Goal: Transaction & Acquisition: Book appointment/travel/reservation

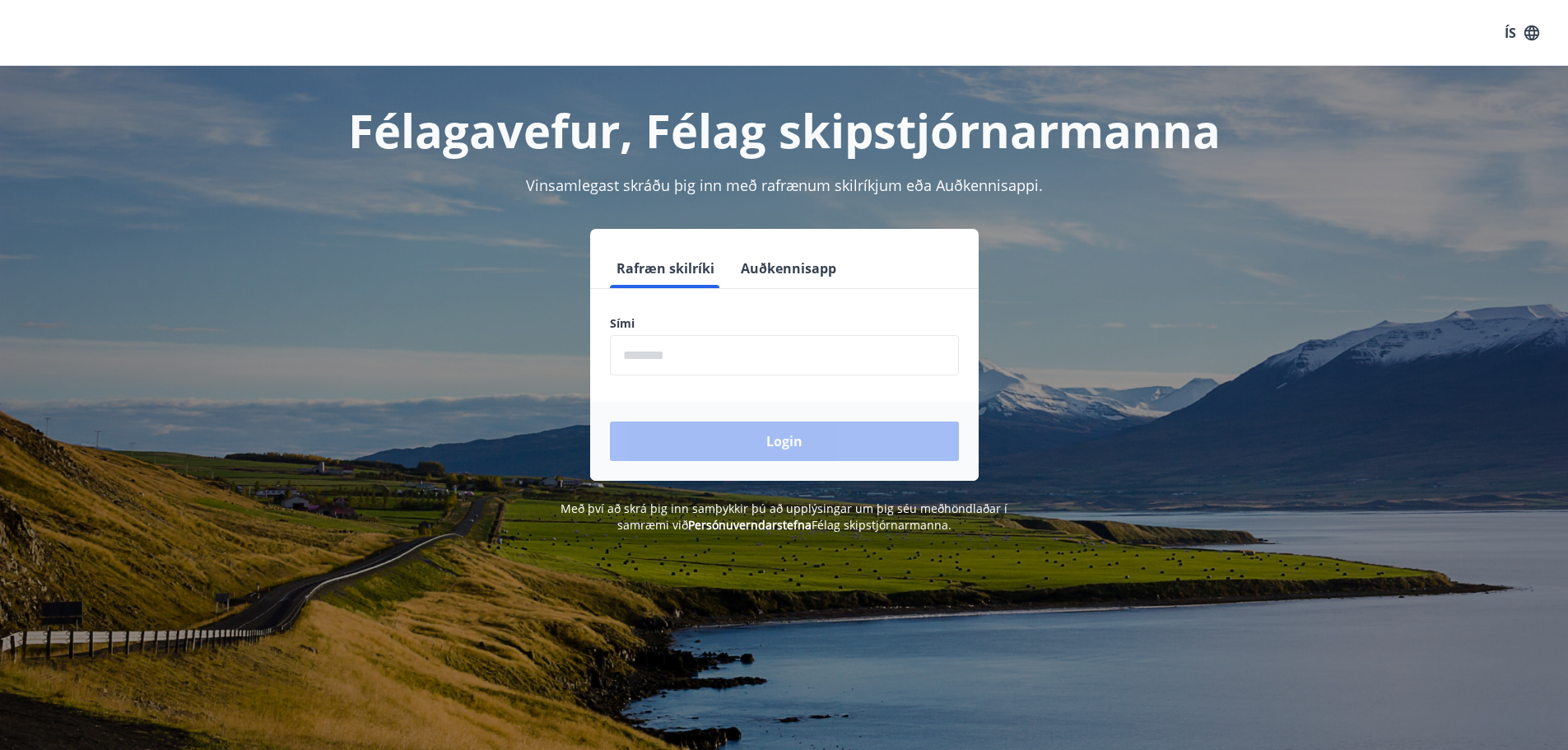
click at [724, 370] on input "phone" at bounding box center [784, 355] width 349 height 40
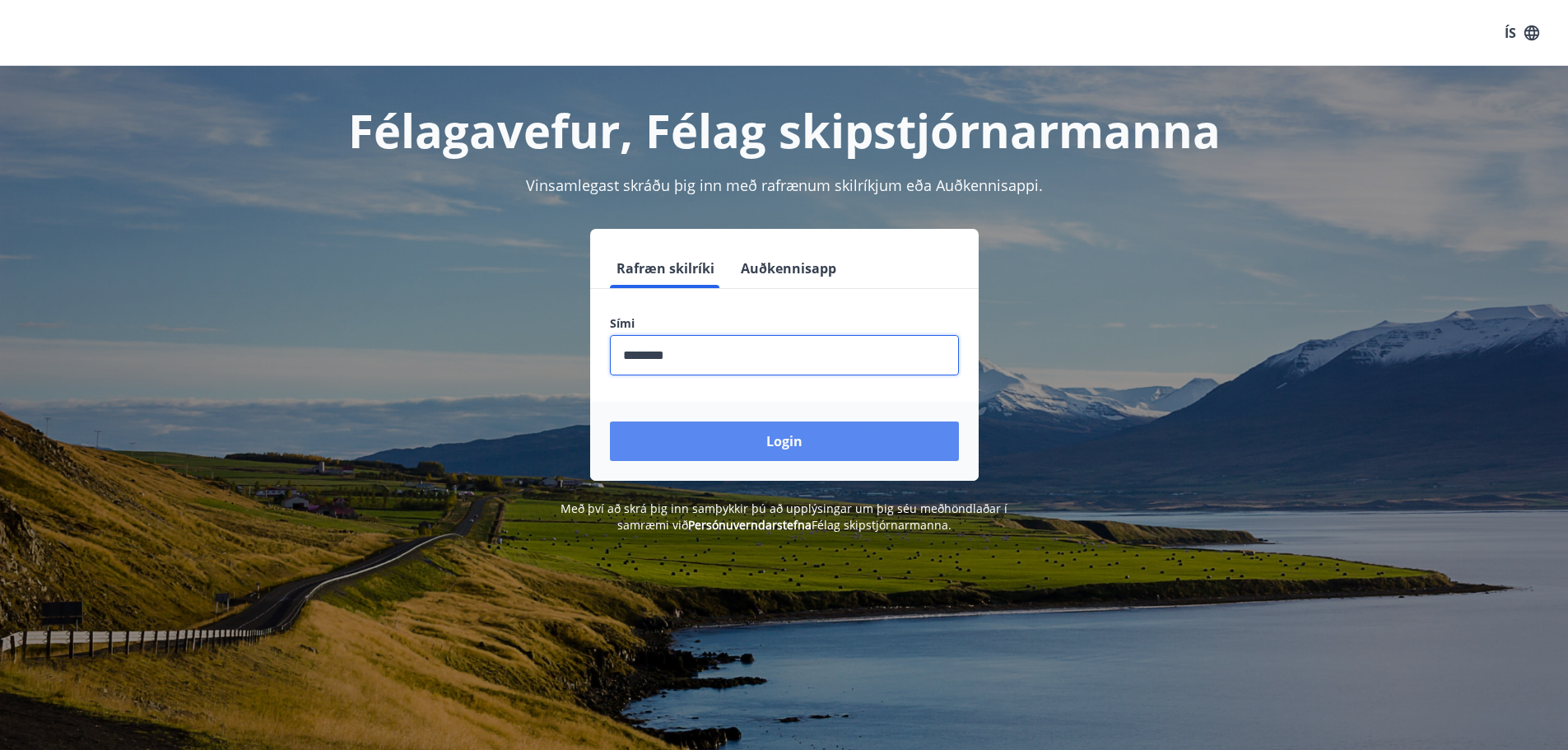
type input "********"
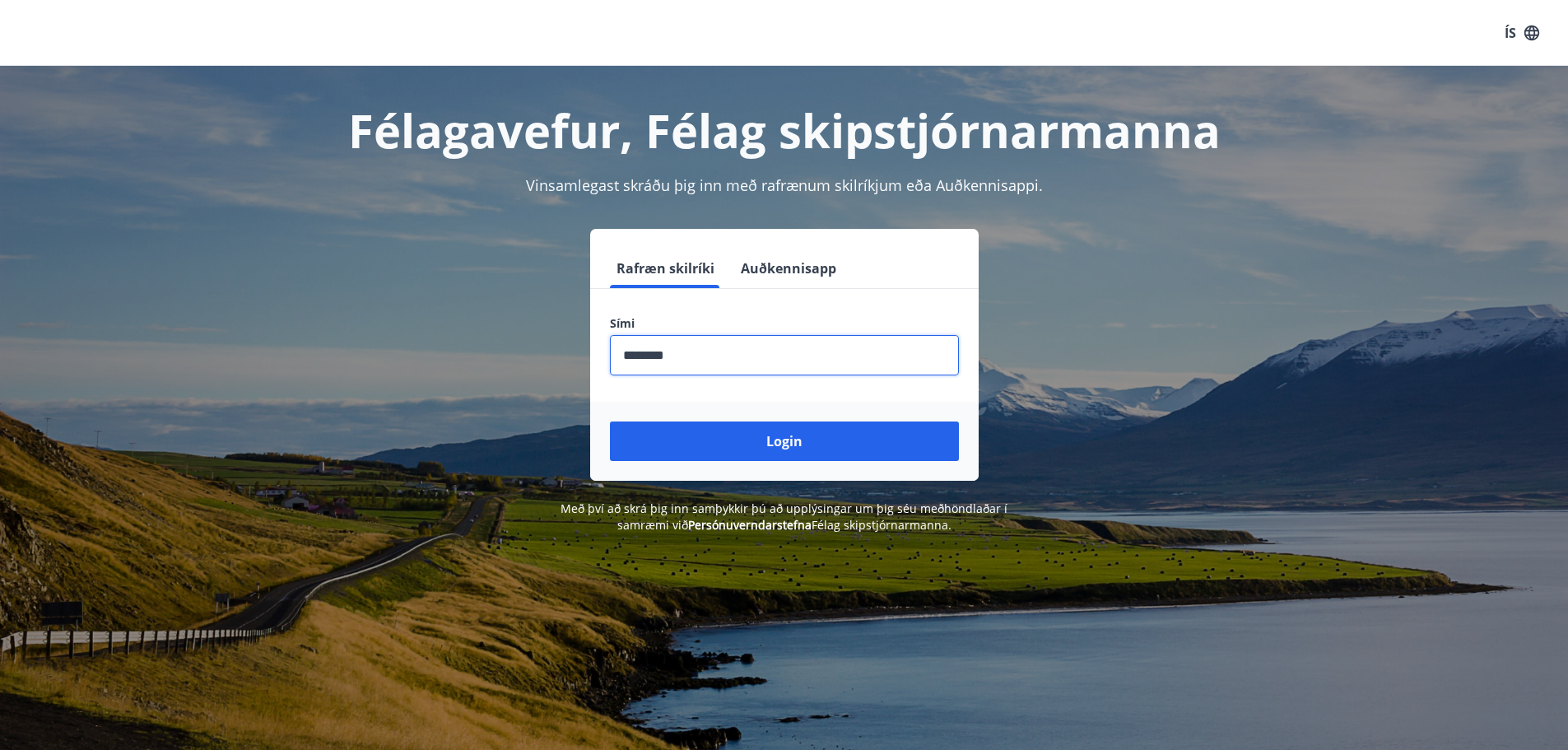
click at [818, 453] on button "Login" at bounding box center [784, 441] width 349 height 40
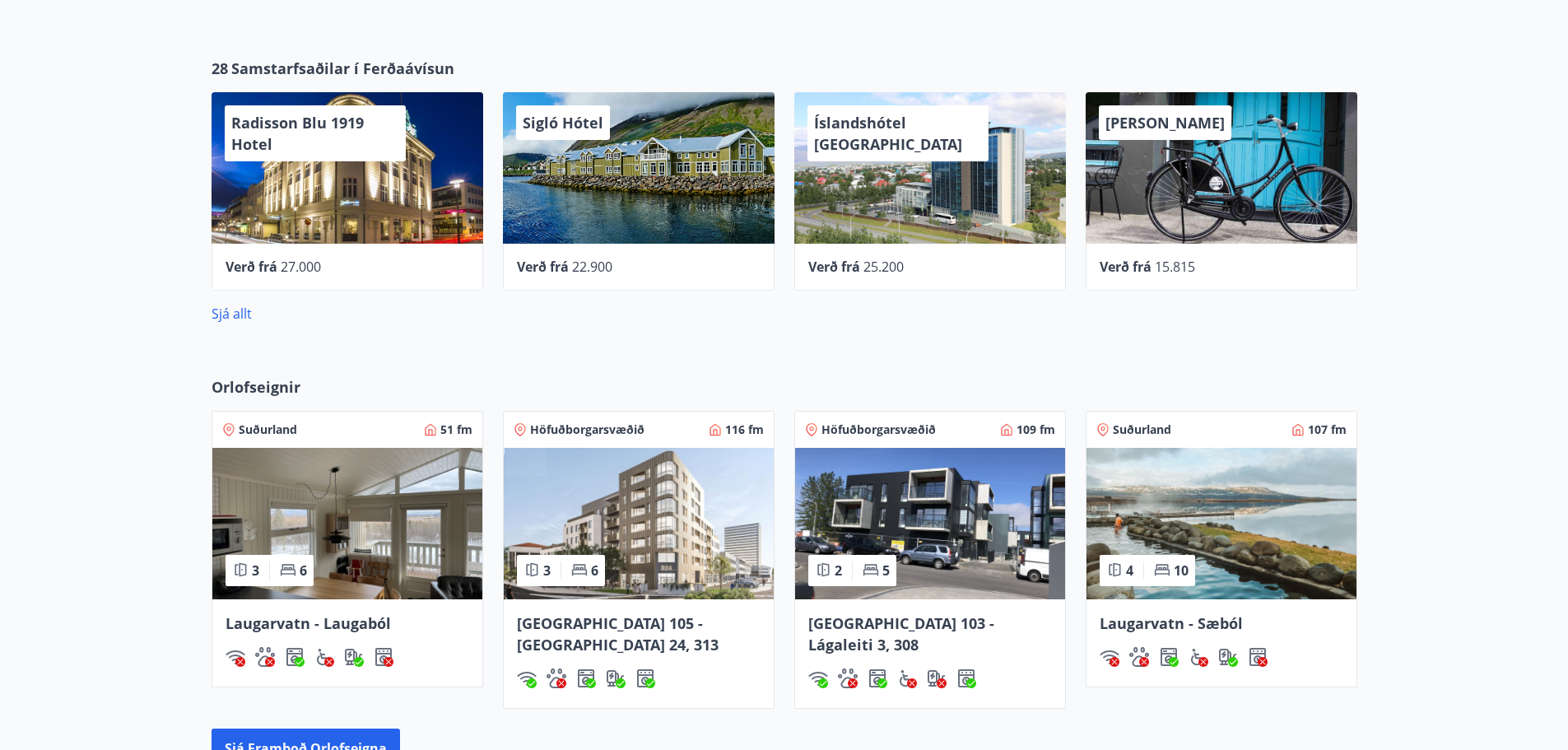
scroll to position [659, 0]
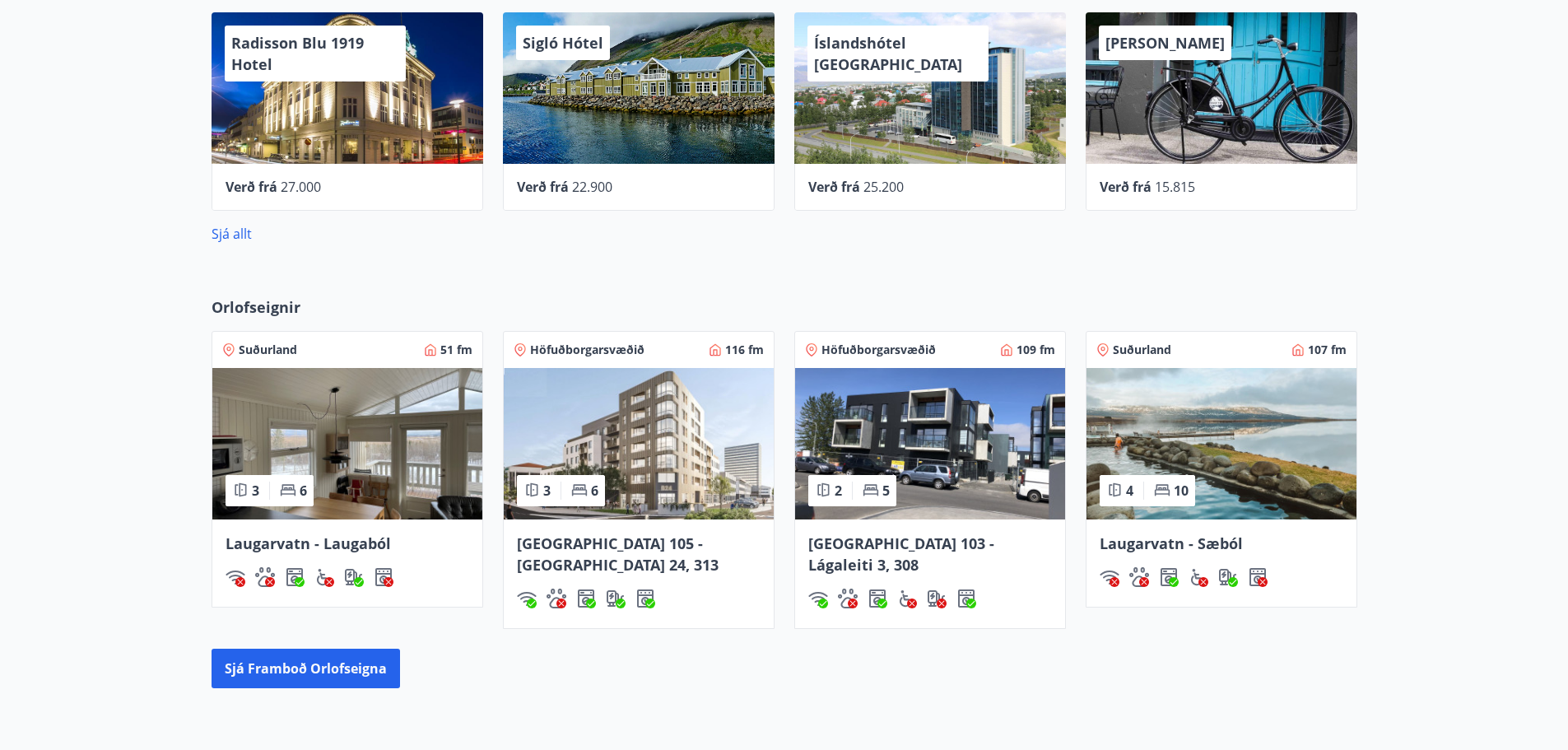
click at [649, 440] on img at bounding box center [638, 444] width 270 height 152
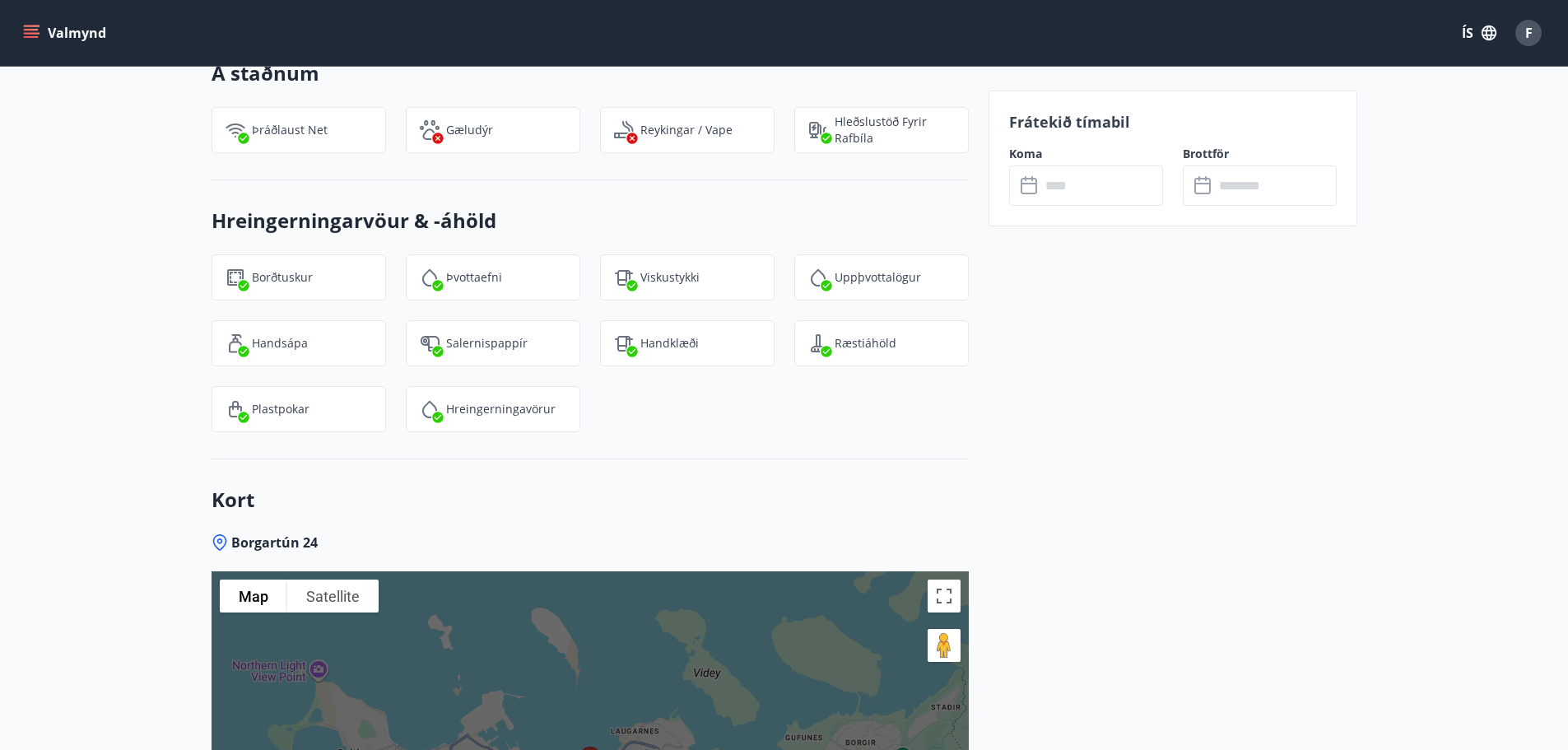
scroll to position [1894, 0]
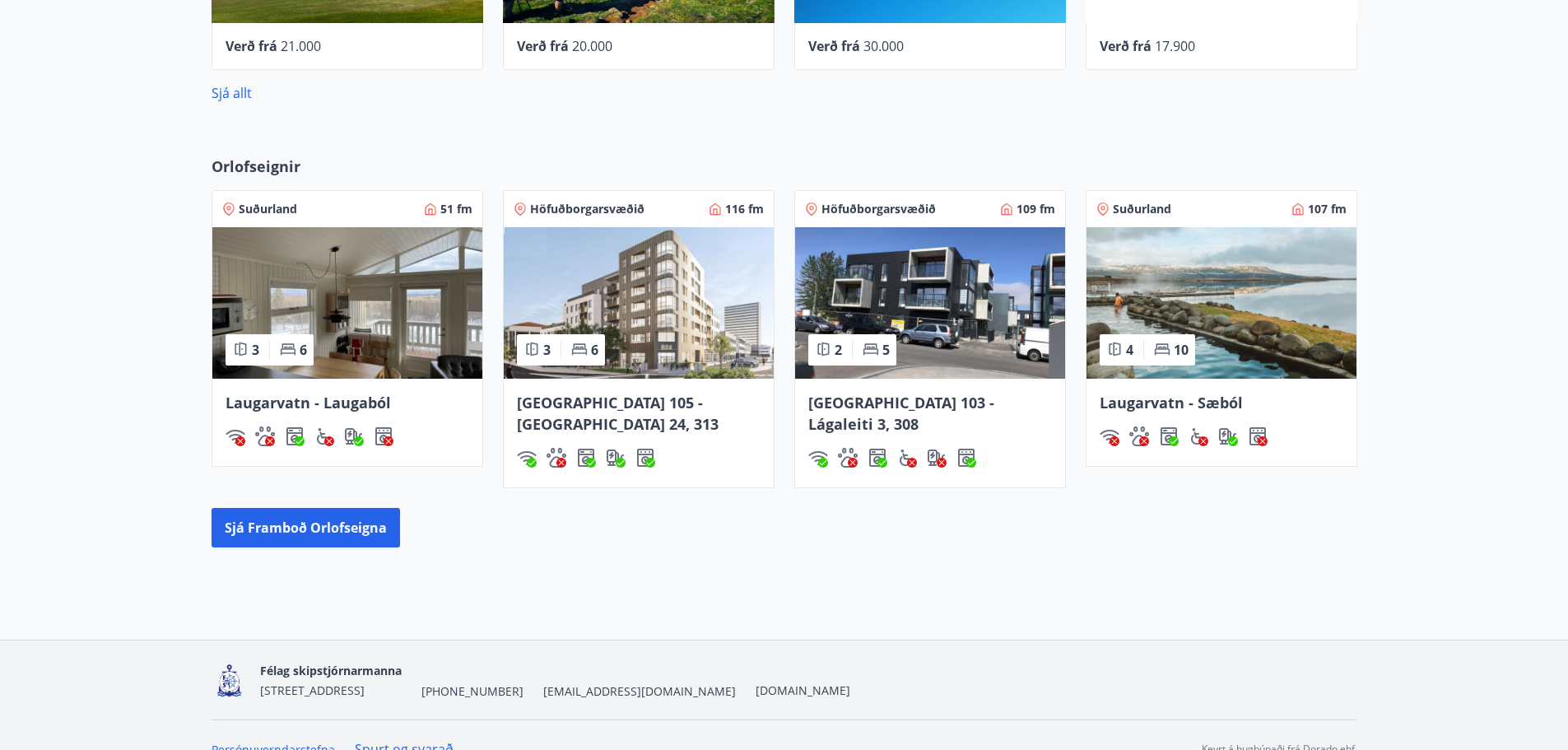
scroll to position [806, 0]
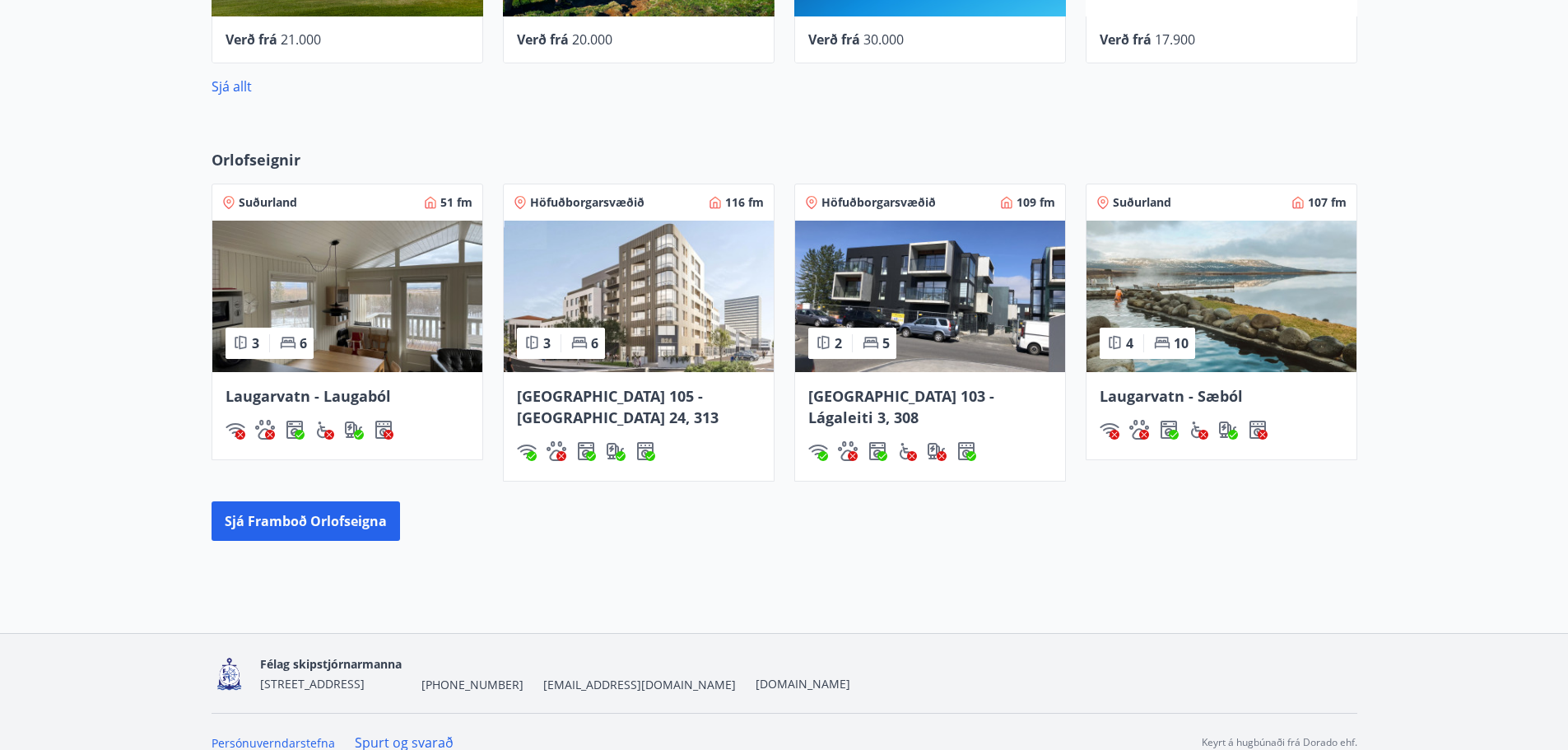
click at [642, 308] on img at bounding box center [638, 296] width 270 height 152
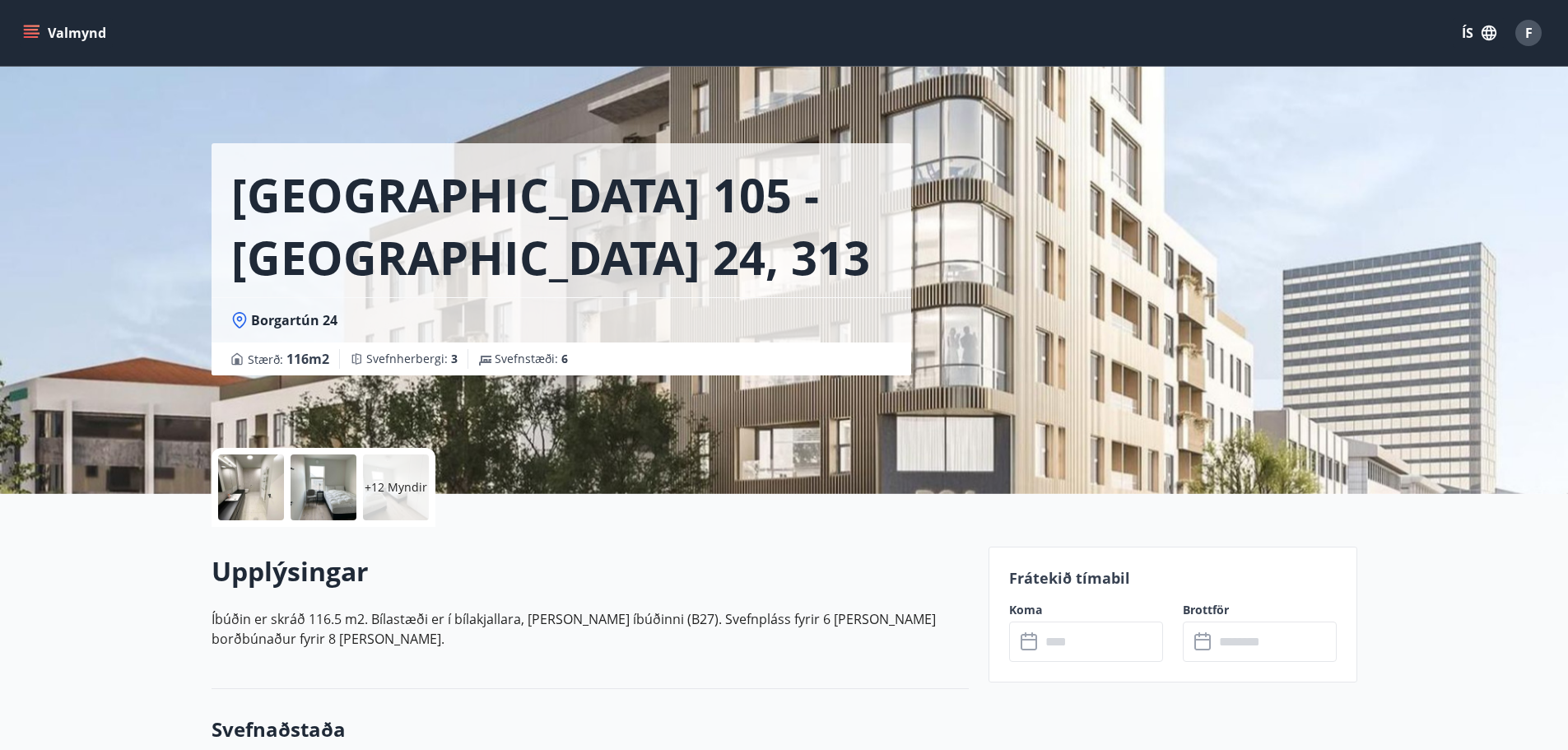
click at [1155, 653] on input "text" at bounding box center [1102, 642] width 123 height 40
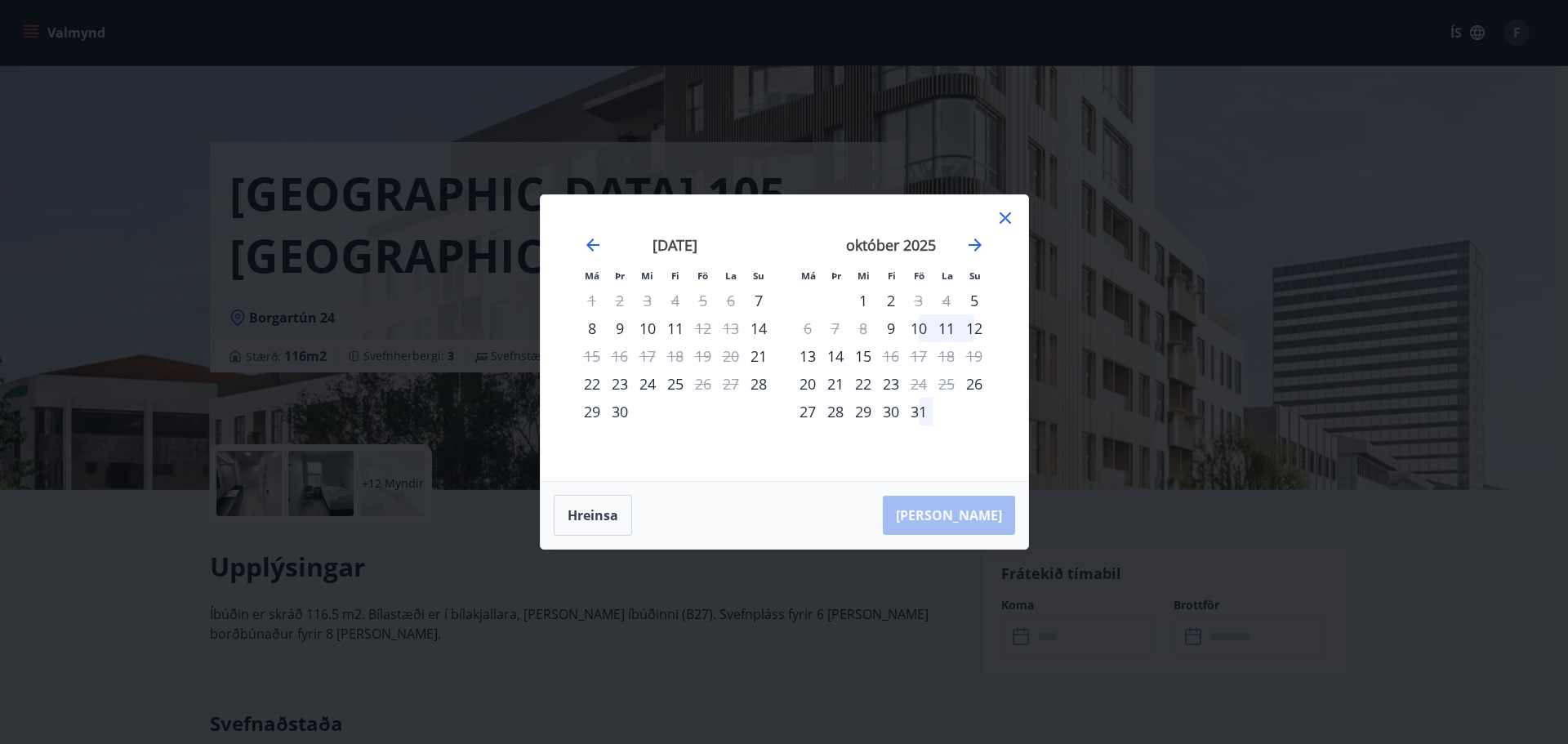
click at [1008, 214] on icon at bounding box center [1006, 219] width 20 height 20
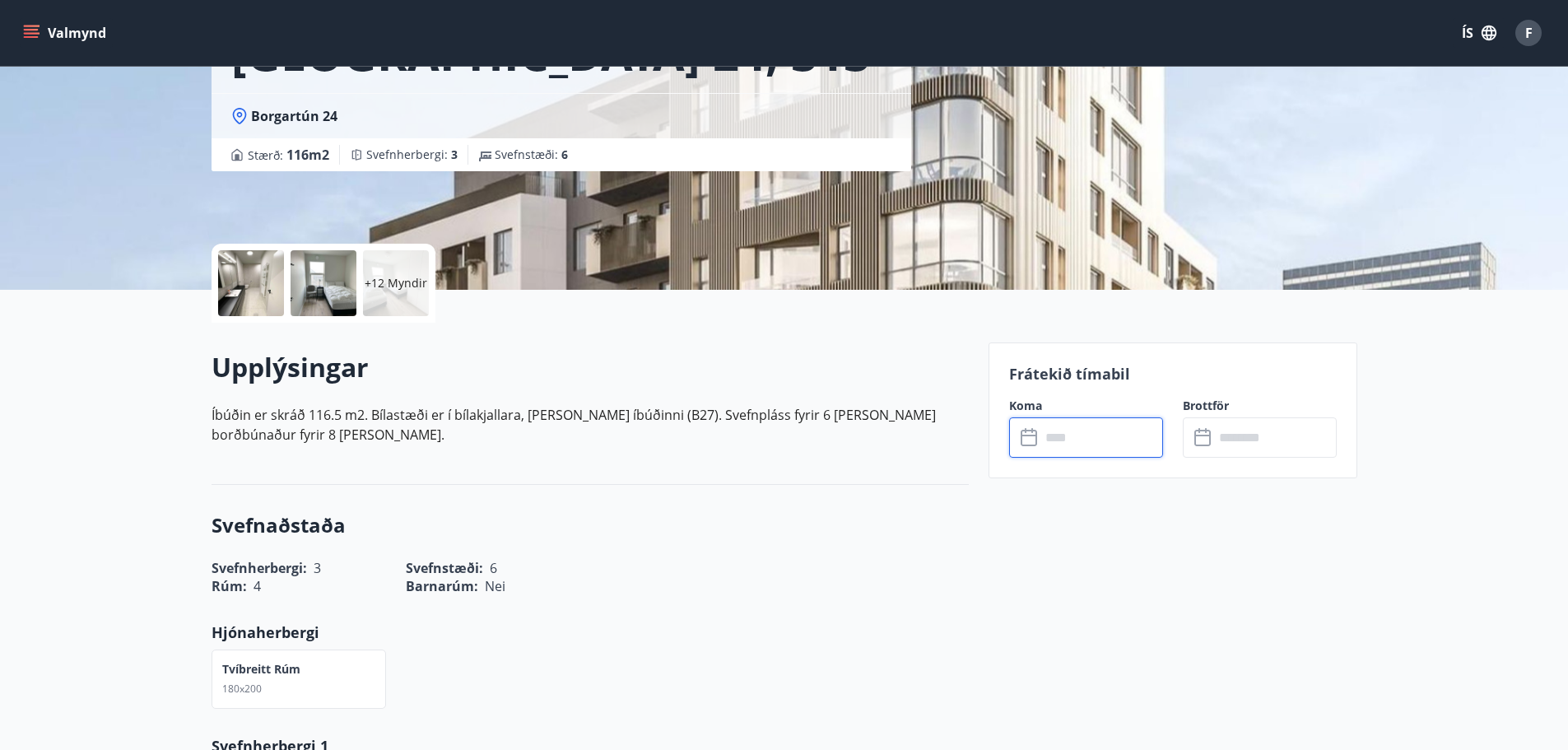
scroll to position [247, 0]
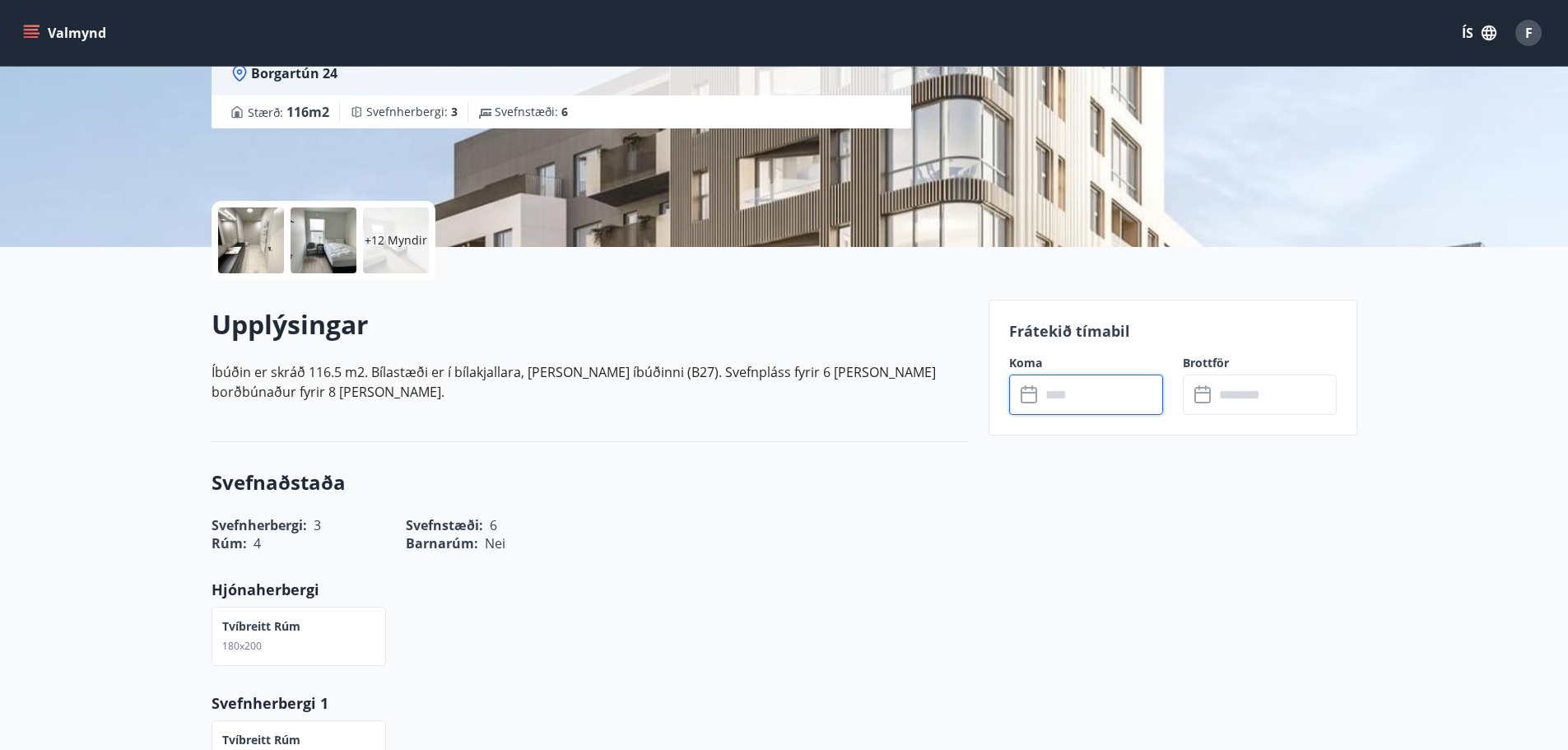
scroll to position [806, 0]
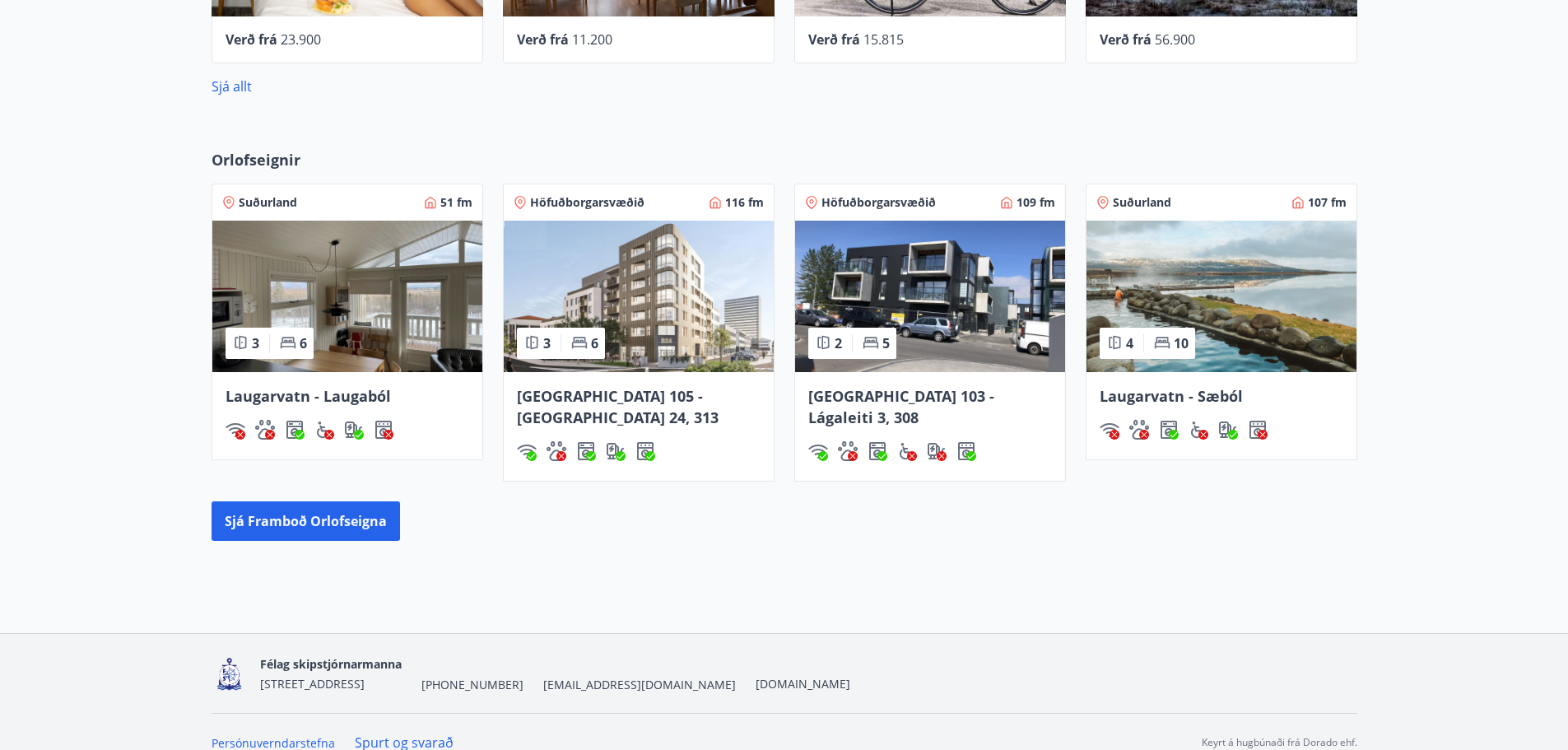
click at [893, 274] on img at bounding box center [930, 296] width 270 height 152
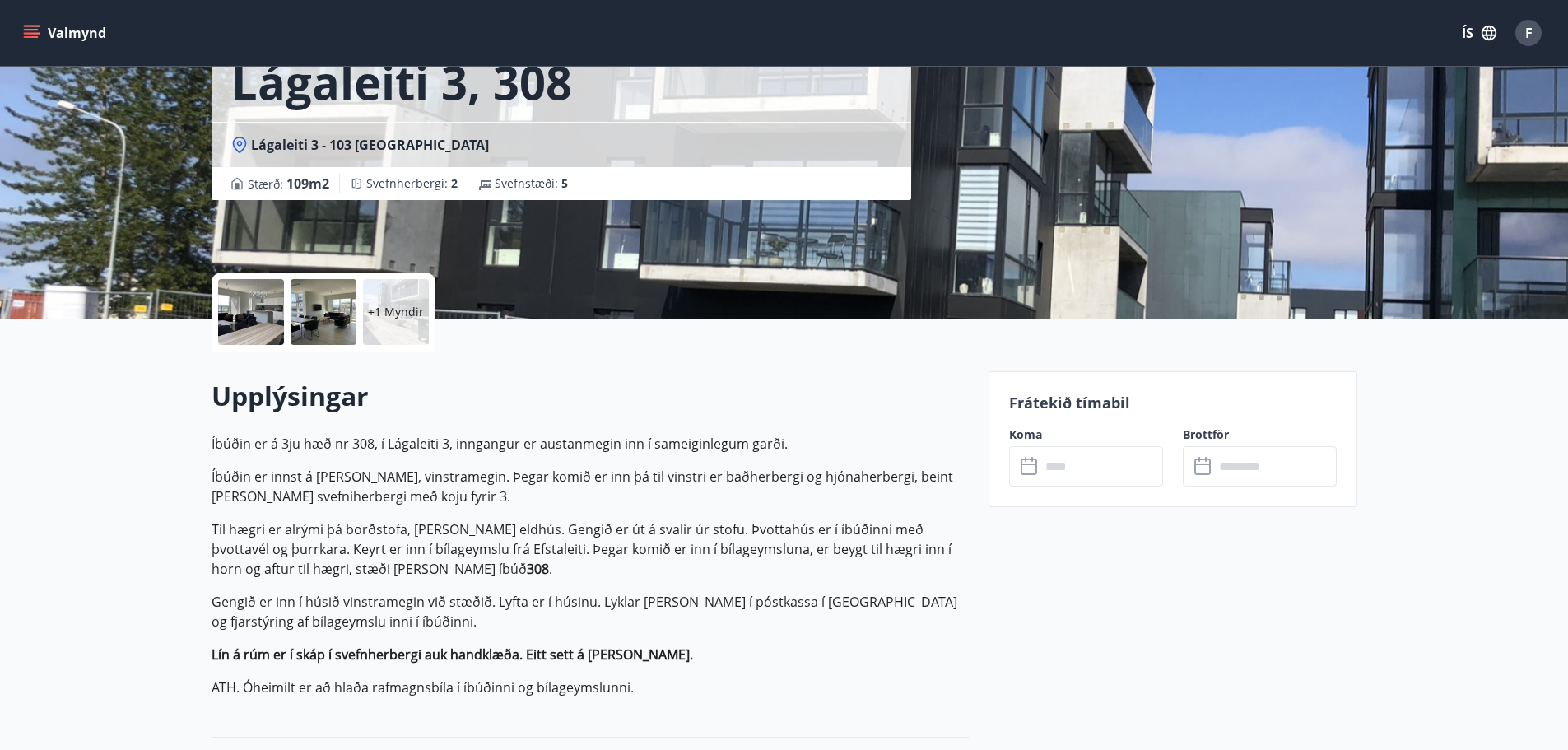
scroll to position [247, 0]
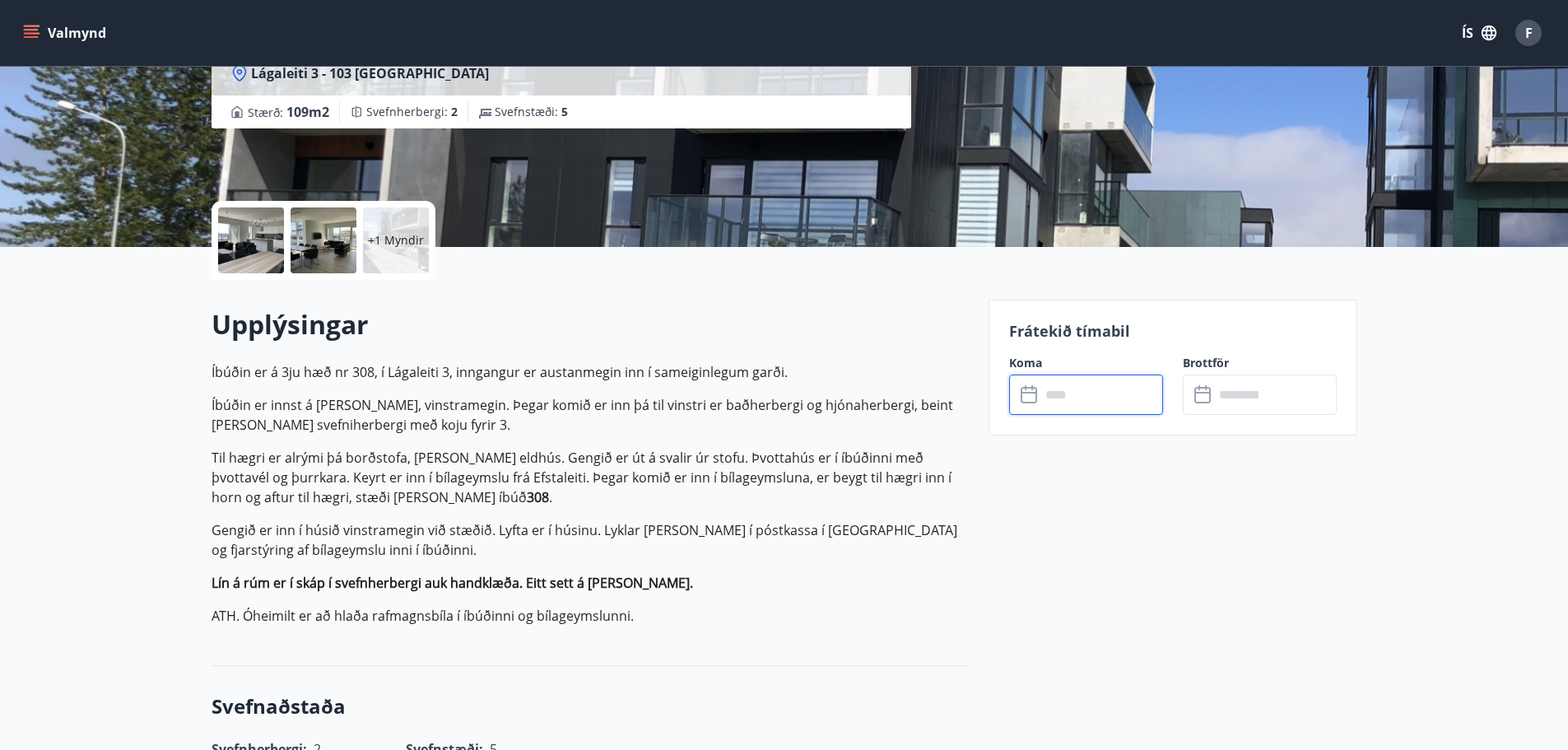
click at [1074, 398] on input "text" at bounding box center [1102, 394] width 123 height 40
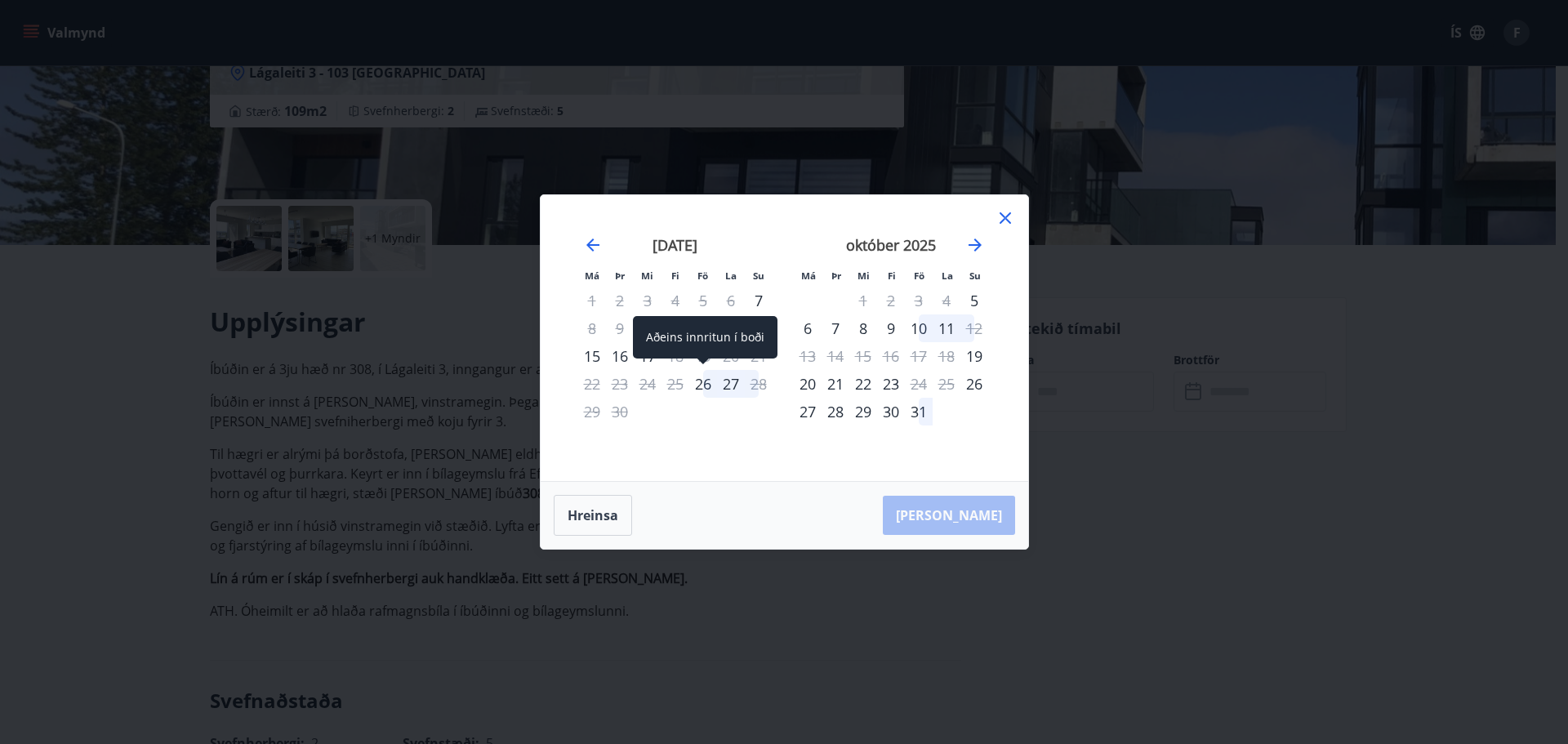
click at [701, 386] on div "26" at bounding box center [703, 384] width 28 height 28
click at [732, 377] on div "27" at bounding box center [731, 384] width 28 height 28
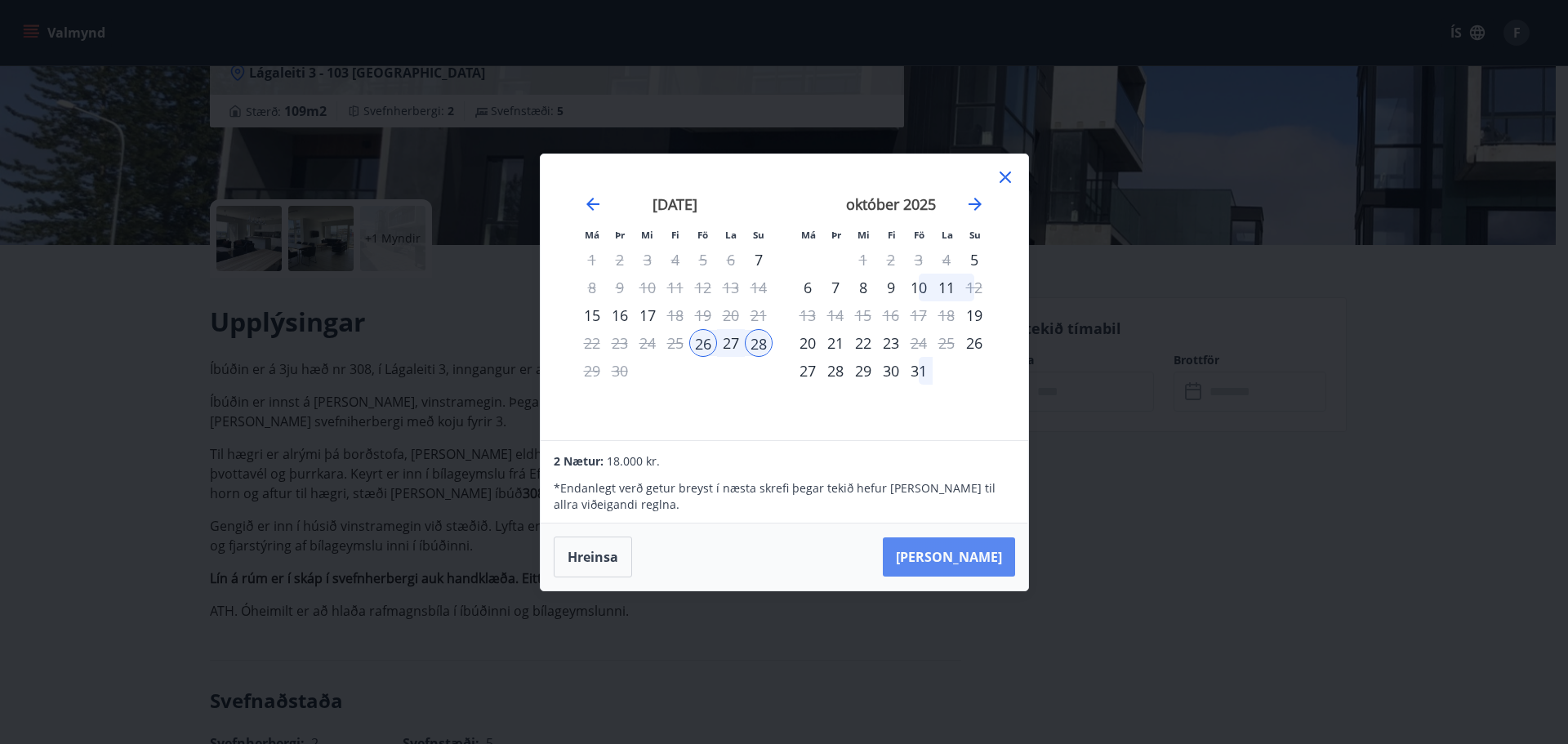
click at [996, 548] on button "Taka Frá" at bounding box center [949, 557] width 133 height 39
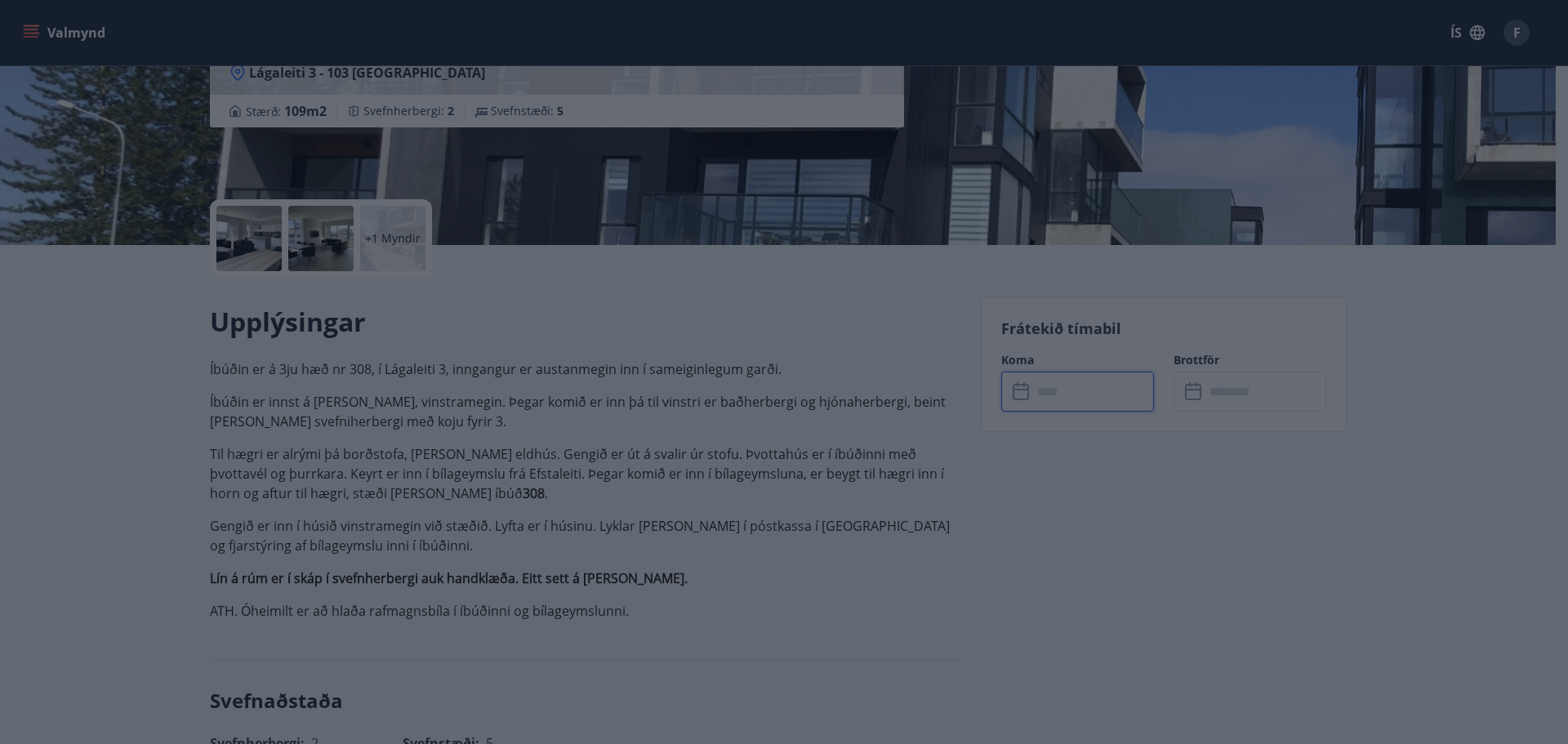
type input "******"
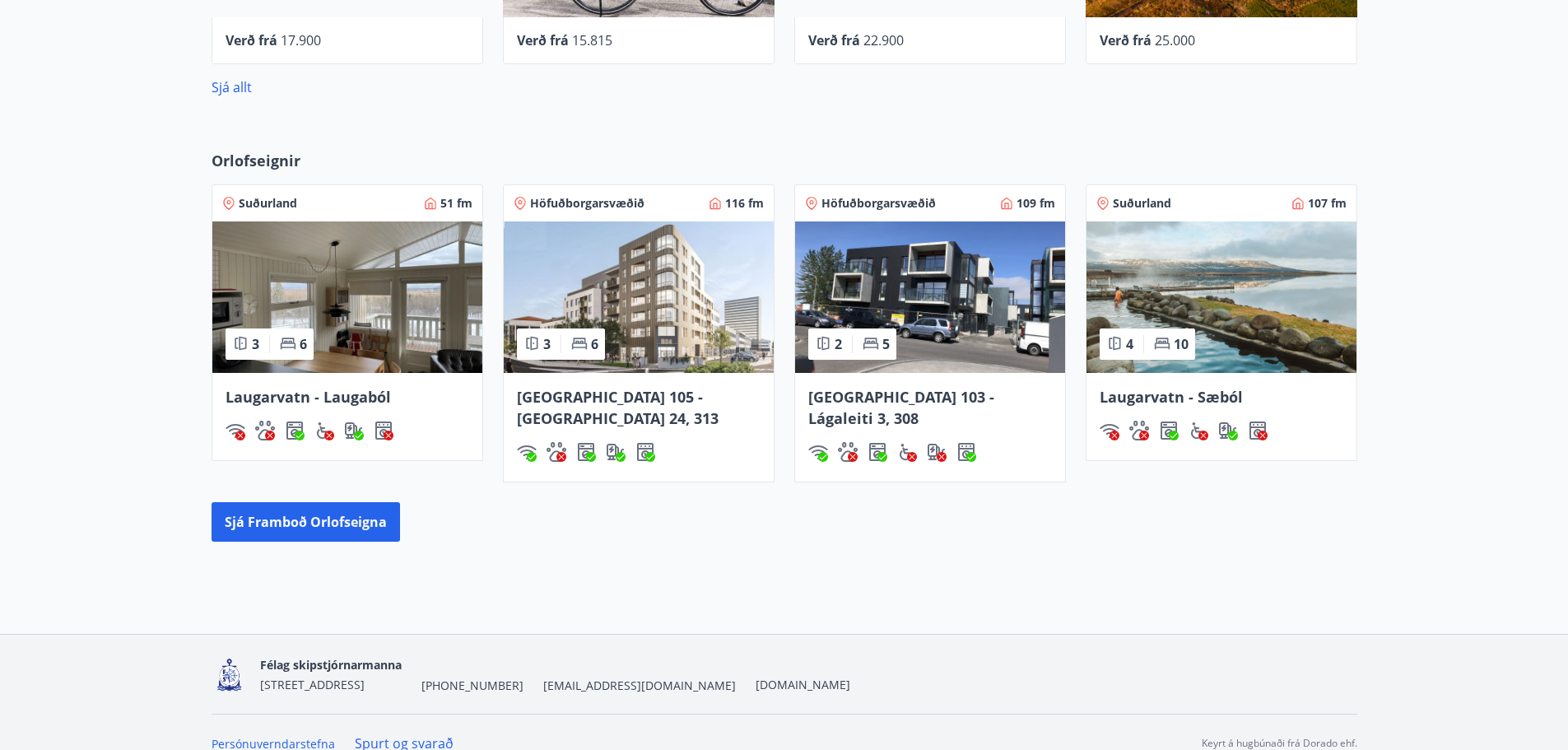
scroll to position [927, 0]
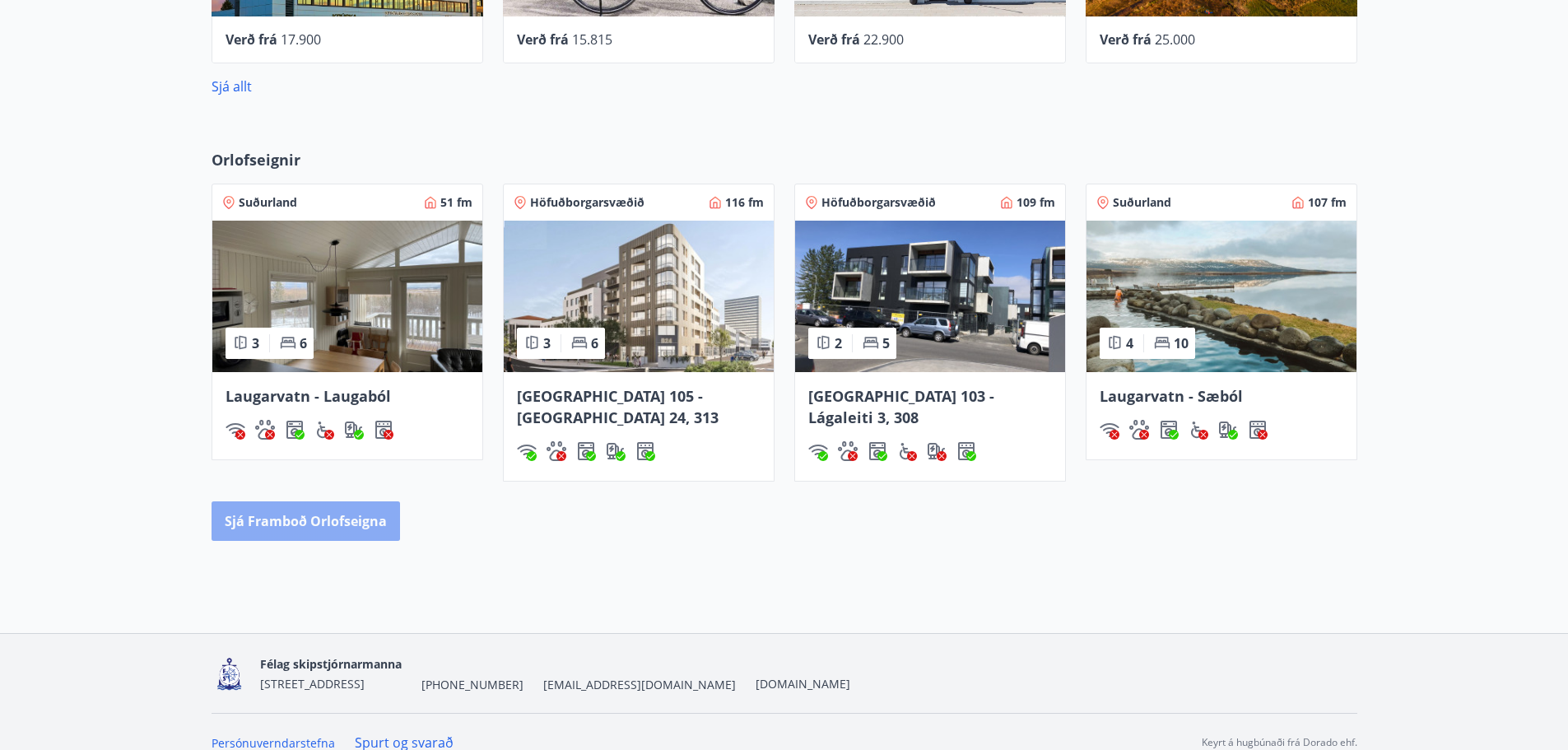
click at [317, 502] on button "Sjá framboð orlofseigna" at bounding box center [306, 521] width 189 height 40
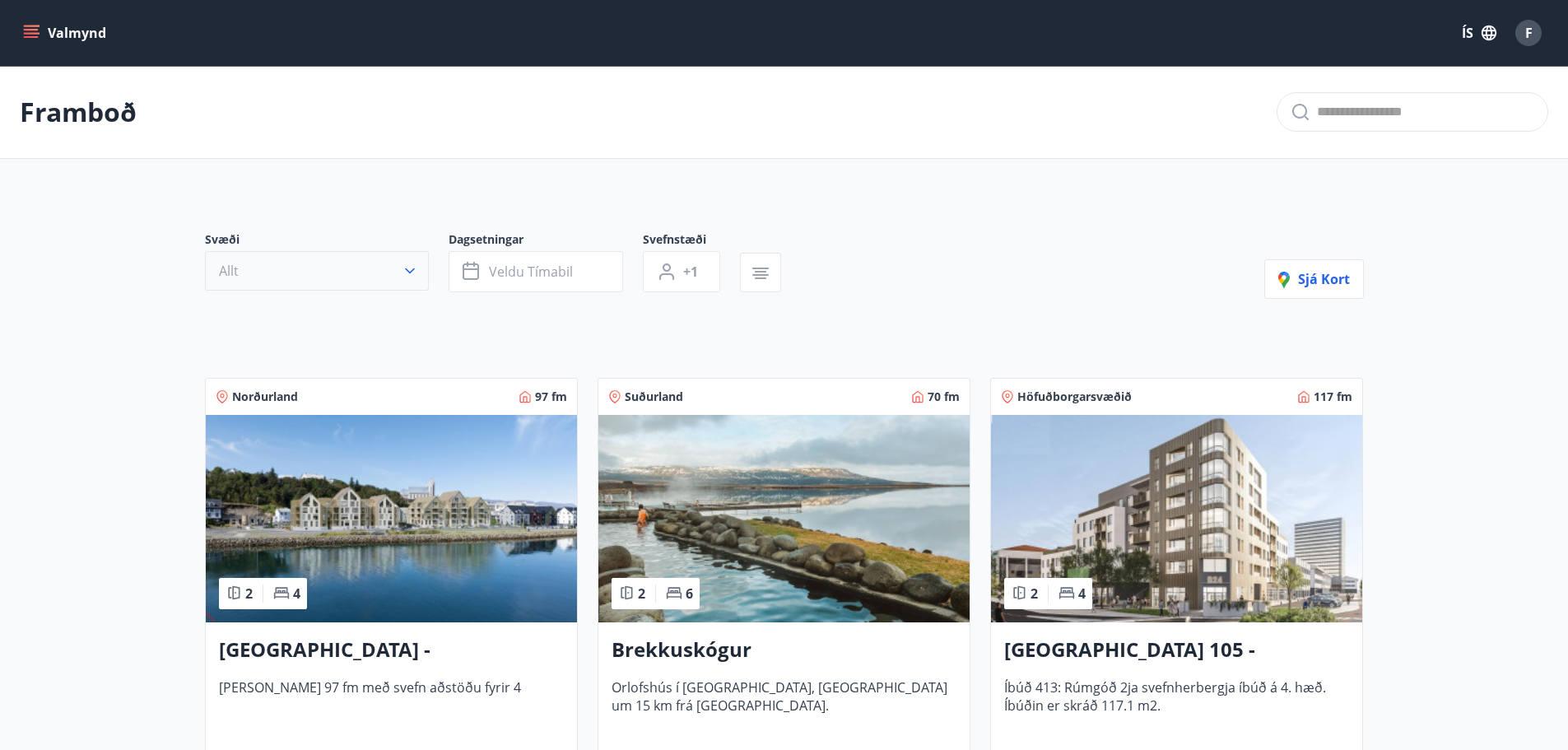
click at [412, 274] on icon "button" at bounding box center [410, 271] width 16 height 17
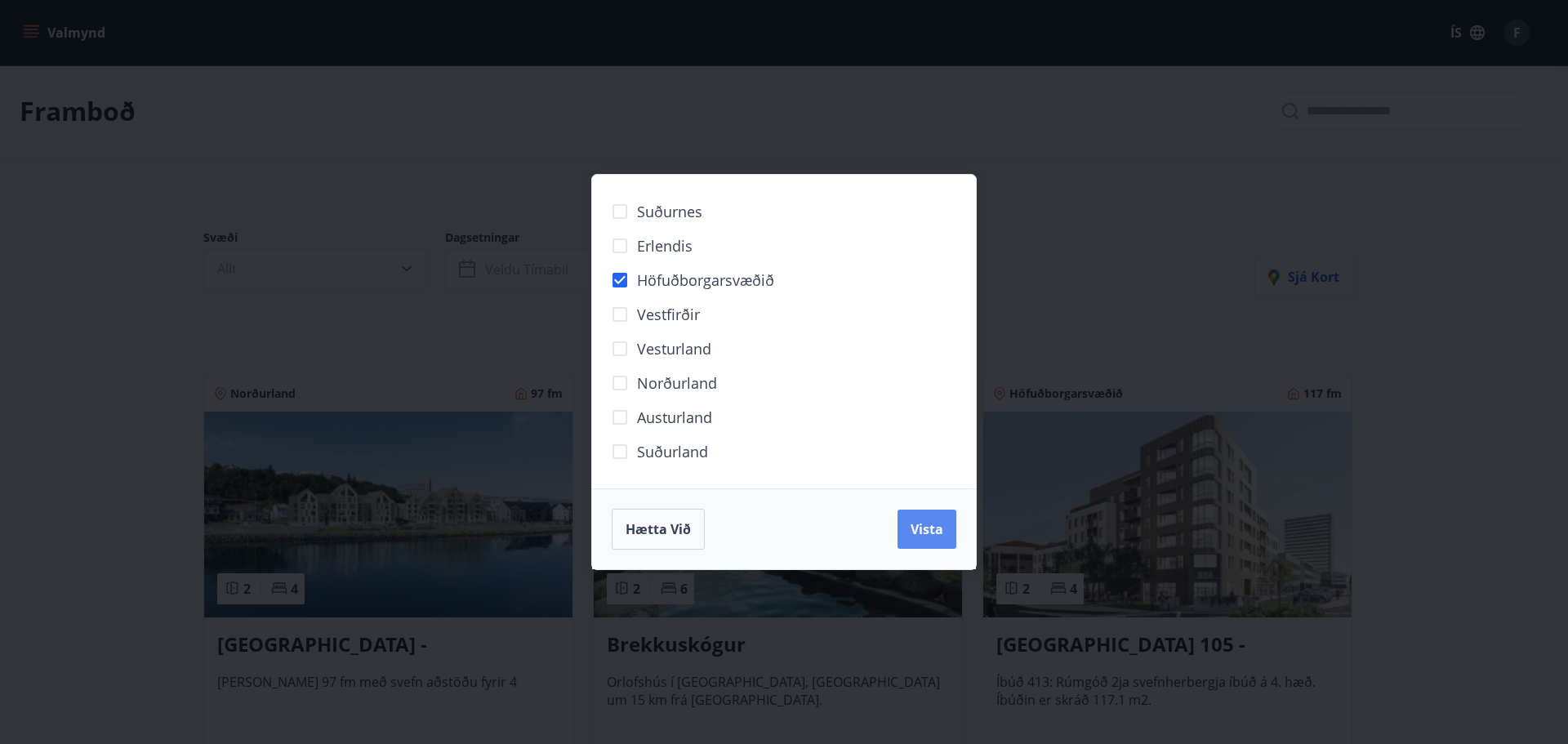
click at [917, 533] on span "Vista" at bounding box center [927, 530] width 33 height 18
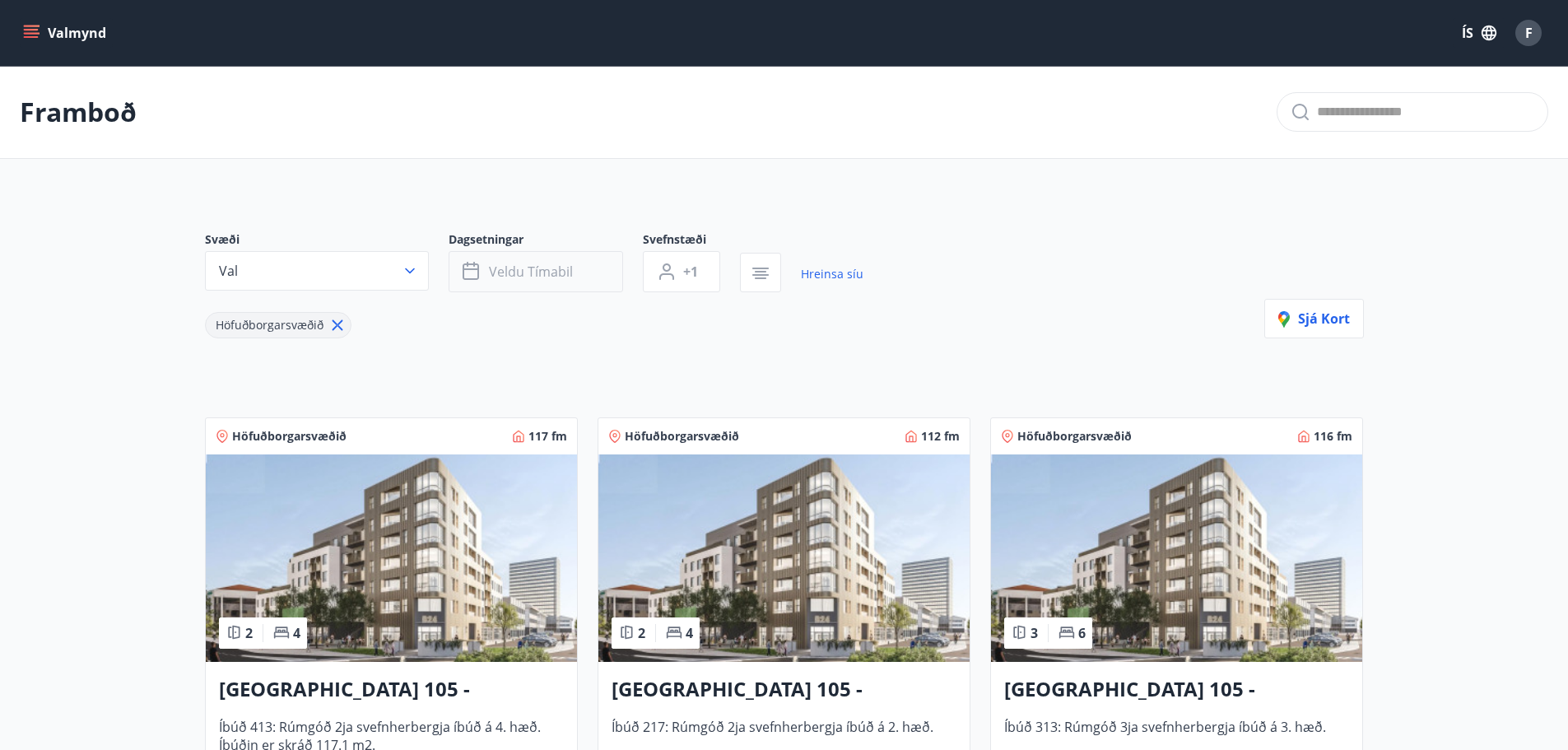
click at [523, 261] on button "Veldu tímabil" at bounding box center [536, 271] width 175 height 41
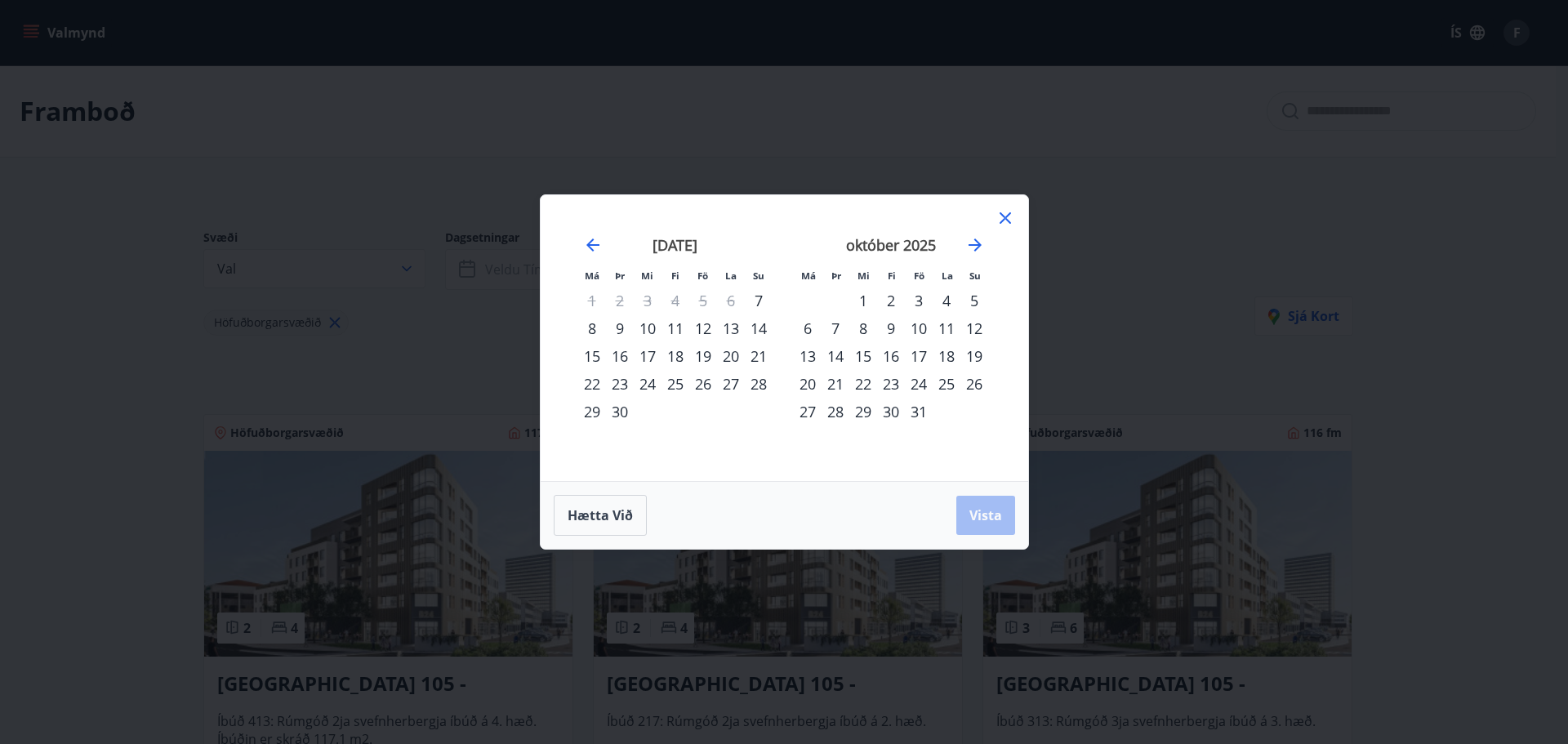
click at [699, 386] on div "26" at bounding box center [703, 384] width 28 height 28
click at [729, 385] on div "27" at bounding box center [731, 384] width 28 height 28
click at [755, 388] on div "28" at bounding box center [759, 384] width 28 height 28
click at [707, 383] on div "26" at bounding box center [703, 384] width 28 height 28
click at [759, 386] on div "28" at bounding box center [759, 384] width 28 height 28
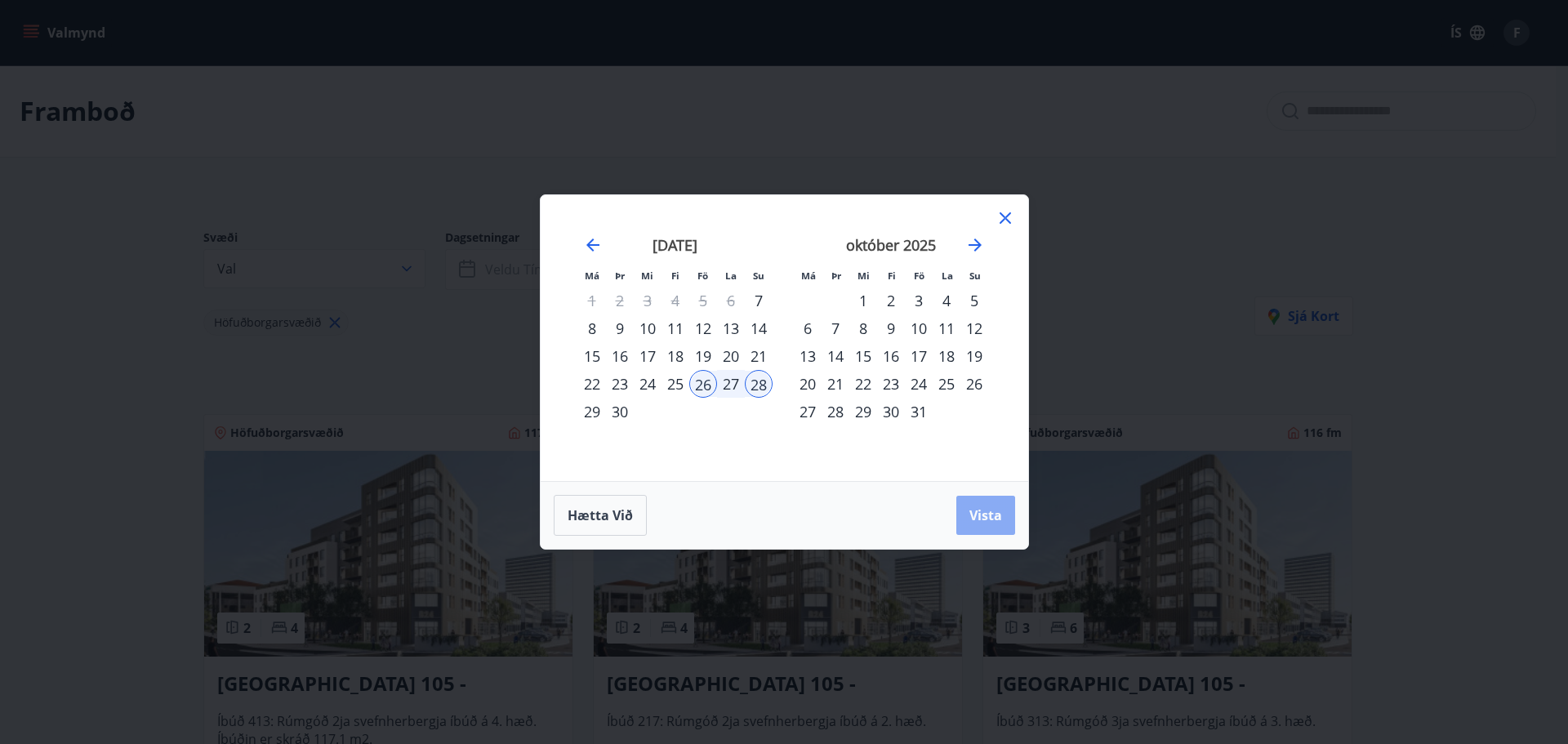
click at [984, 513] on span "Vista" at bounding box center [986, 516] width 33 height 18
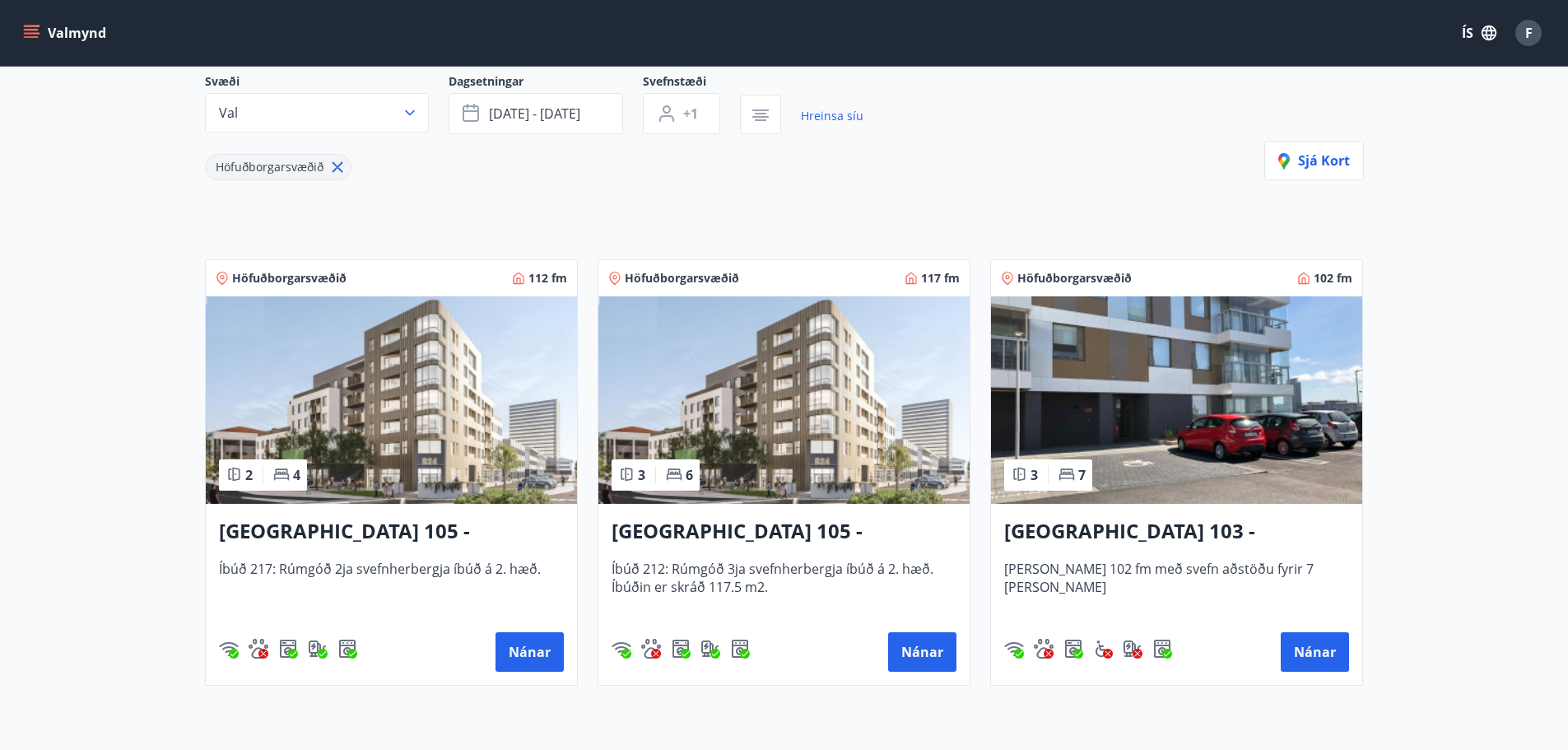
scroll to position [165, 0]
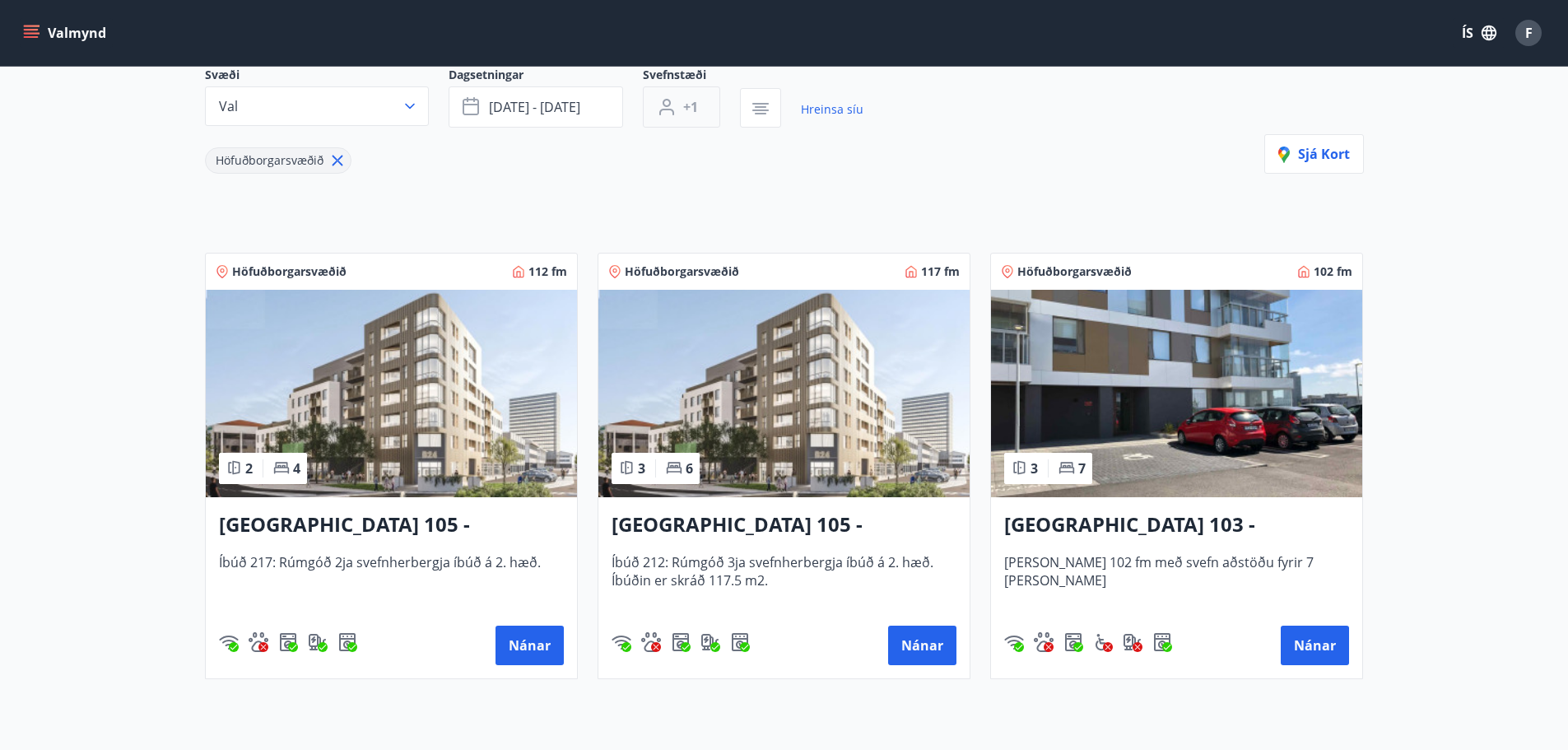
click at [686, 115] on span "+1" at bounding box center [690, 107] width 15 height 18
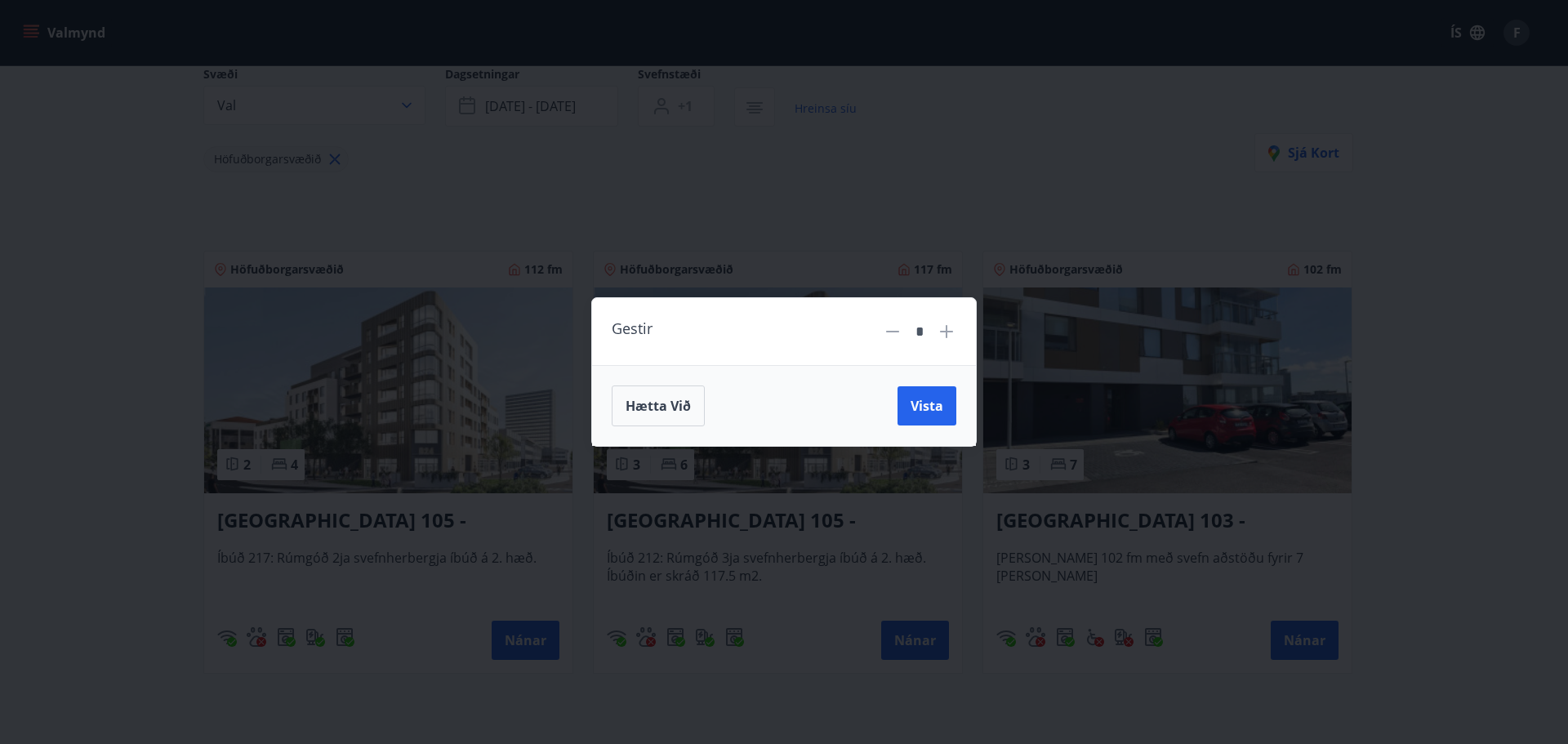
click at [940, 333] on icon at bounding box center [947, 331] width 20 height 20
type input "*"
click at [934, 406] on span "Vista" at bounding box center [927, 406] width 33 height 18
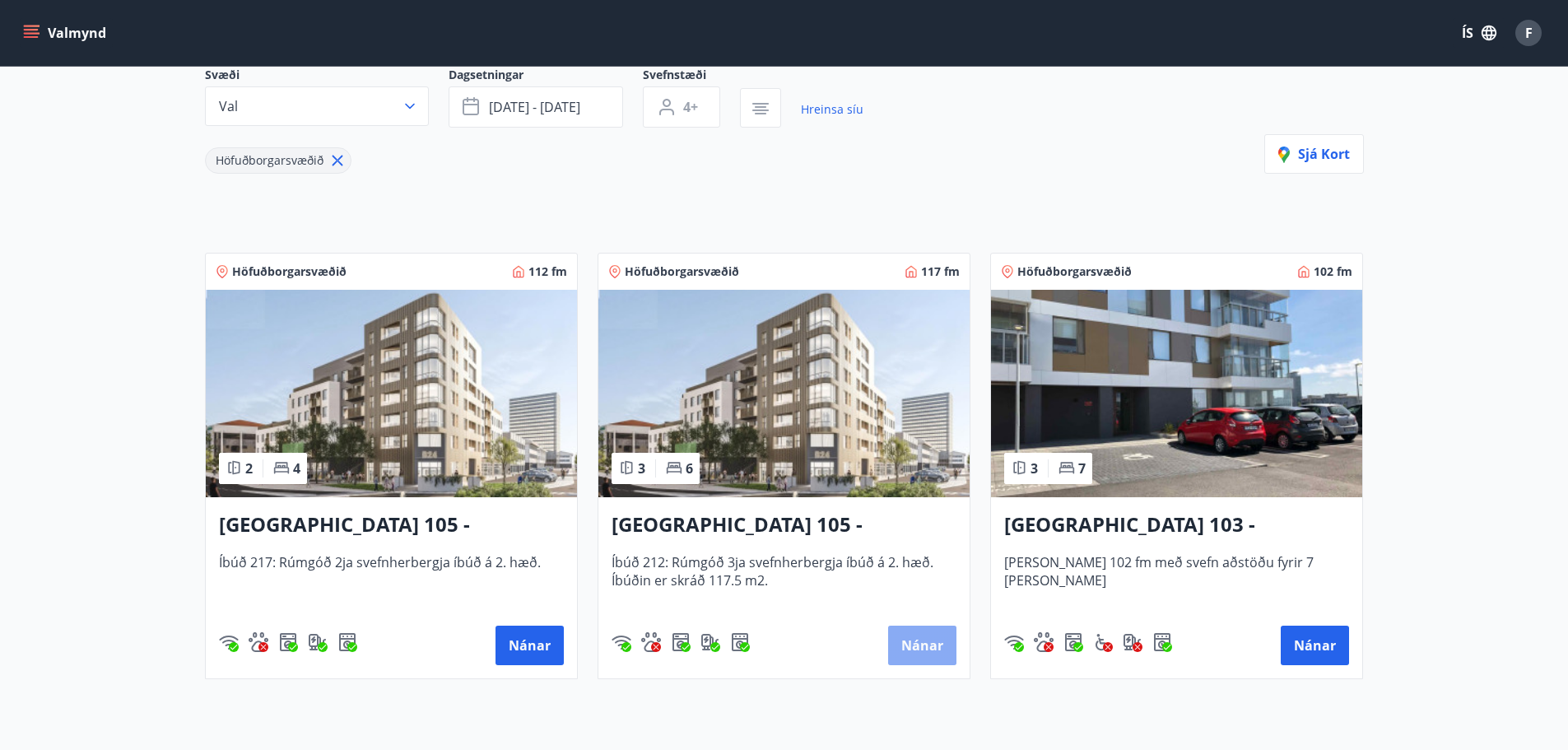
click at [918, 644] on button "Nánar" at bounding box center [922, 646] width 68 height 40
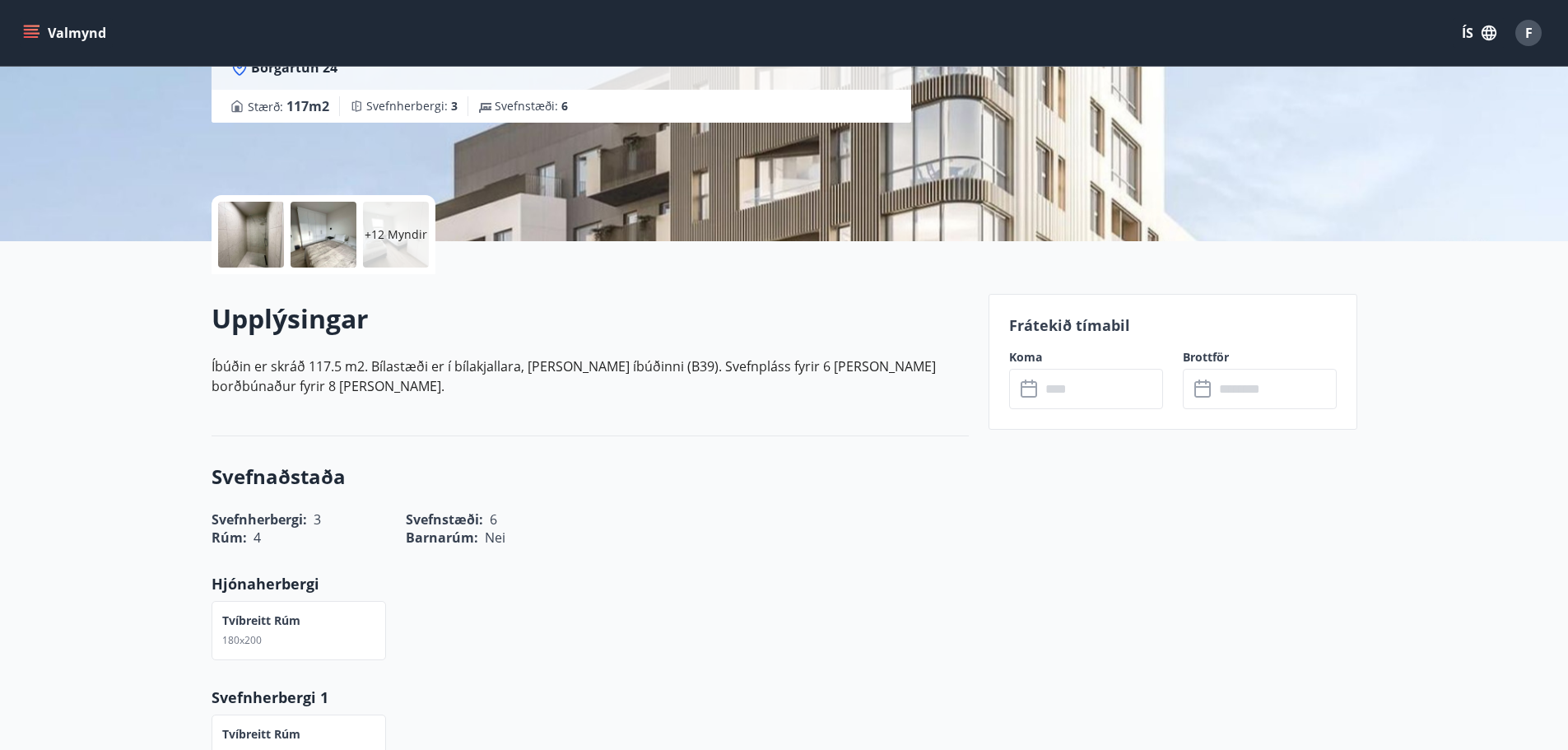
scroll to position [165, 0]
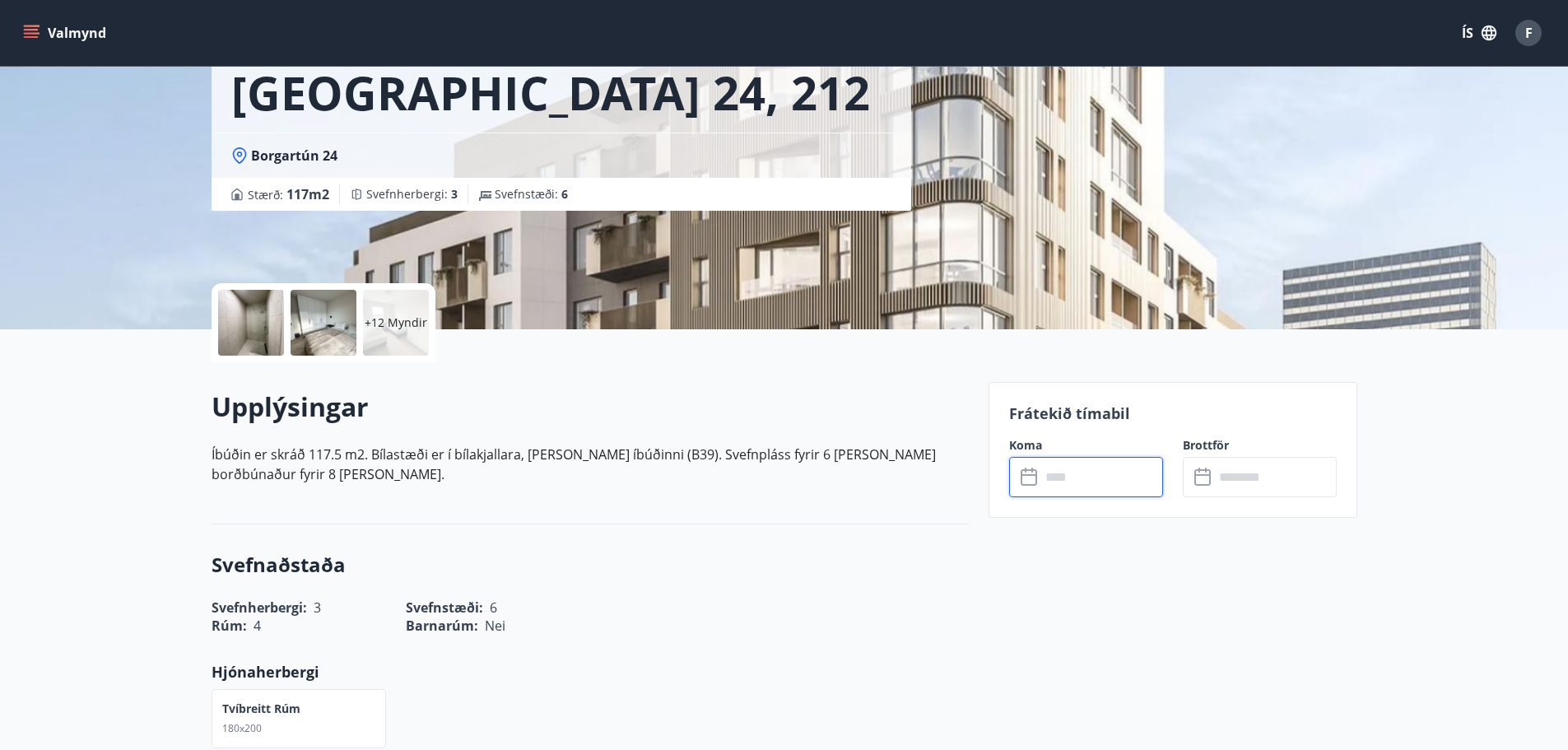
click at [1083, 472] on input "text" at bounding box center [1102, 477] width 123 height 40
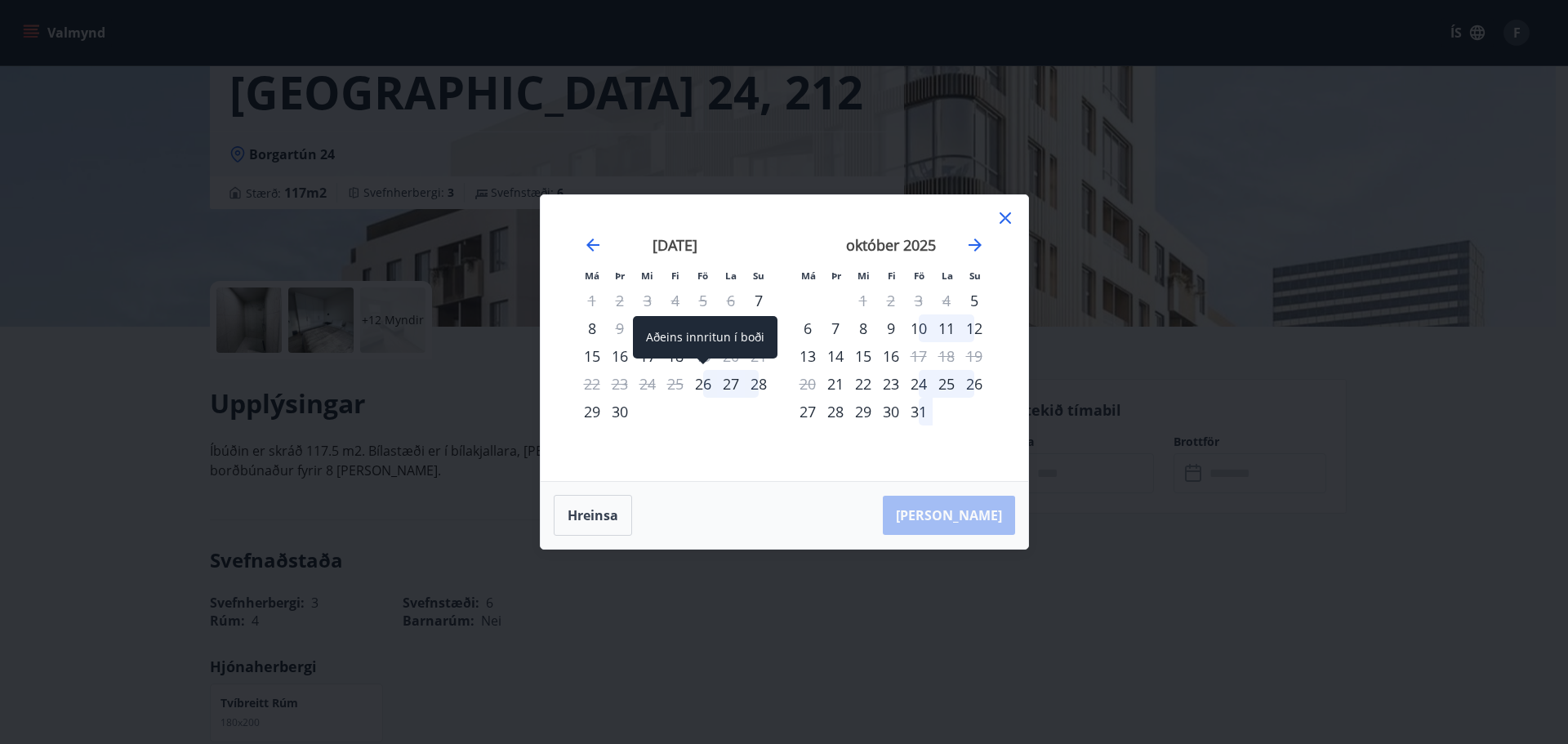
click at [710, 382] on div "26" at bounding box center [703, 384] width 28 height 28
click at [734, 385] on div "27" at bounding box center [731, 384] width 28 height 28
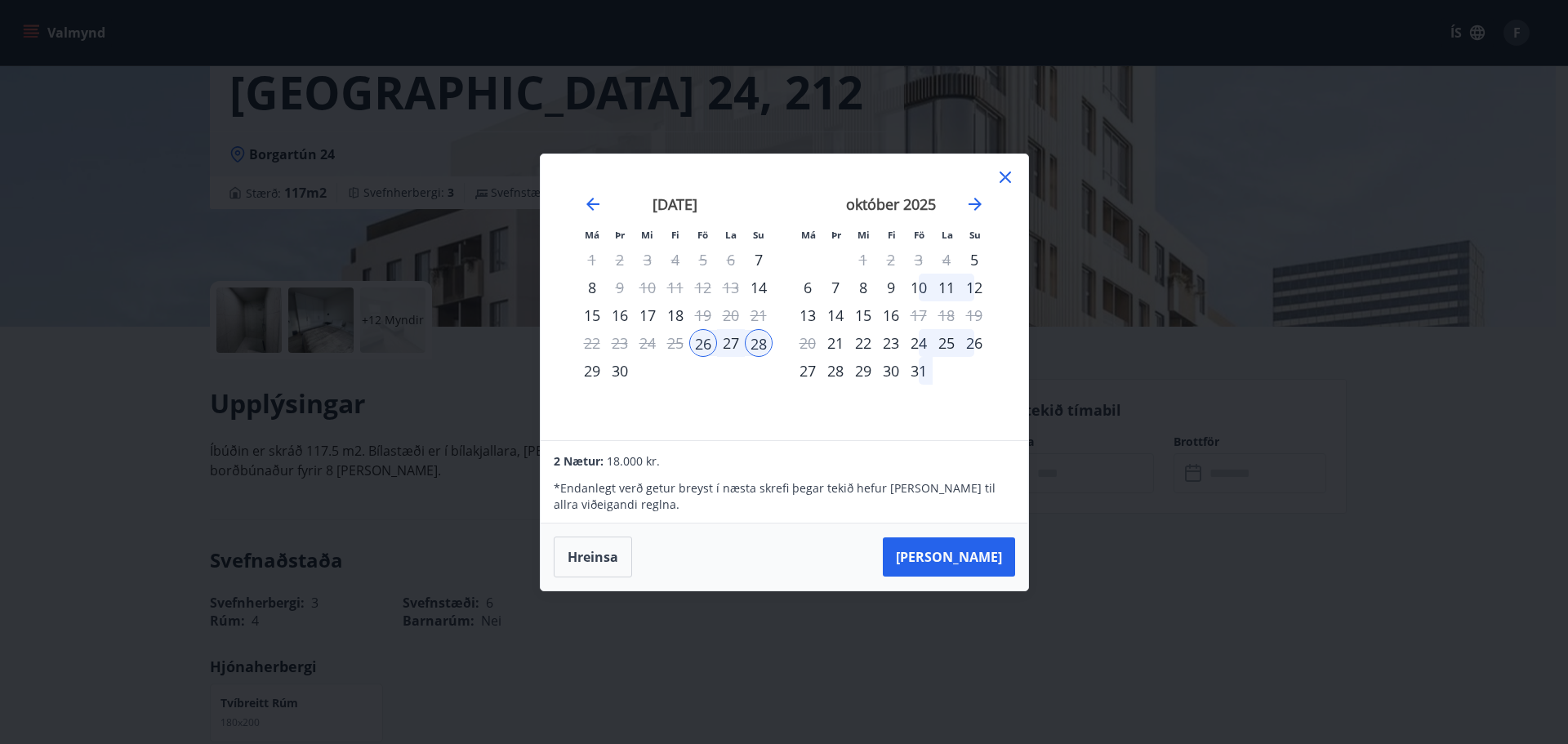
click at [977, 557] on button "Taka Frá" at bounding box center [949, 557] width 133 height 39
click at [1004, 178] on icon at bounding box center [1006, 178] width 11 height 11
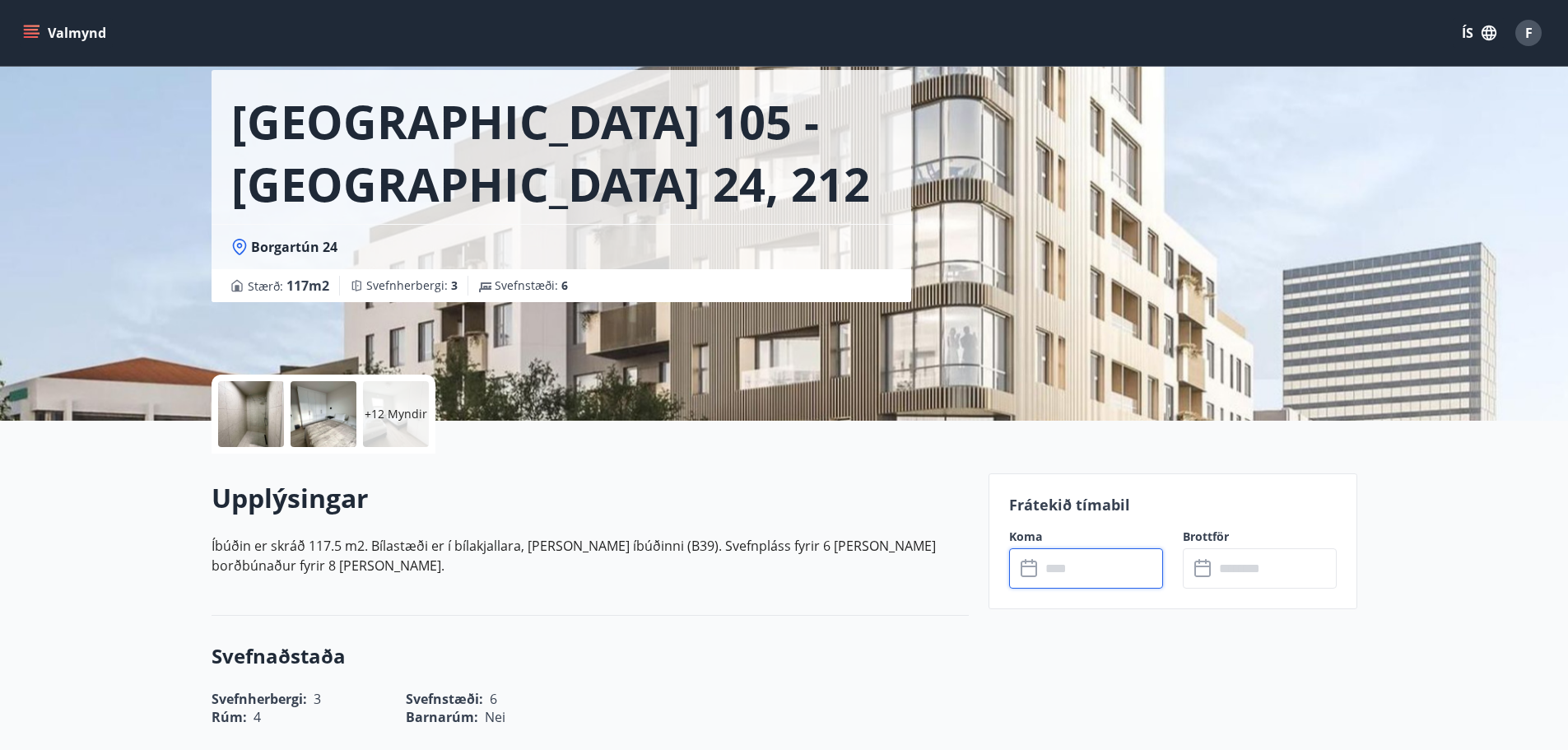
scroll to position [0, 0]
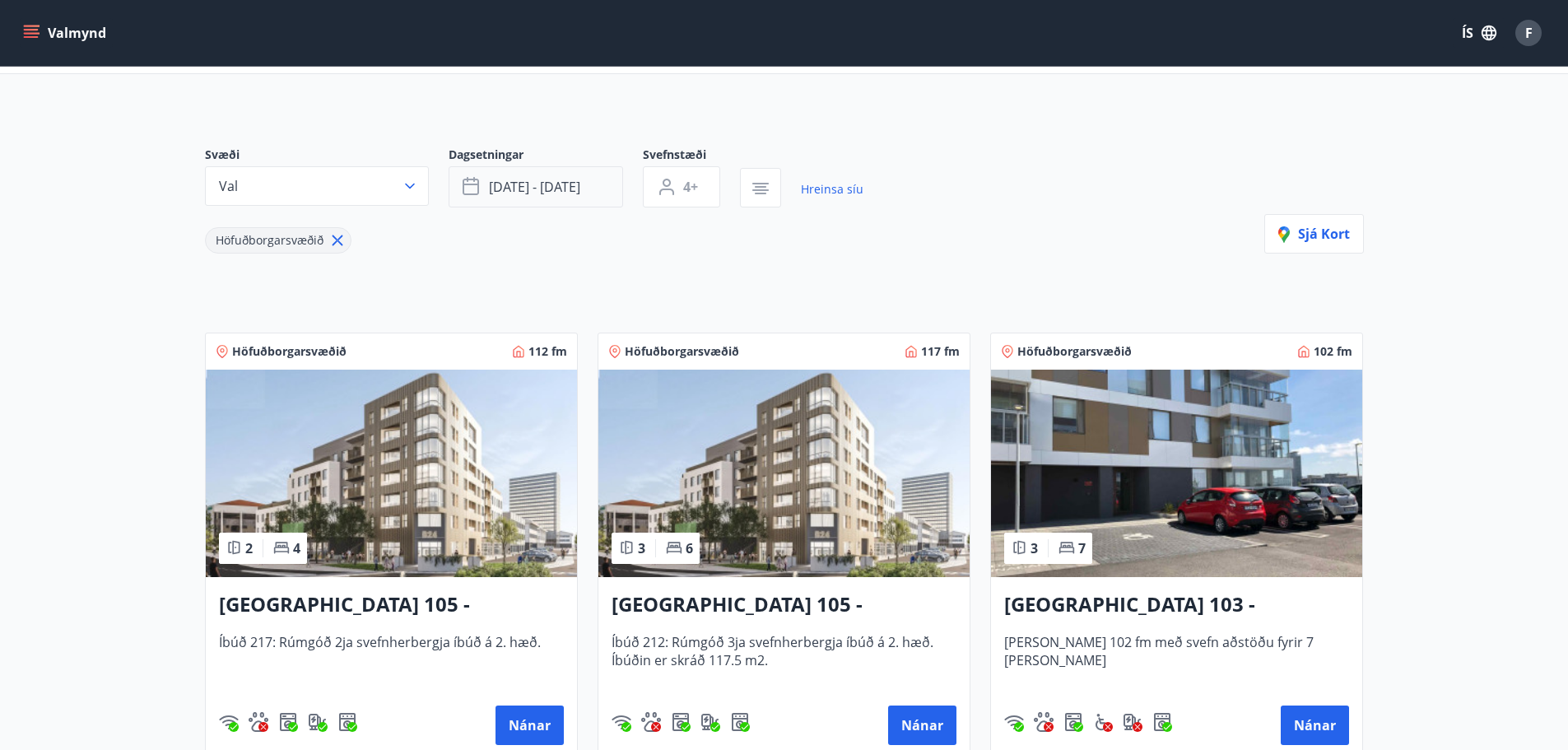
scroll to position [83, 0]
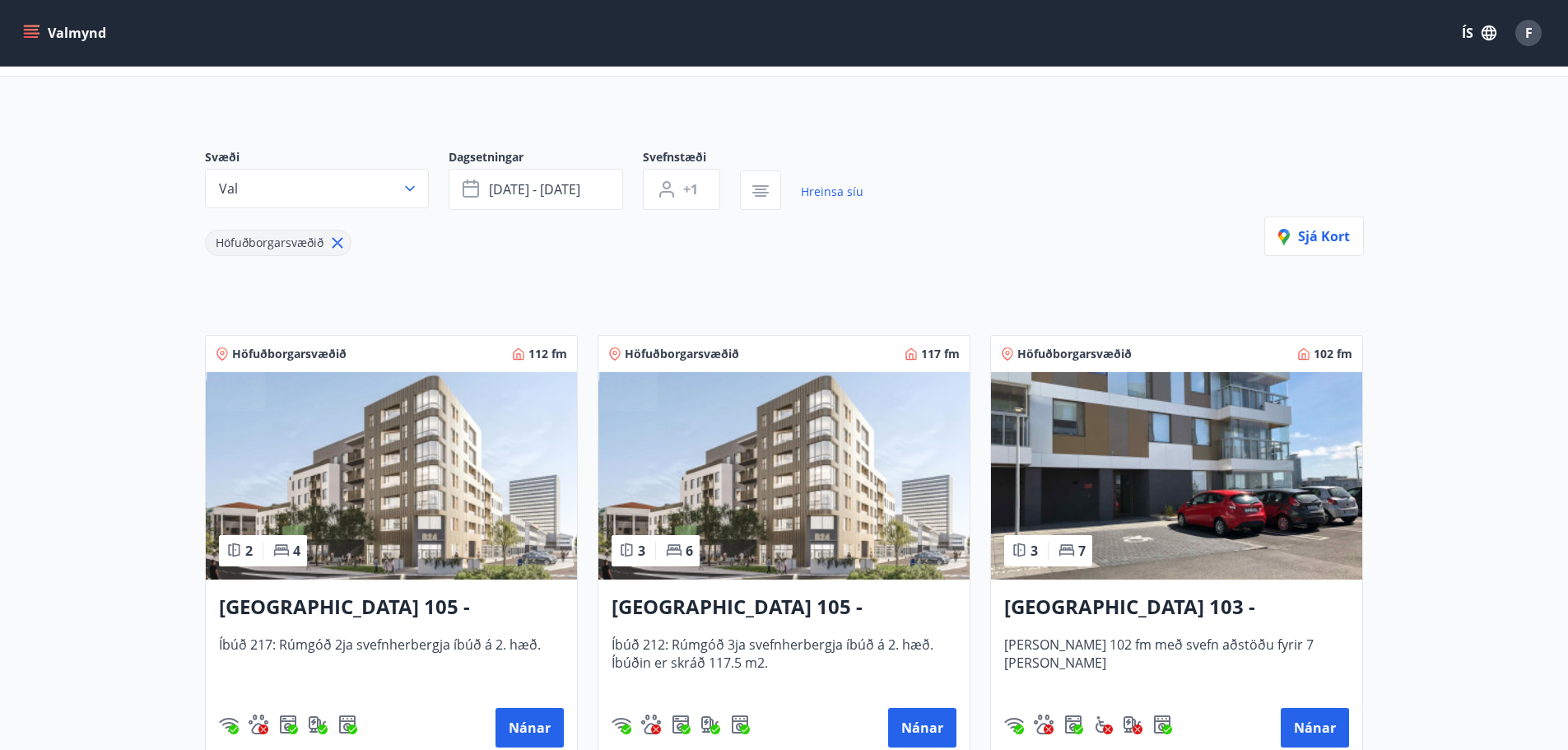
type input "*"
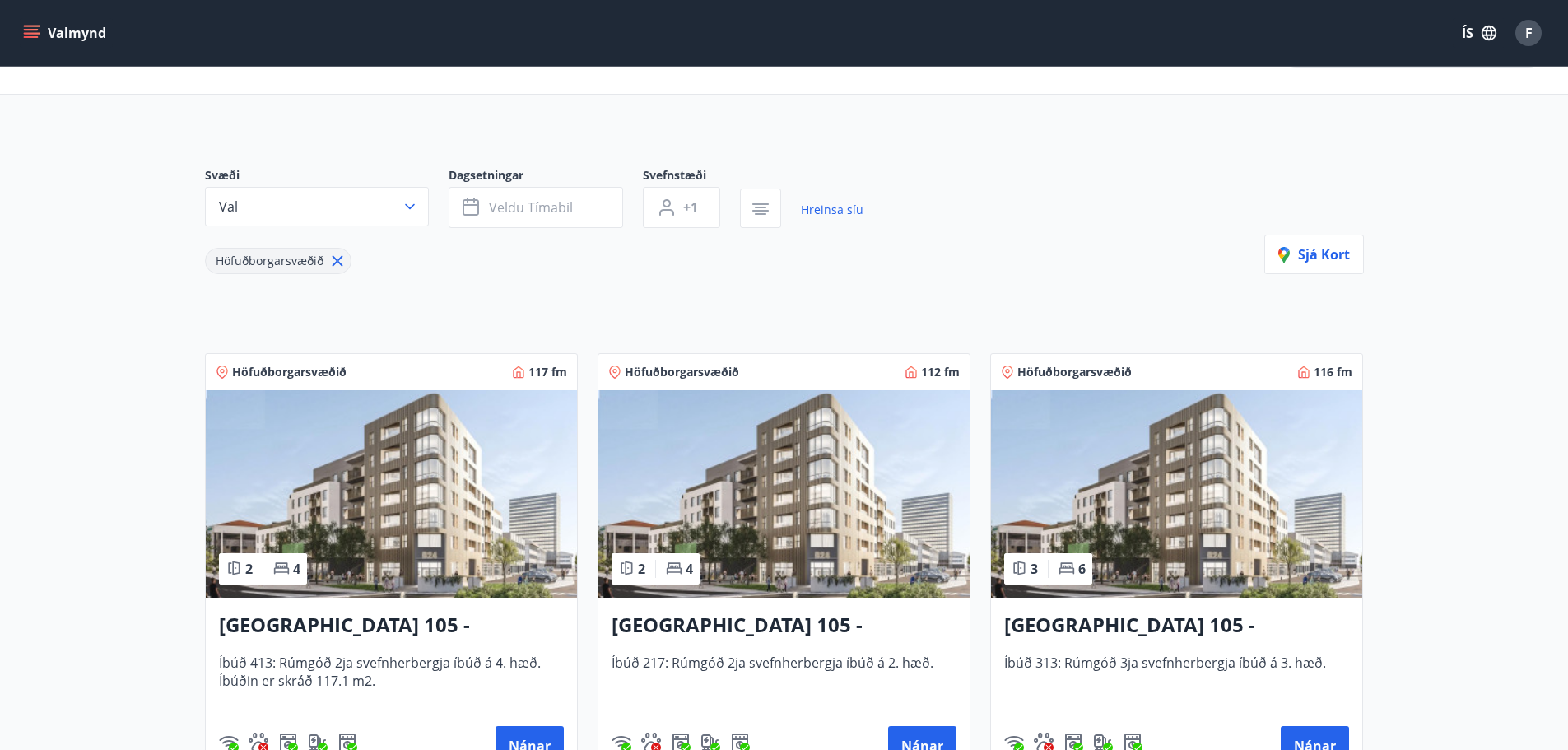
scroll to position [165, 0]
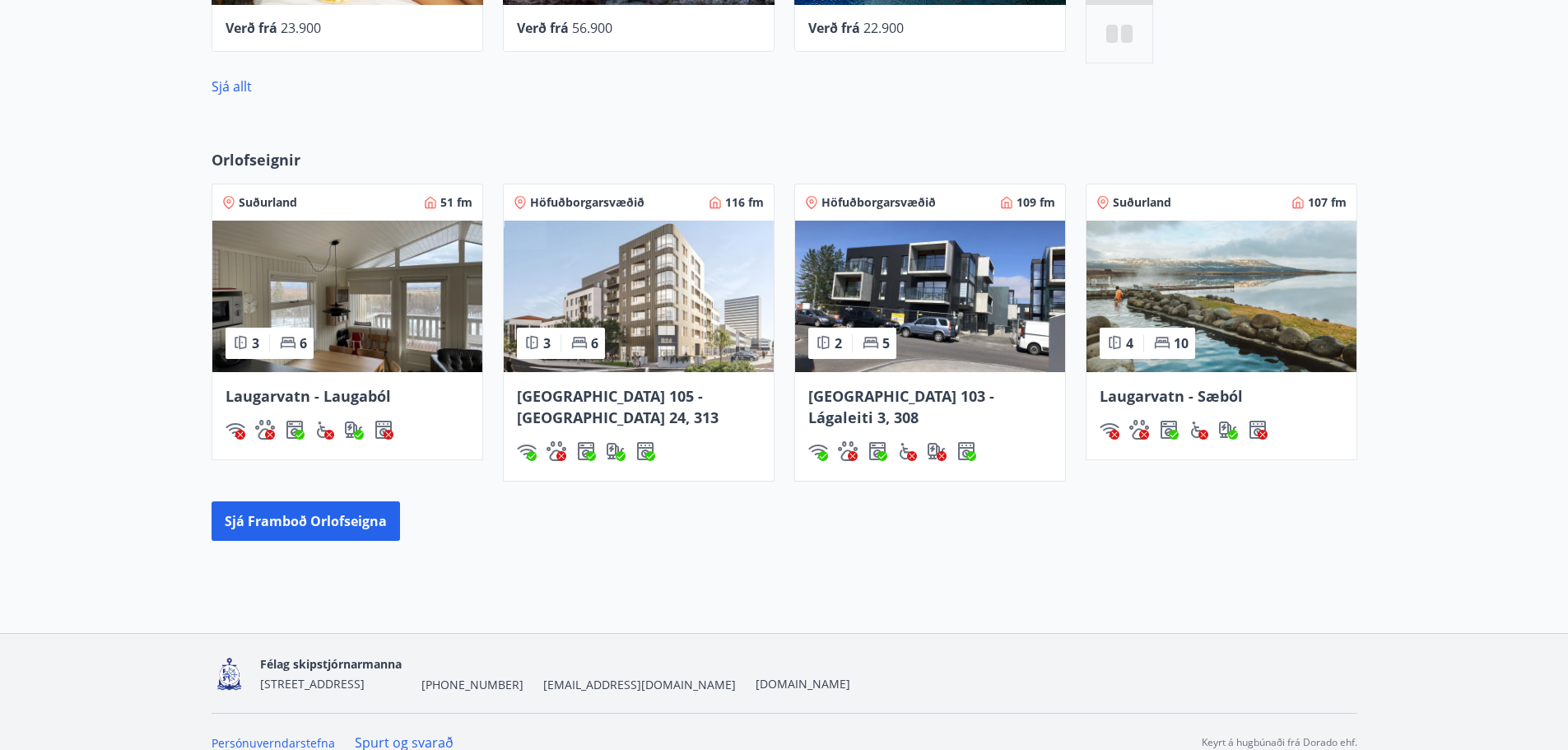
scroll to position [927, 0]
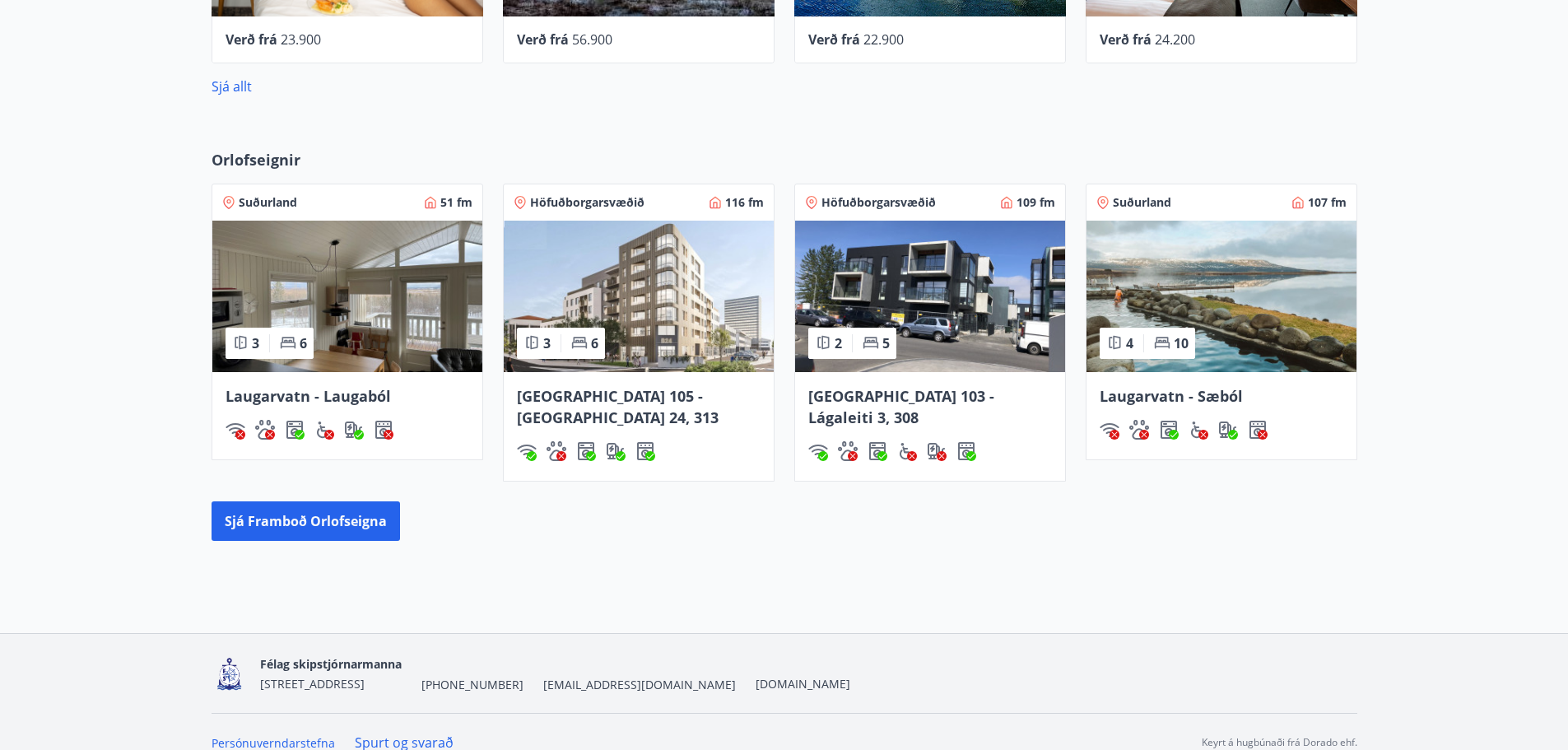
click at [938, 315] on img at bounding box center [930, 296] width 270 height 152
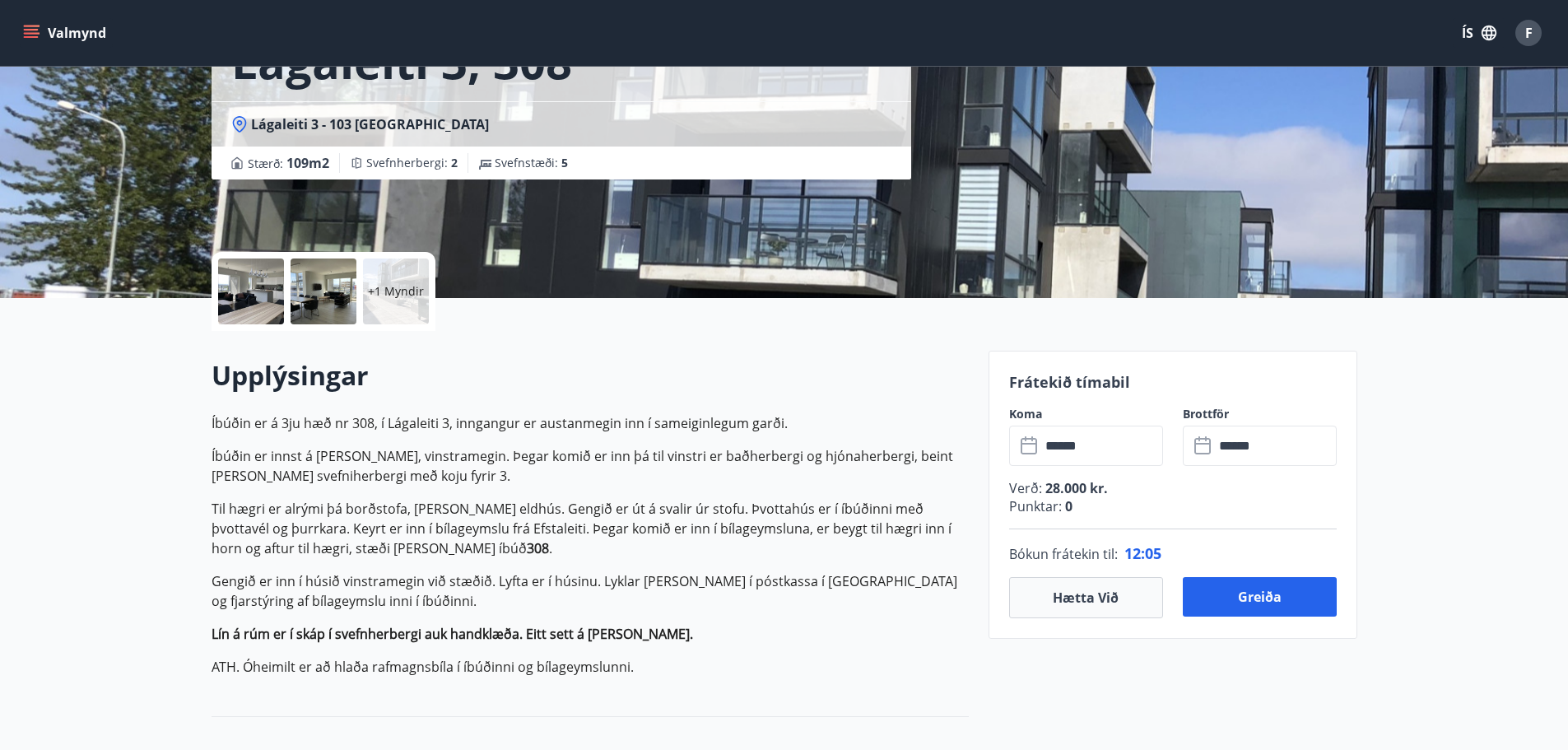
scroll to position [247, 0]
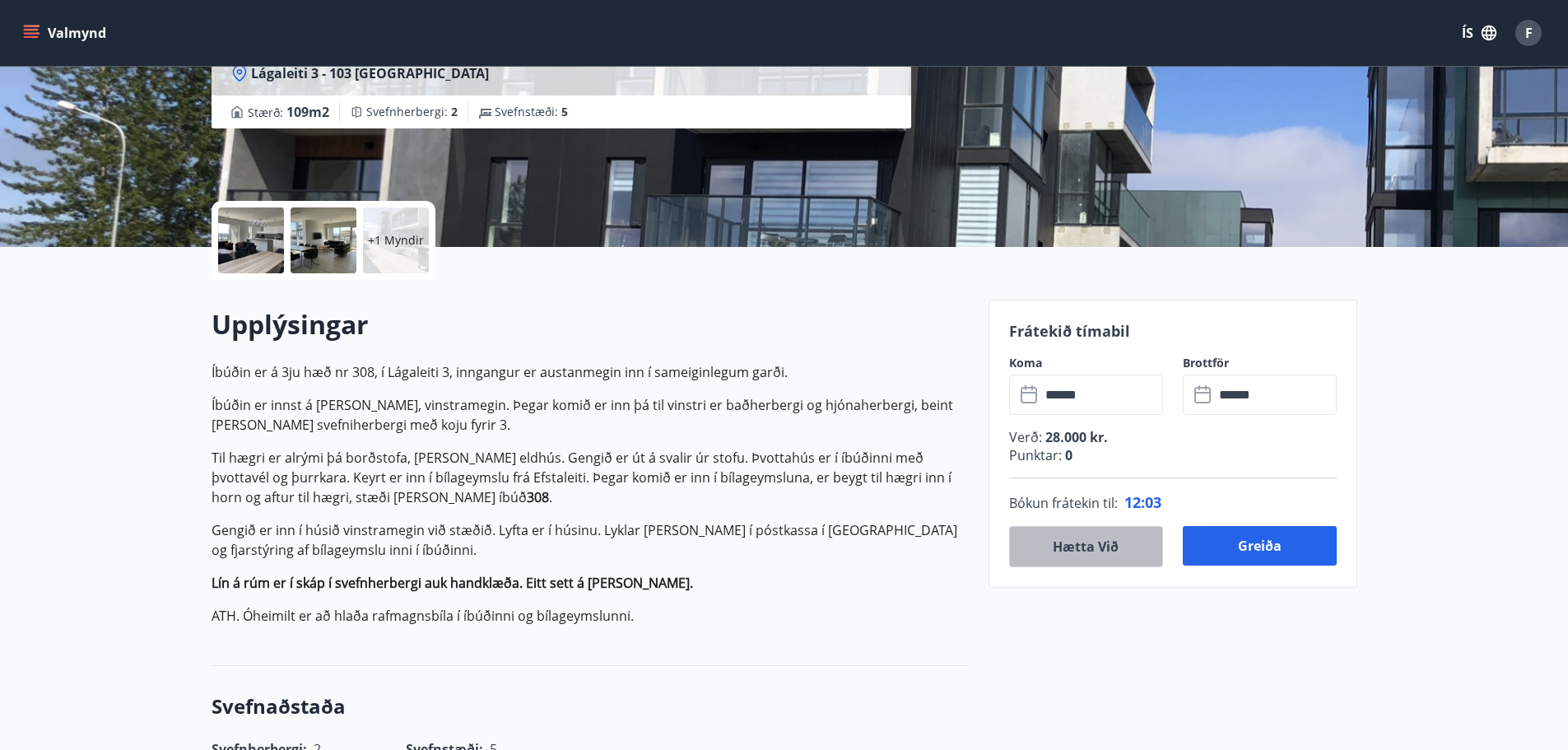
click at [1104, 550] on button "Hætta við" at bounding box center [1086, 547] width 154 height 41
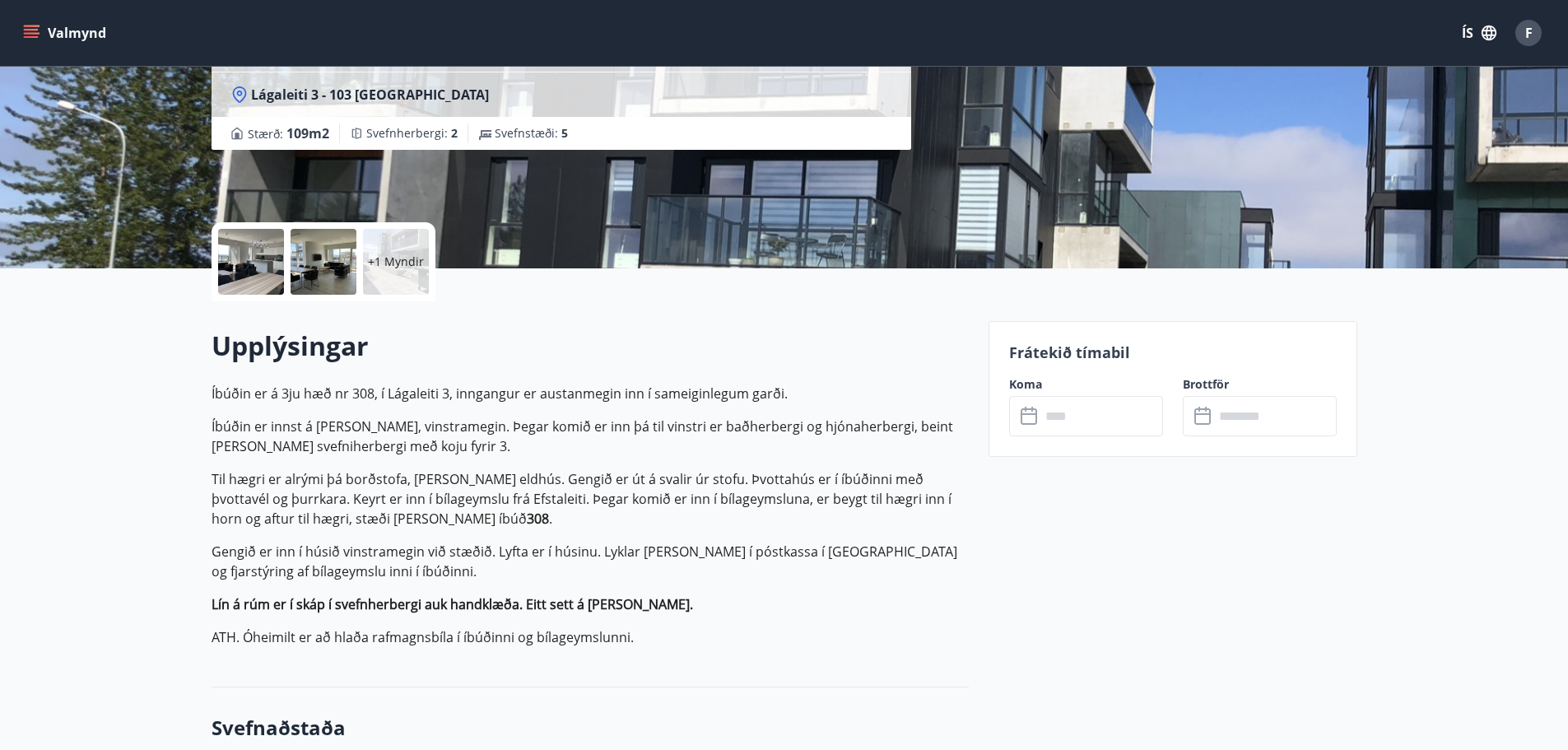
scroll to position [0, 0]
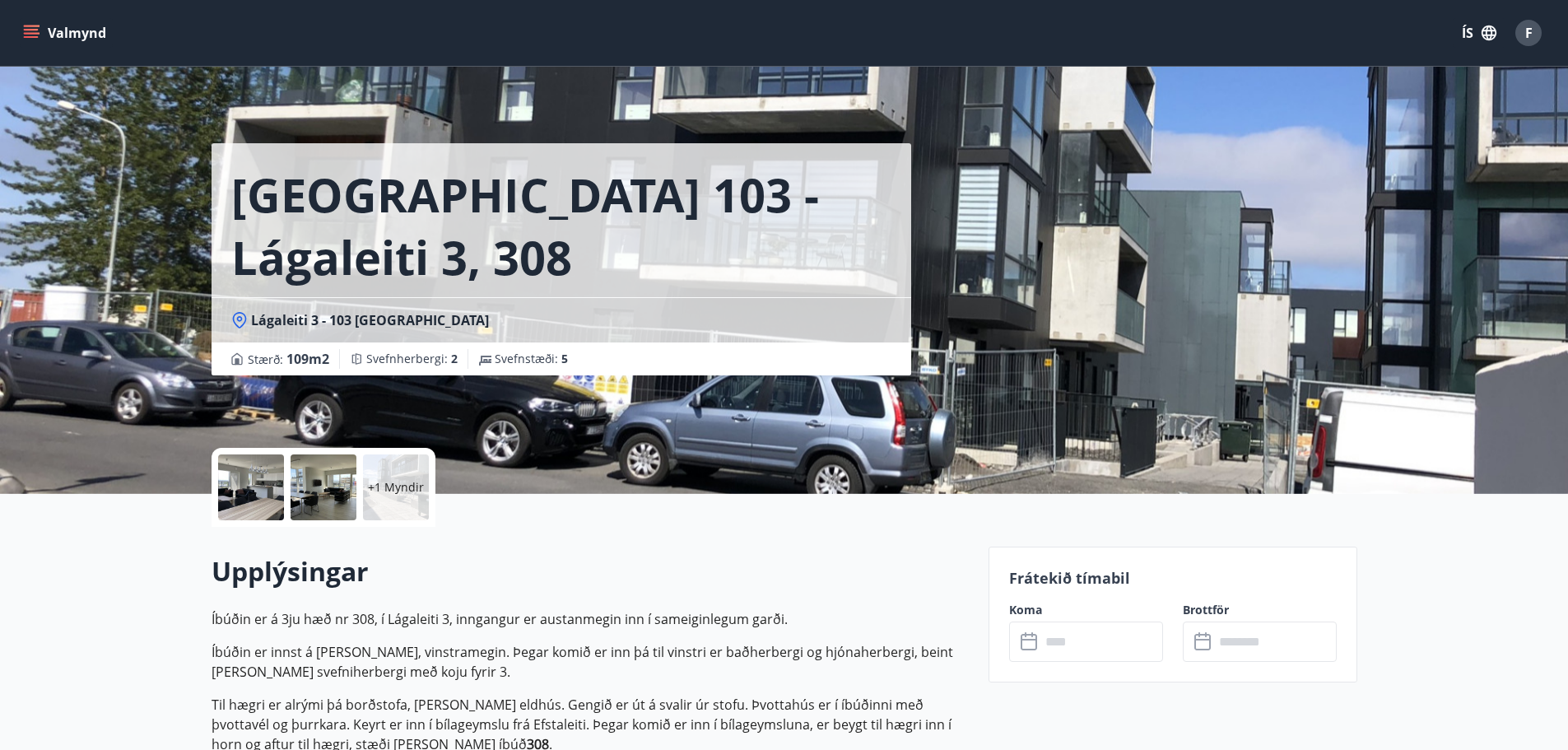
click at [77, 35] on button "Valmynd" at bounding box center [66, 33] width 93 height 30
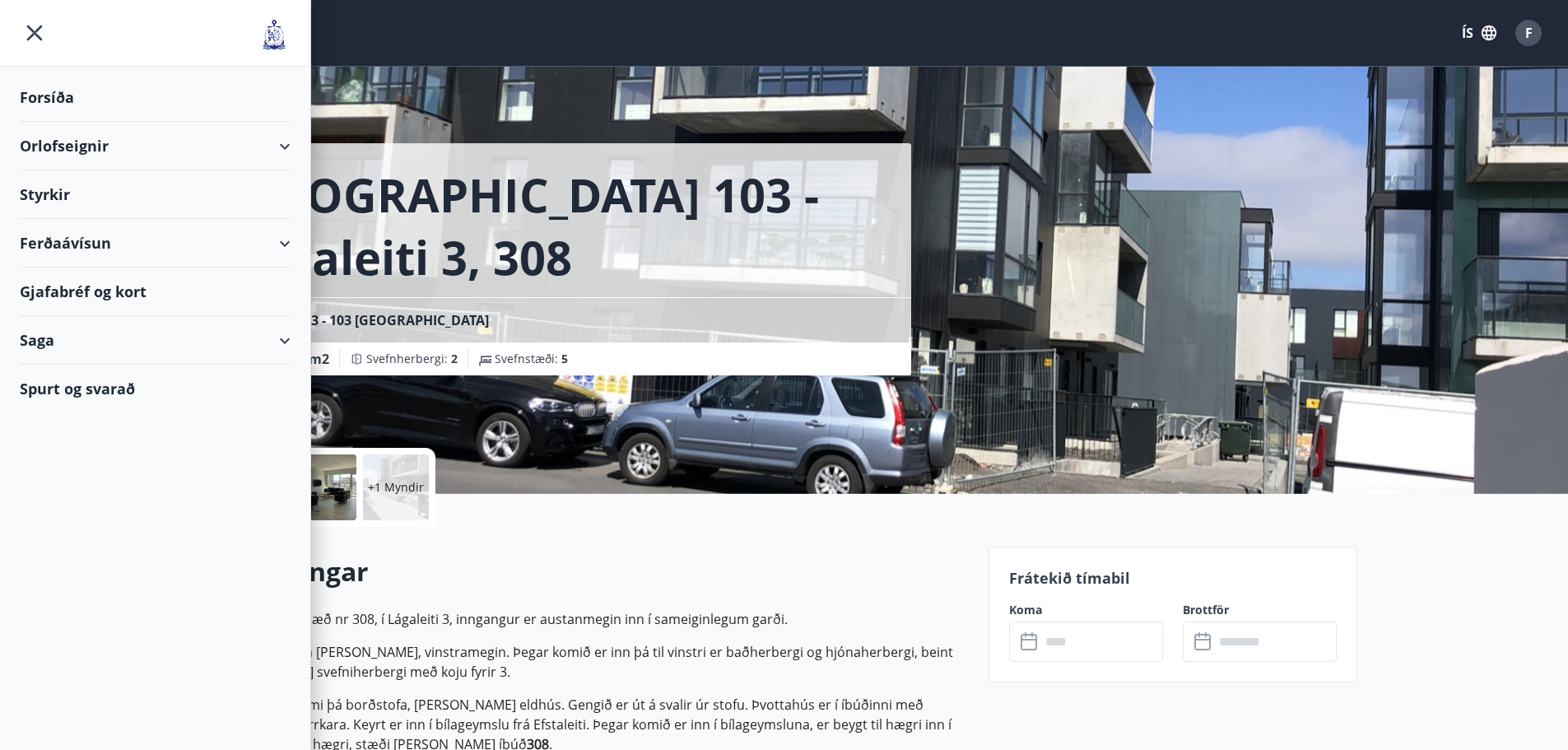
click at [101, 143] on div "Orlofseignir" at bounding box center [155, 146] width 271 height 49
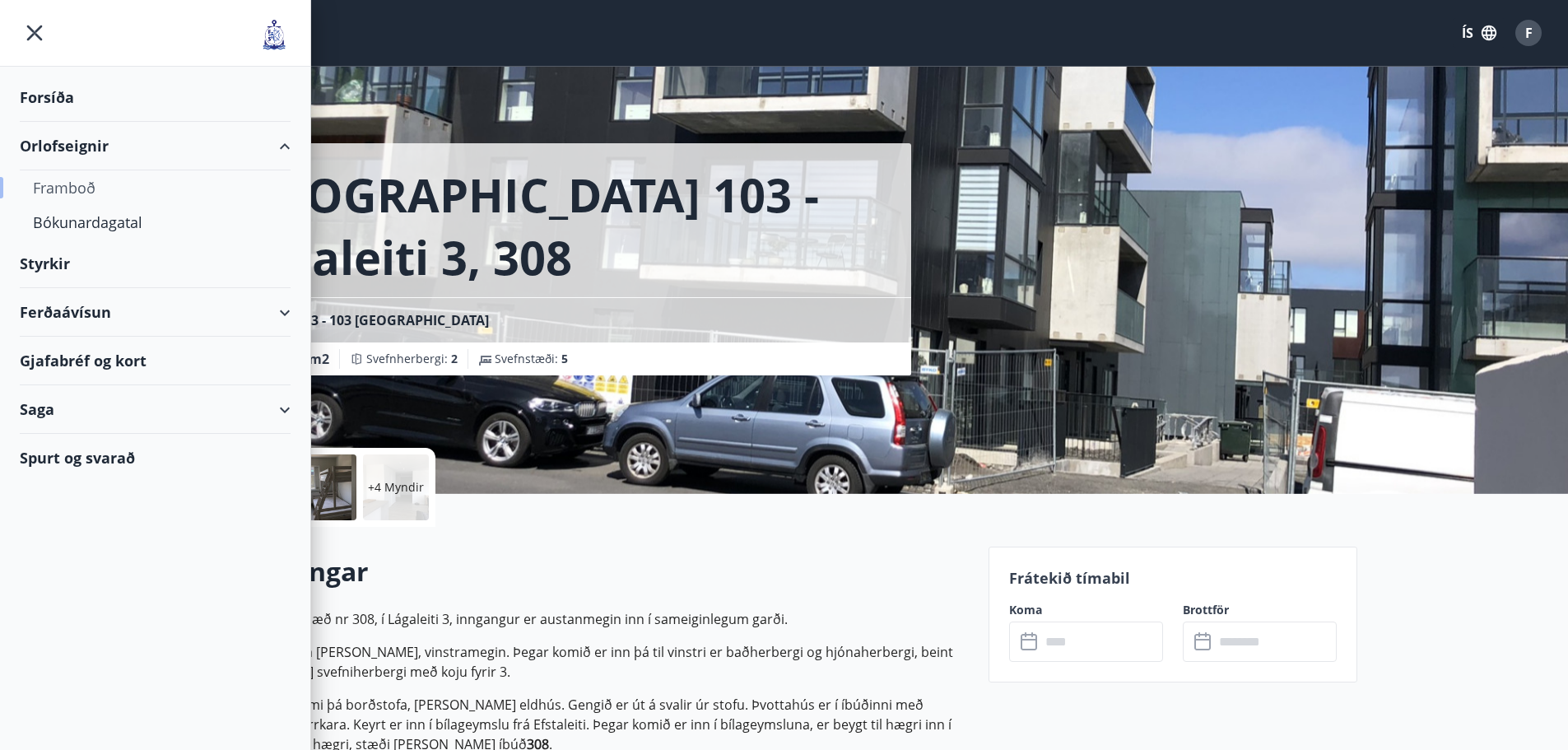
click at [74, 182] on div "Framboð" at bounding box center [155, 188] width 244 height 35
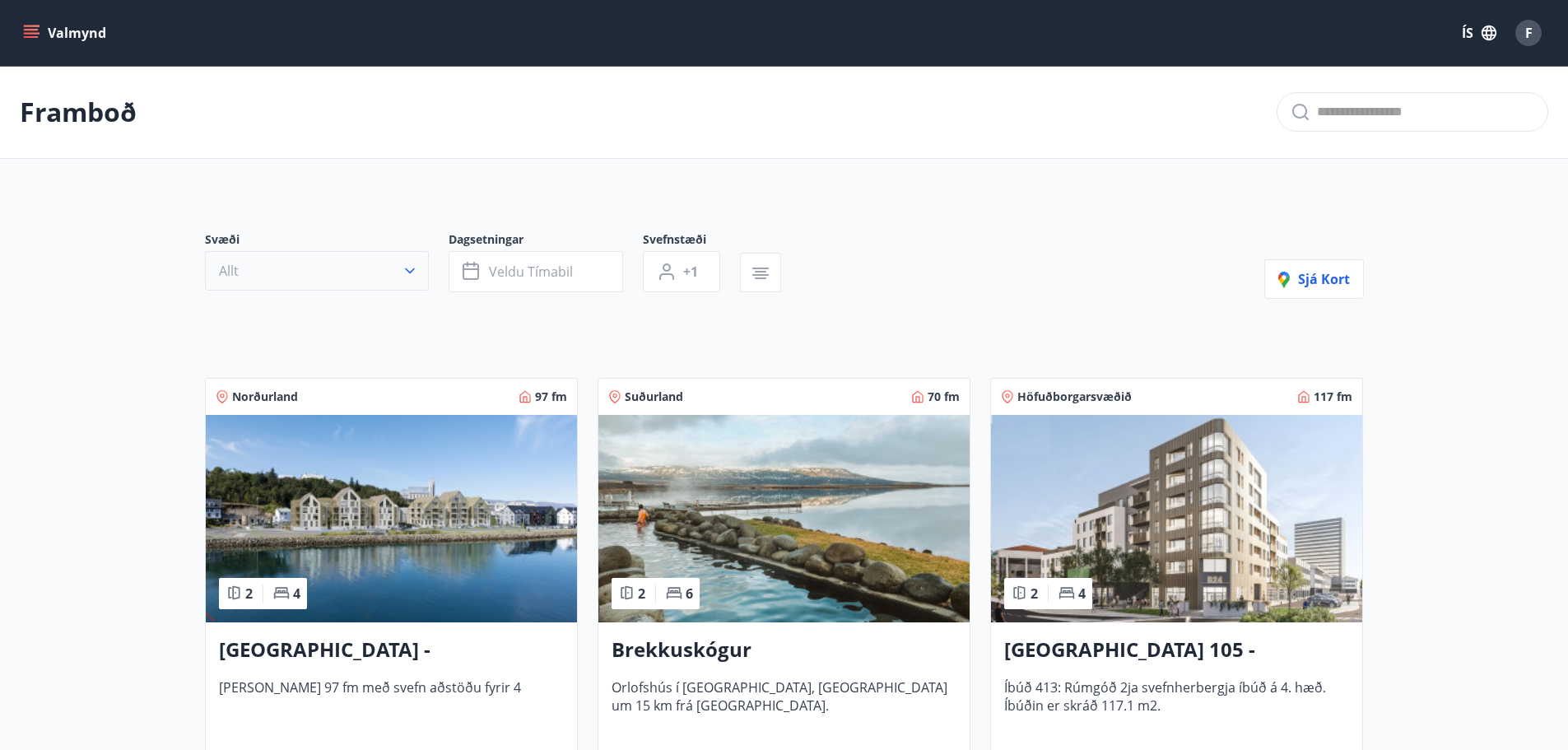
click at [417, 268] on icon "button" at bounding box center [410, 271] width 16 height 17
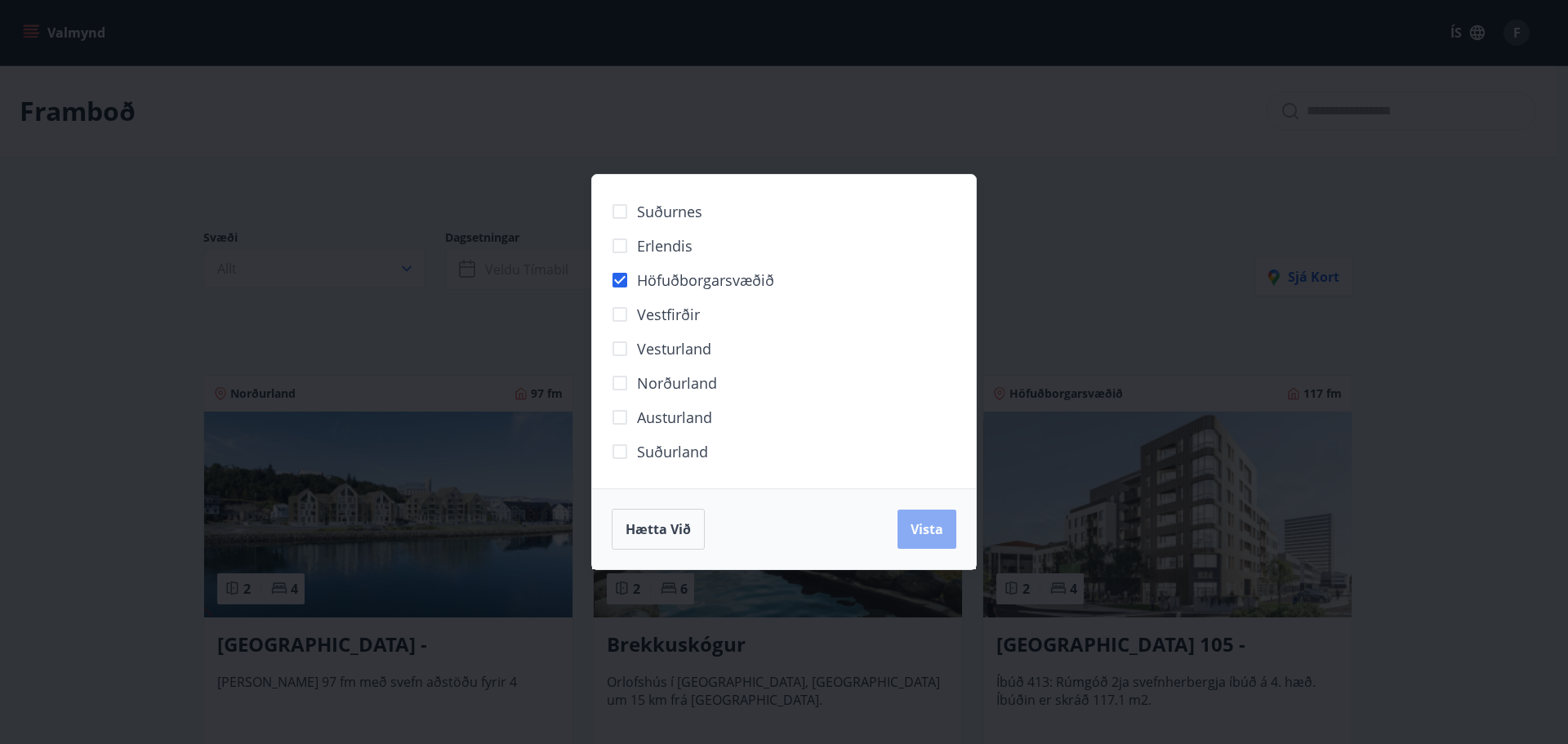
click at [939, 528] on span "Vista" at bounding box center [927, 530] width 33 height 18
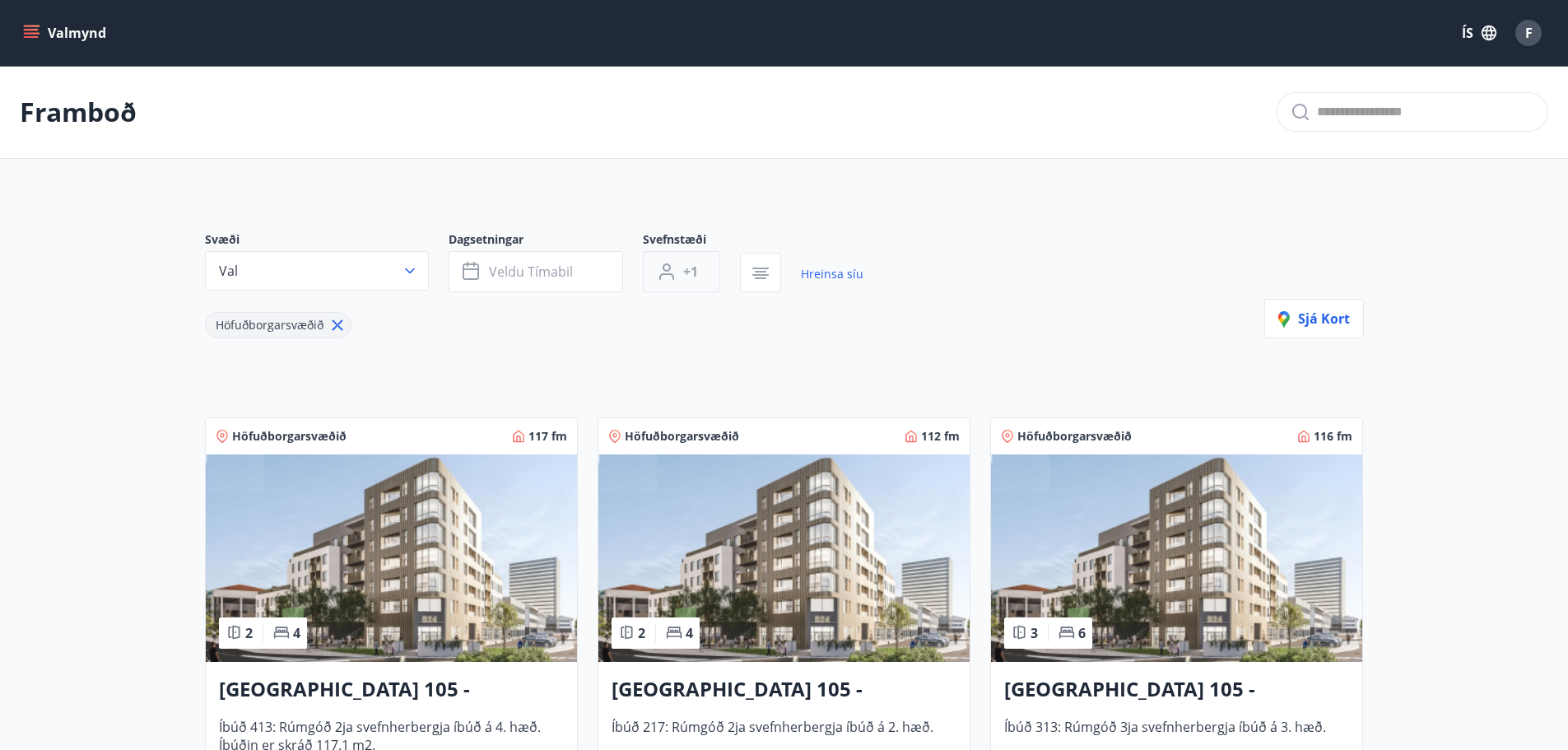
click at [692, 268] on span "+1" at bounding box center [690, 271] width 15 height 18
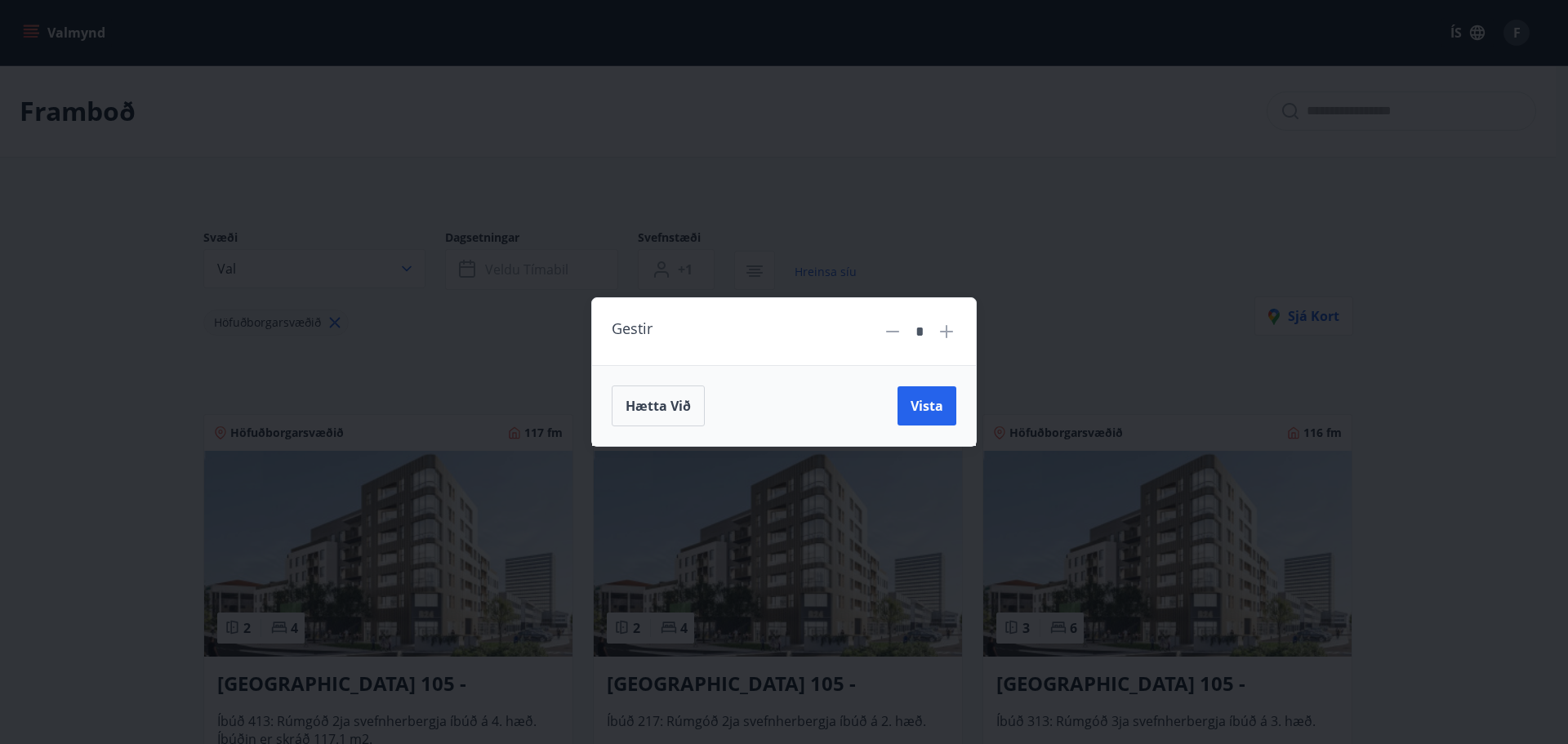
click at [955, 332] on icon at bounding box center [947, 331] width 20 height 20
click at [953, 331] on icon at bounding box center [947, 331] width 13 height 13
click at [951, 331] on icon at bounding box center [947, 331] width 13 height 13
type input "*"
click at [928, 399] on span "Vista" at bounding box center [927, 406] width 33 height 18
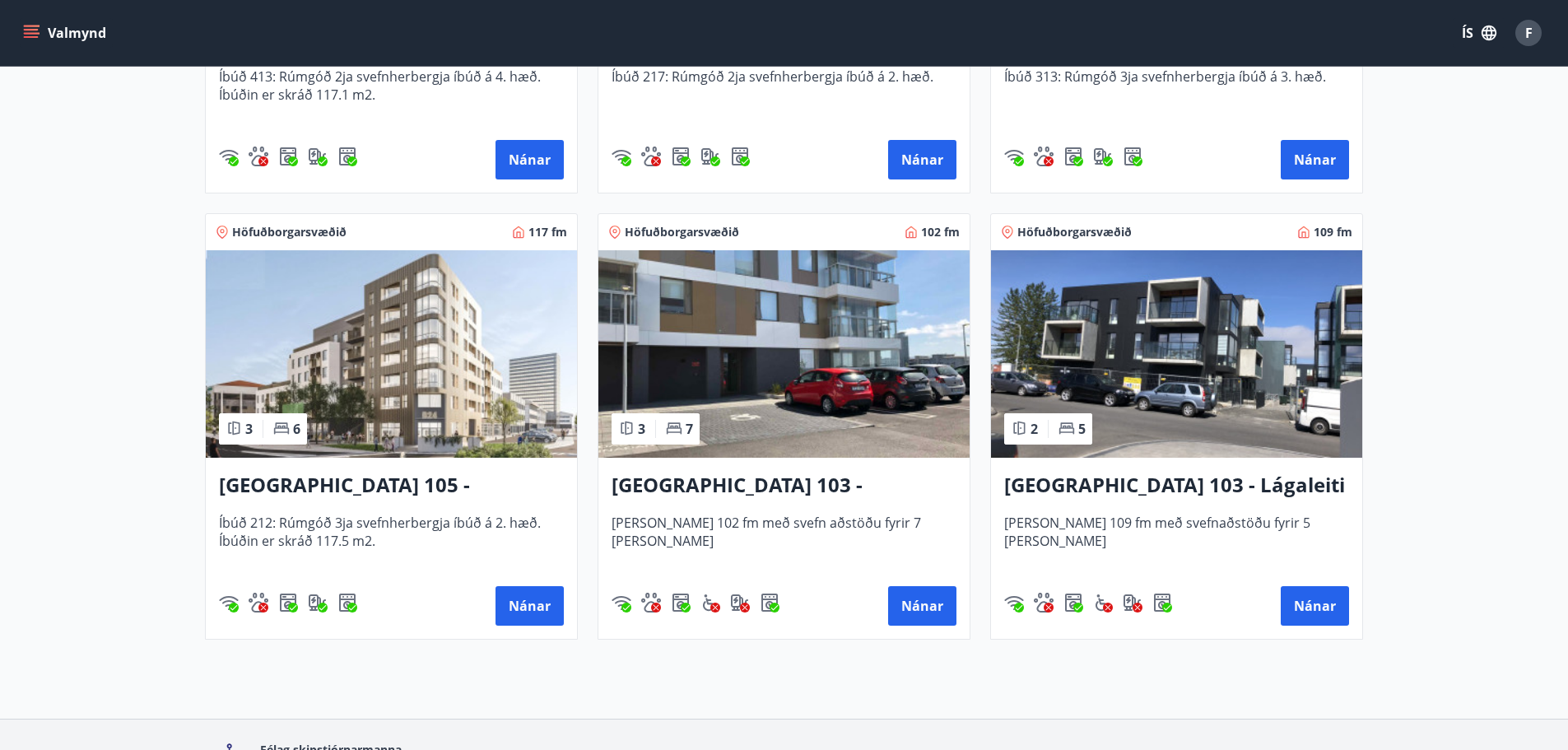
scroll to position [659, 0]
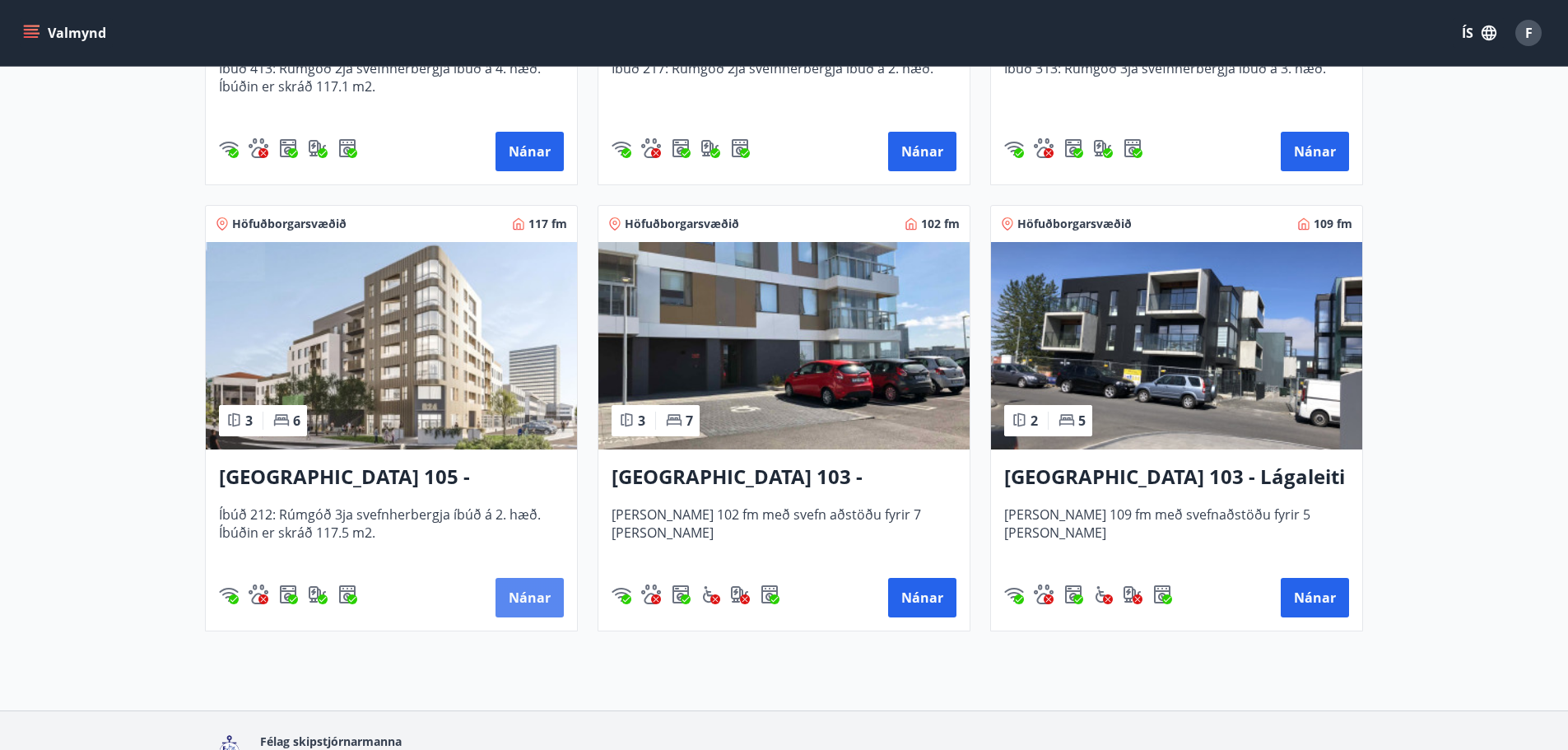
click at [532, 605] on button "Nánar" at bounding box center [530, 598] width 68 height 40
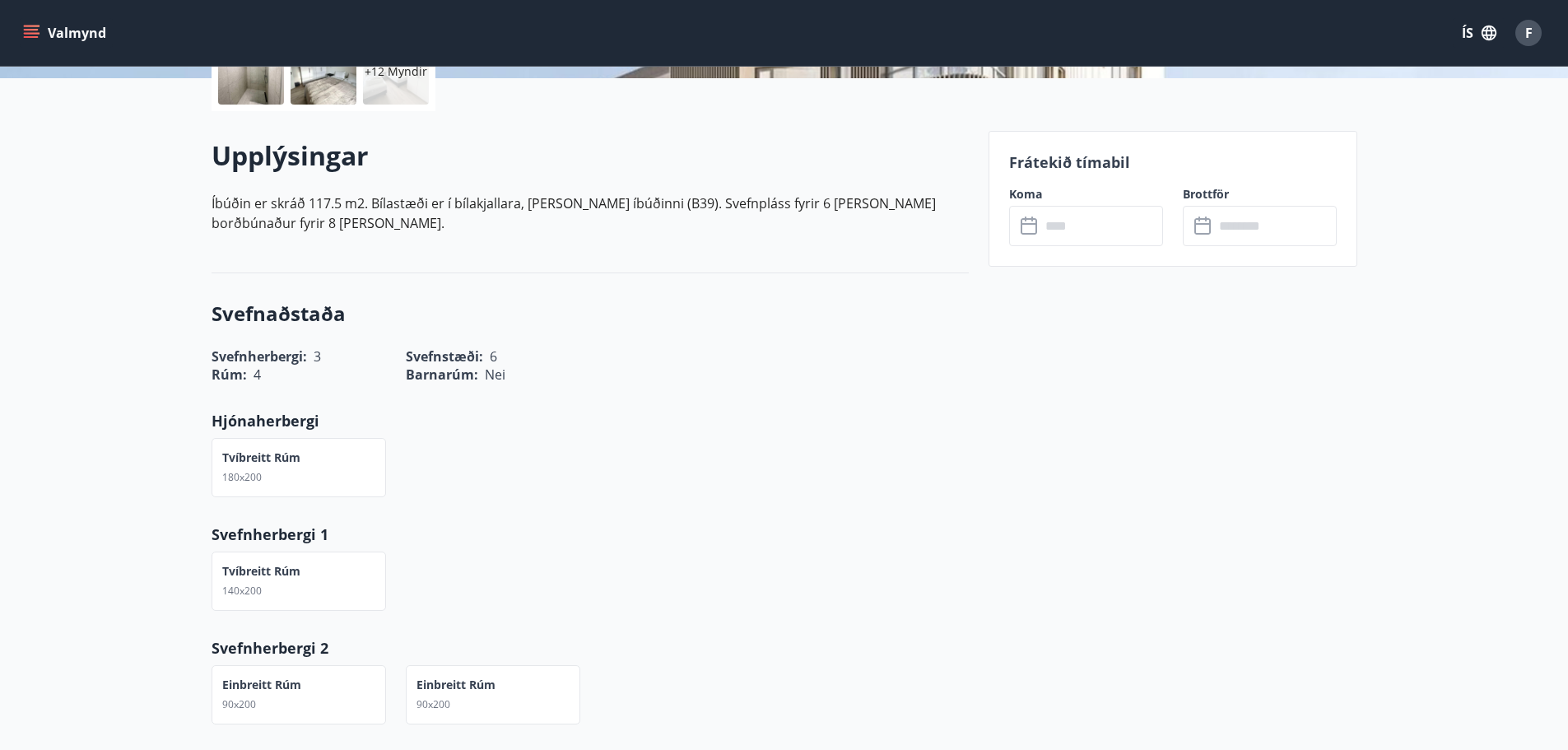
scroll to position [165, 0]
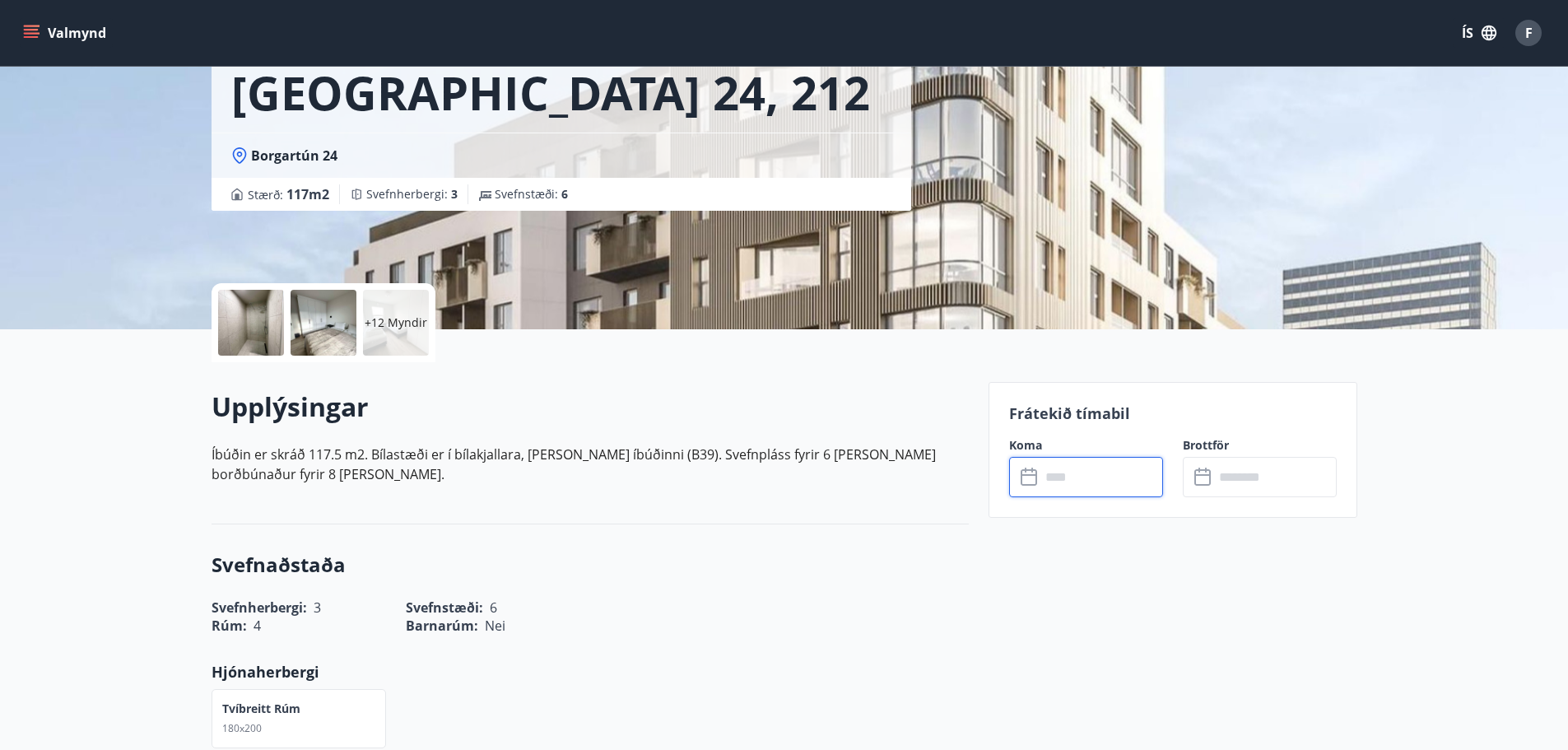
click at [1099, 477] on input "text" at bounding box center [1102, 477] width 123 height 40
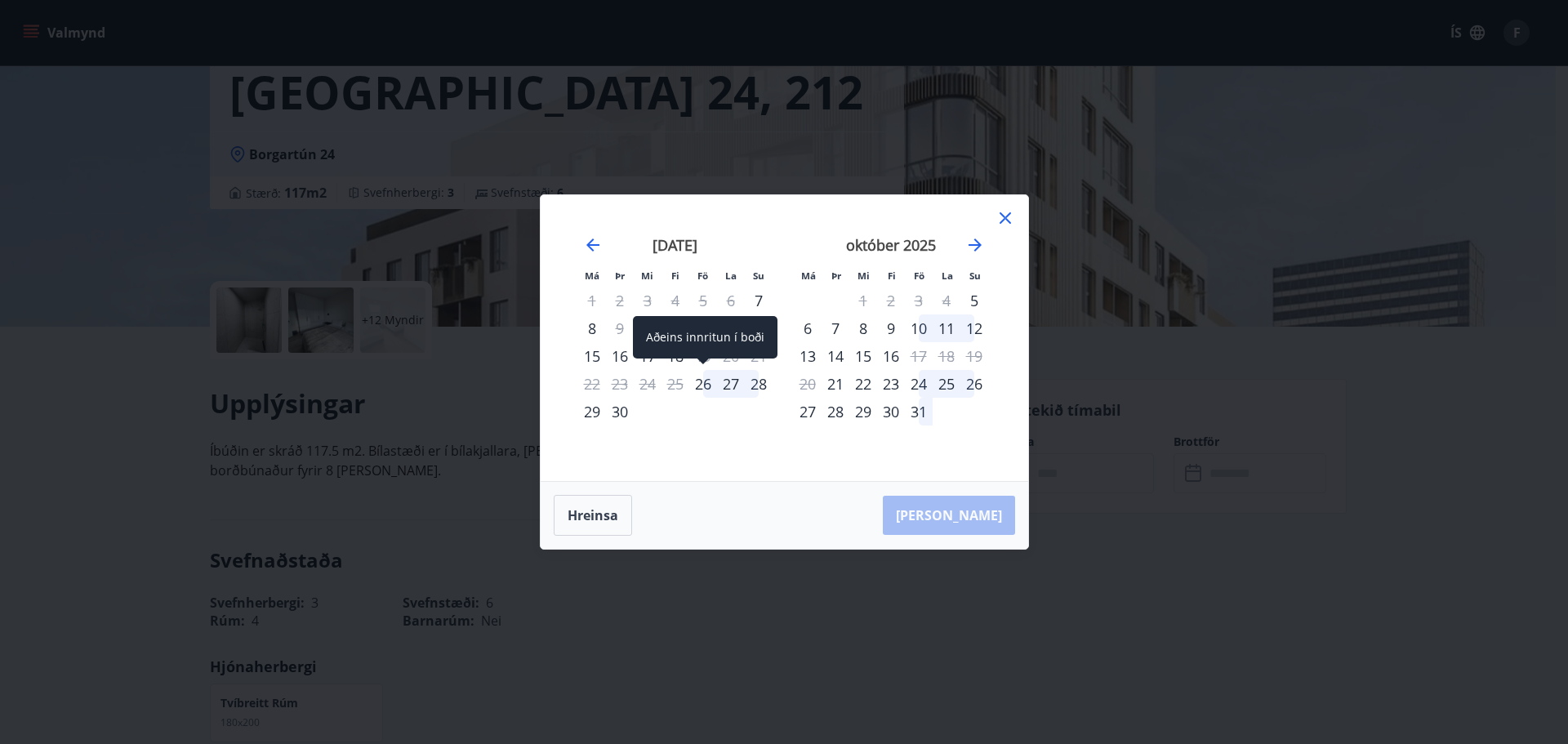
click at [695, 381] on div "26" at bounding box center [703, 384] width 28 height 28
click at [729, 381] on div "27" at bounding box center [731, 384] width 28 height 28
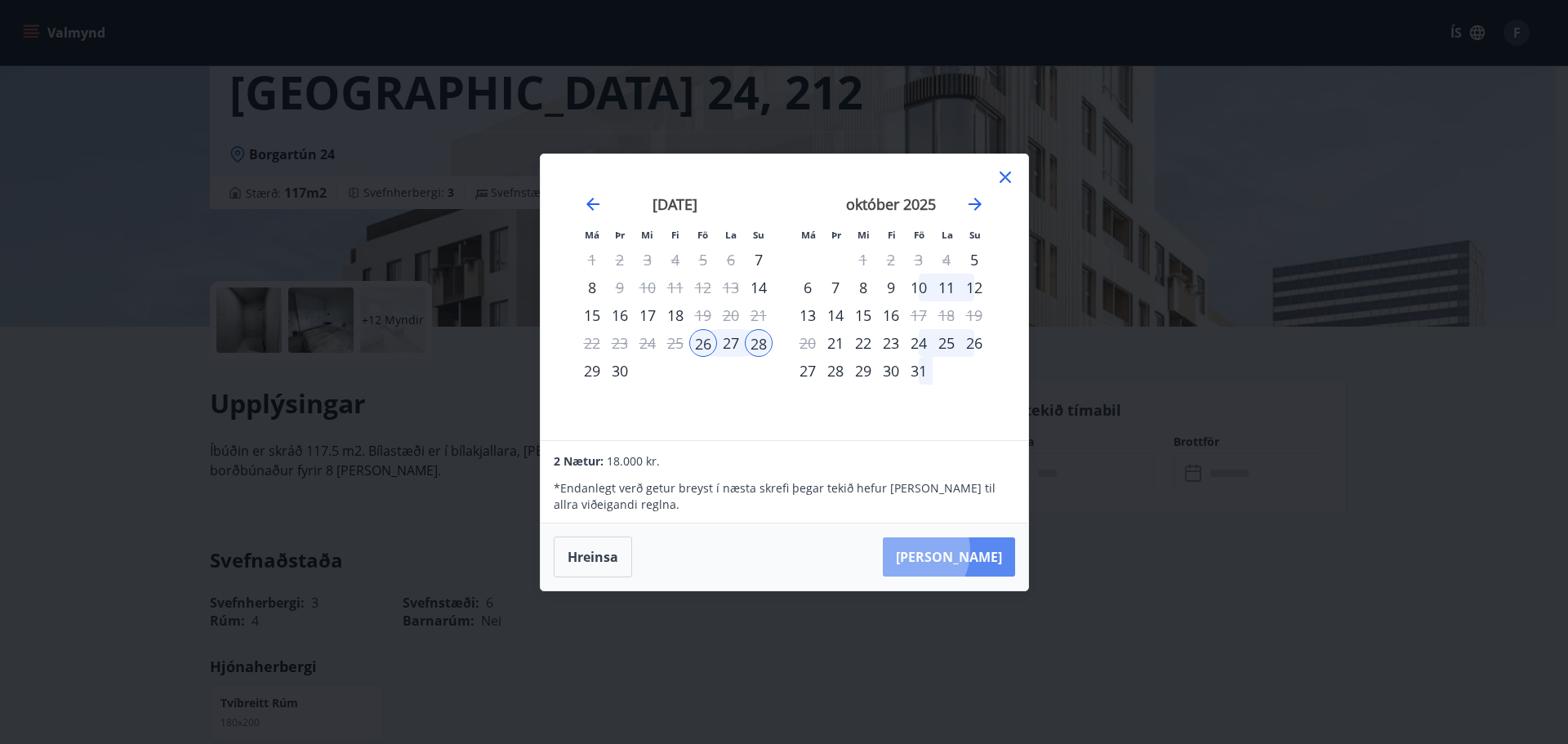
click at [960, 551] on button "Taka Frá" at bounding box center [949, 557] width 133 height 39
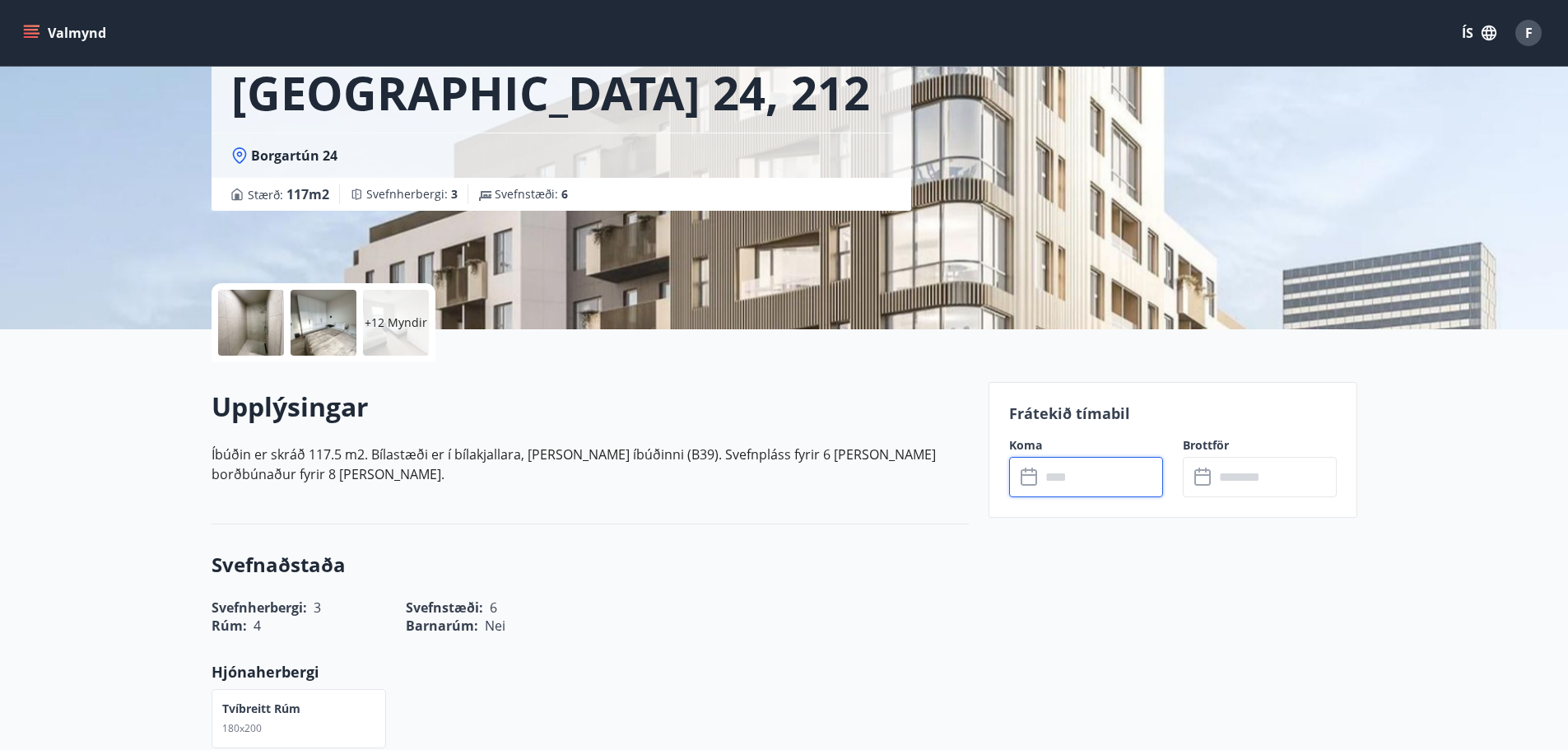
type input "******"
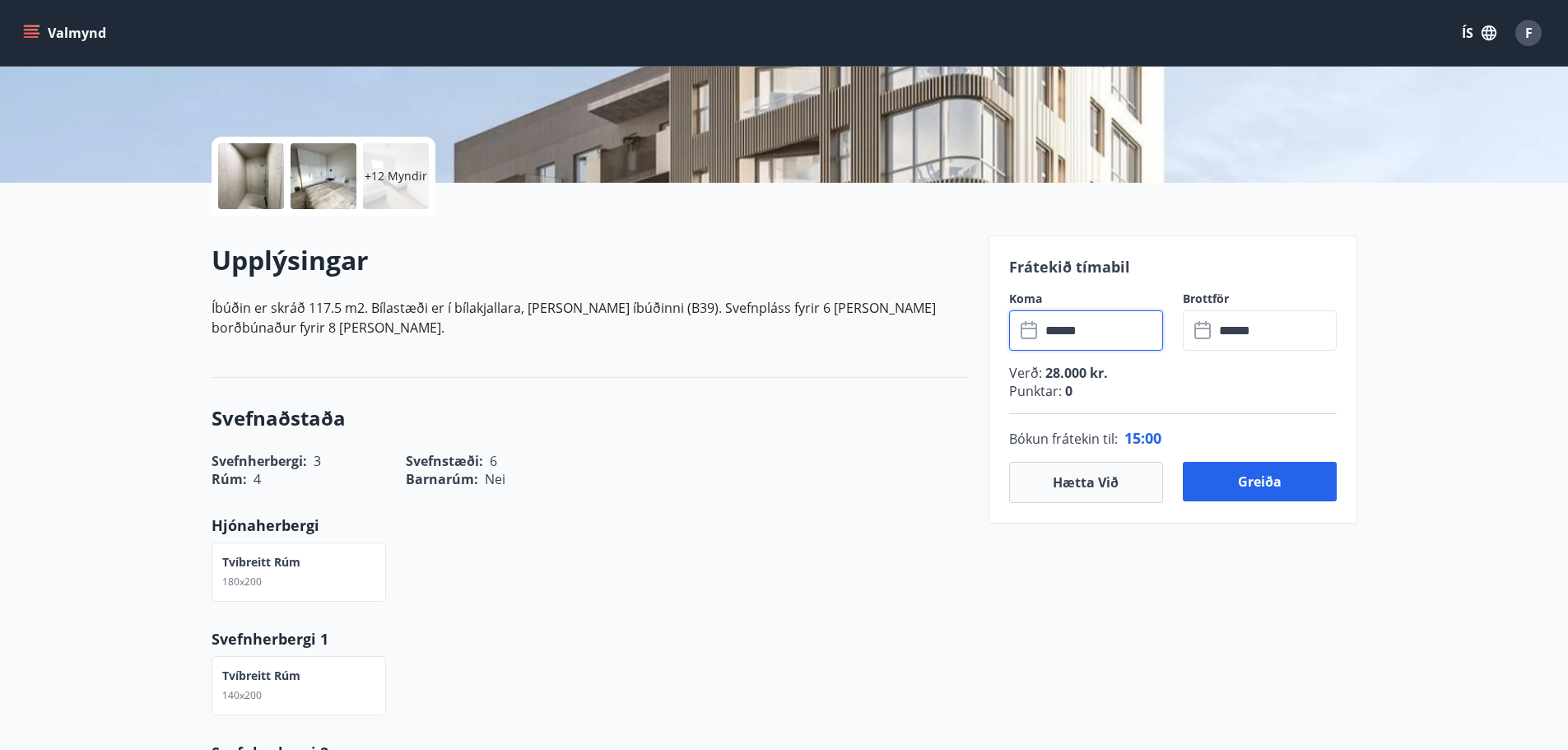
scroll to position [329, 0]
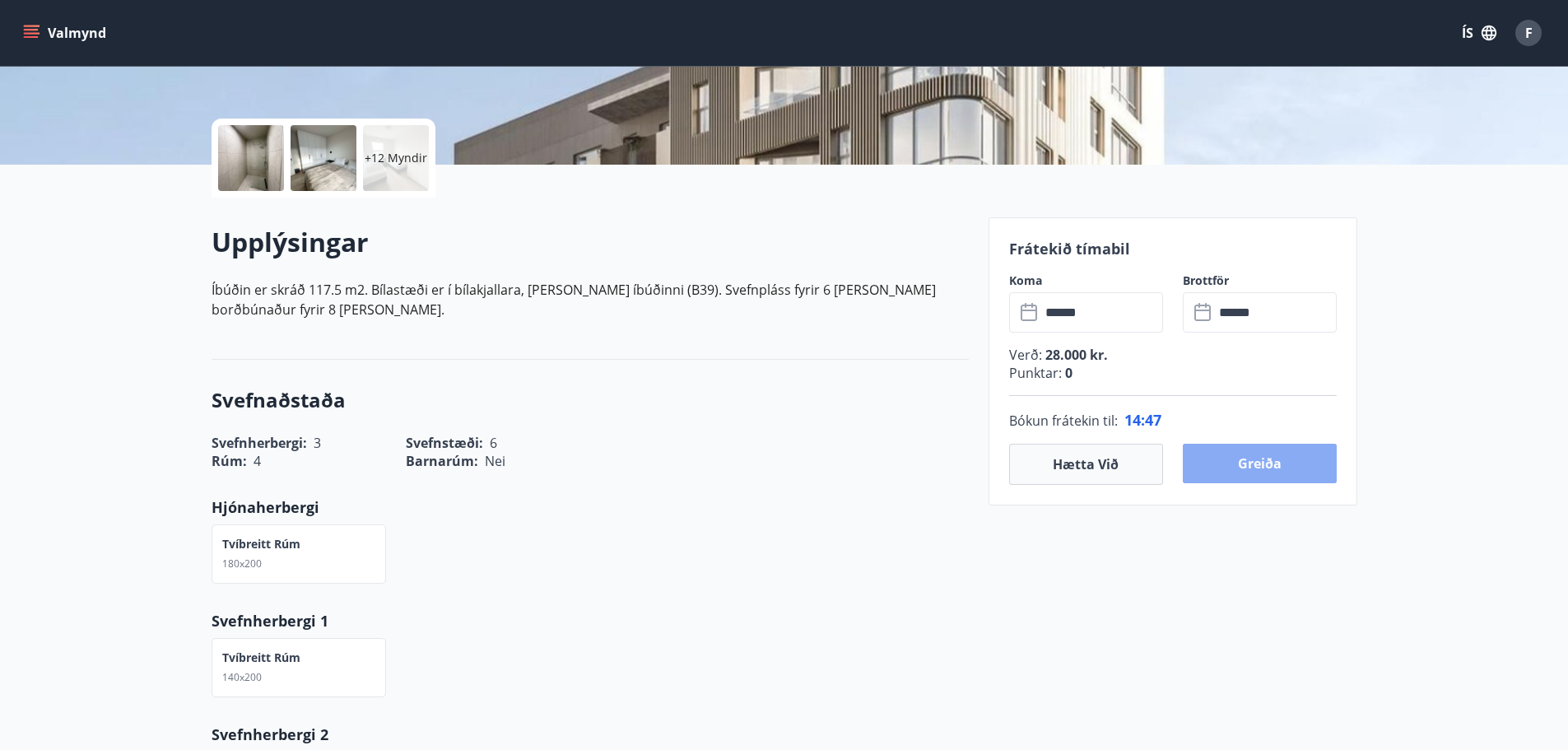
click at [1235, 474] on button "Greiða" at bounding box center [1260, 464] width 154 height 40
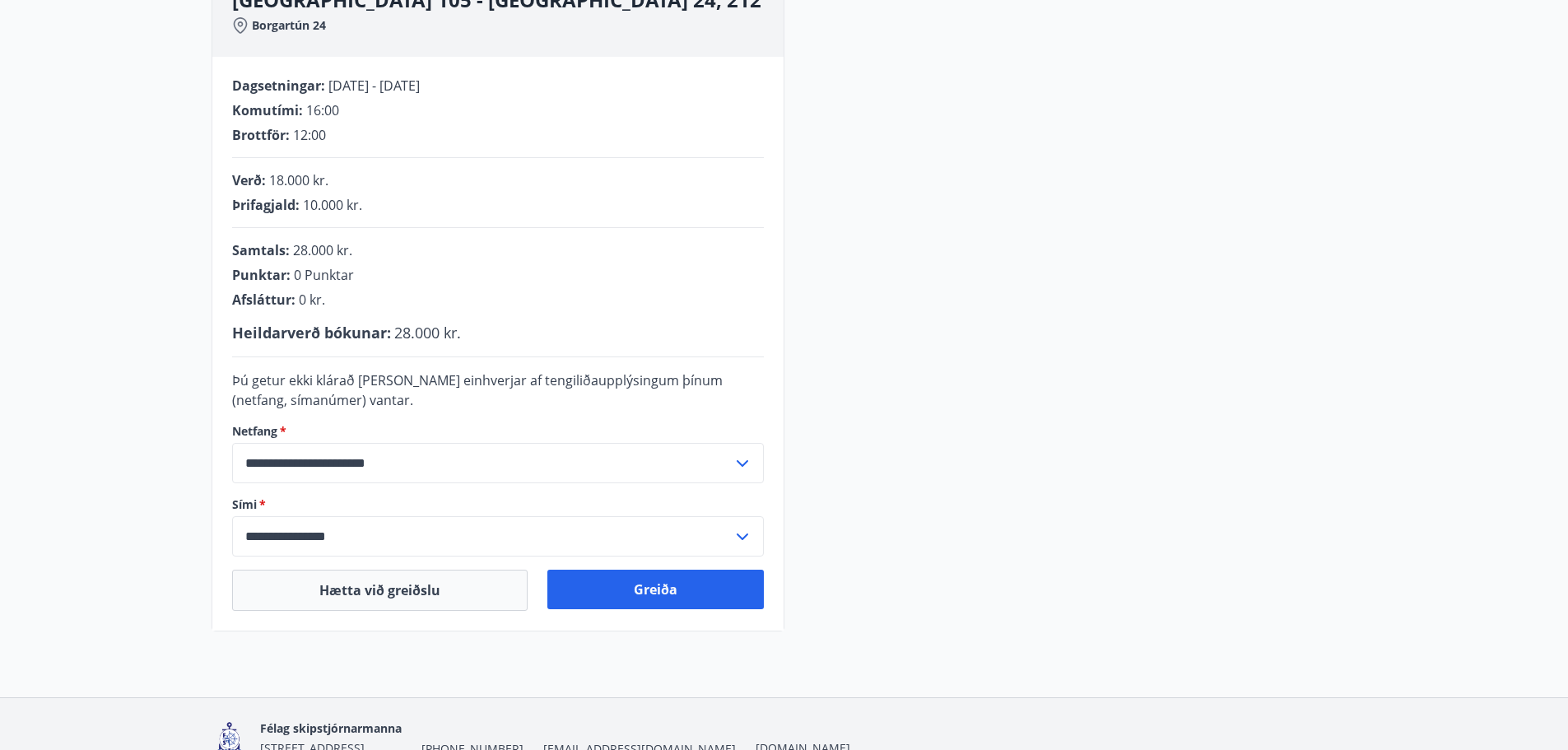
scroll to position [329, 0]
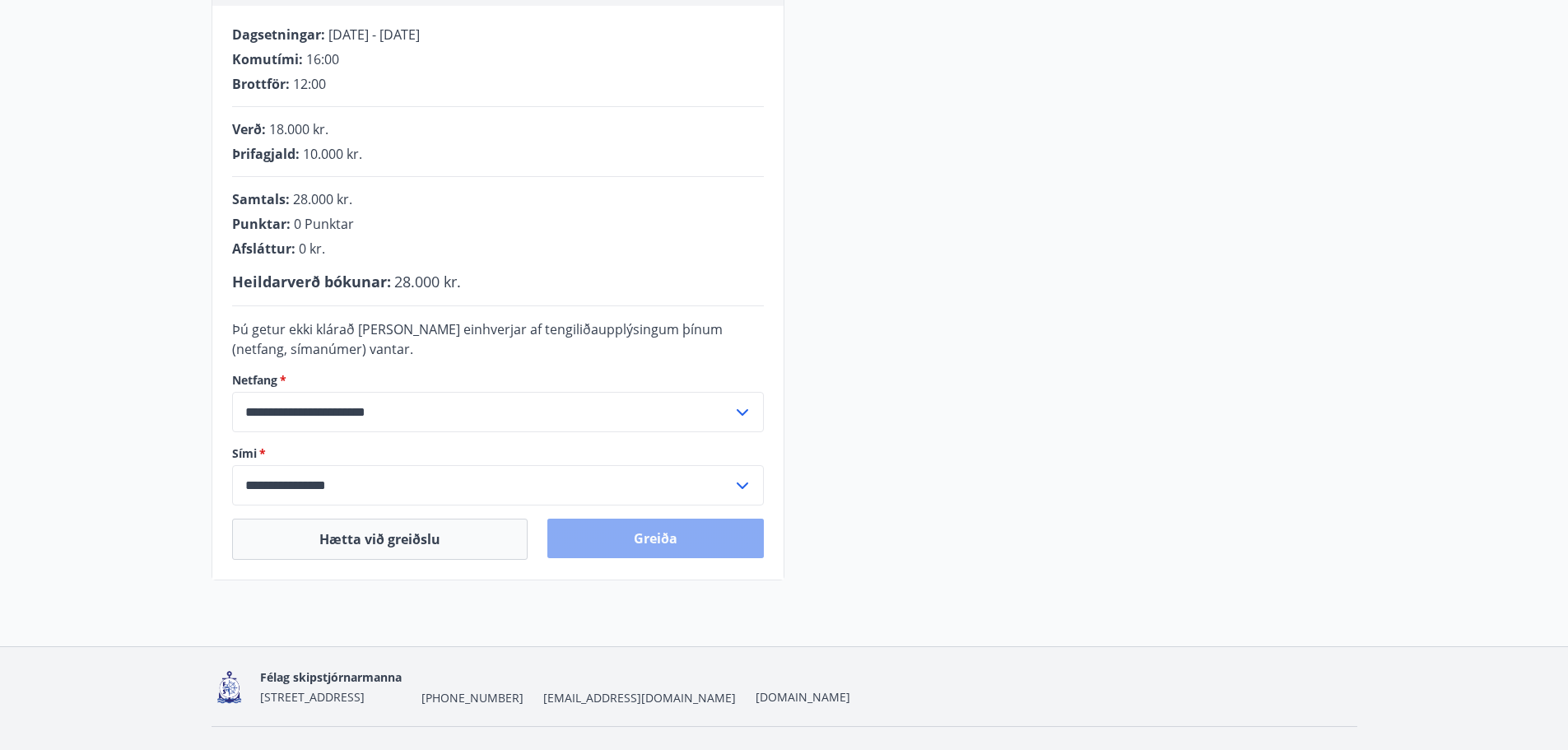
click at [637, 542] on button "Greiða" at bounding box center [656, 539] width 217 height 40
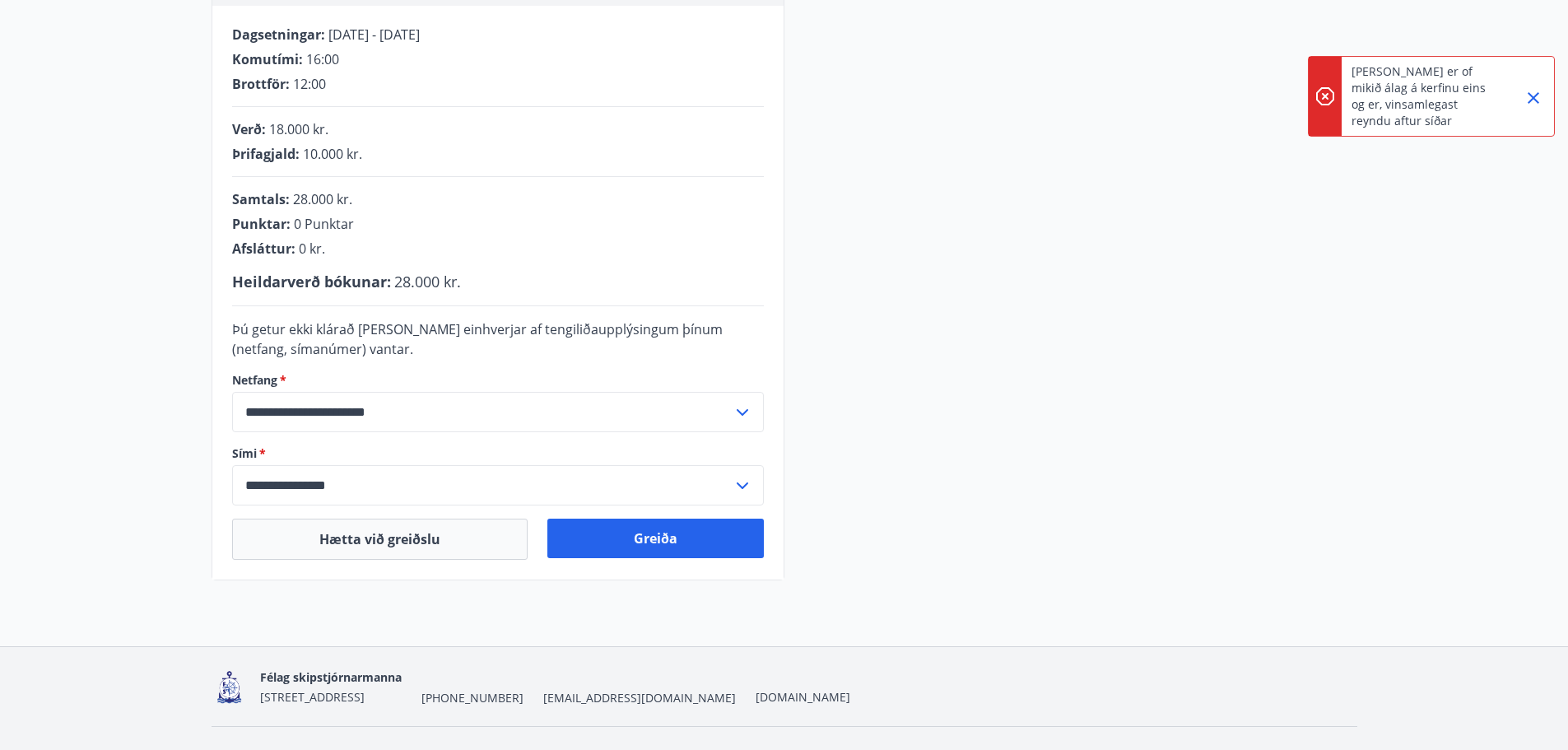
click at [1539, 92] on icon "Close" at bounding box center [1534, 98] width 20 height 20
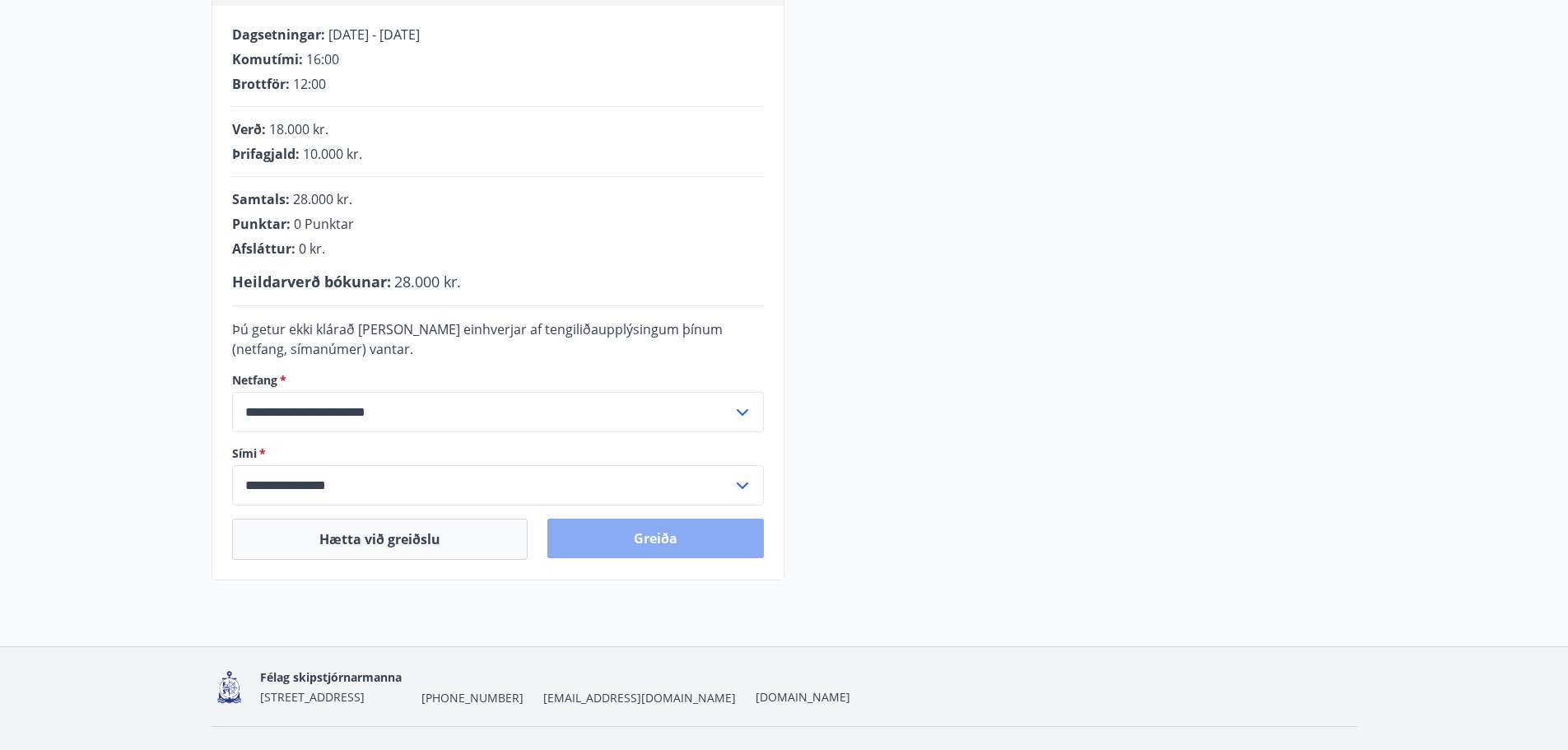
click at [647, 531] on button "Greiða" at bounding box center [656, 539] width 217 height 40
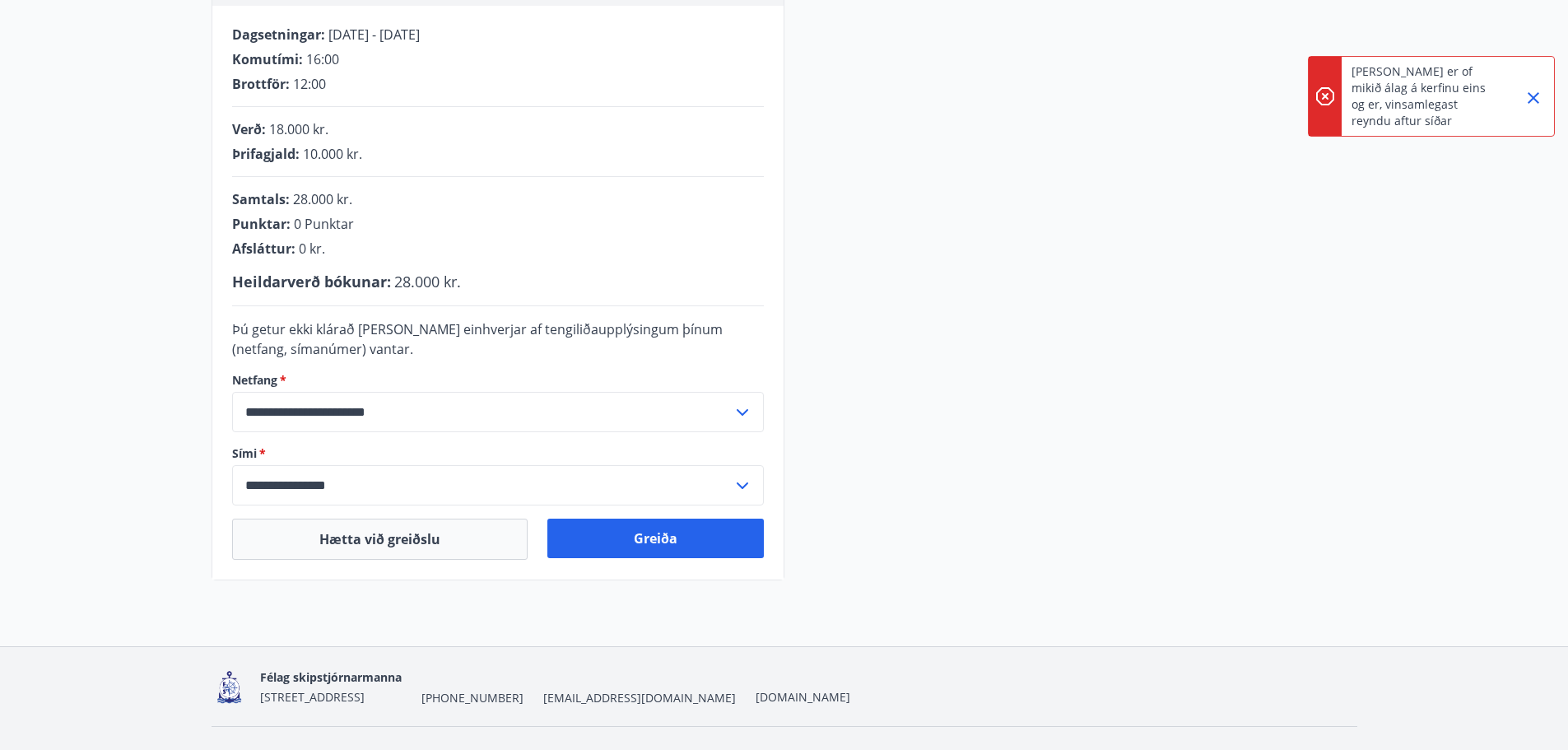
click at [1530, 99] on icon "Close" at bounding box center [1534, 98] width 20 height 20
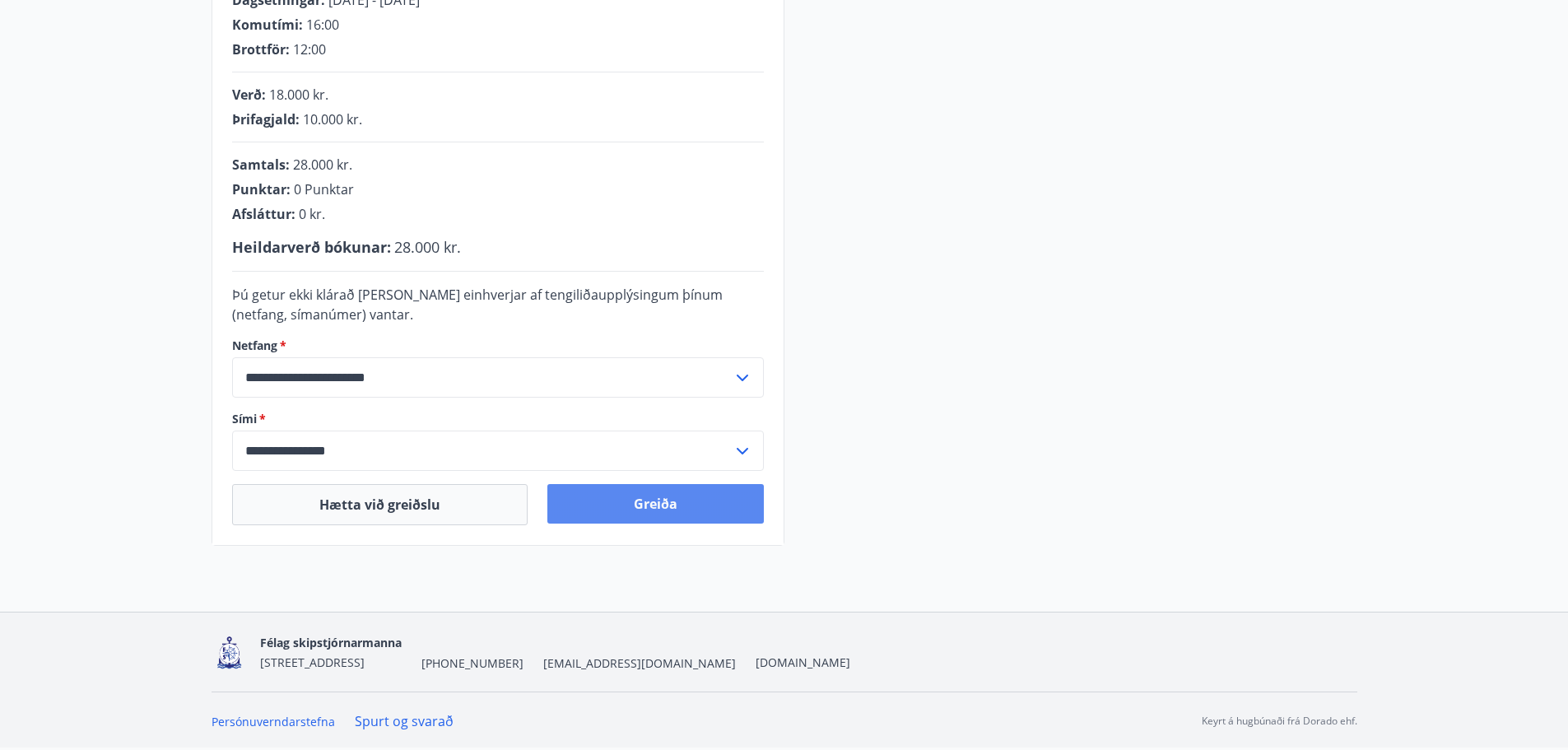
click at [605, 507] on button "Greiða" at bounding box center [656, 504] width 217 height 40
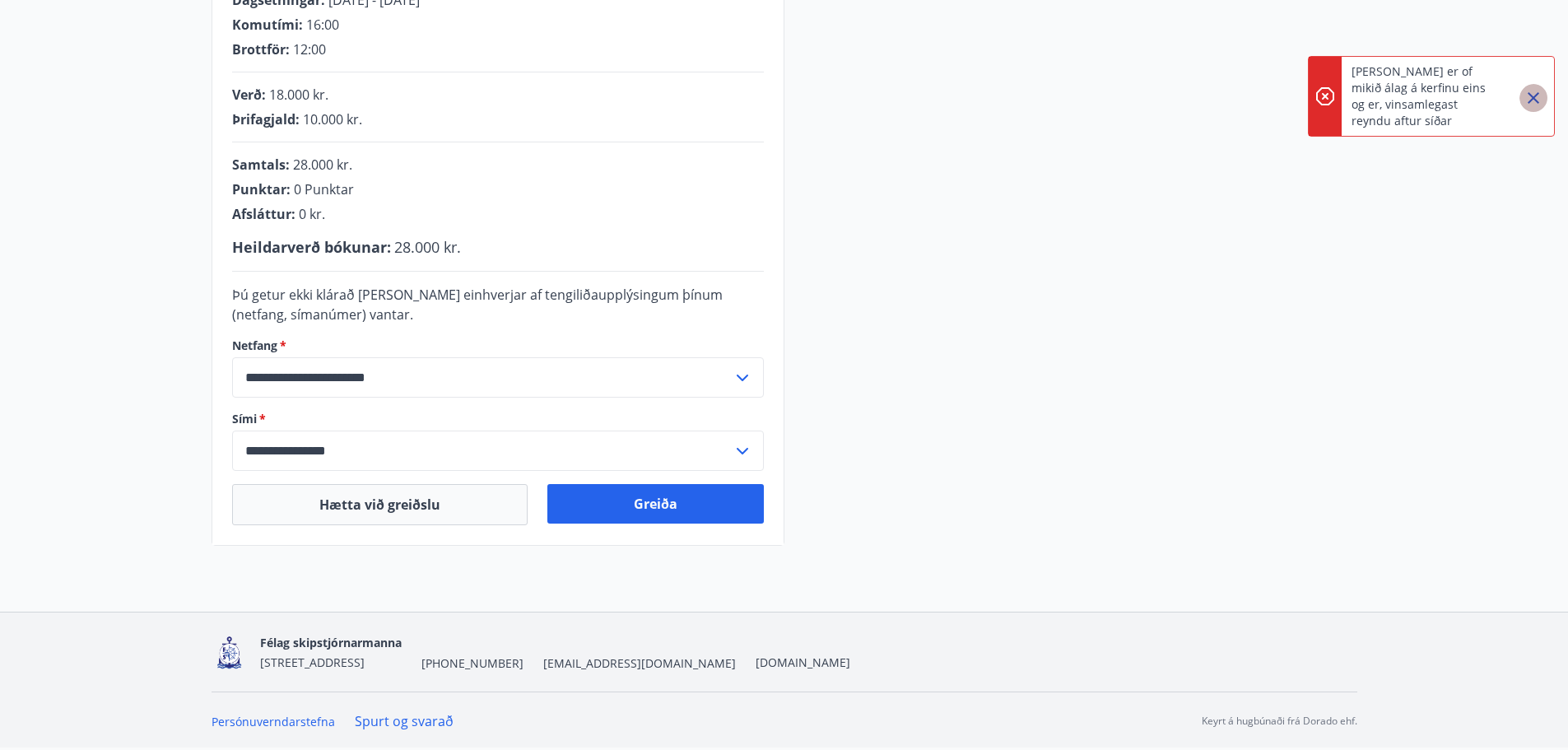
click at [1528, 98] on icon "Close" at bounding box center [1534, 98] width 20 height 20
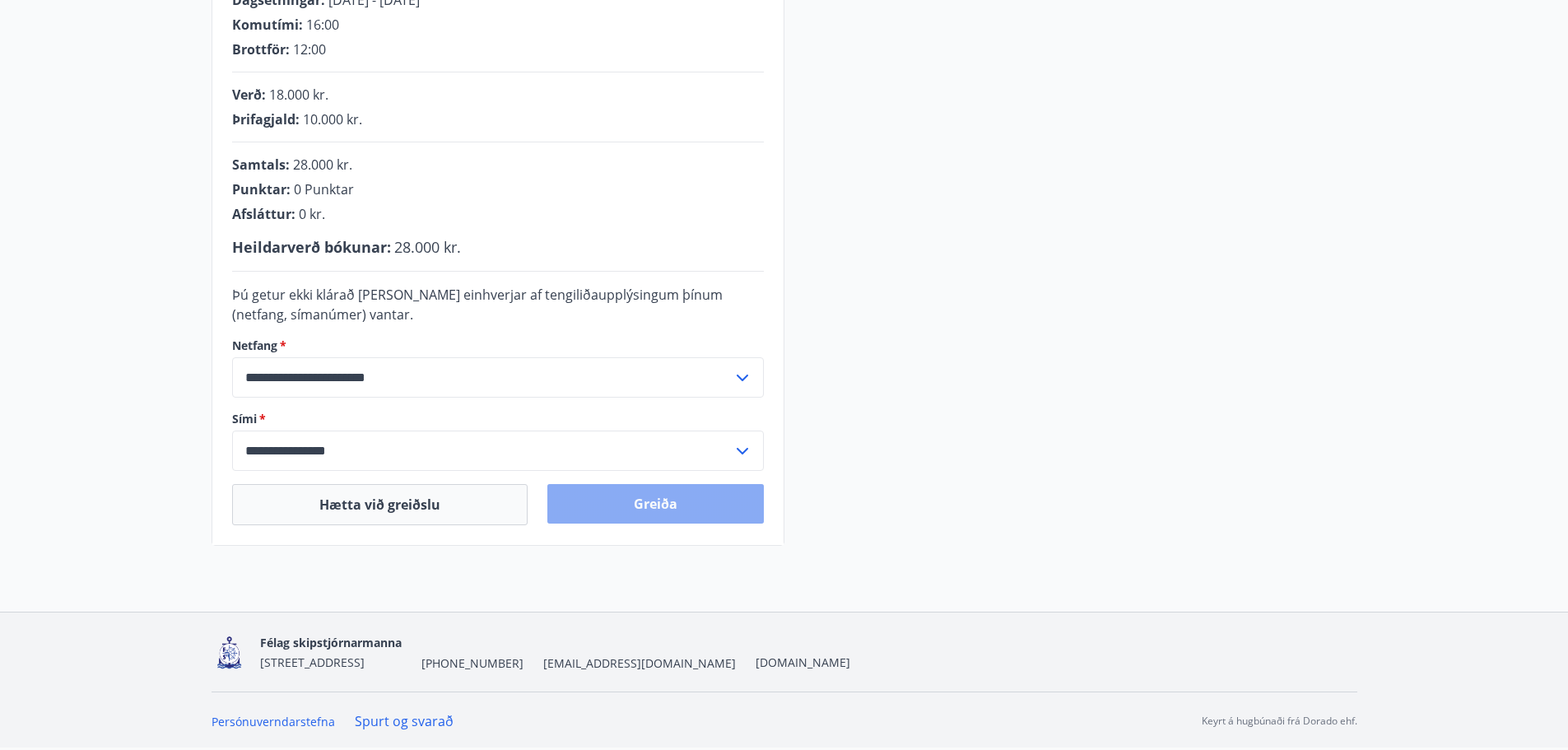
click at [655, 500] on button "Greiða" at bounding box center [656, 504] width 217 height 40
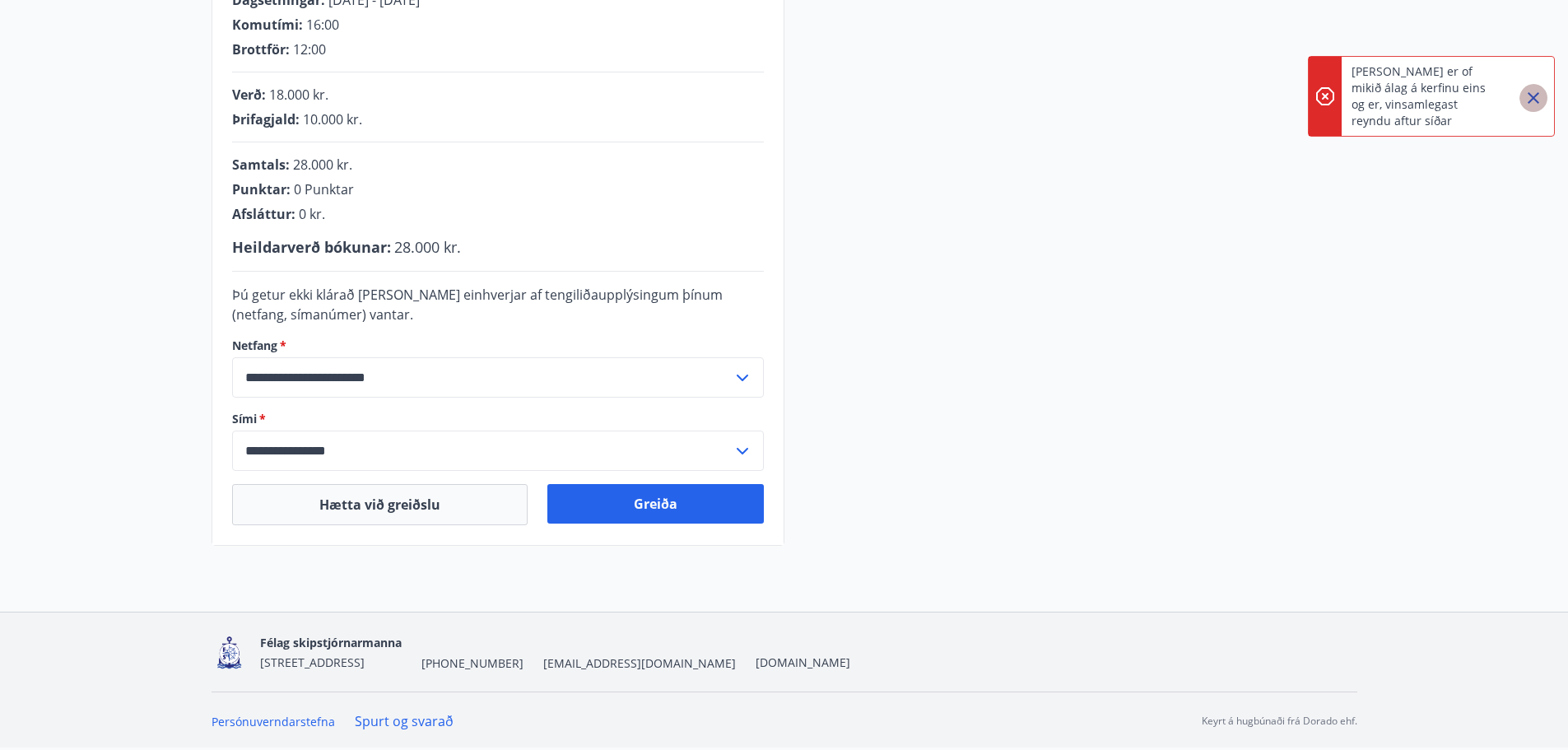
click at [1532, 104] on icon "Close" at bounding box center [1534, 98] width 20 height 20
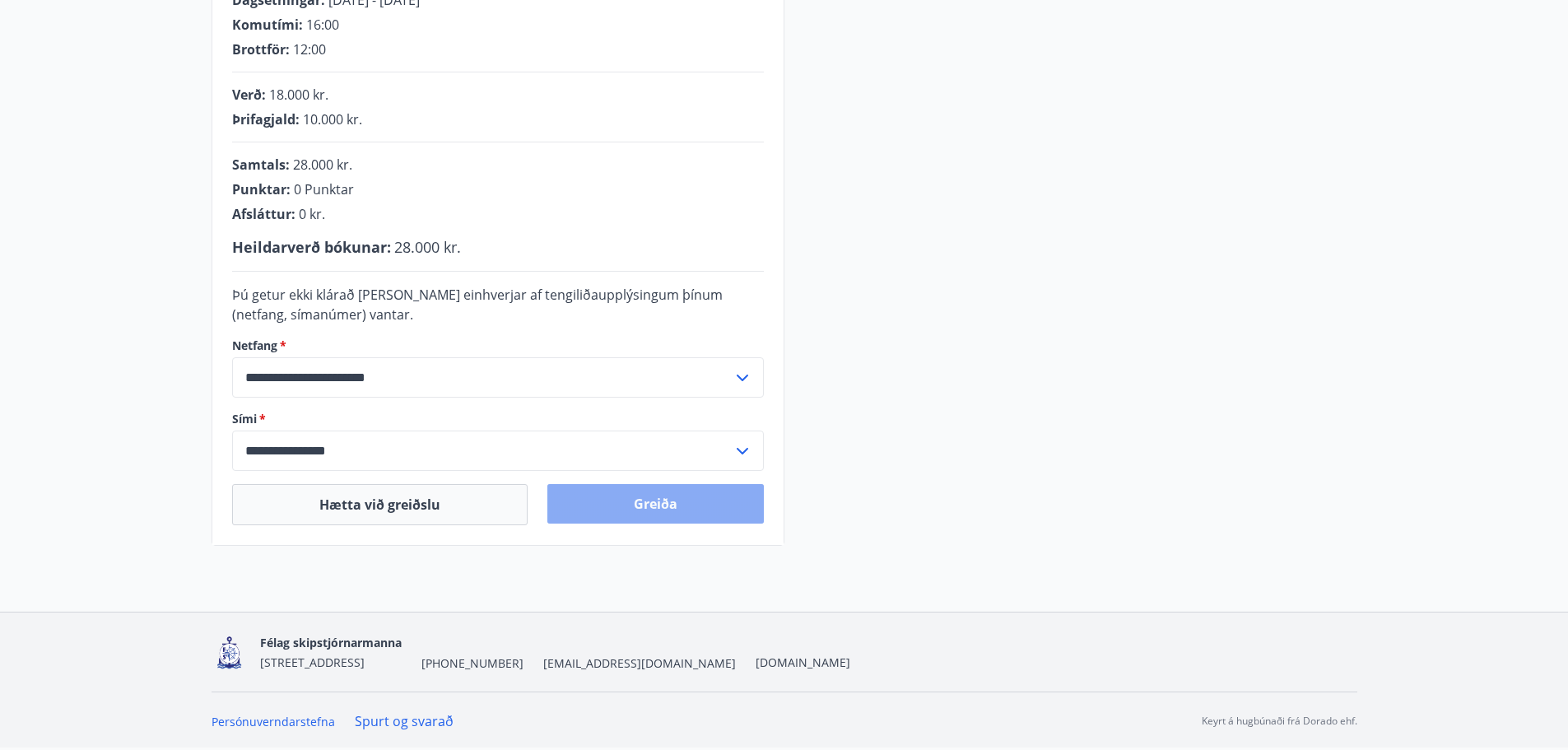
click at [671, 516] on button "Greiða" at bounding box center [656, 504] width 217 height 40
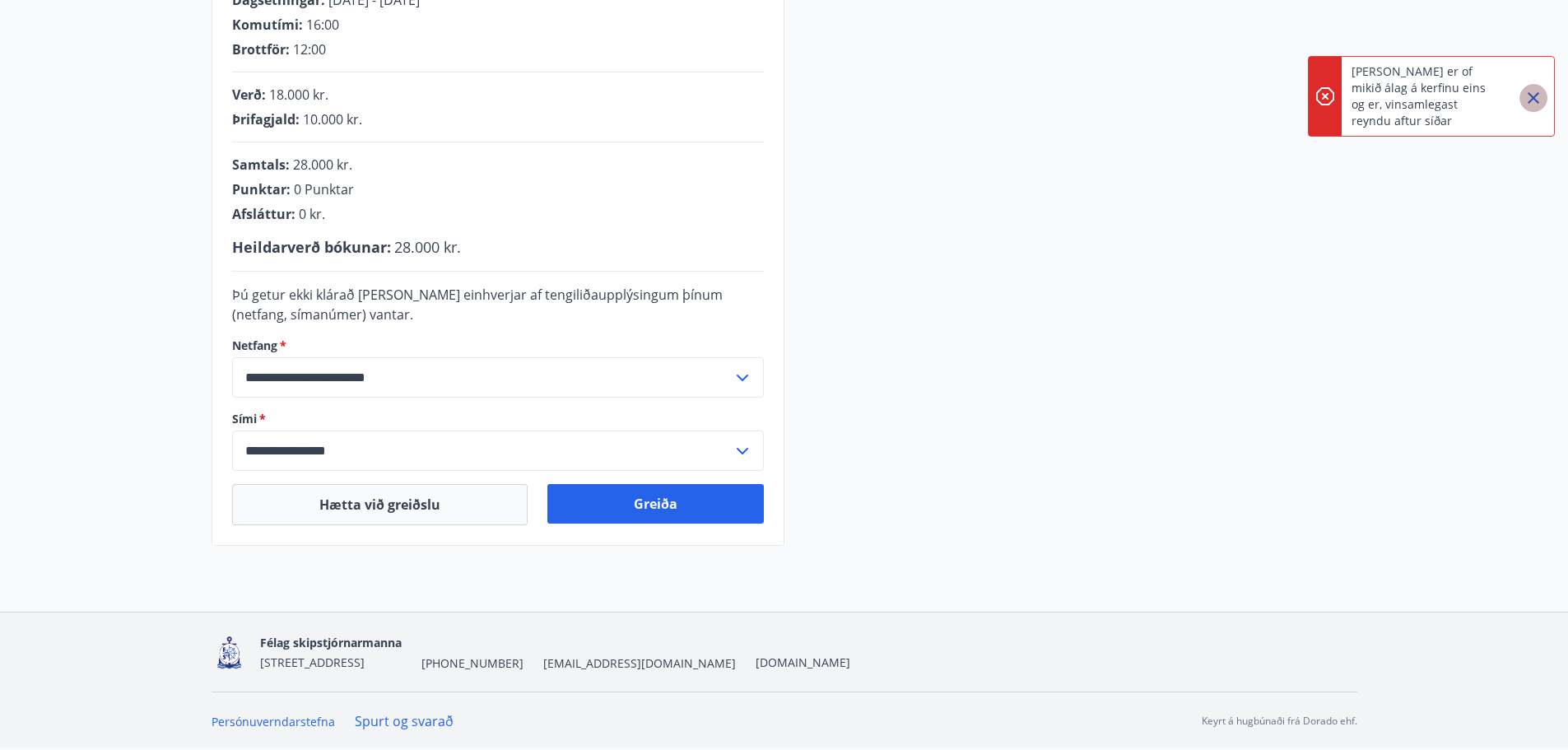
drag, startPoint x: 1539, startPoint y: 97, endPoint x: 1523, endPoint y: 106, distance: 18.4
click at [1537, 97] on icon "Close" at bounding box center [1534, 98] width 20 height 20
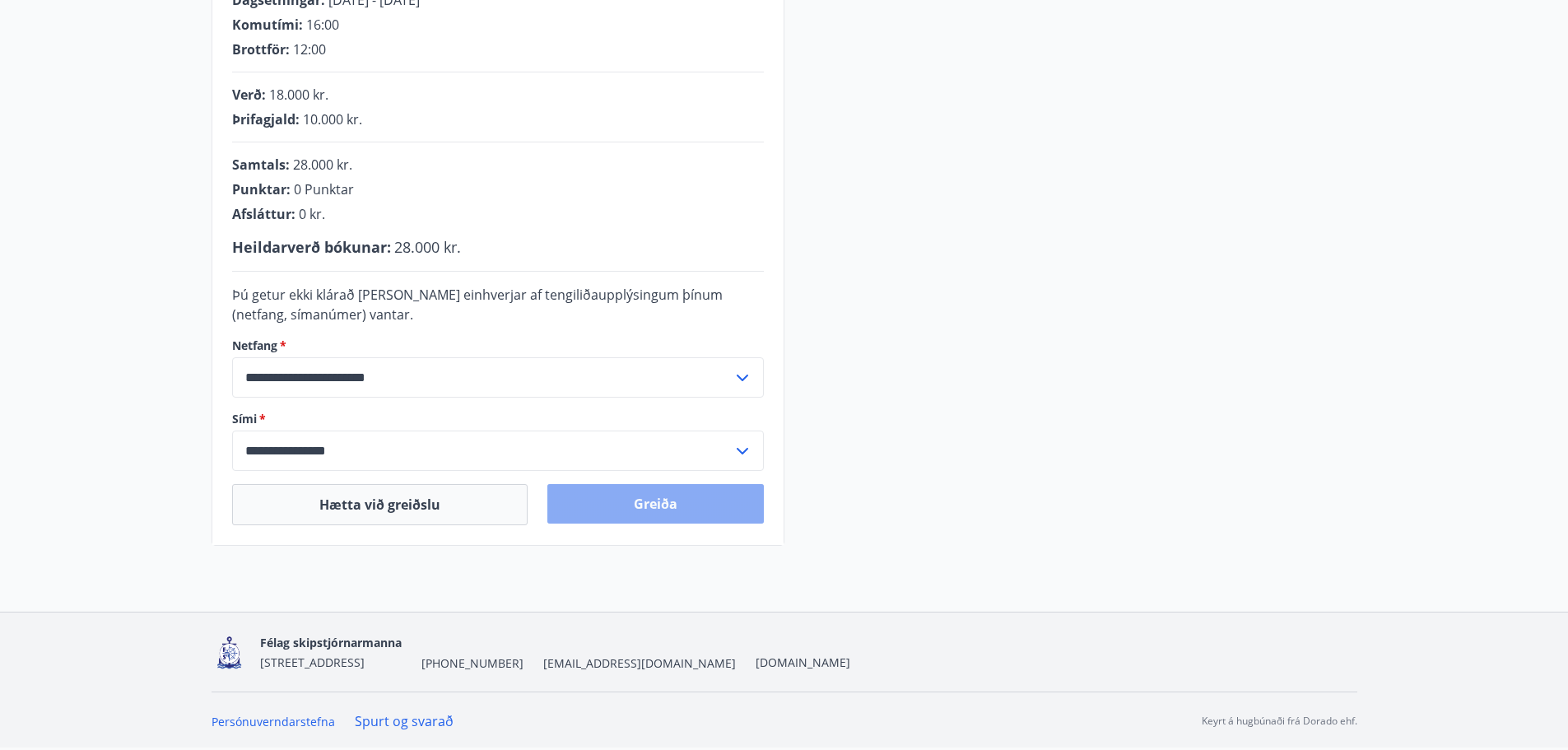
click at [652, 502] on button "Greiða" at bounding box center [656, 504] width 217 height 40
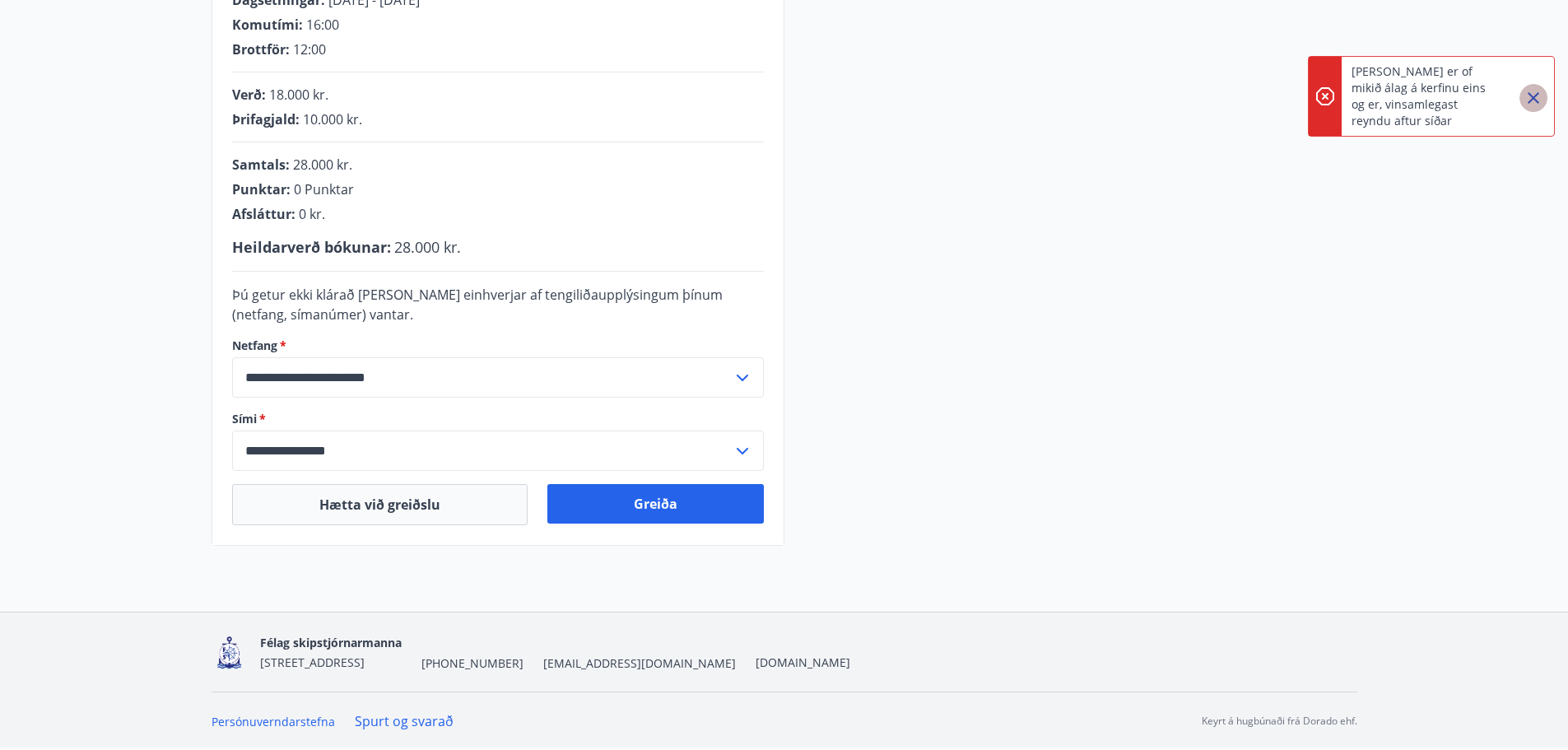
click at [1535, 95] on icon "Close" at bounding box center [1534, 98] width 20 height 20
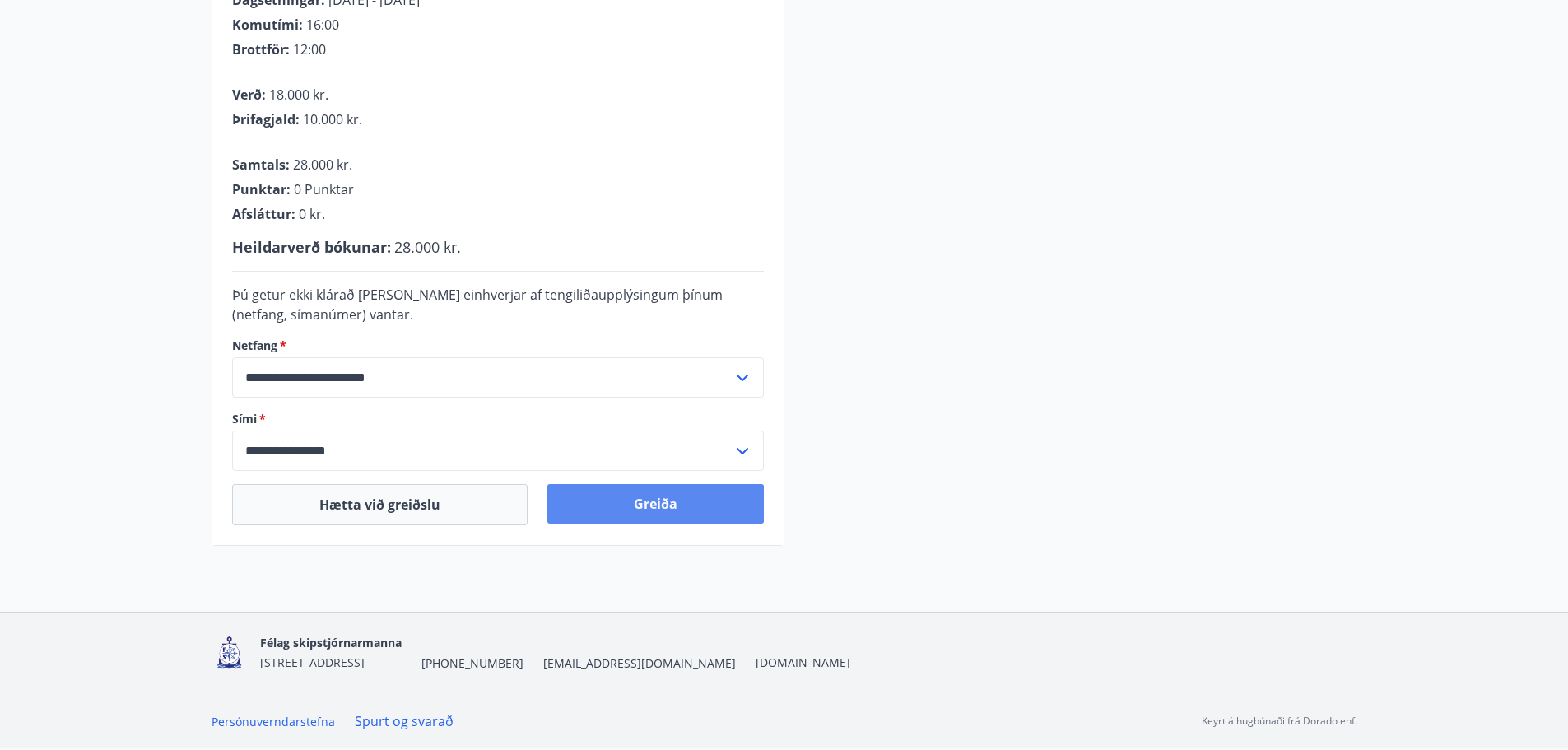
click at [639, 506] on button "Greiða" at bounding box center [656, 504] width 217 height 40
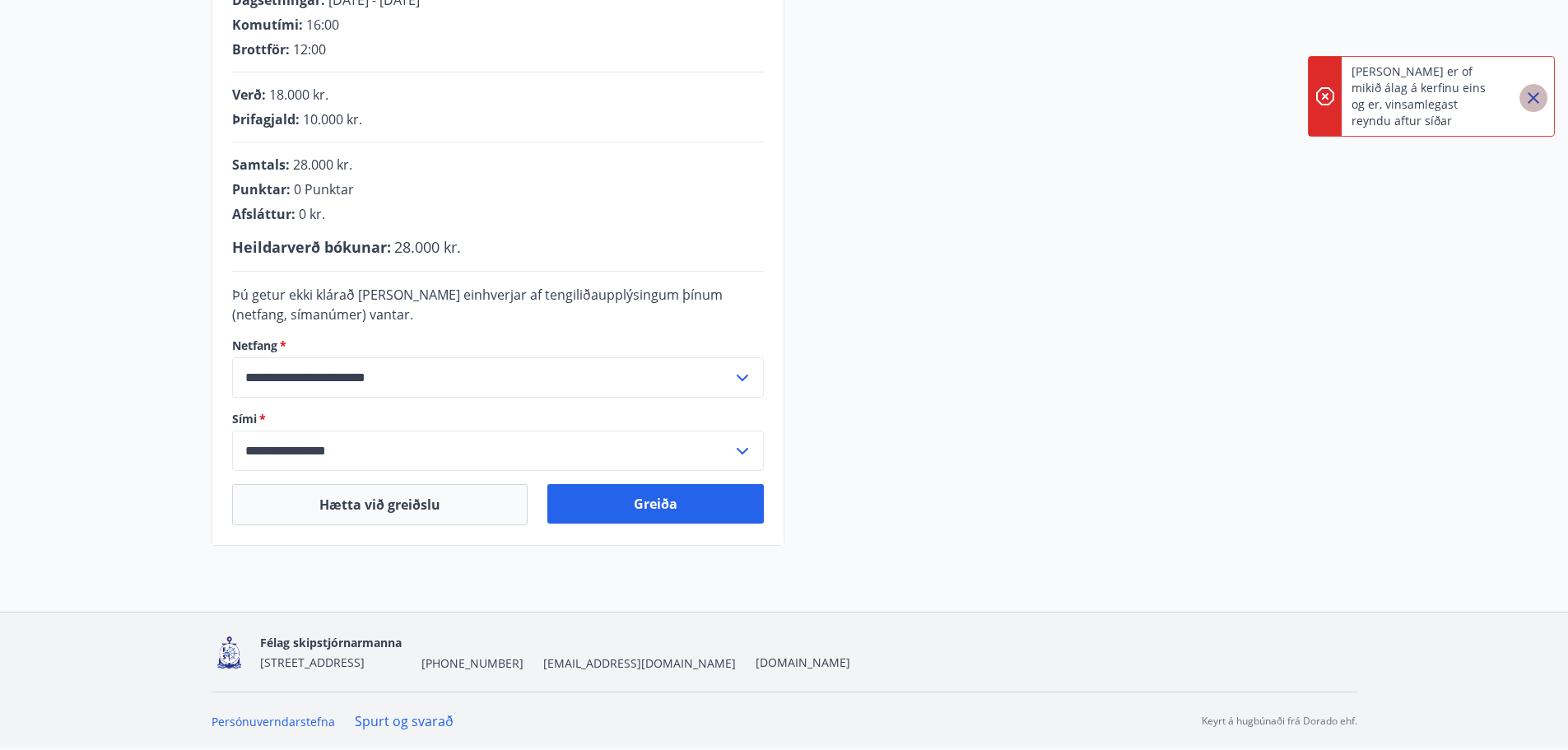
click at [1539, 87] on button "Close" at bounding box center [1534, 98] width 28 height 28
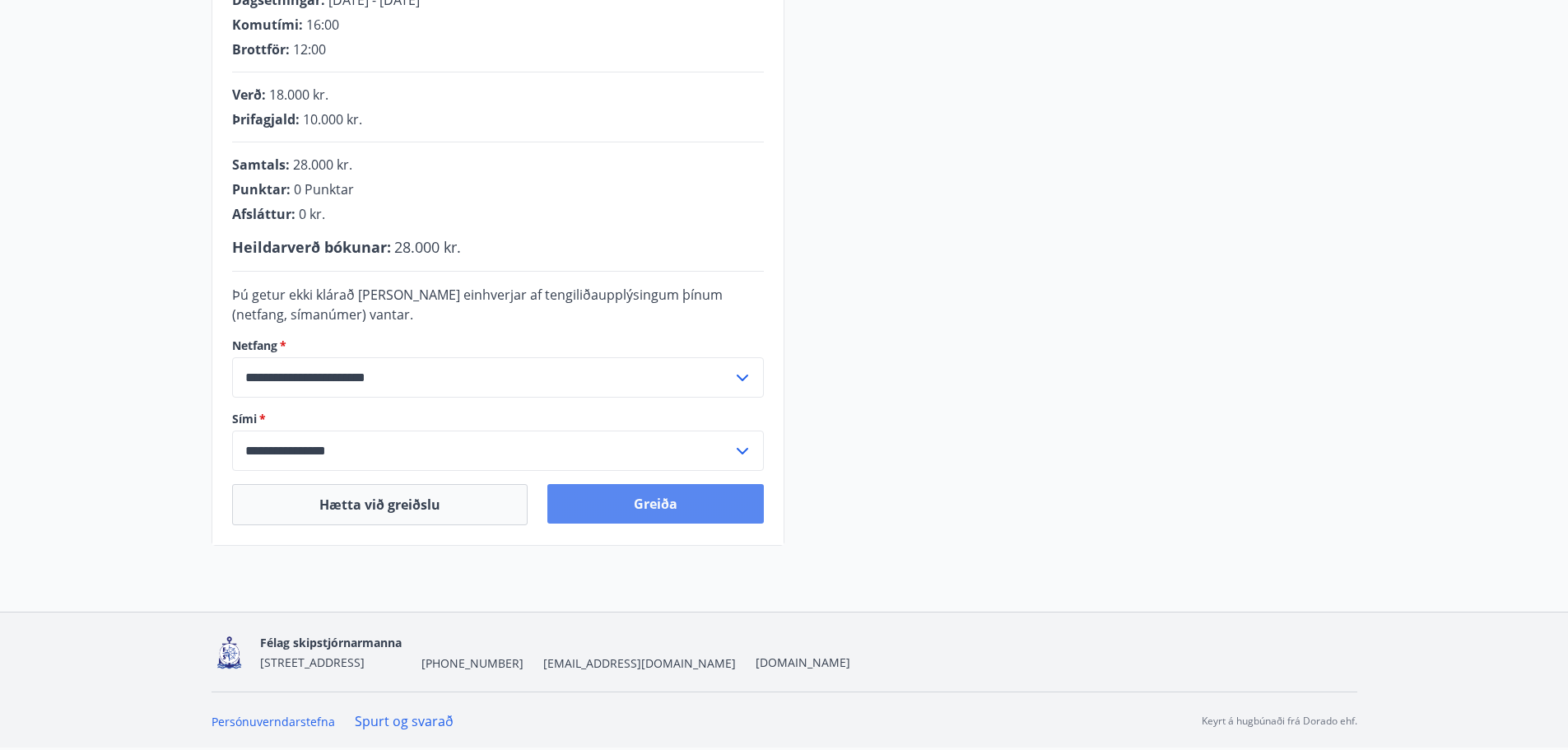
click at [659, 502] on button "Greiða" at bounding box center [656, 504] width 217 height 40
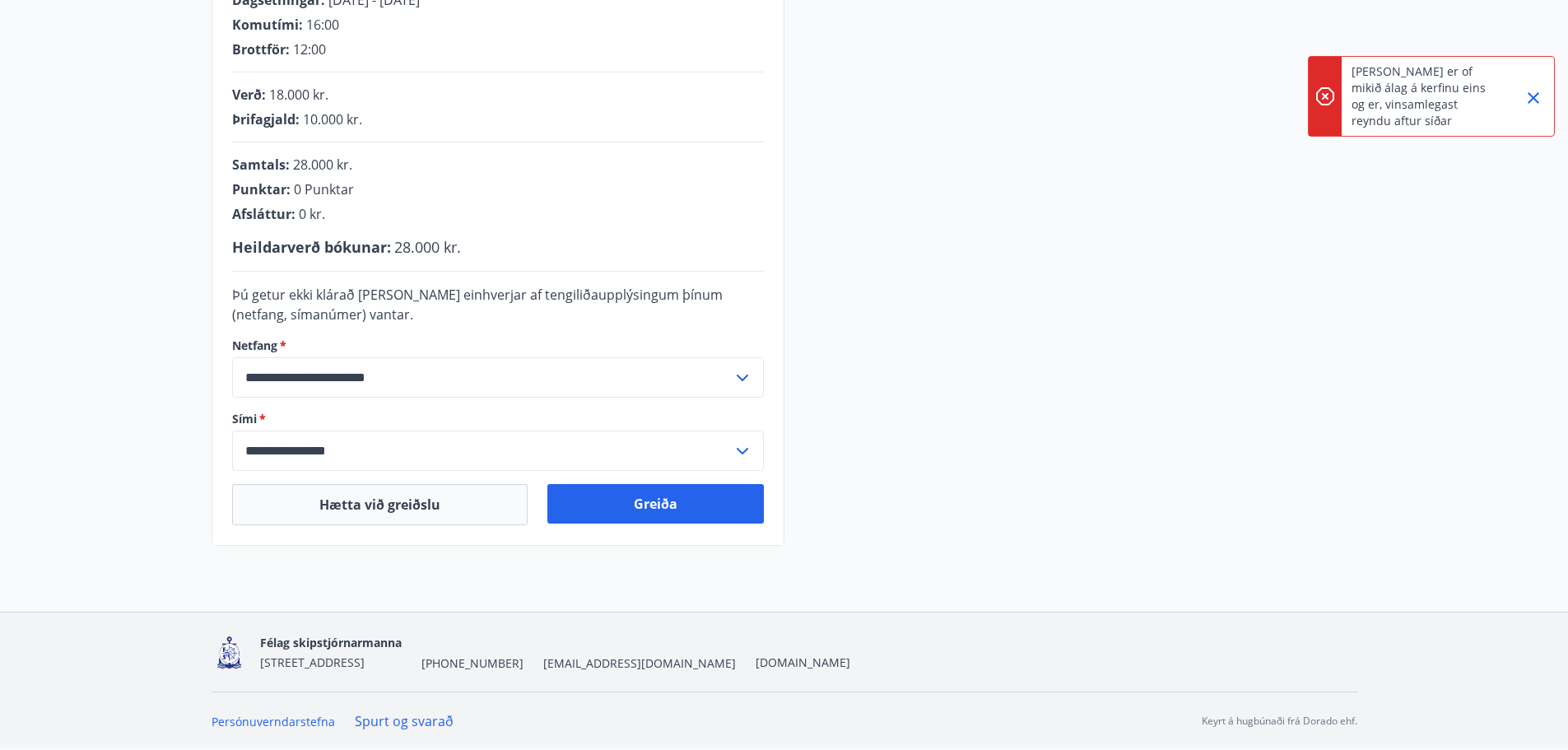
click at [1530, 100] on icon "Close" at bounding box center [1534, 98] width 20 height 20
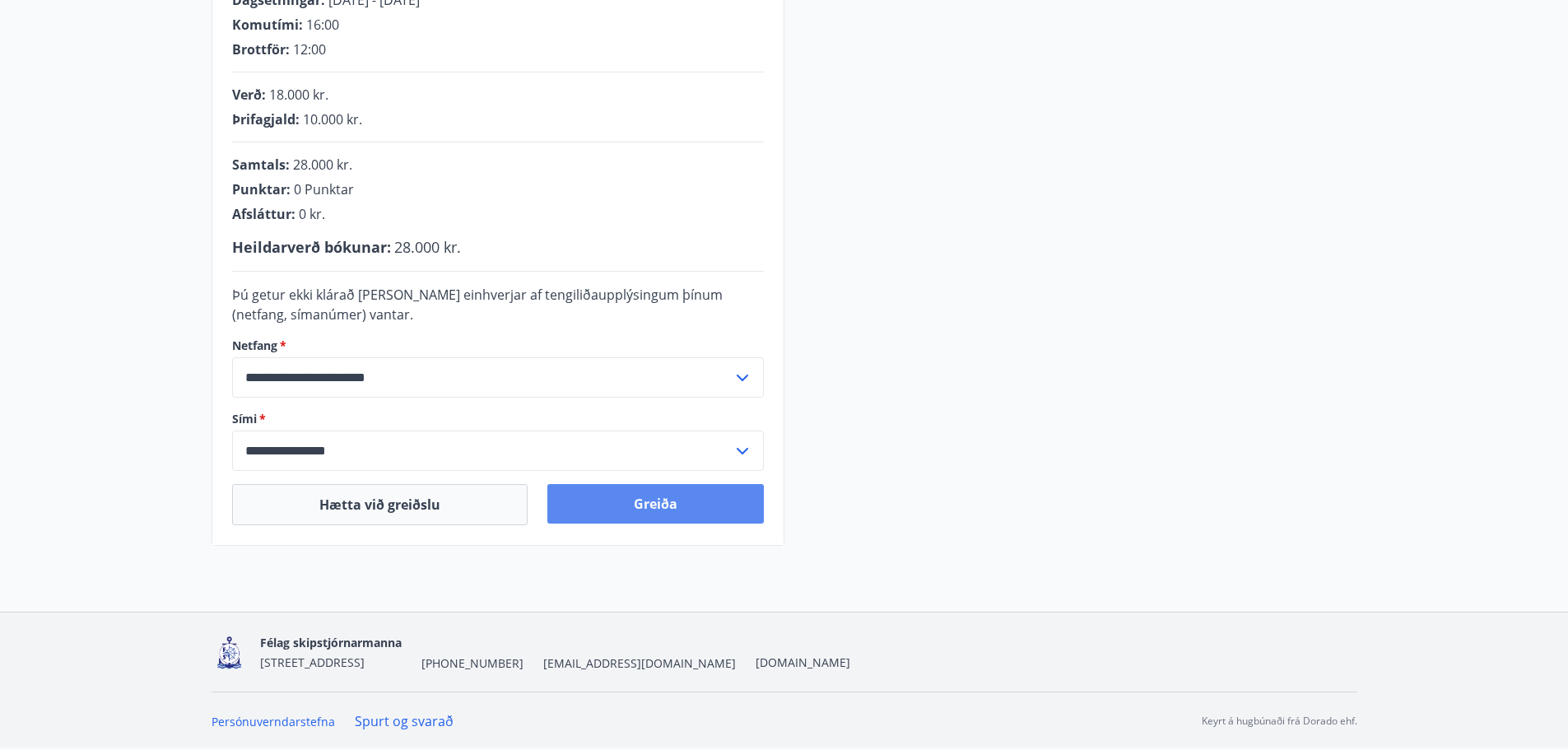
click at [659, 506] on button "Greiða" at bounding box center [656, 504] width 217 height 40
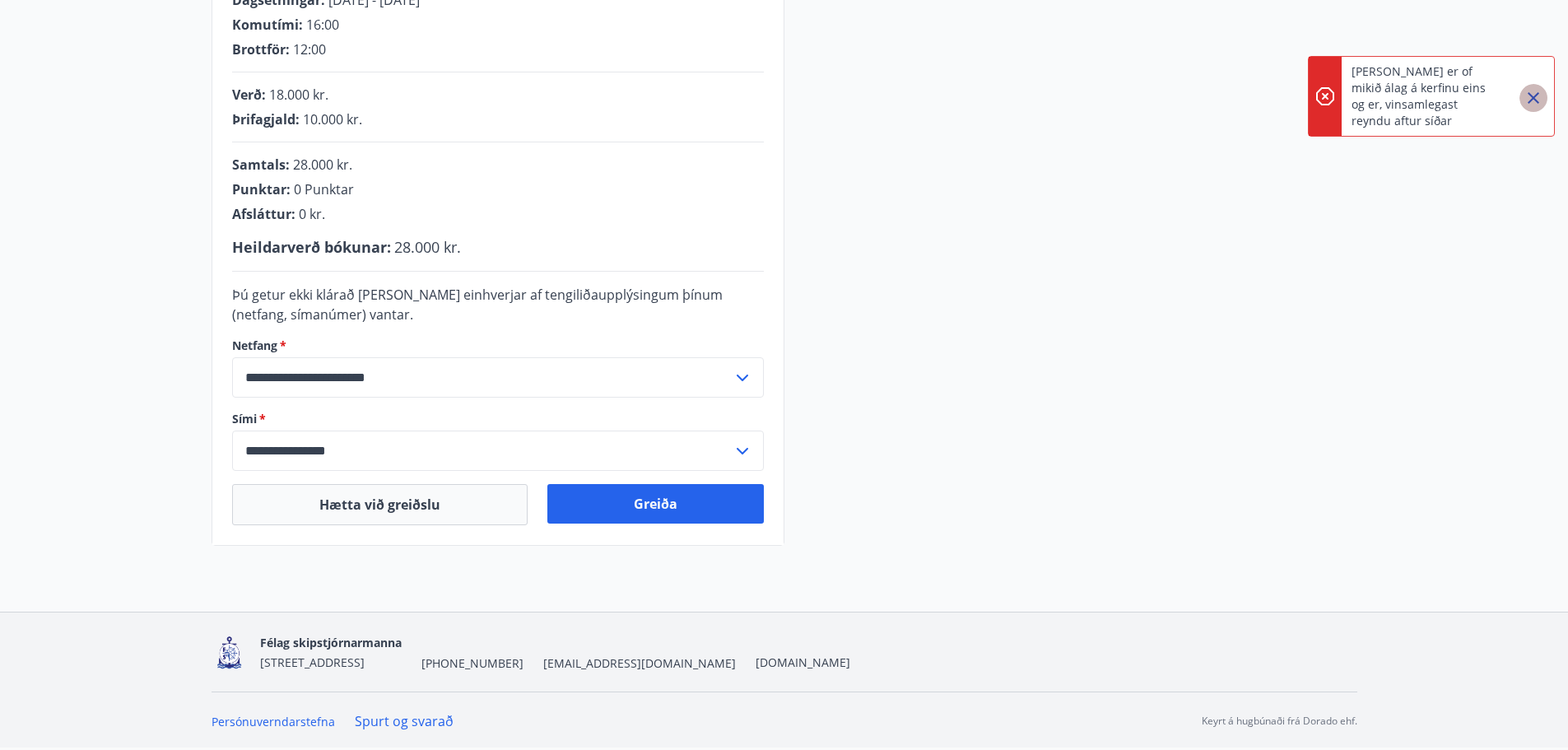
click at [1535, 101] on icon "Close" at bounding box center [1534, 98] width 20 height 20
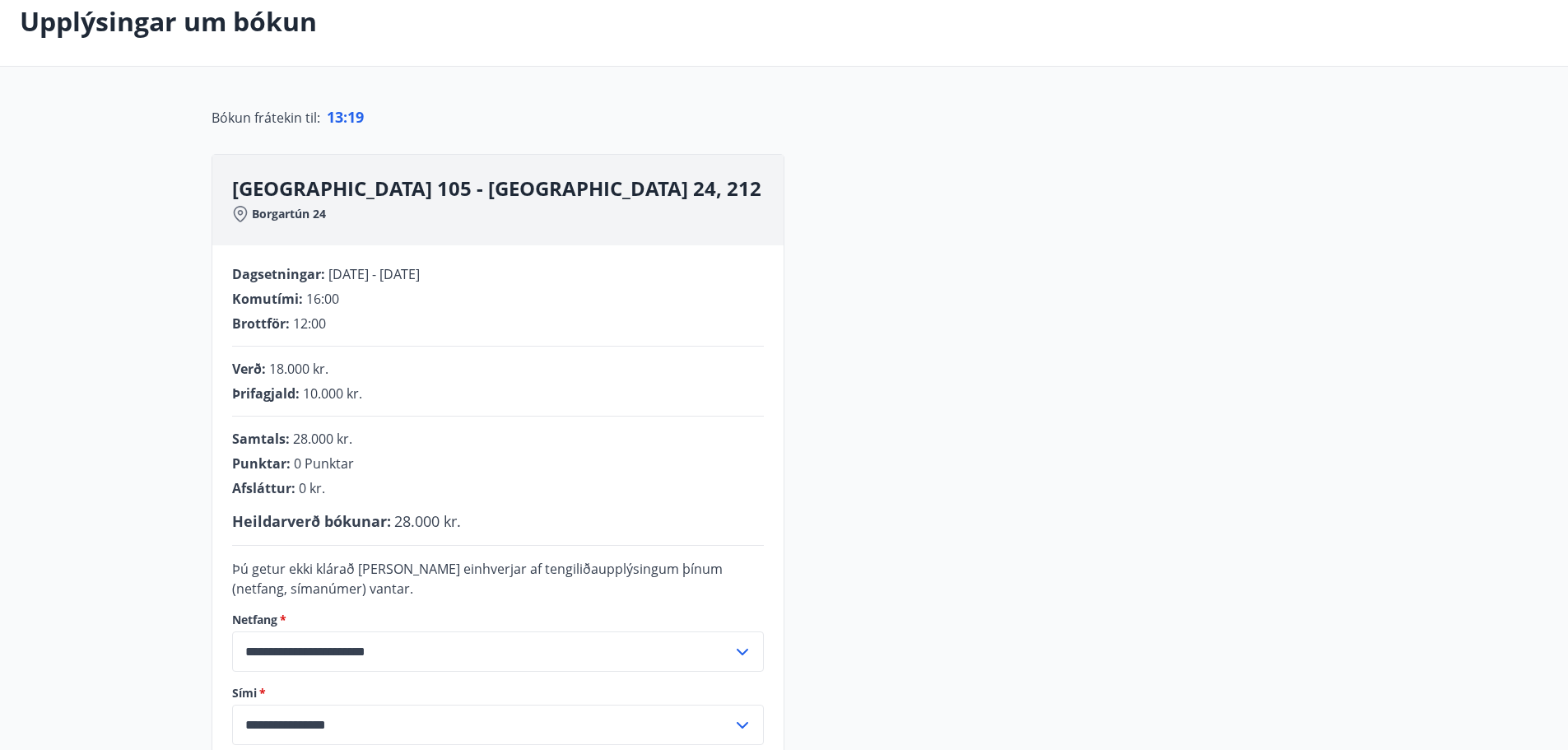
scroll to position [281, 0]
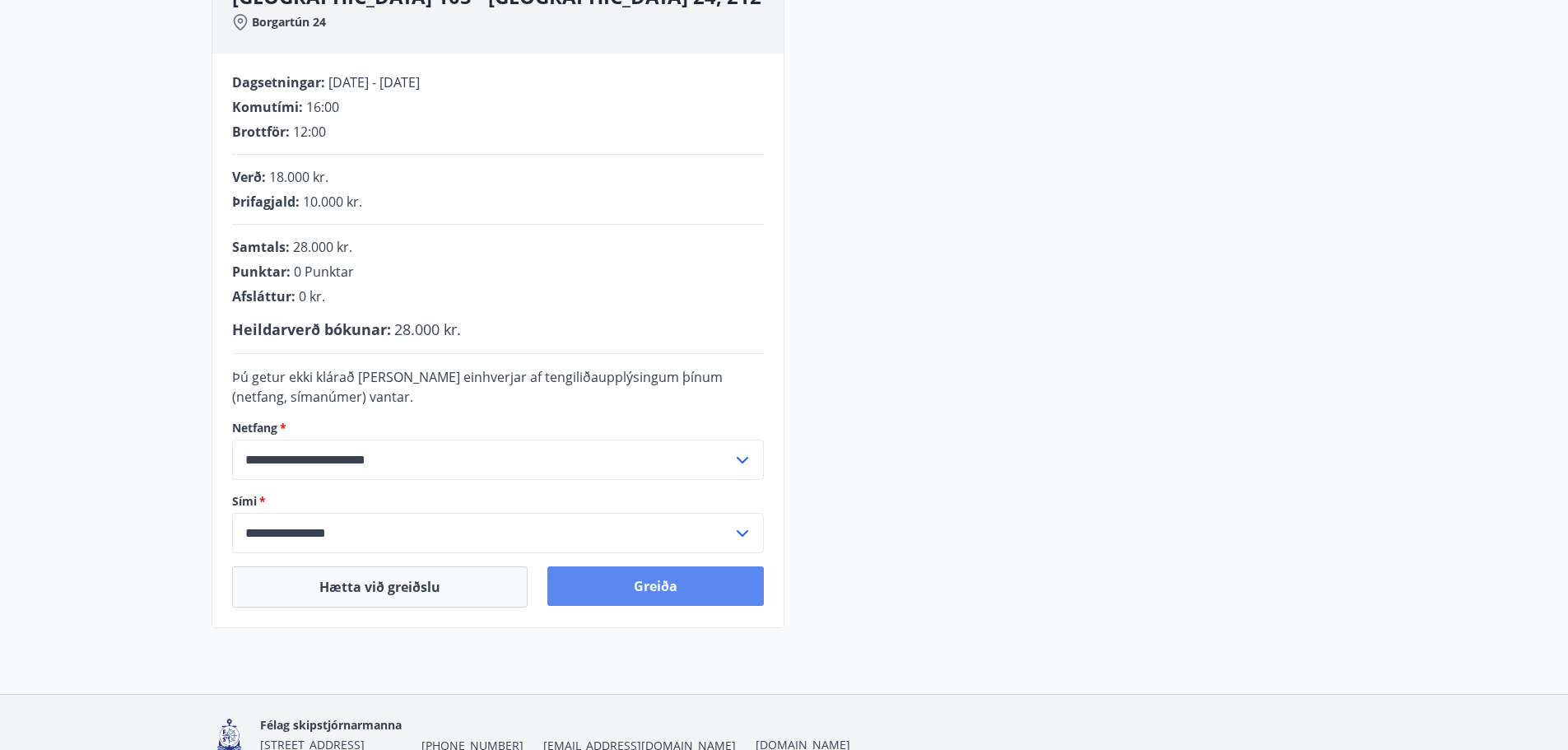
click at [671, 588] on button "Greiða" at bounding box center [656, 587] width 217 height 40
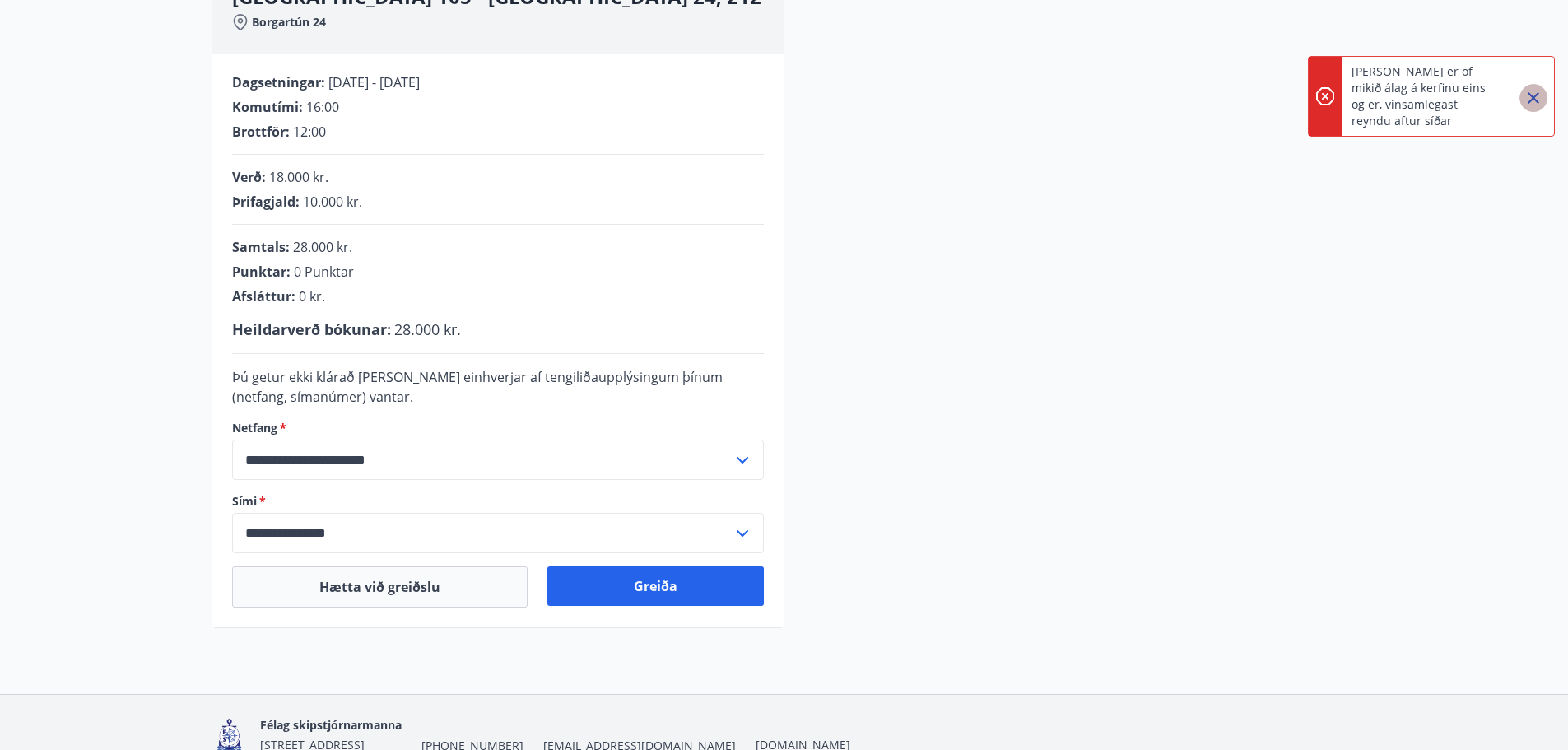
click at [1539, 97] on icon "Close" at bounding box center [1534, 98] width 20 height 20
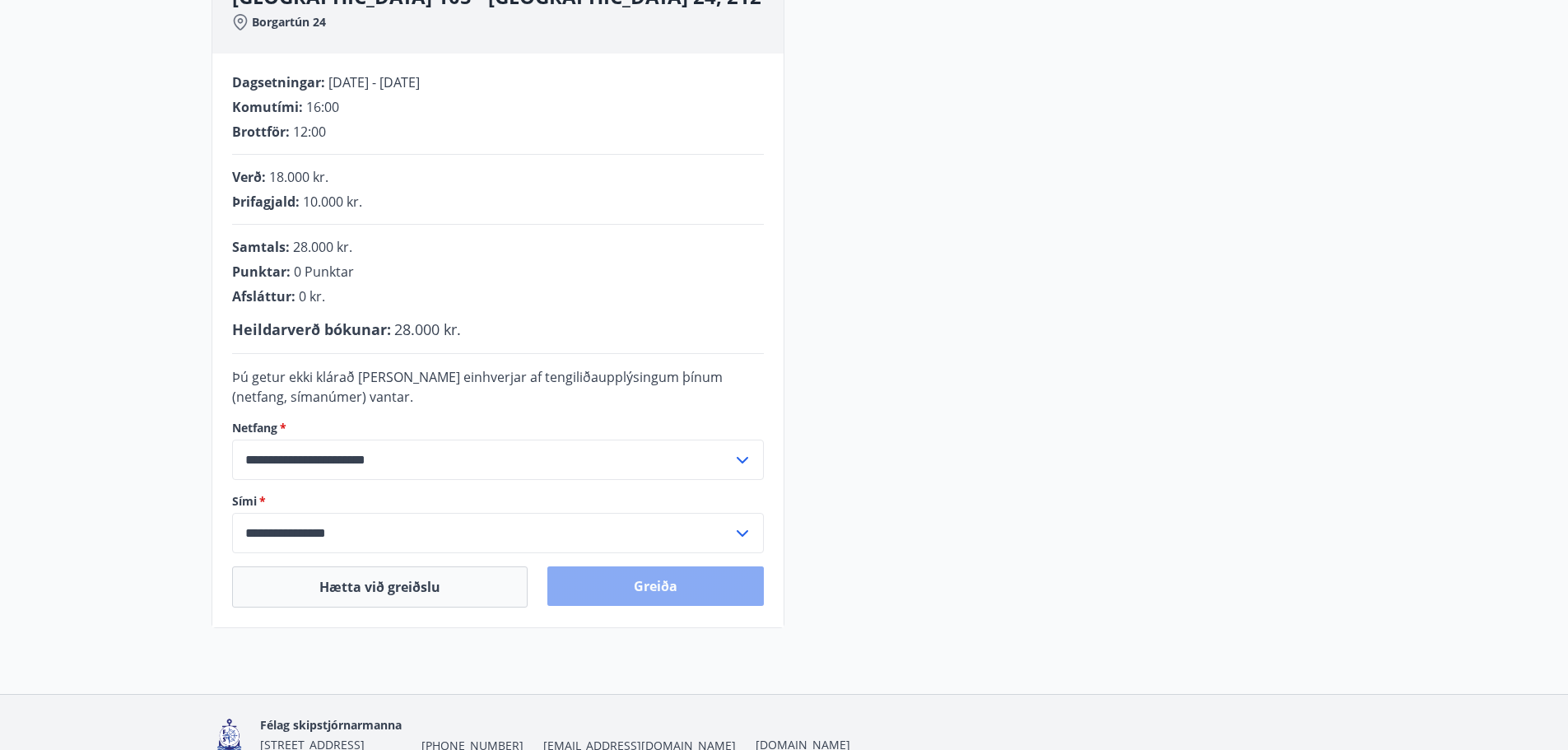
click at [669, 592] on button "Greiða" at bounding box center [656, 587] width 217 height 40
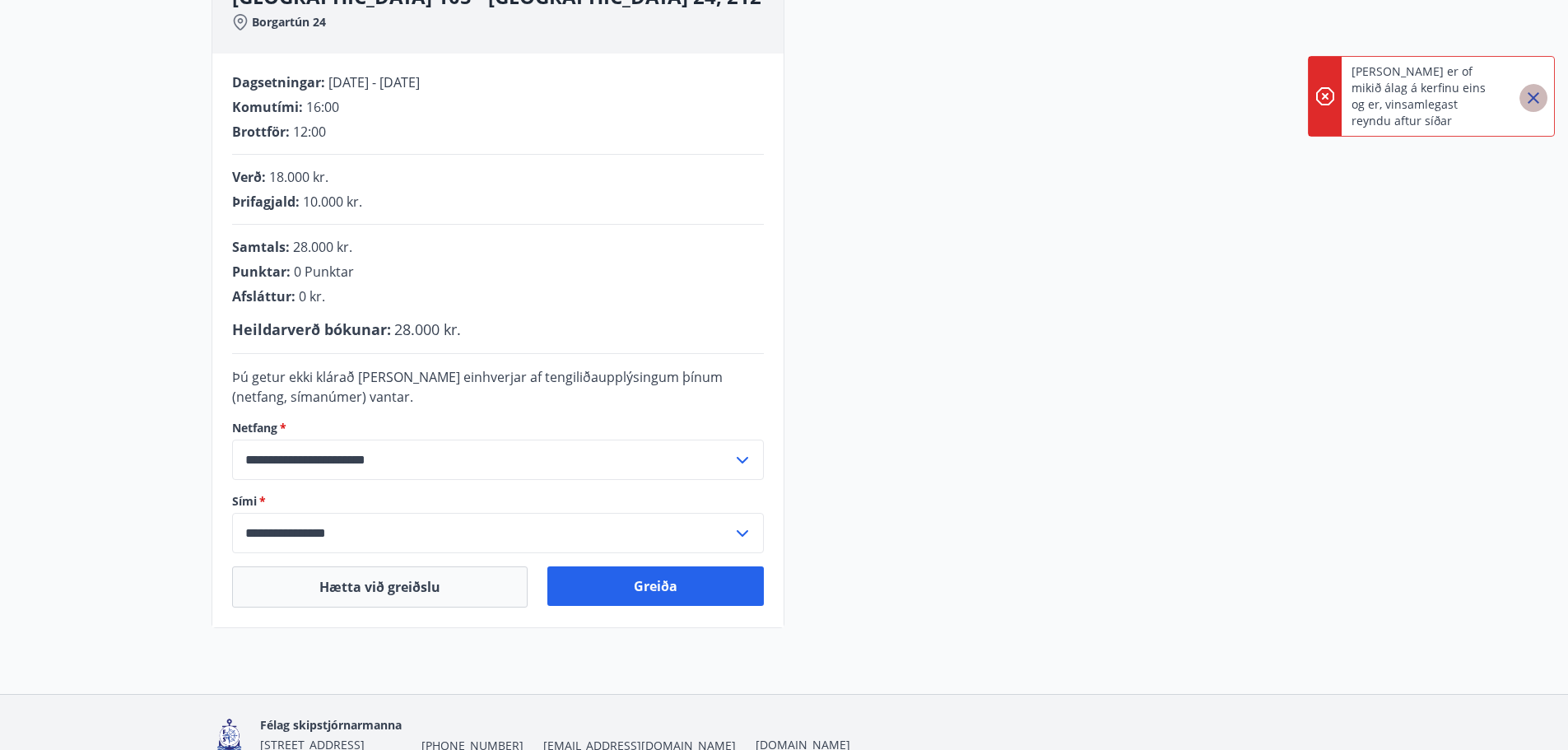
click at [1532, 94] on icon "Close" at bounding box center [1534, 98] width 20 height 20
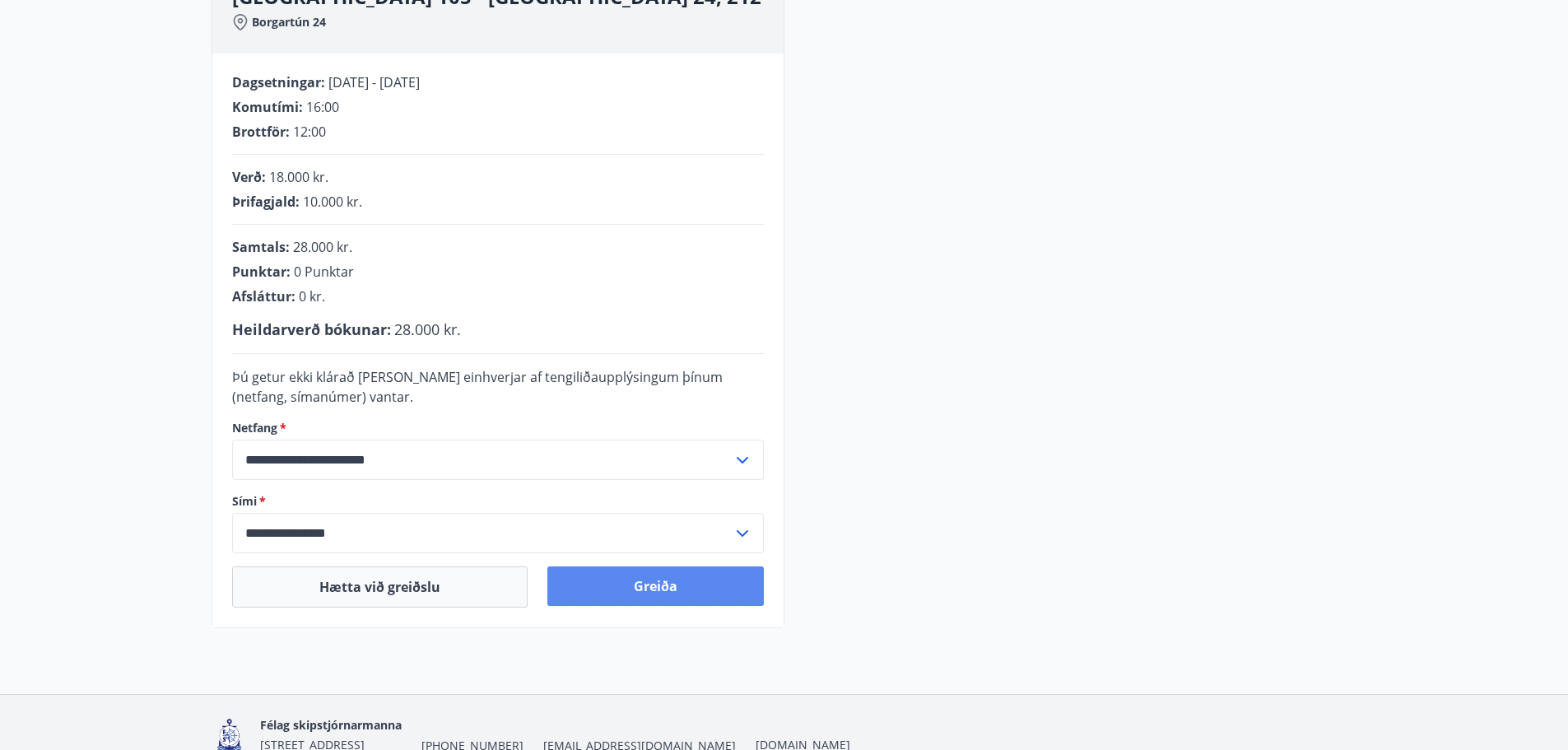
click at [644, 589] on button "Greiða" at bounding box center [656, 587] width 217 height 40
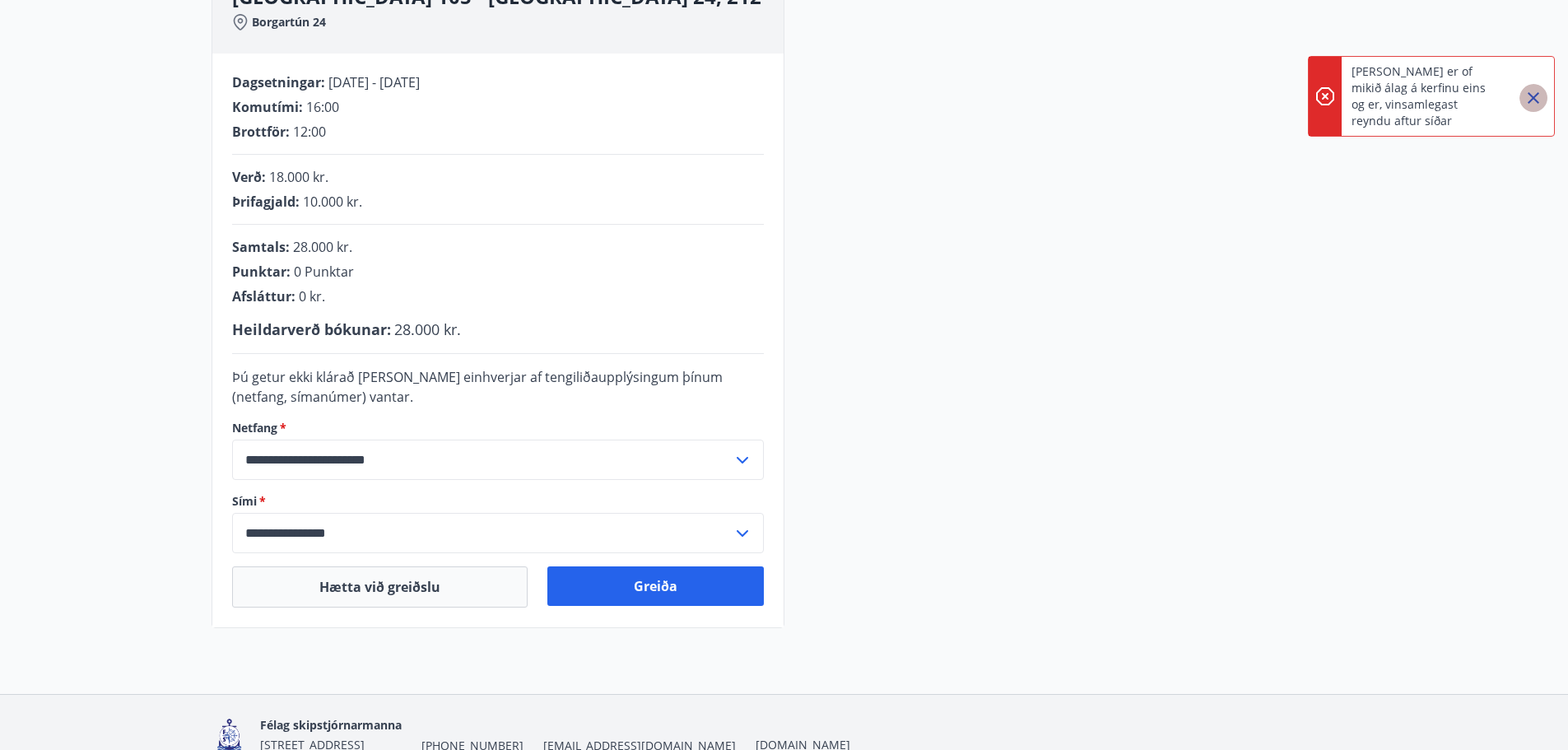
click at [1534, 98] on icon "Close" at bounding box center [1534, 98] width 12 height 12
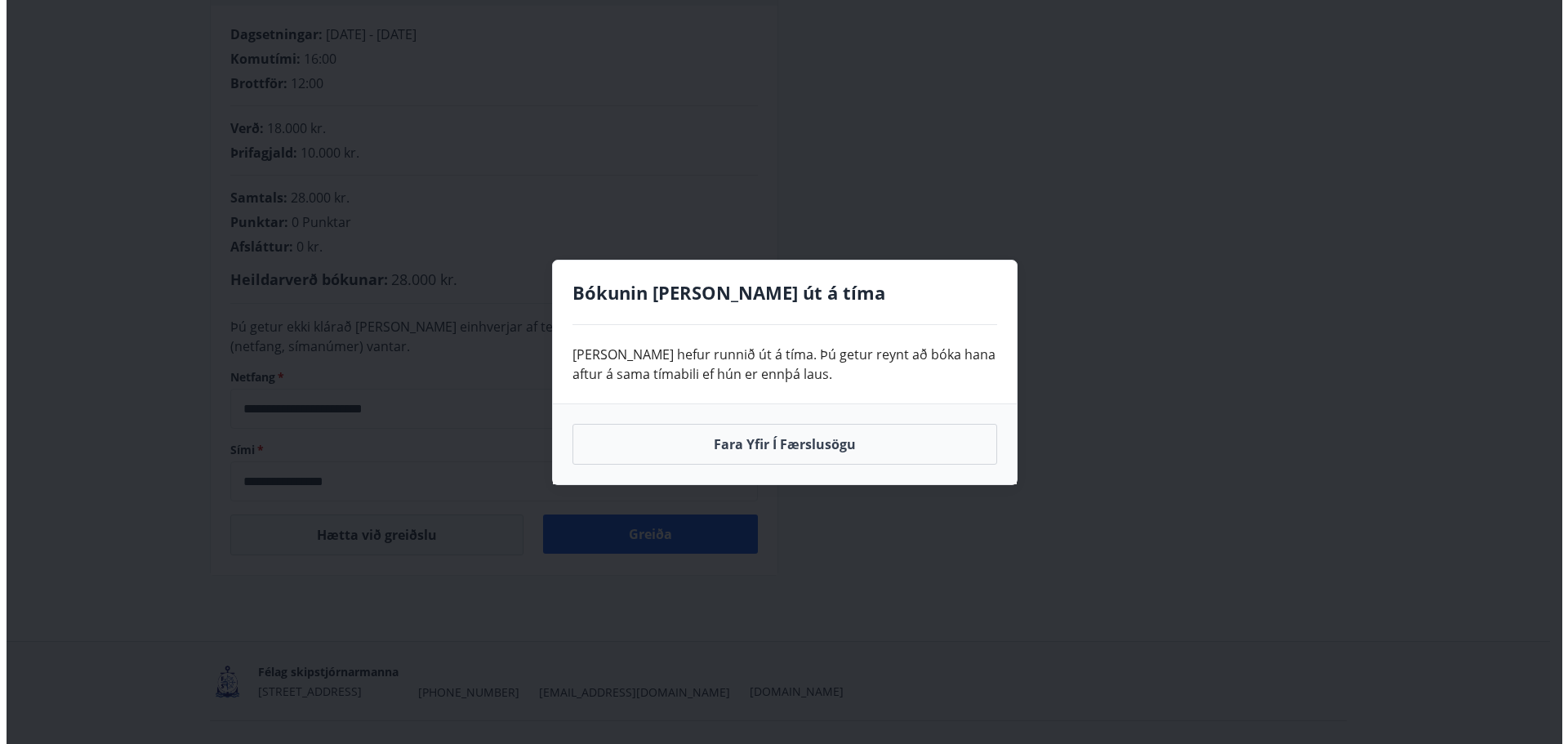
scroll to position [232, 0]
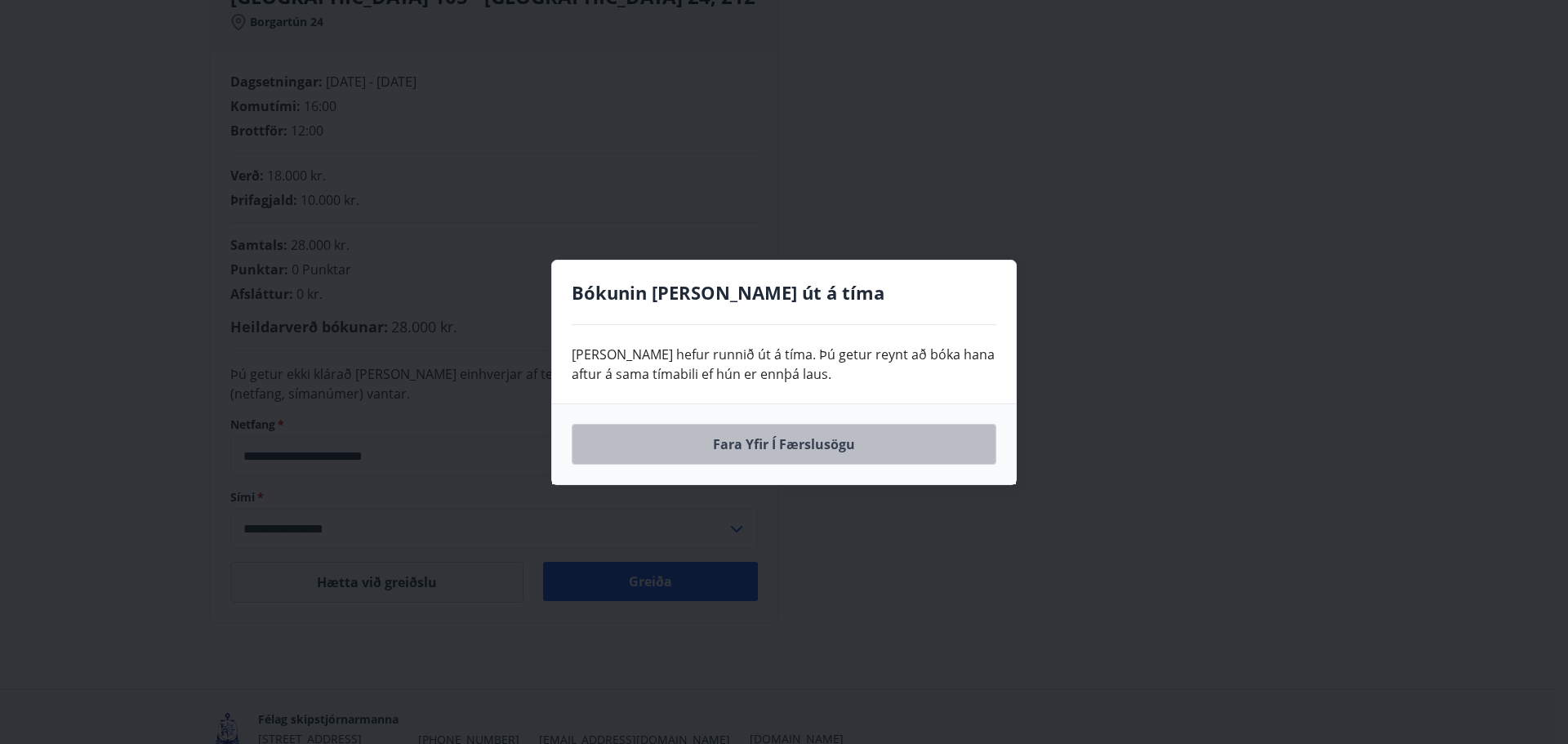
click at [757, 449] on button "Fara yfir í færslusögu" at bounding box center [784, 444] width 425 height 41
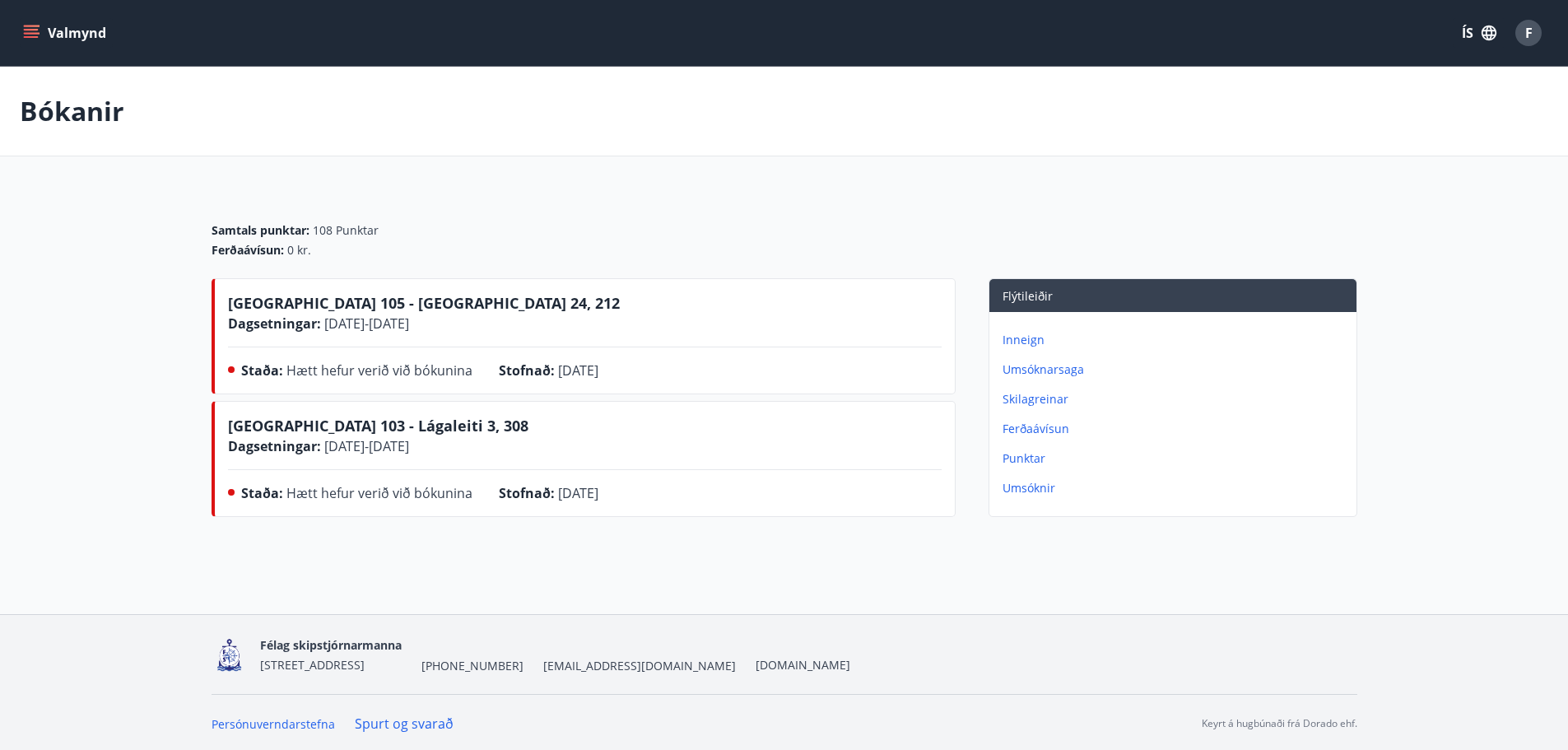
click at [1048, 368] on p "Umsóknarsaga" at bounding box center [1176, 370] width 347 height 17
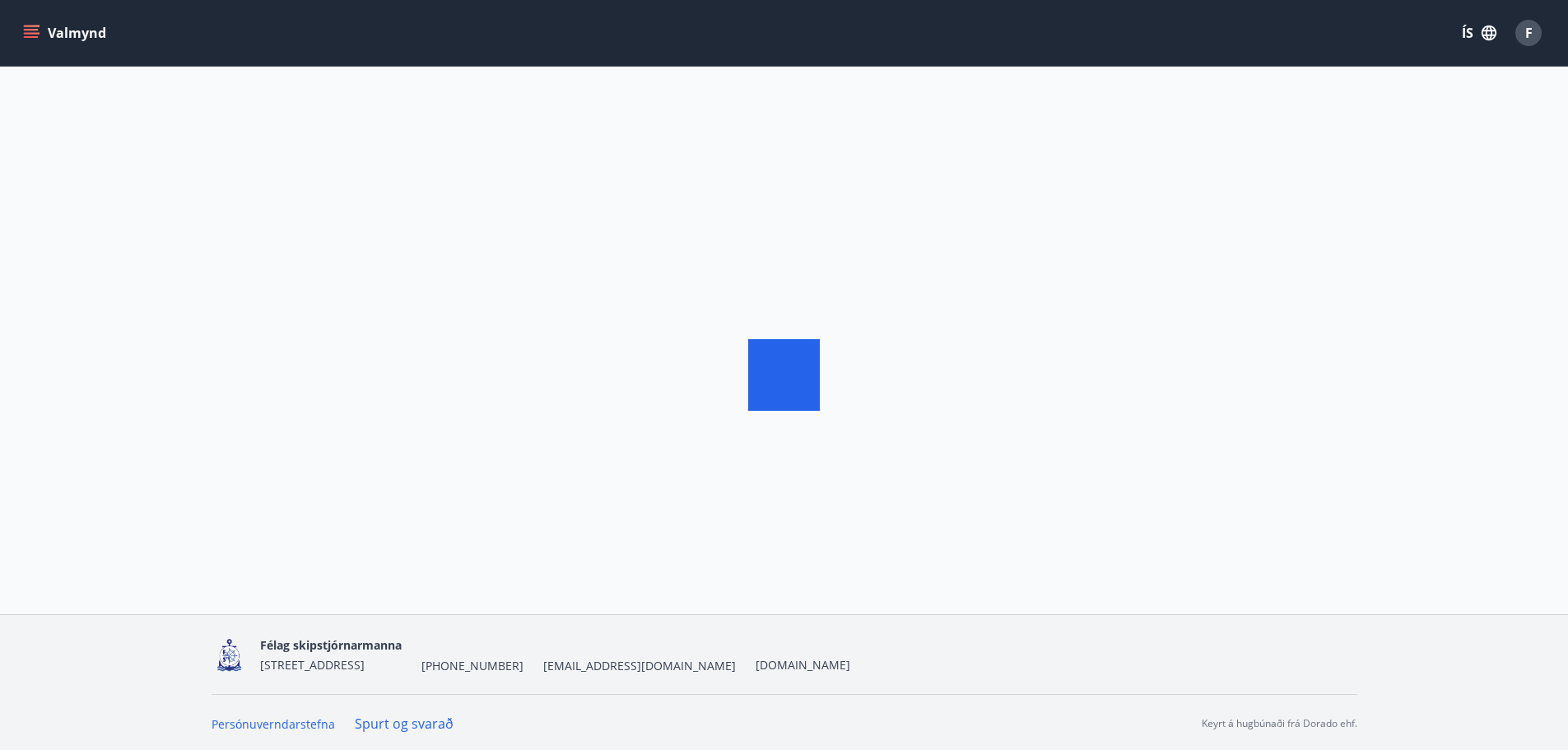
scroll to position [2, 0]
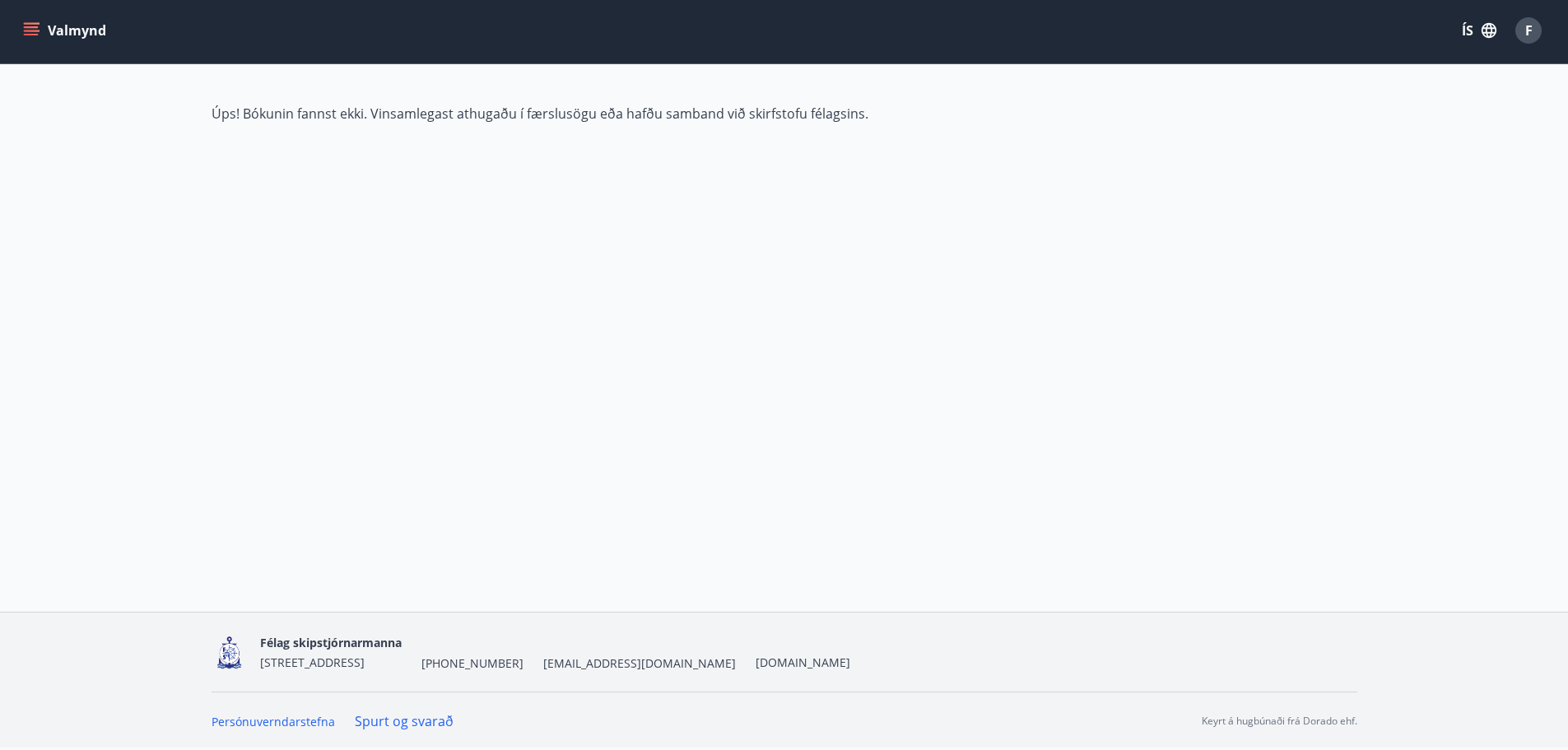
click at [80, 31] on button "Valmynd" at bounding box center [66, 31] width 93 height 30
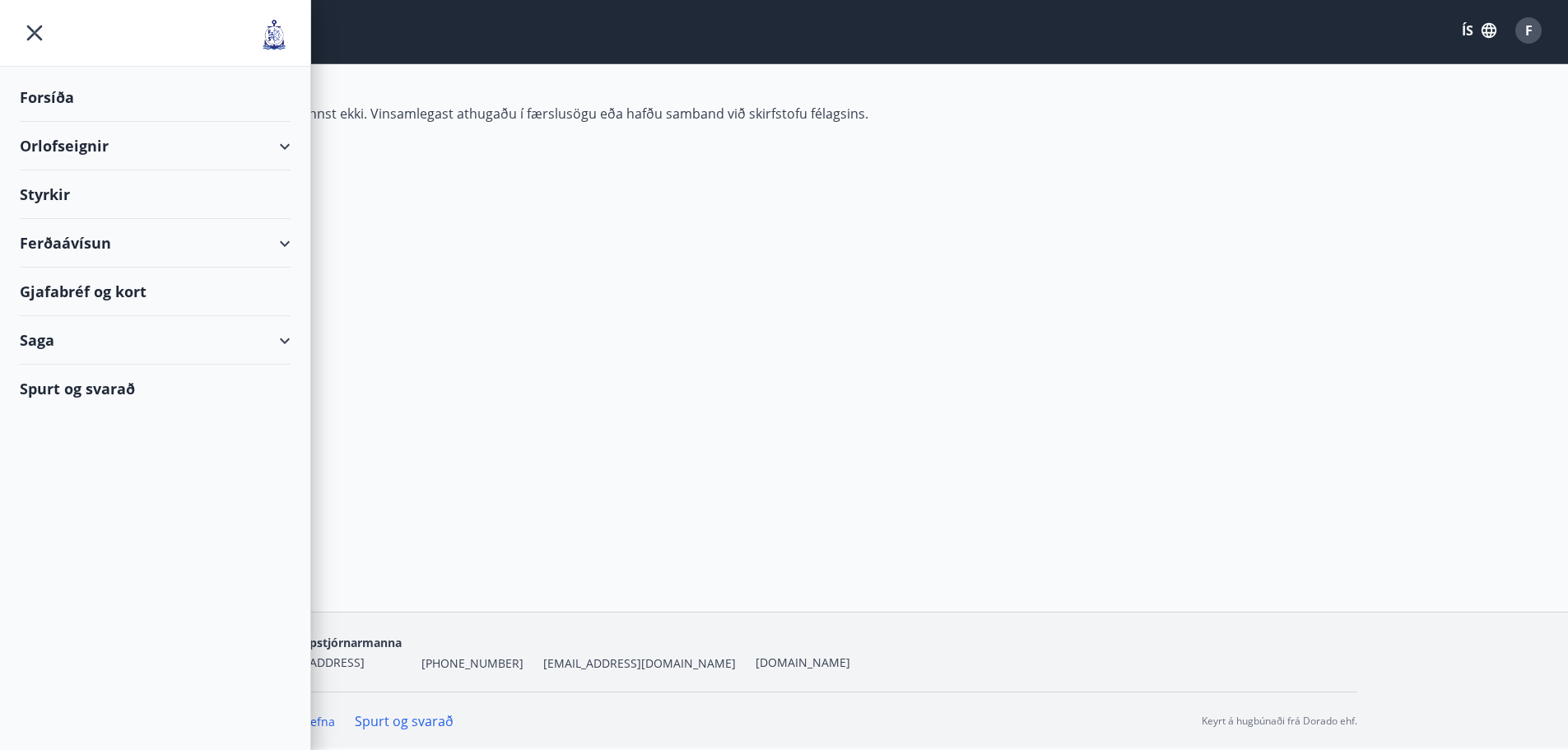
click at [58, 152] on div "Orlofseignir" at bounding box center [155, 146] width 271 height 49
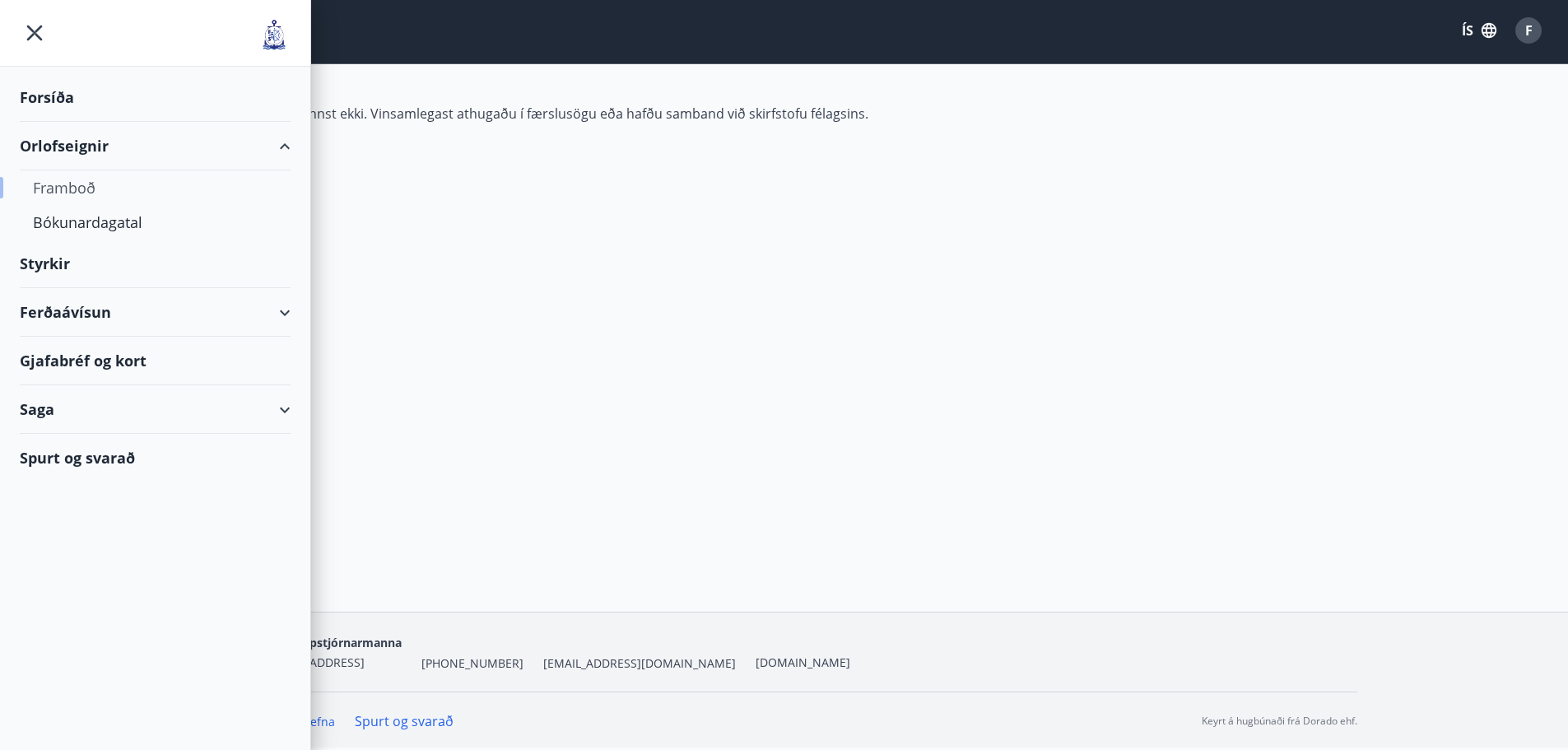
click at [65, 188] on div "Framboð" at bounding box center [155, 188] width 244 height 35
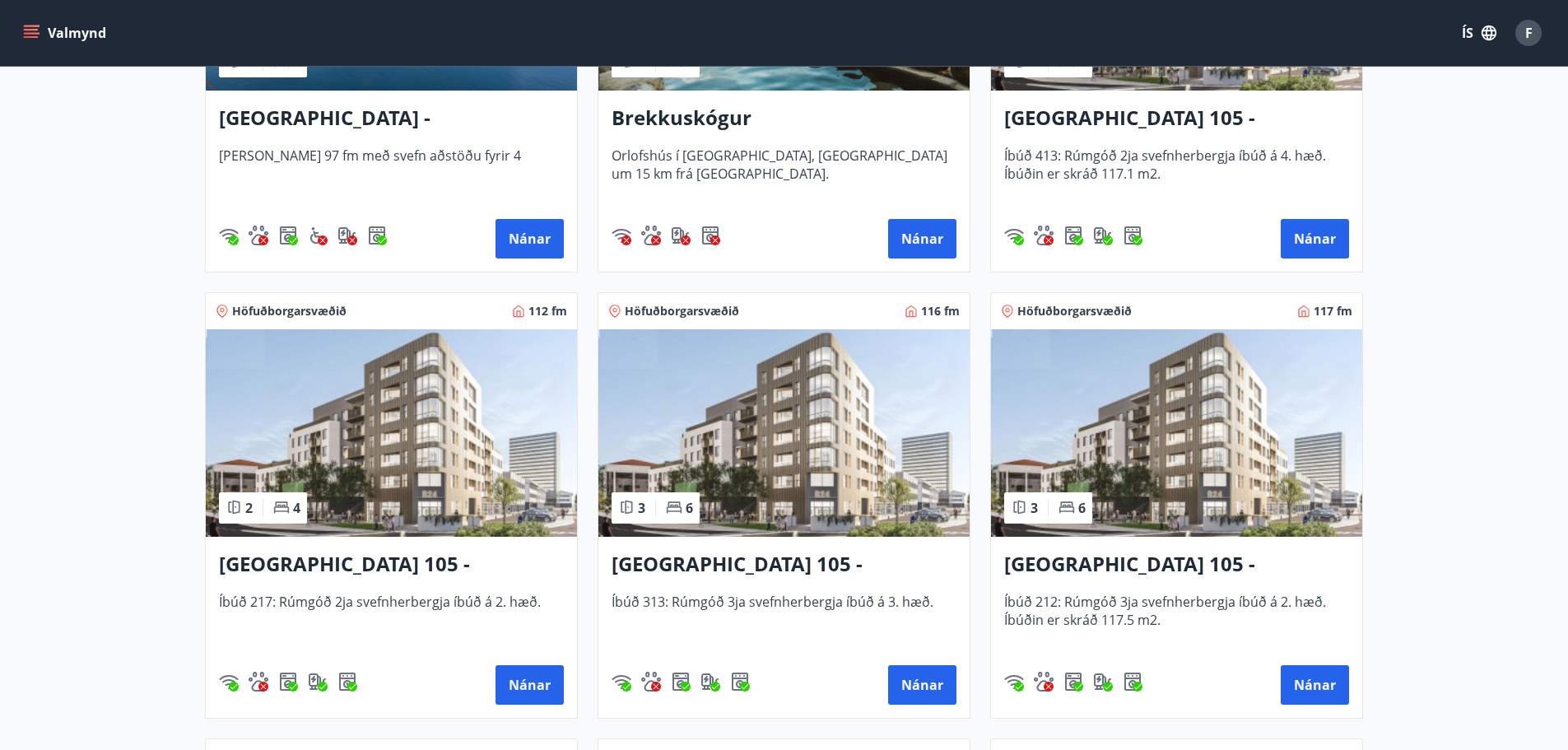
scroll to position [577, 0]
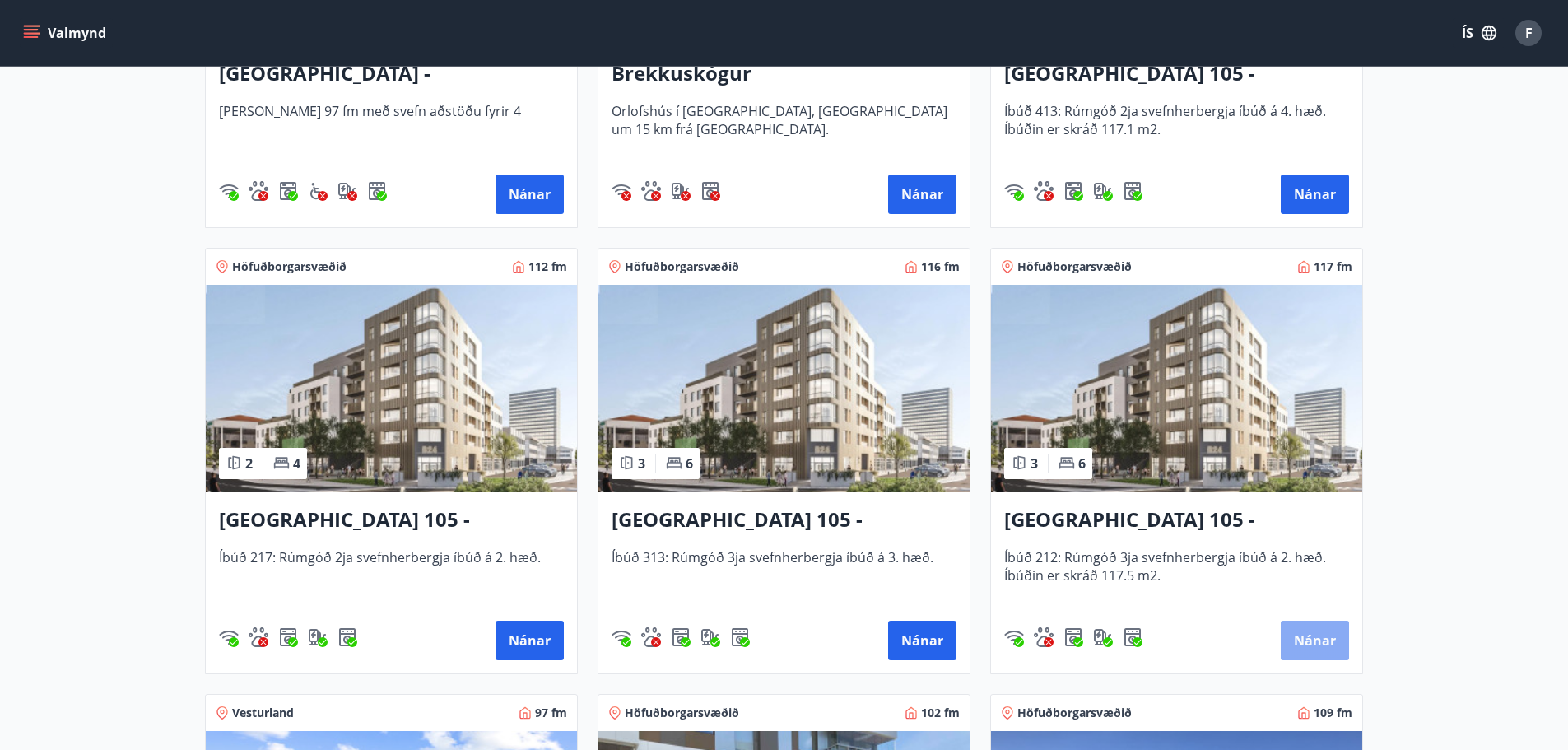
click at [1321, 630] on button "Nánar" at bounding box center [1315, 641] width 68 height 40
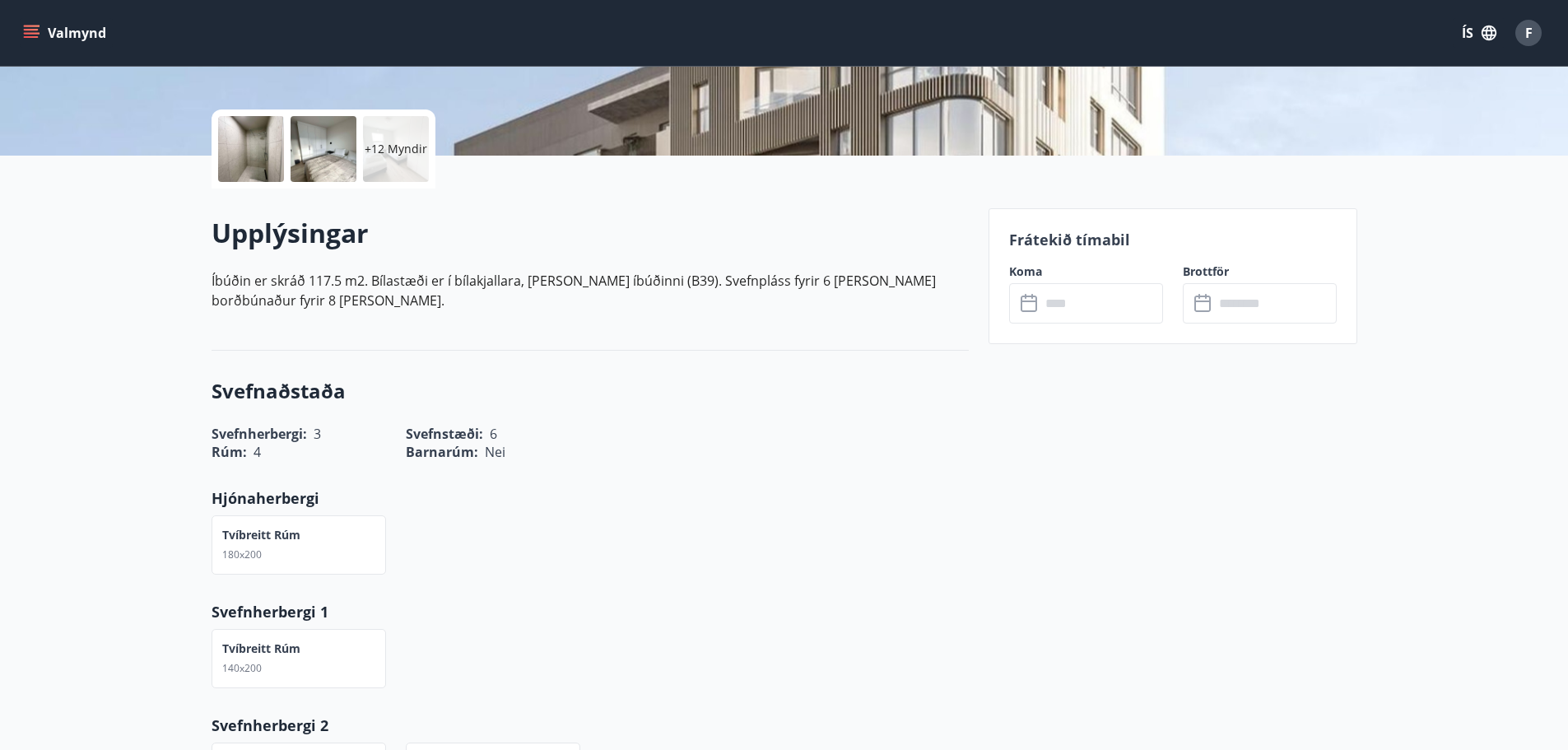
scroll to position [329, 0]
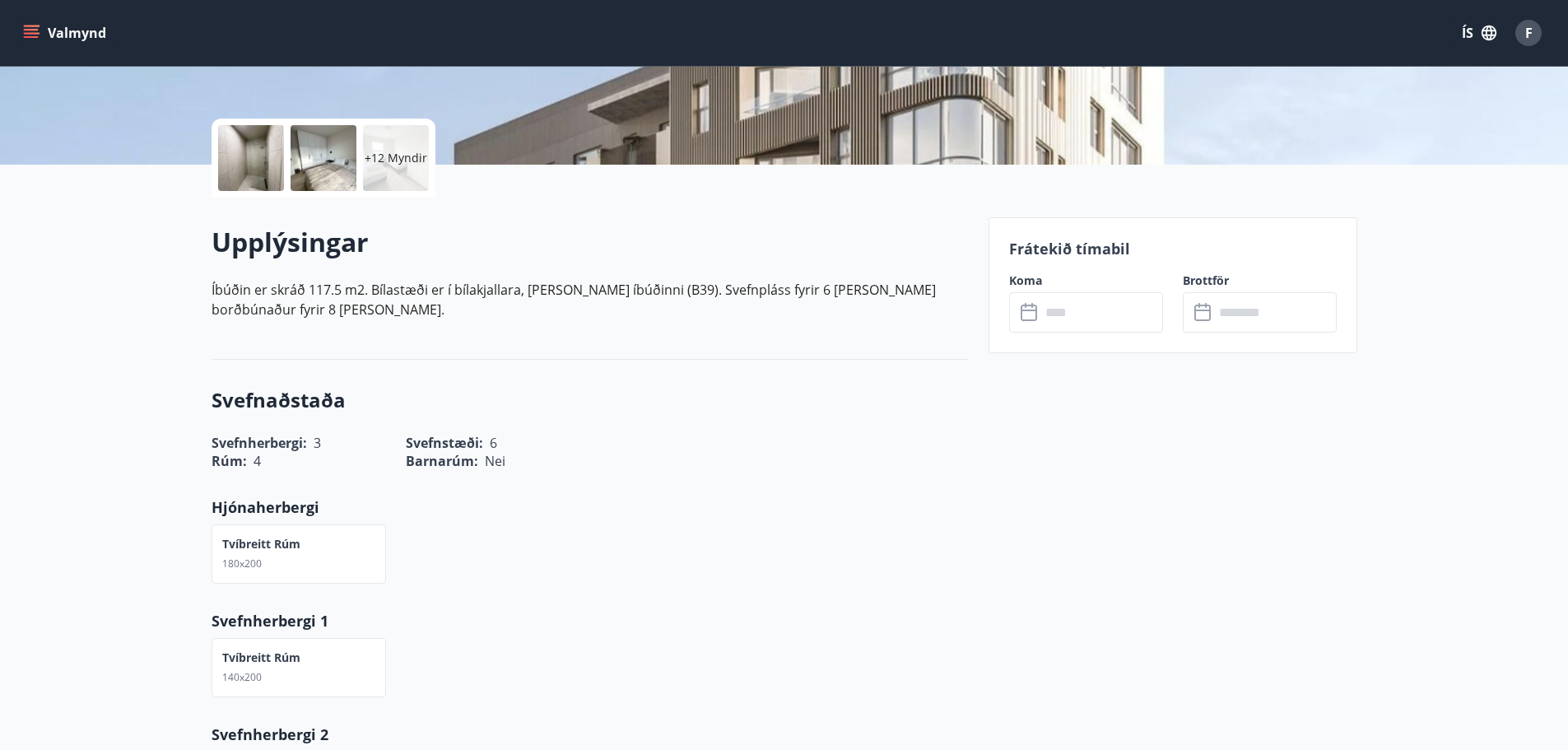
click at [1094, 305] on input "text" at bounding box center [1102, 312] width 123 height 40
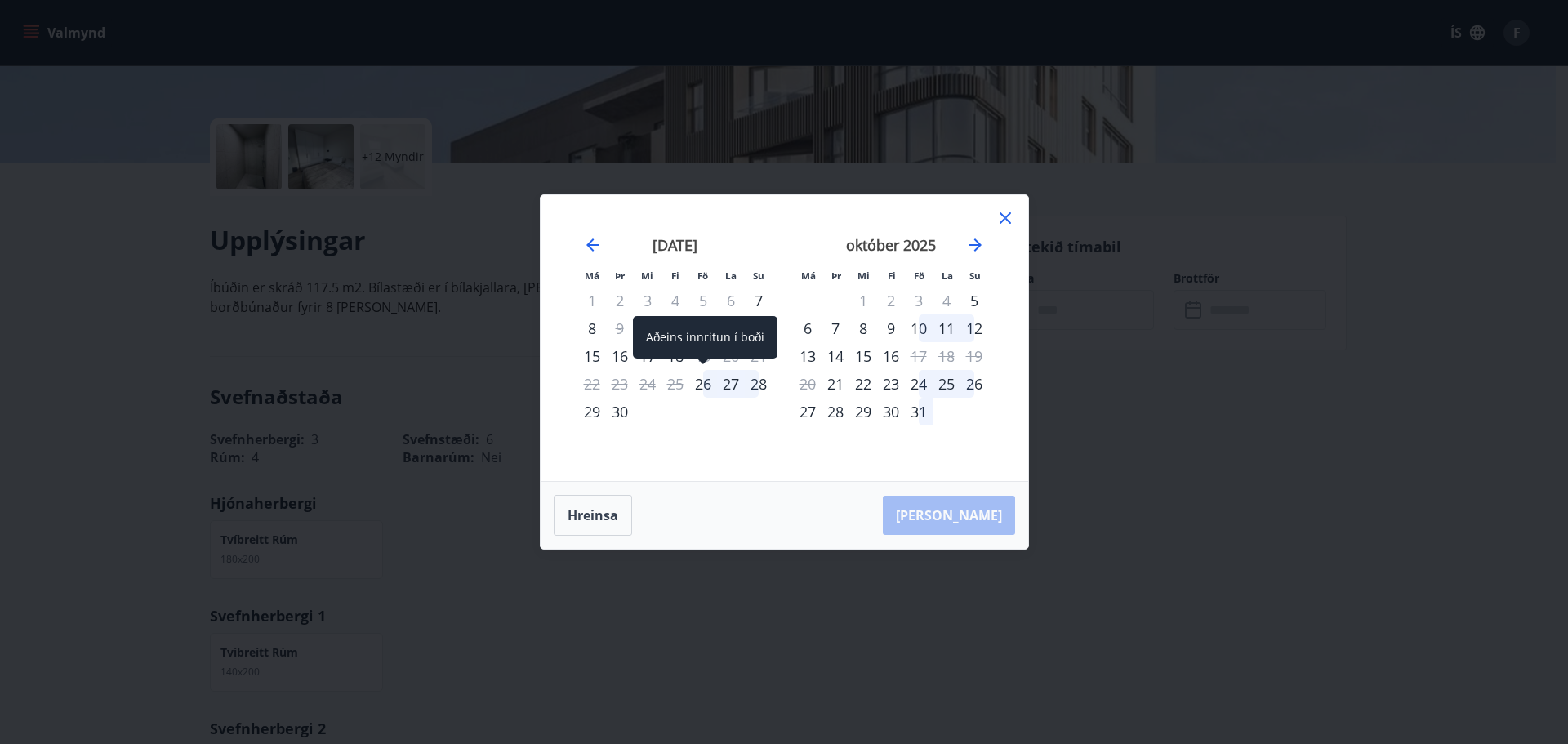
drag, startPoint x: 708, startPoint y: 386, endPoint x: 874, endPoint y: 401, distance: 166.7
click at [708, 385] on div "26" at bounding box center [703, 384] width 28 height 28
click at [753, 383] on div "28" at bounding box center [759, 384] width 28 height 28
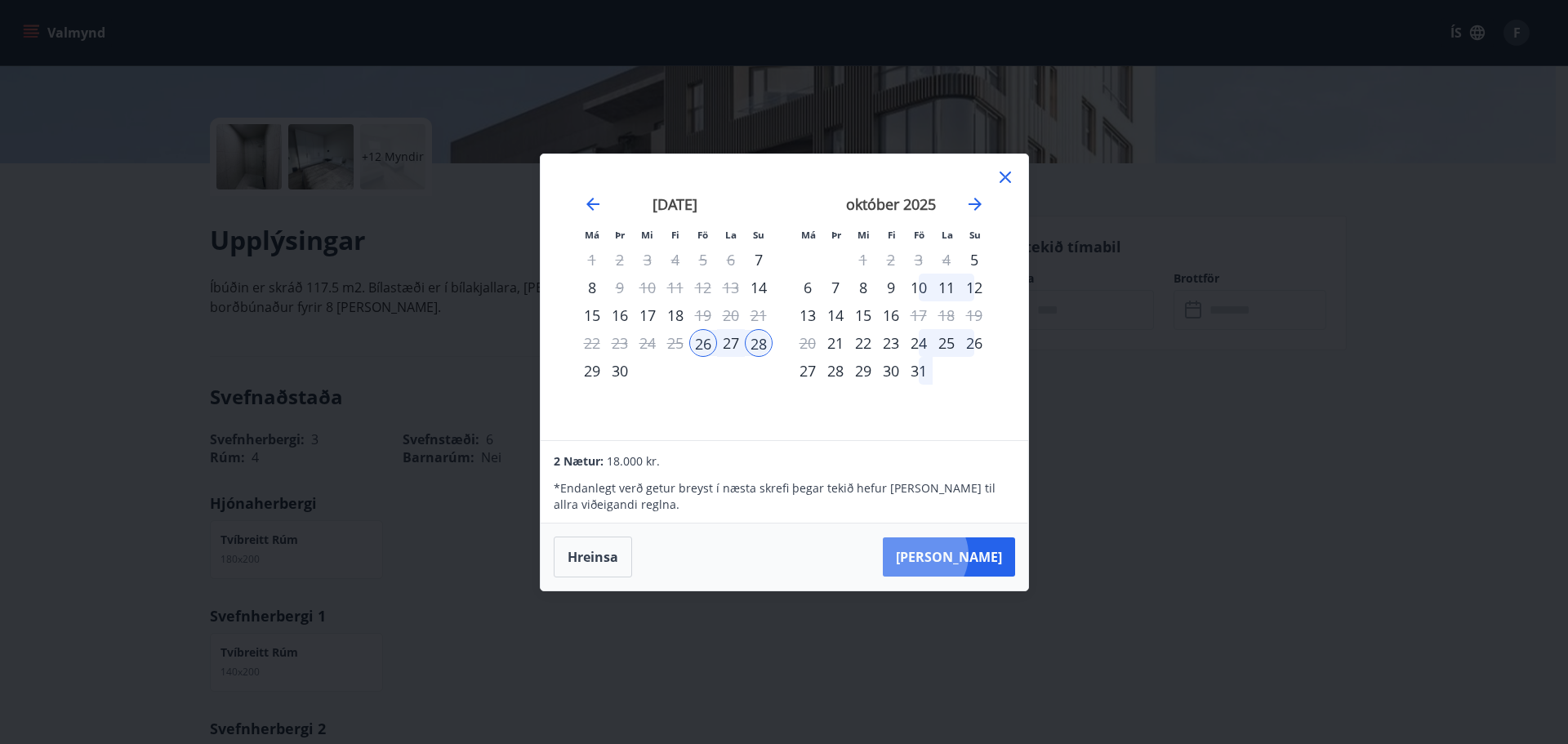
drag, startPoint x: 969, startPoint y: 555, endPoint x: 981, endPoint y: 543, distance: 17.0
click at [971, 553] on button "Taka Frá" at bounding box center [949, 557] width 133 height 39
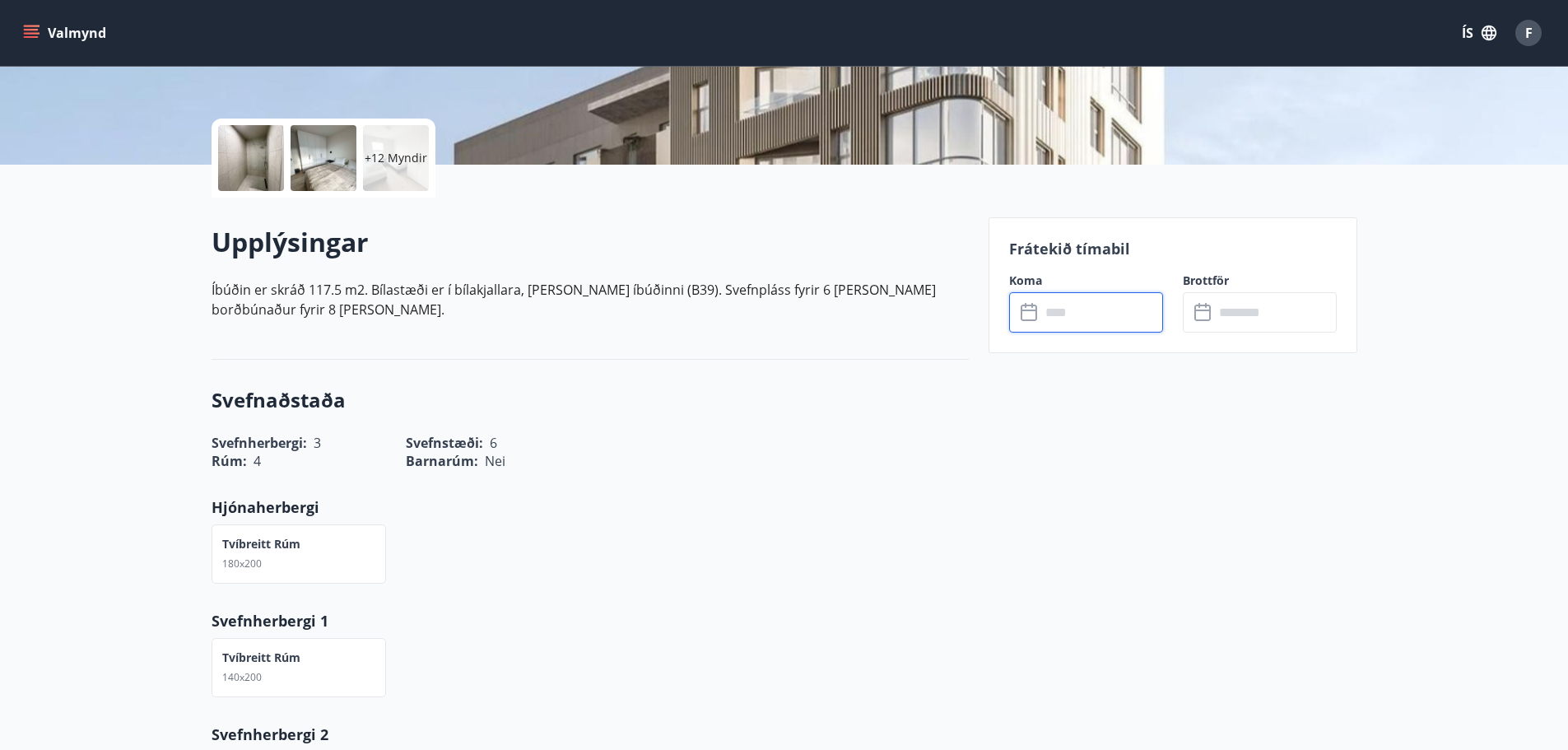
type input "******"
click at [1276, 468] on button "Greiða" at bounding box center [1260, 464] width 154 height 40
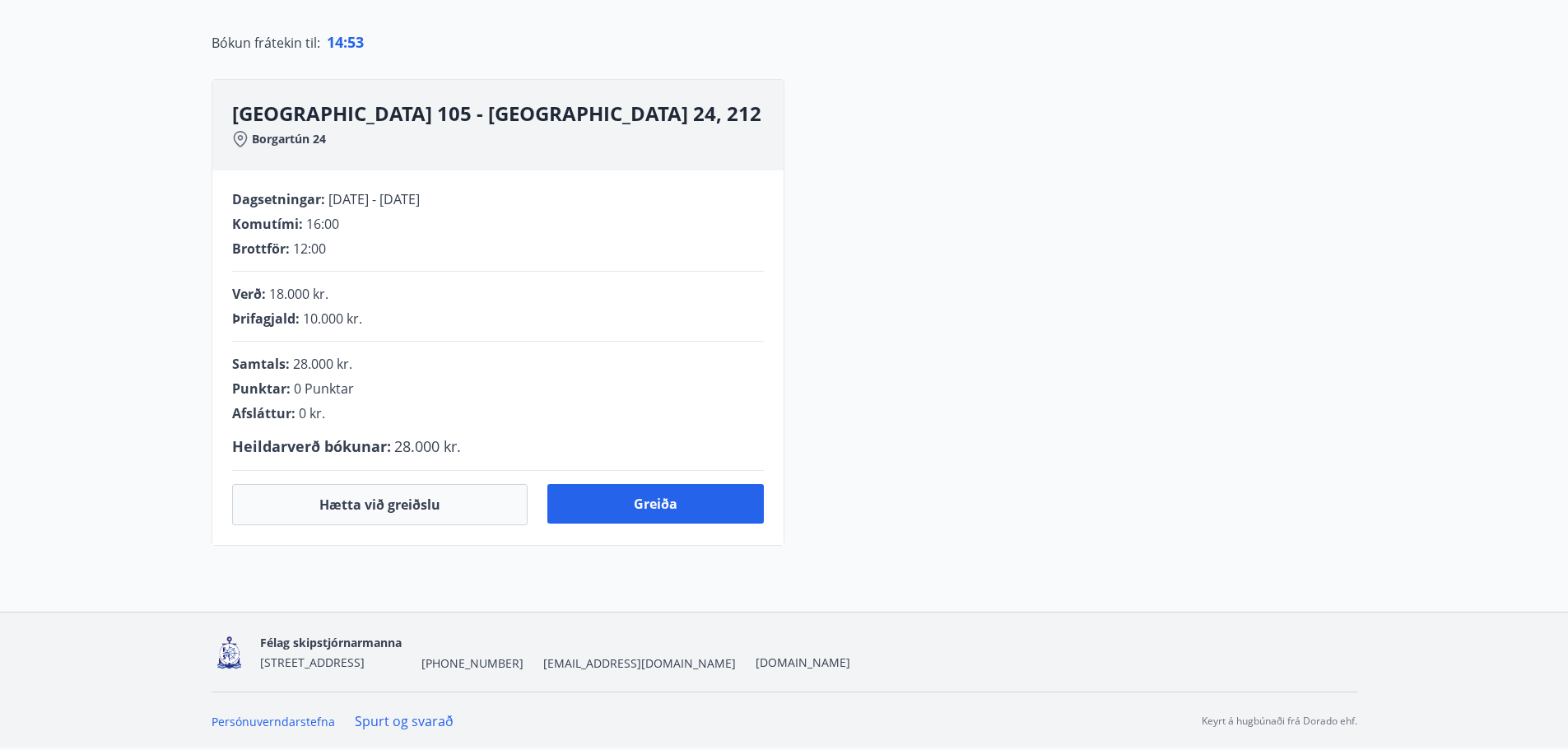
scroll to position [329, 0]
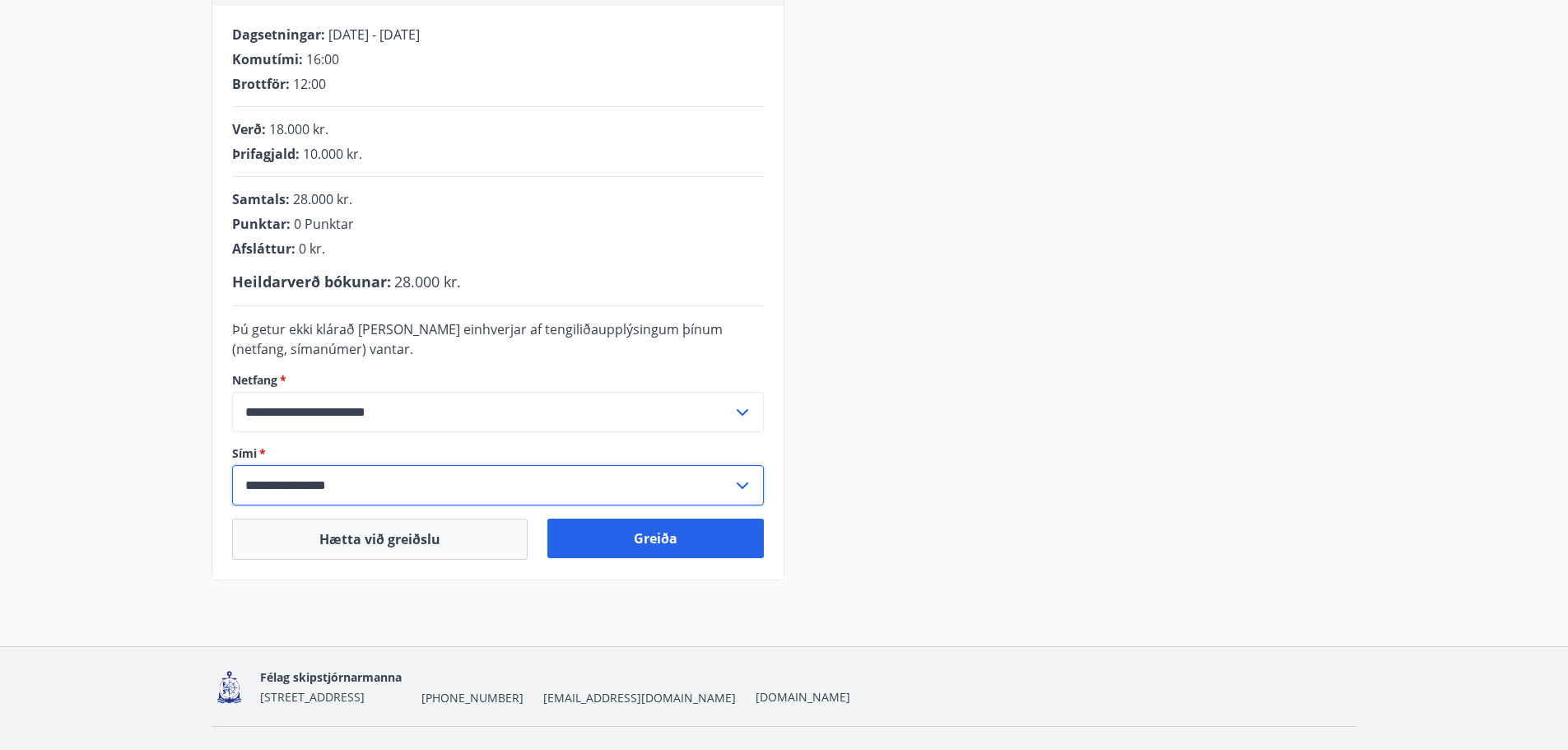
click at [388, 474] on input "**********" at bounding box center [482, 485] width 501 height 40
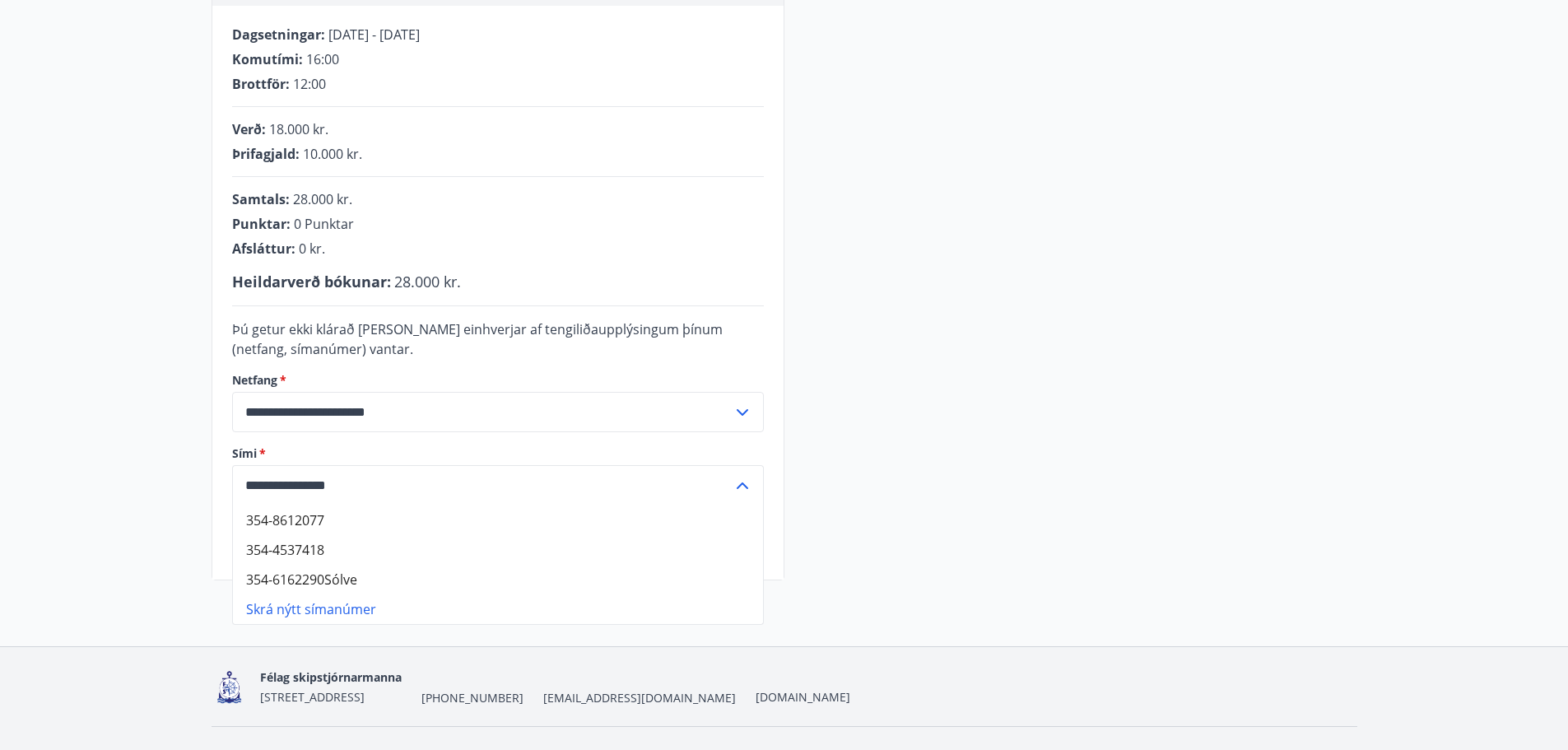
click at [477, 529] on li "354-8612077" at bounding box center [497, 521] width 530 height 30
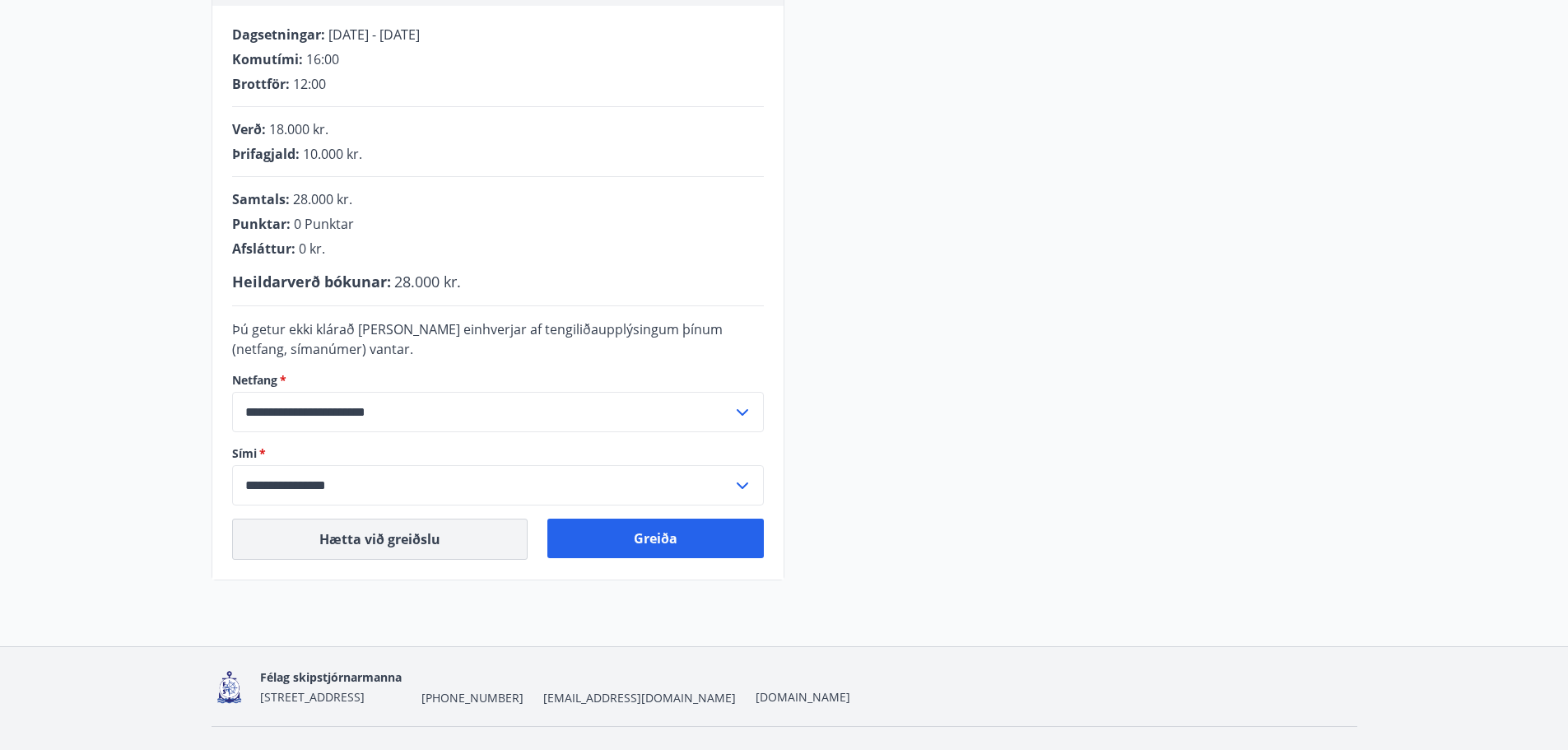
type input "**********"
click at [680, 550] on button "Greiða" at bounding box center [656, 539] width 217 height 40
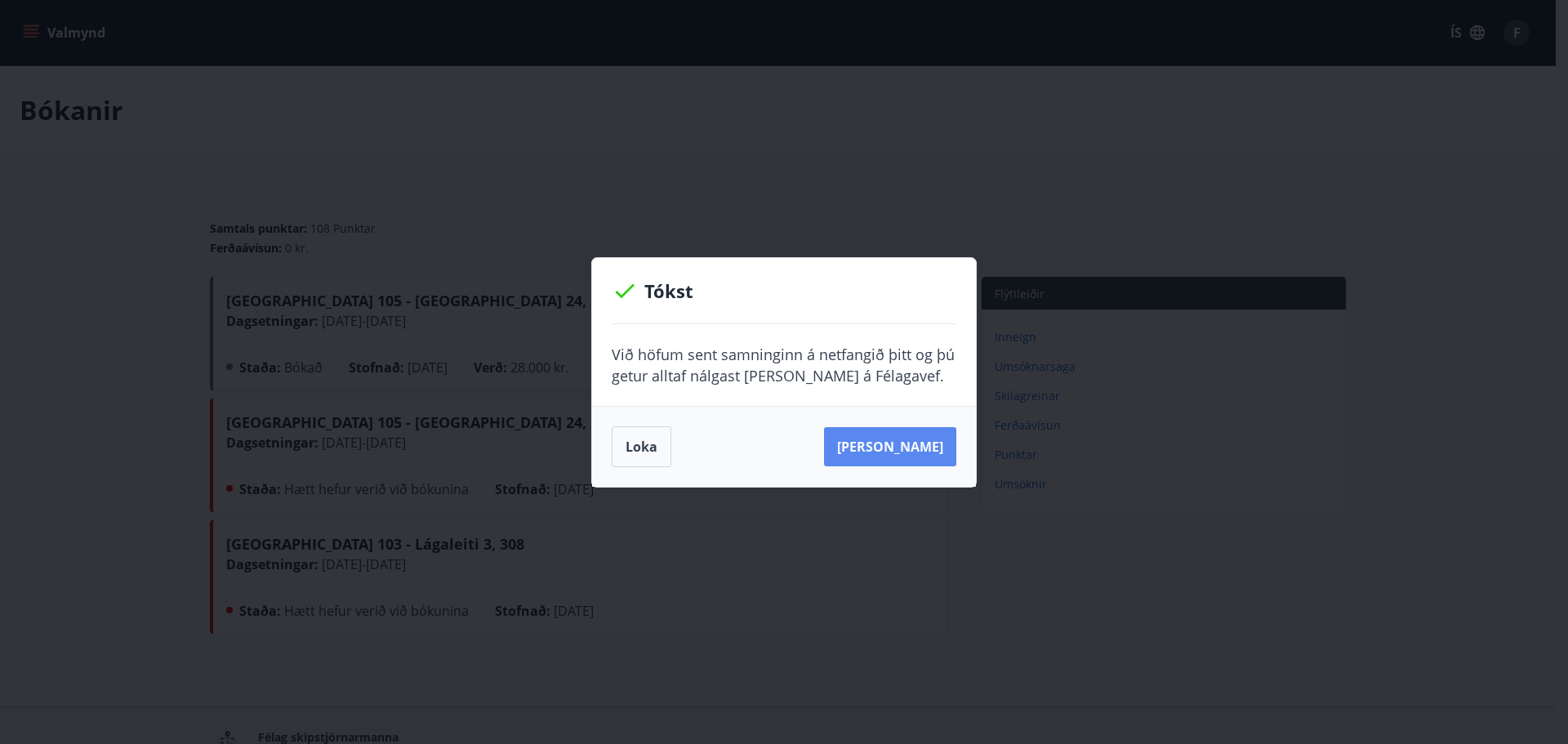
click at [916, 440] on button "Sjá samning" at bounding box center [890, 447] width 133 height 39
click at [647, 444] on button "Loka" at bounding box center [642, 447] width 60 height 41
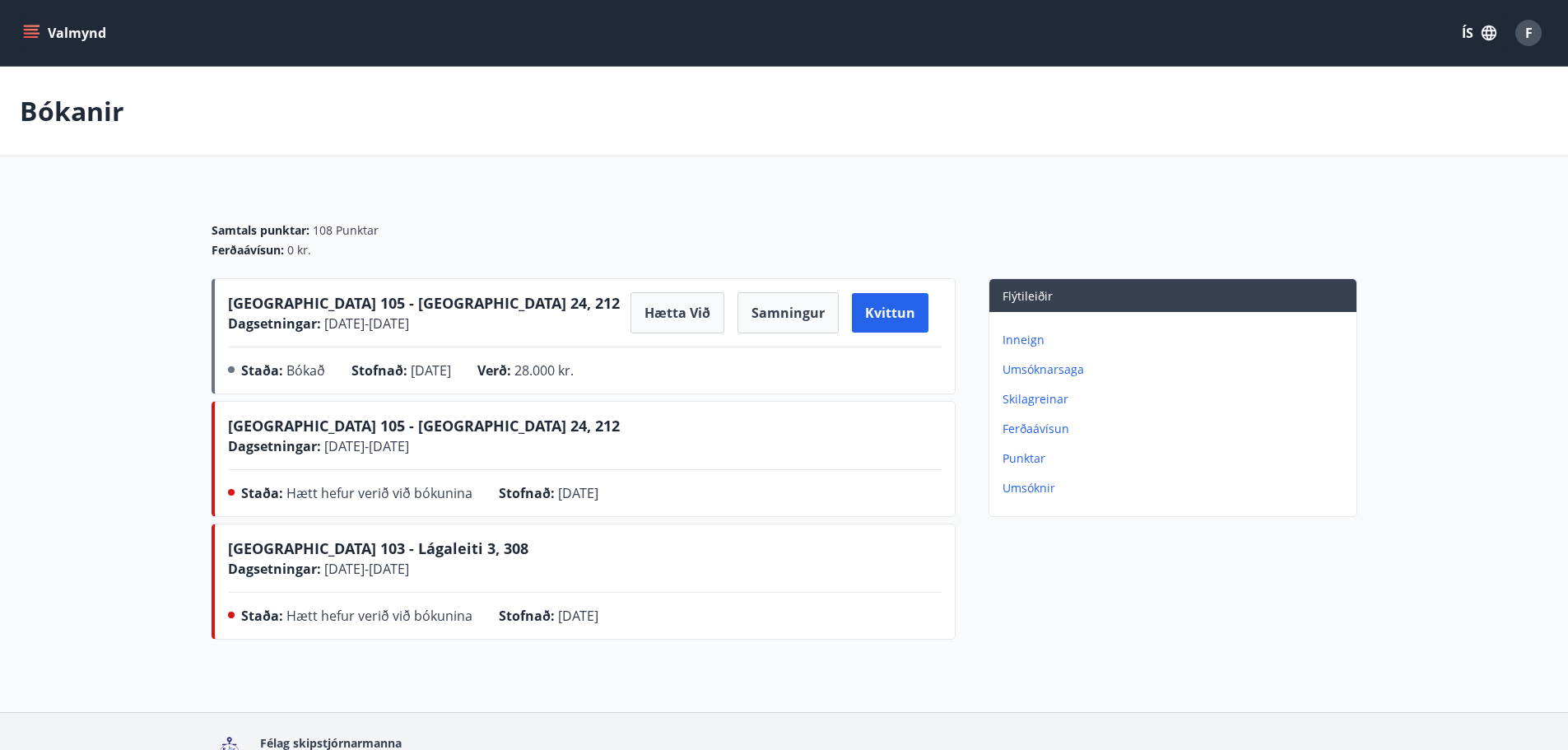
click at [36, 35] on icon "menu" at bounding box center [31, 33] width 16 height 17
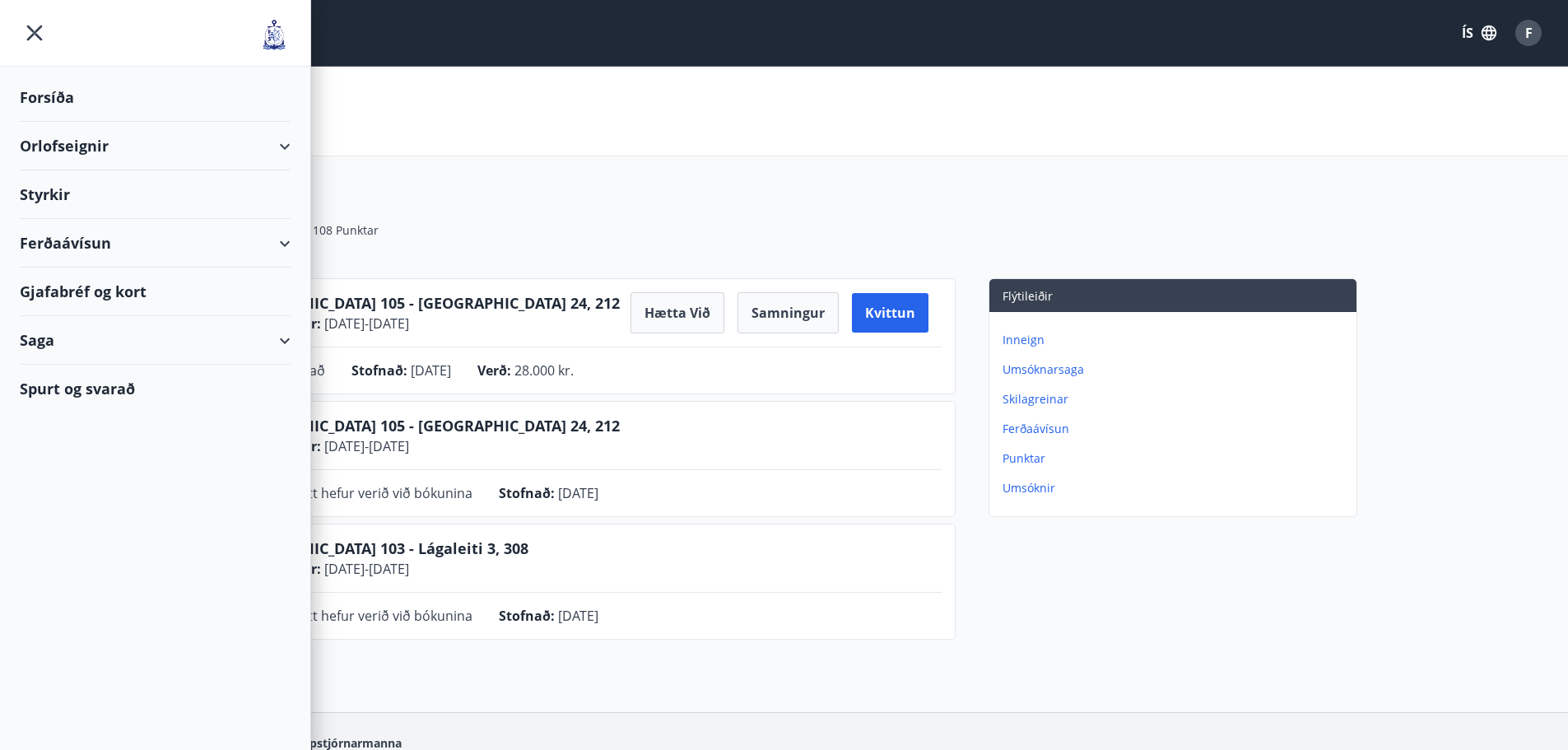
click at [148, 161] on div "Orlofseignir" at bounding box center [155, 146] width 271 height 49
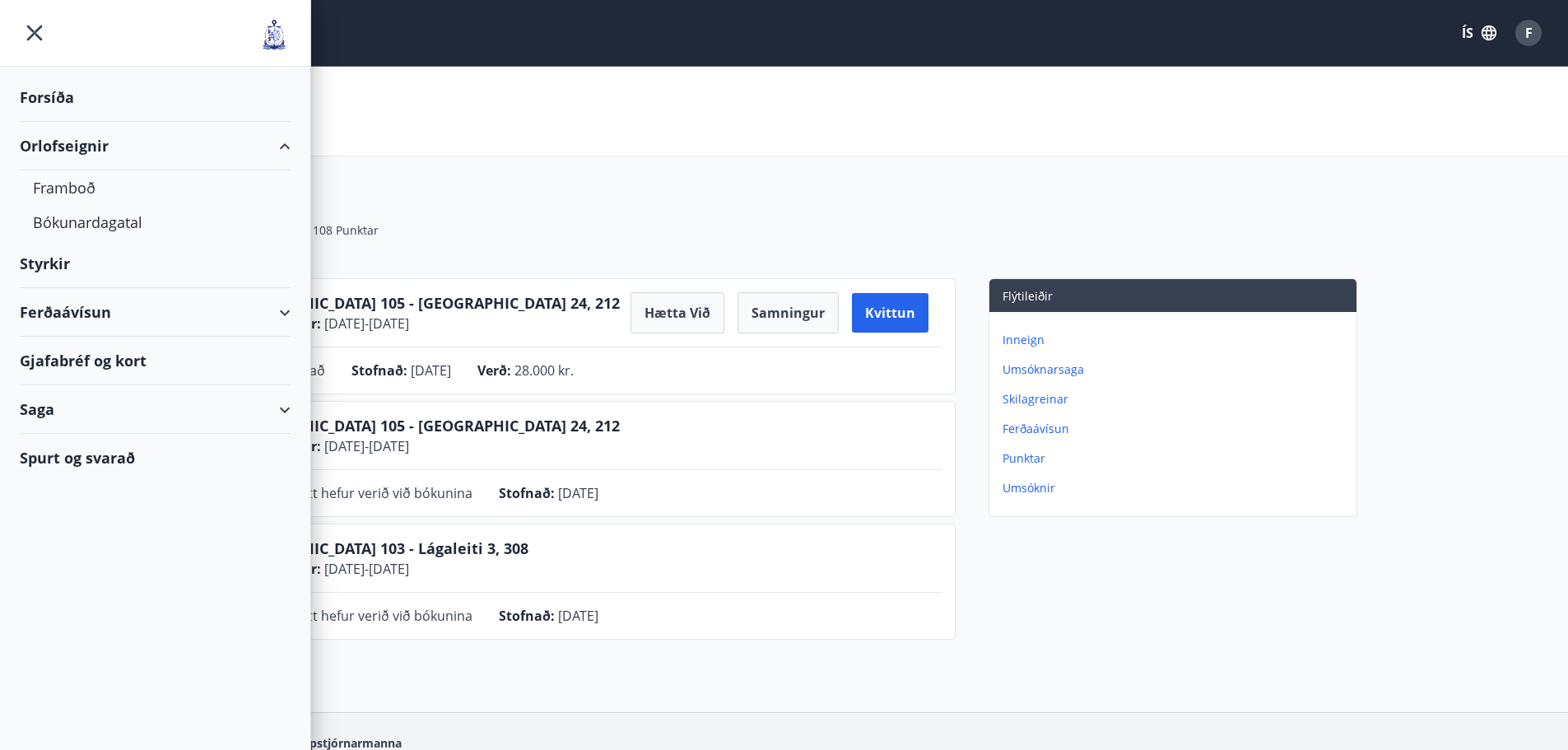
click at [107, 143] on div "Orlofseignir" at bounding box center [155, 146] width 271 height 49
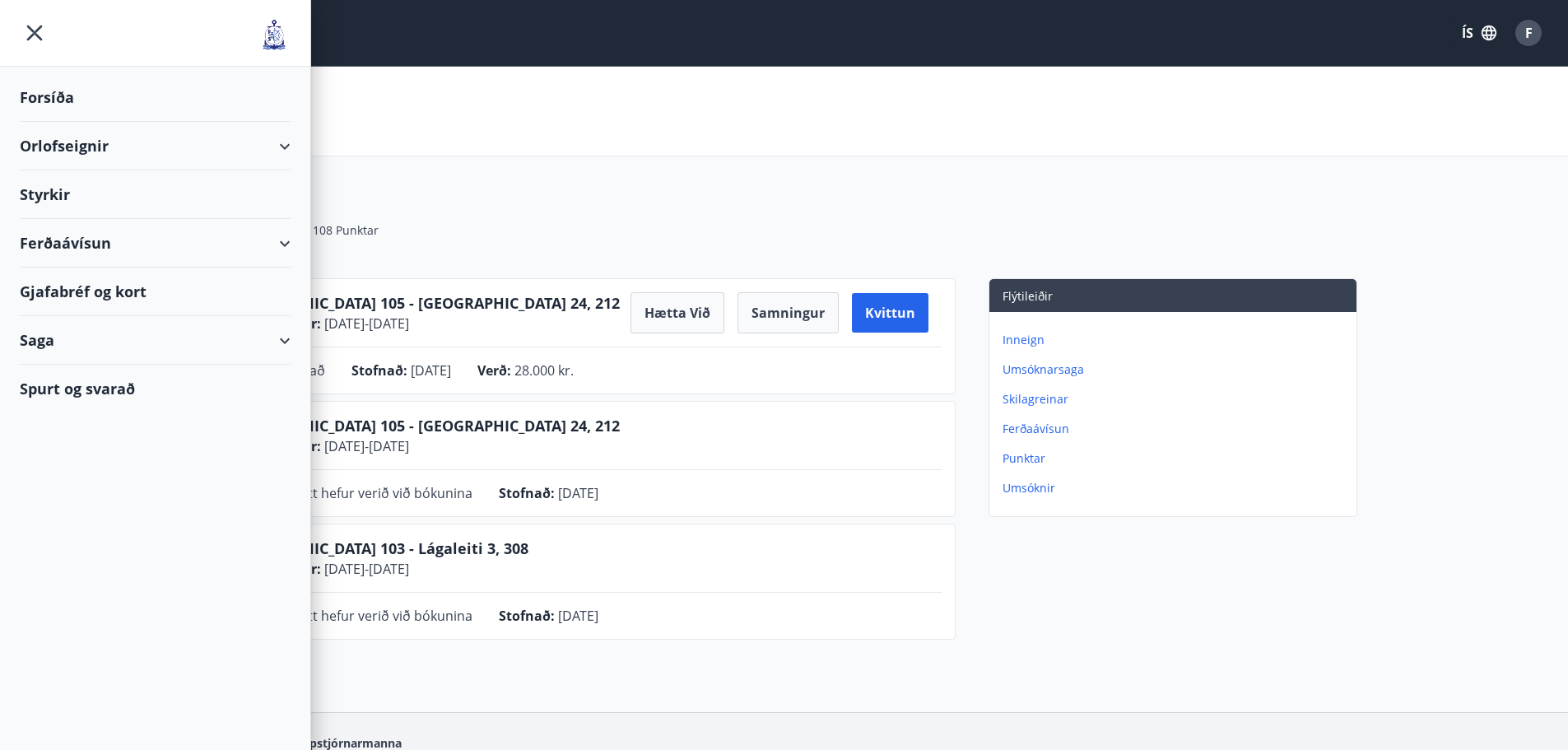
click at [106, 144] on div "Orlofseignir" at bounding box center [155, 146] width 271 height 49
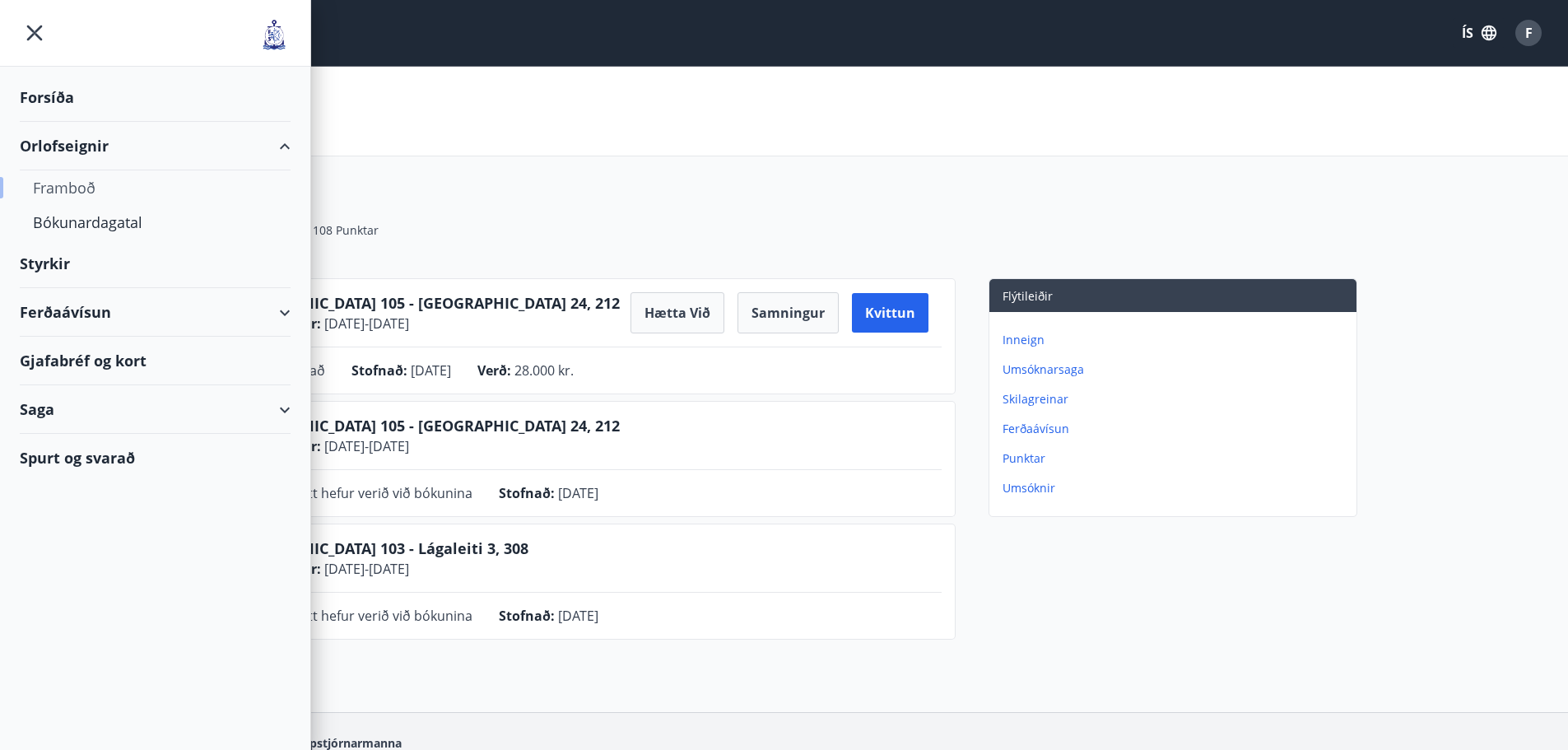
drag, startPoint x: 88, startPoint y: 182, endPoint x: 103, endPoint y: 185, distance: 15.3
click at [103, 185] on div "Framboð" at bounding box center [155, 188] width 244 height 35
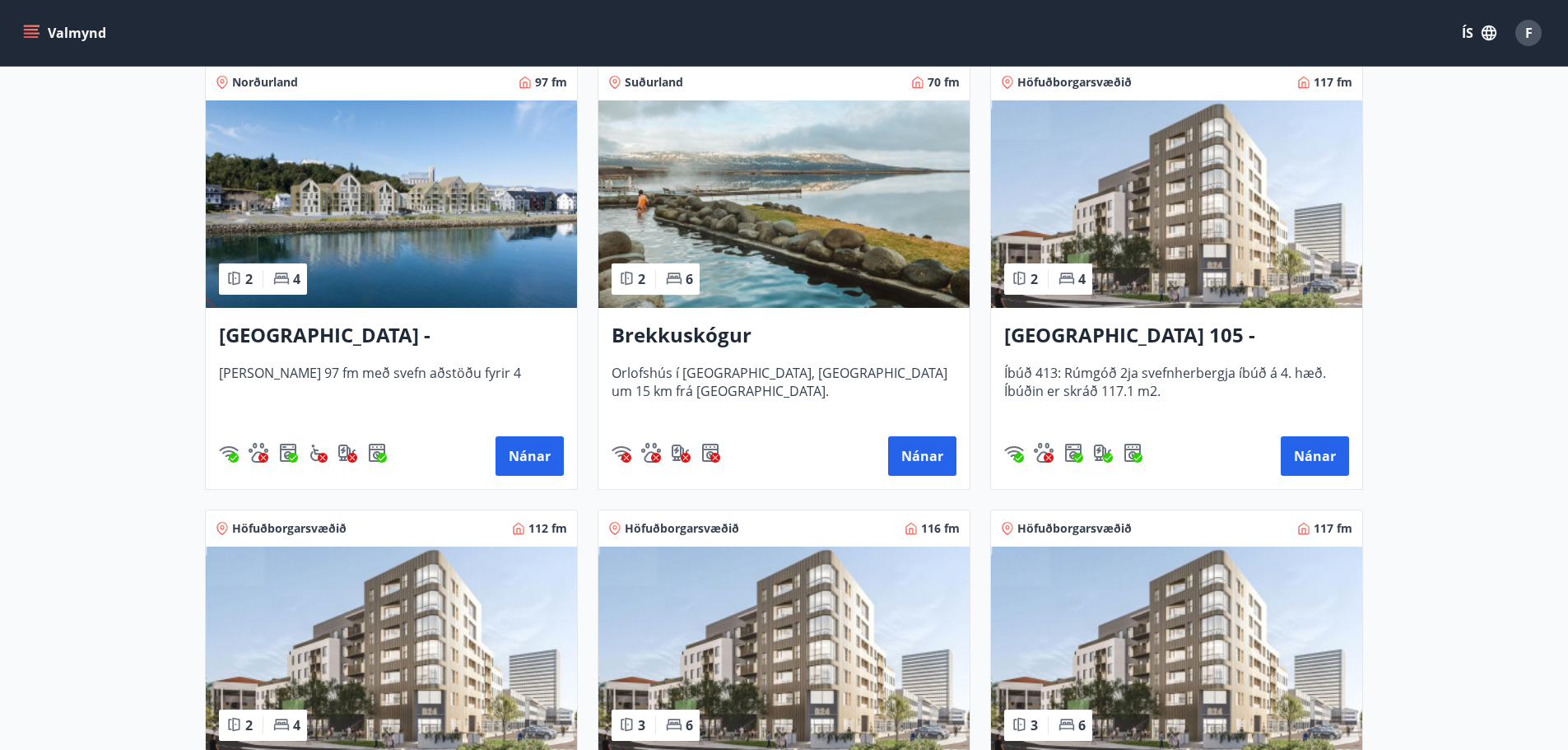
scroll to position [494, 0]
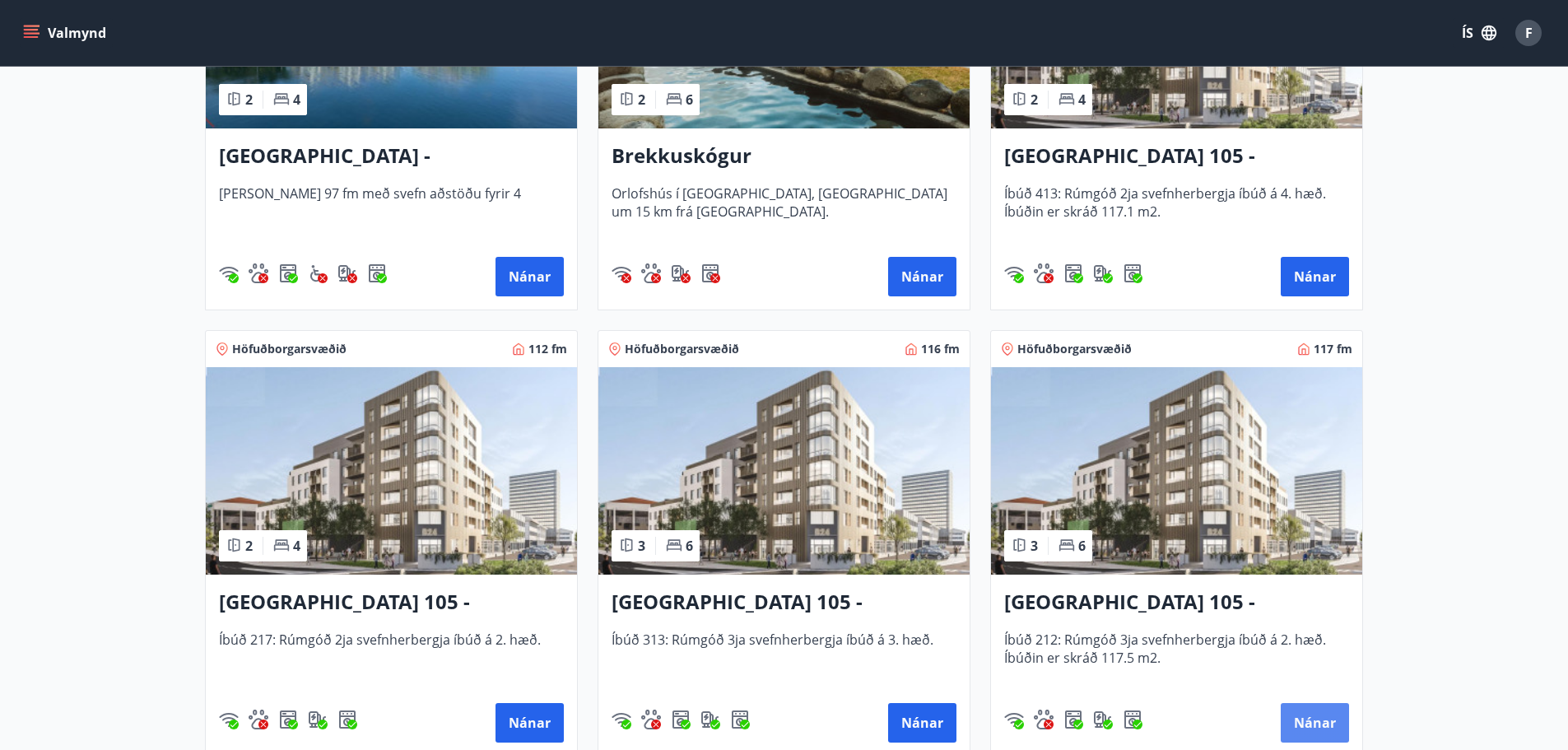
click at [1340, 715] on button "Nánar" at bounding box center [1315, 723] width 68 height 40
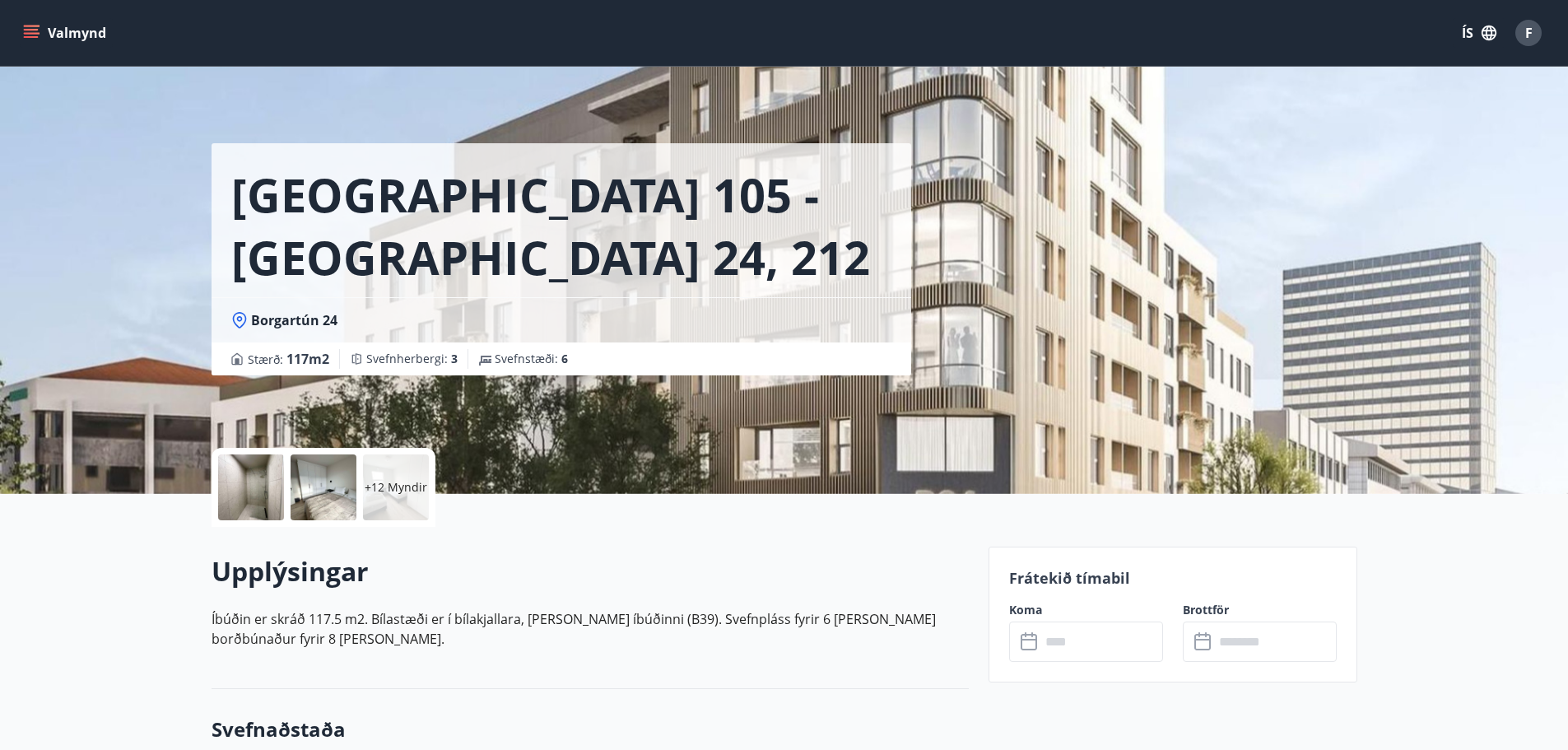
click at [393, 481] on p "+12 Myndir" at bounding box center [396, 488] width 63 height 17
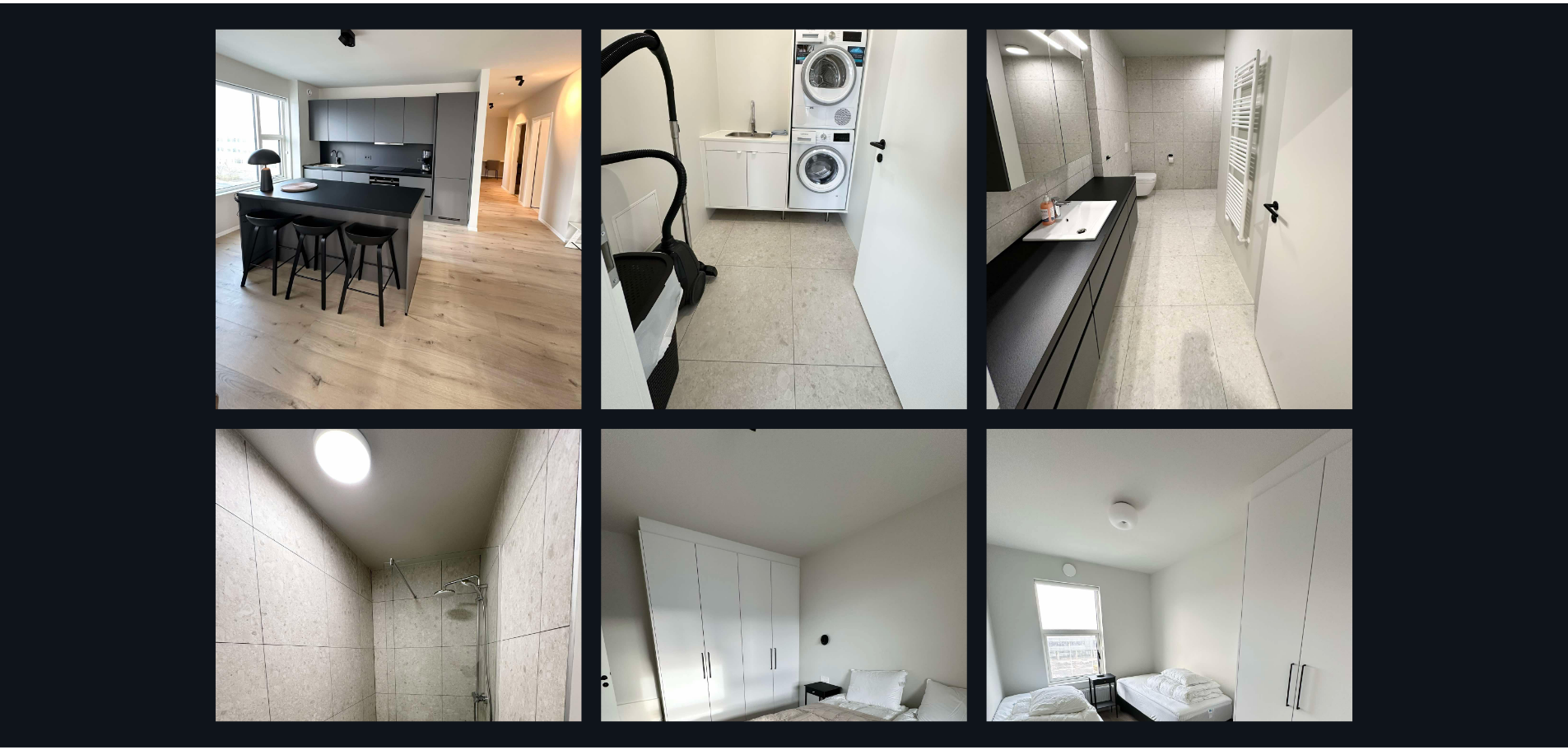
scroll to position [247, 0]
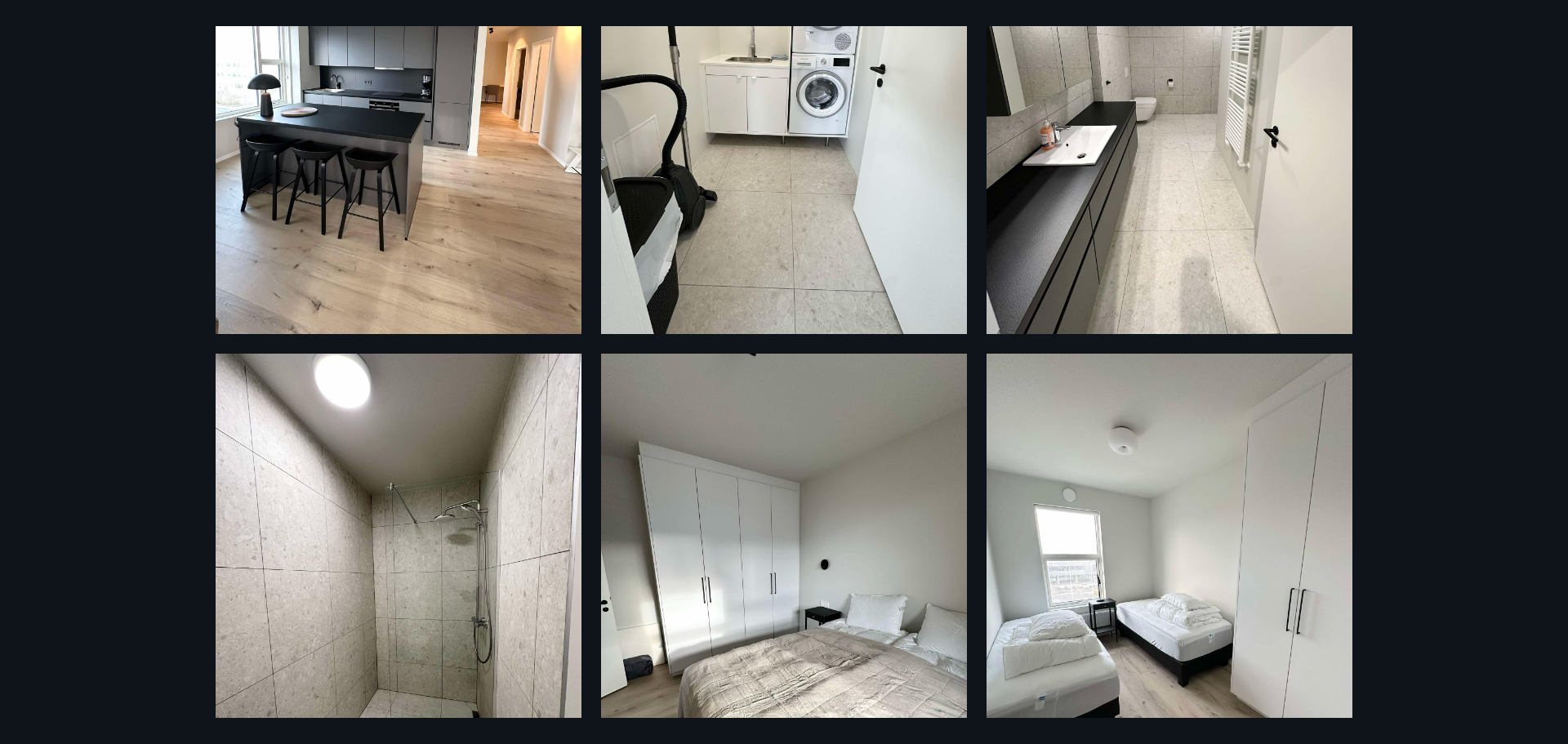
drag, startPoint x: 1565, startPoint y: 381, endPoint x: 1512, endPoint y: 391, distance: 53.9
click at [1559, 382] on div "18 Myndir" at bounding box center [784, 372] width 1568 height 744
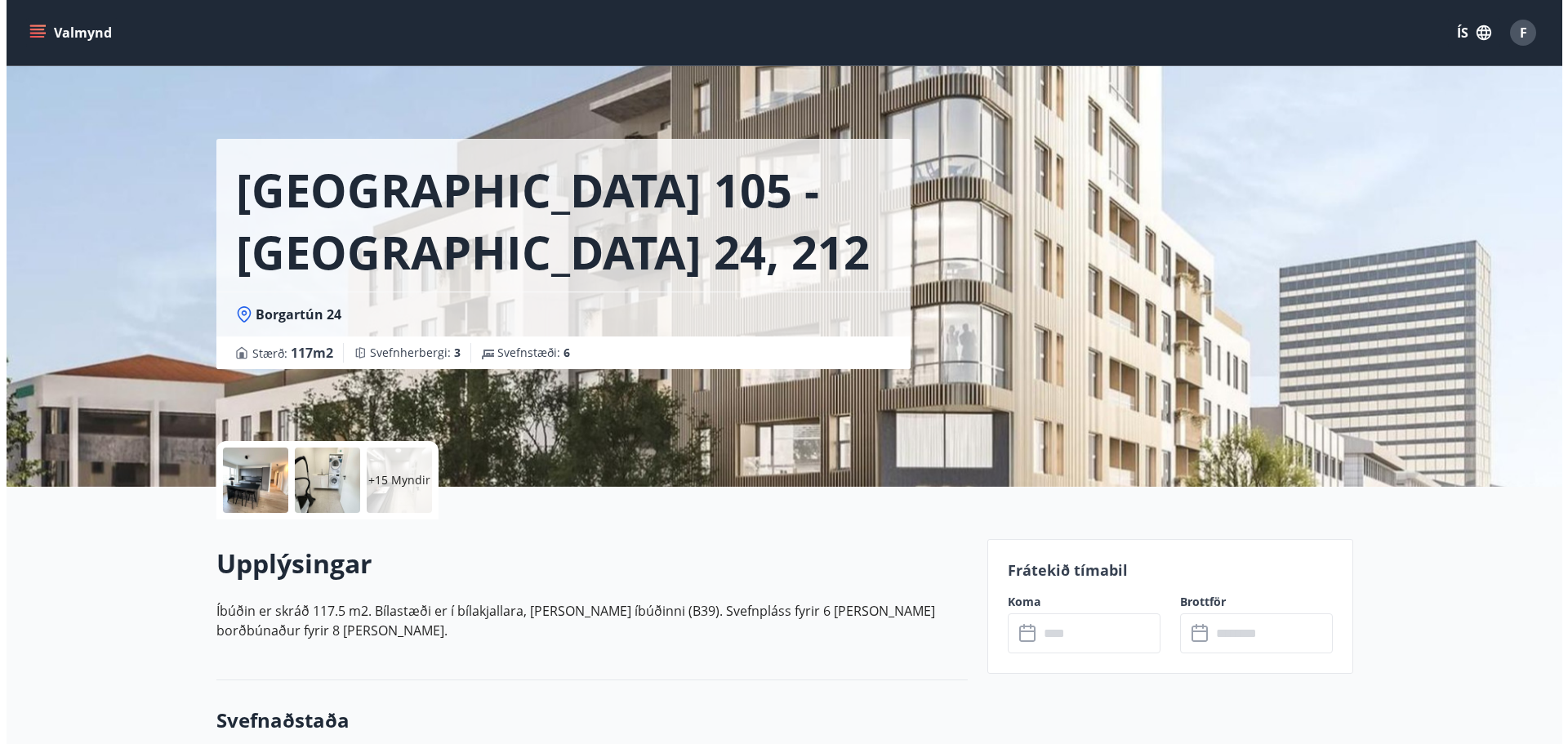
scroll to position [0, 0]
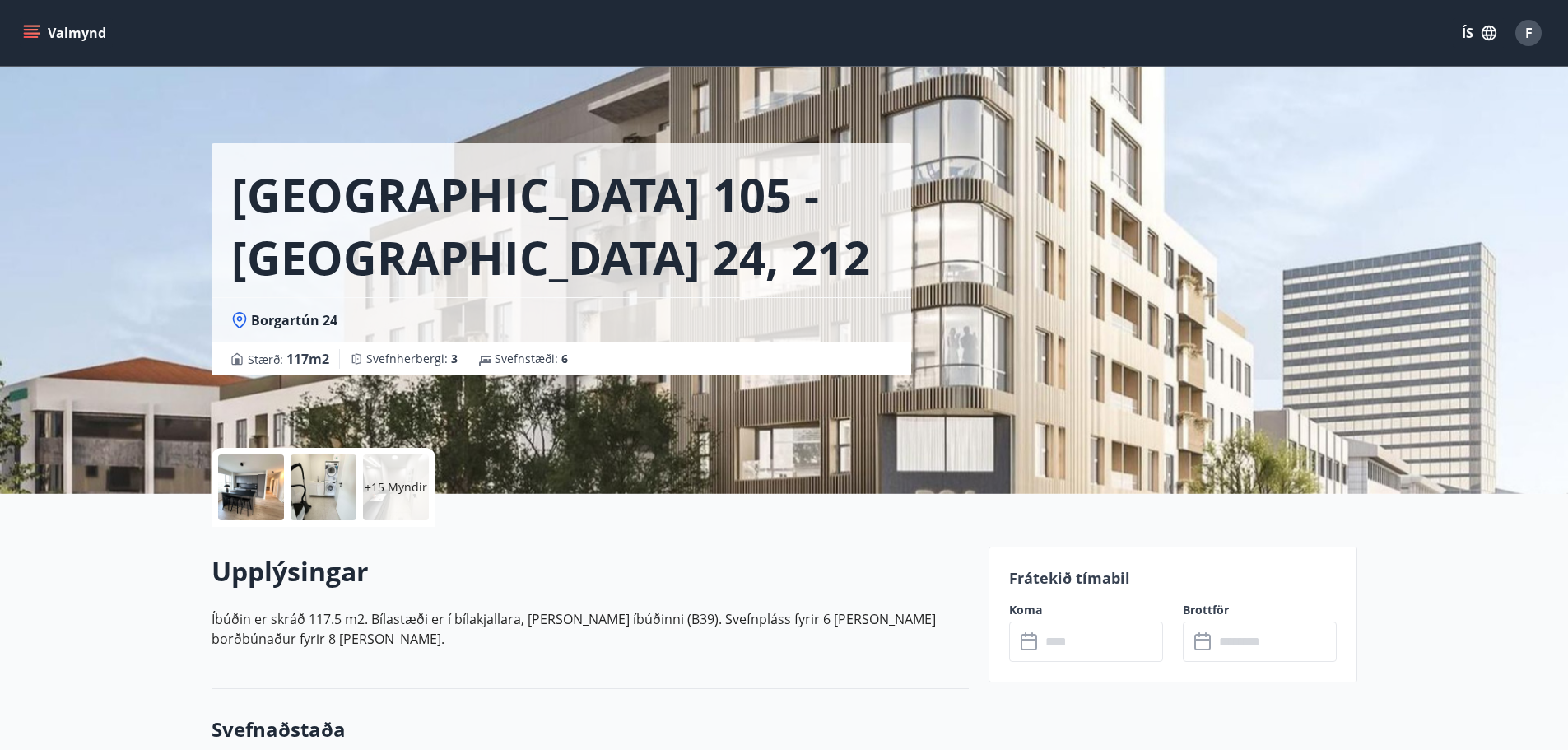
click at [310, 497] on div at bounding box center [323, 488] width 66 height 66
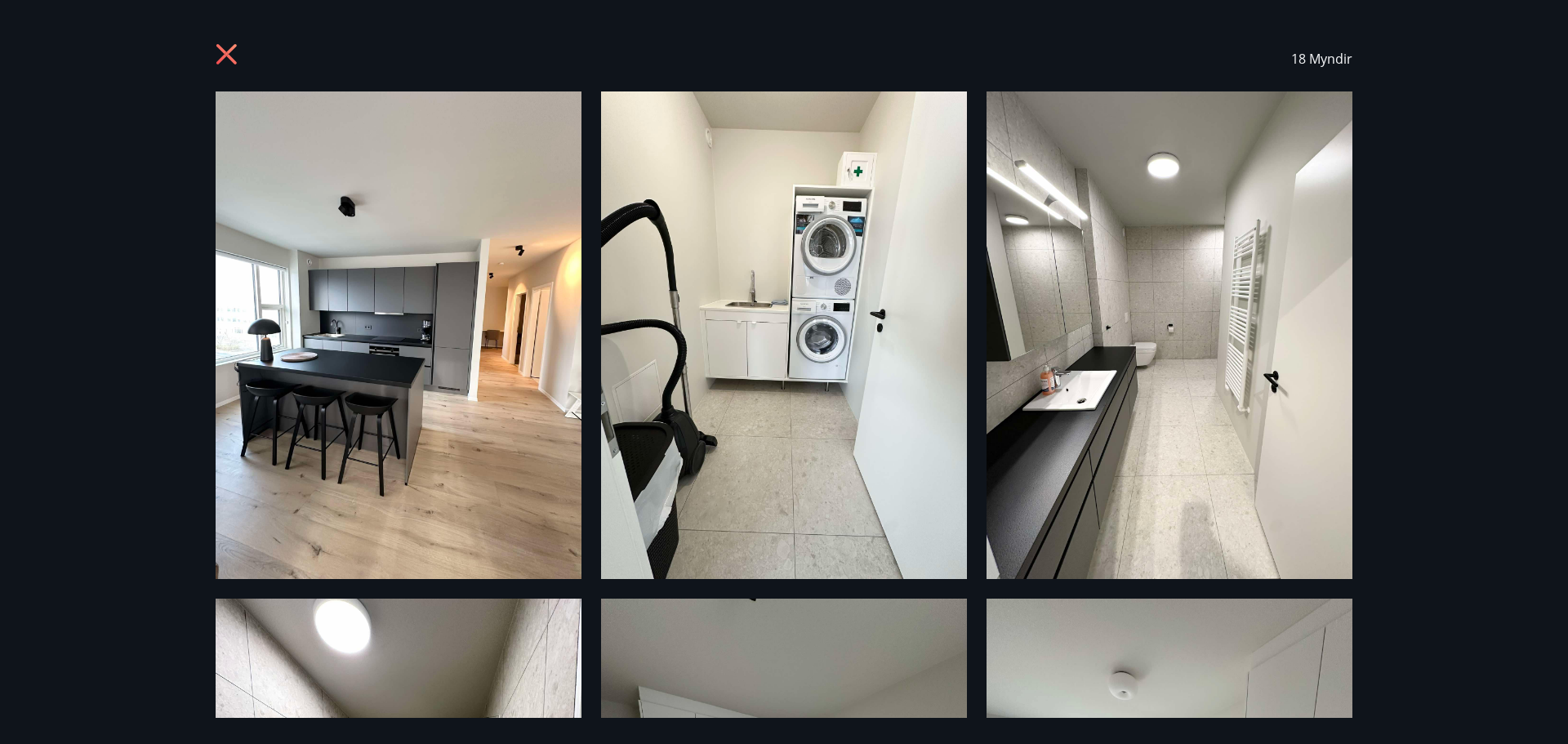
click at [826, 450] on img at bounding box center [784, 336] width 366 height 488
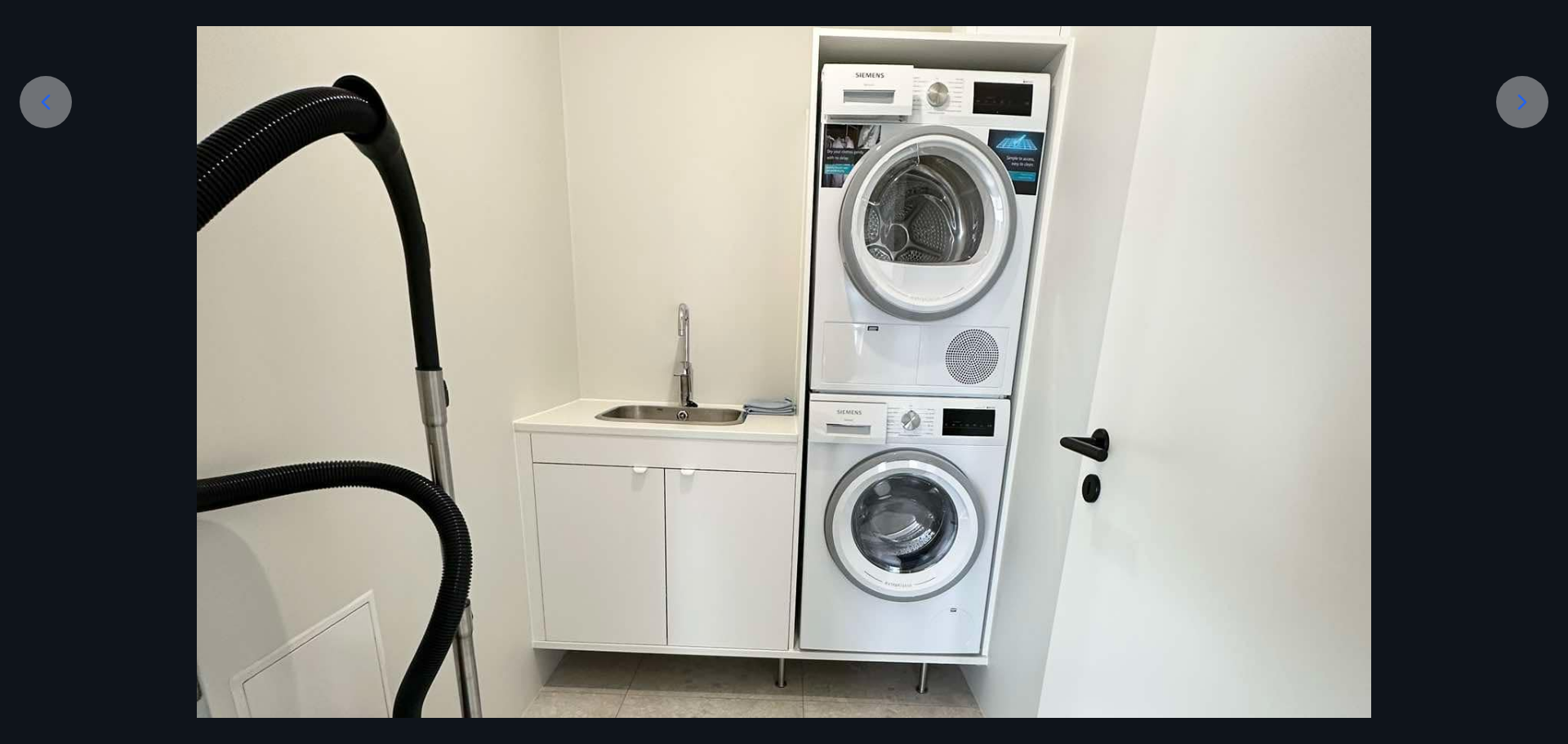
scroll to position [164, 0]
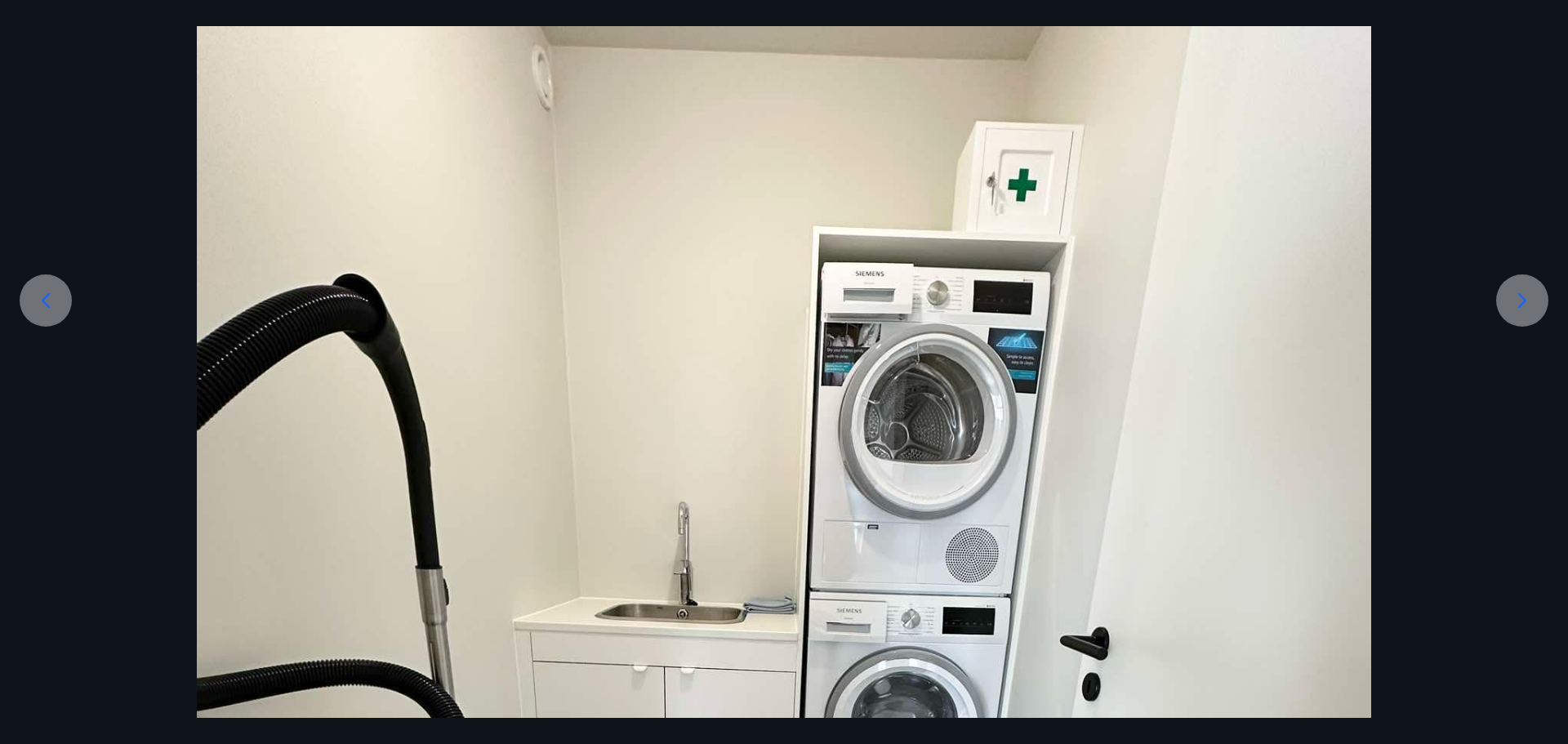
click at [1510, 296] on icon at bounding box center [1523, 300] width 26 height 26
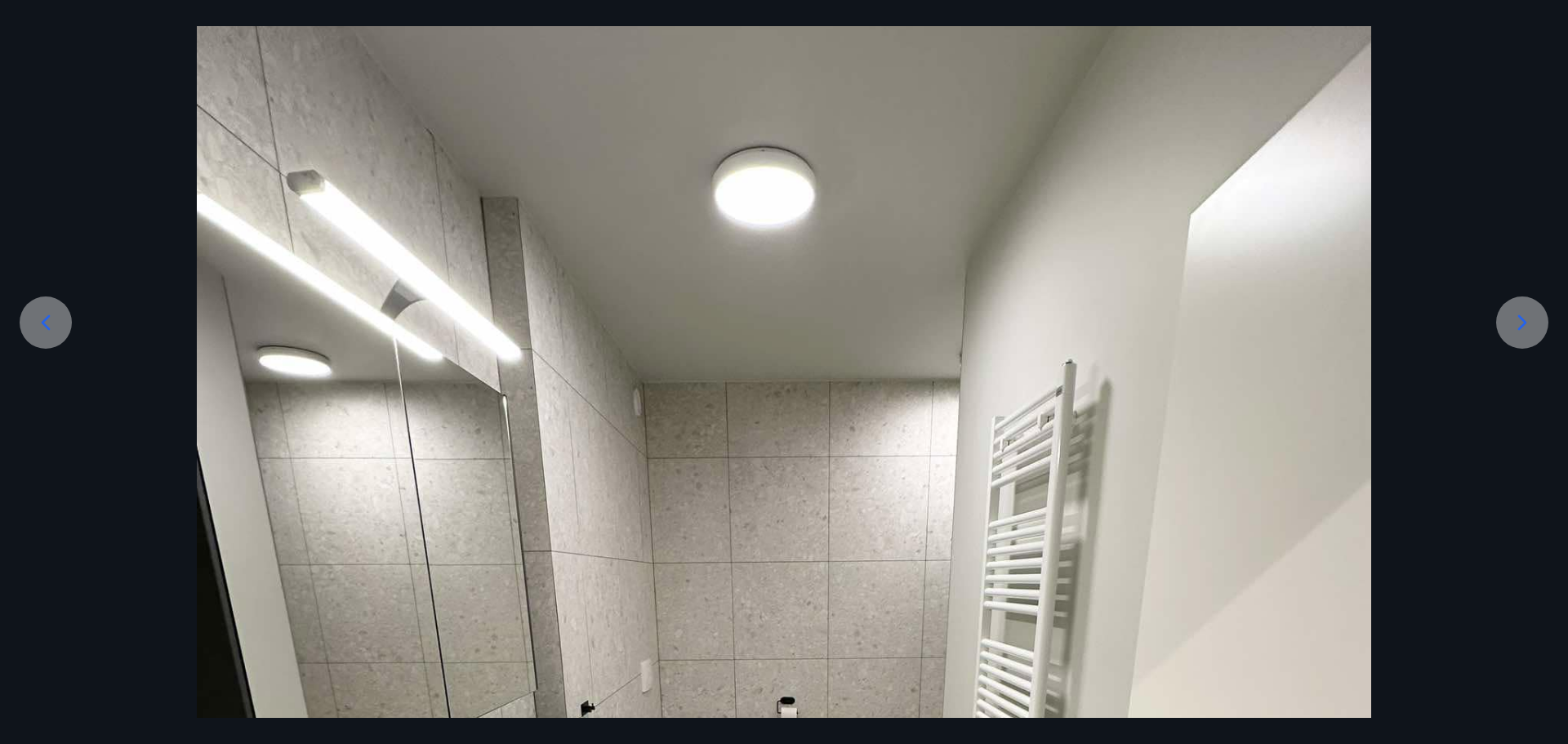
scroll to position [82, 0]
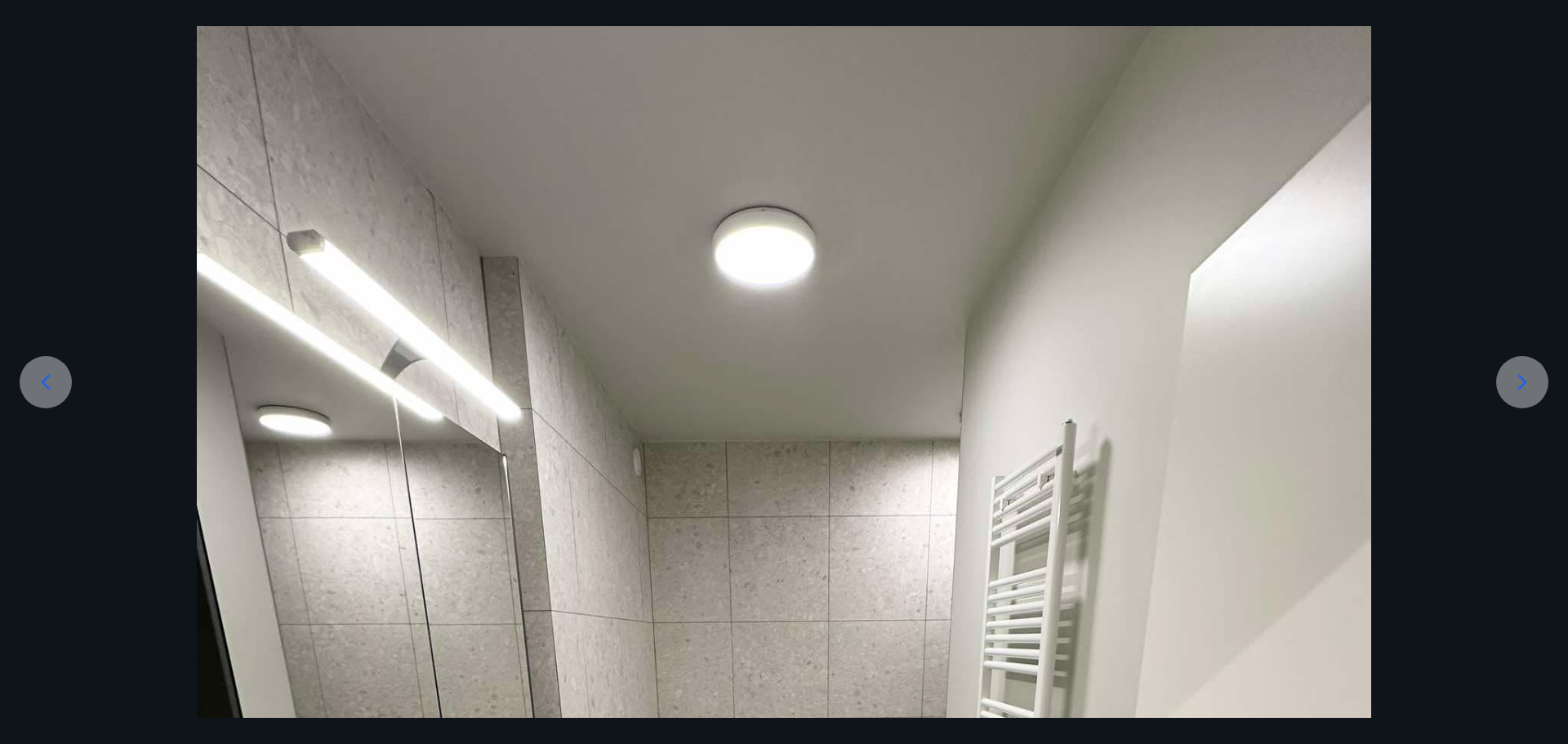
click at [1518, 381] on icon at bounding box center [1523, 382] width 26 height 26
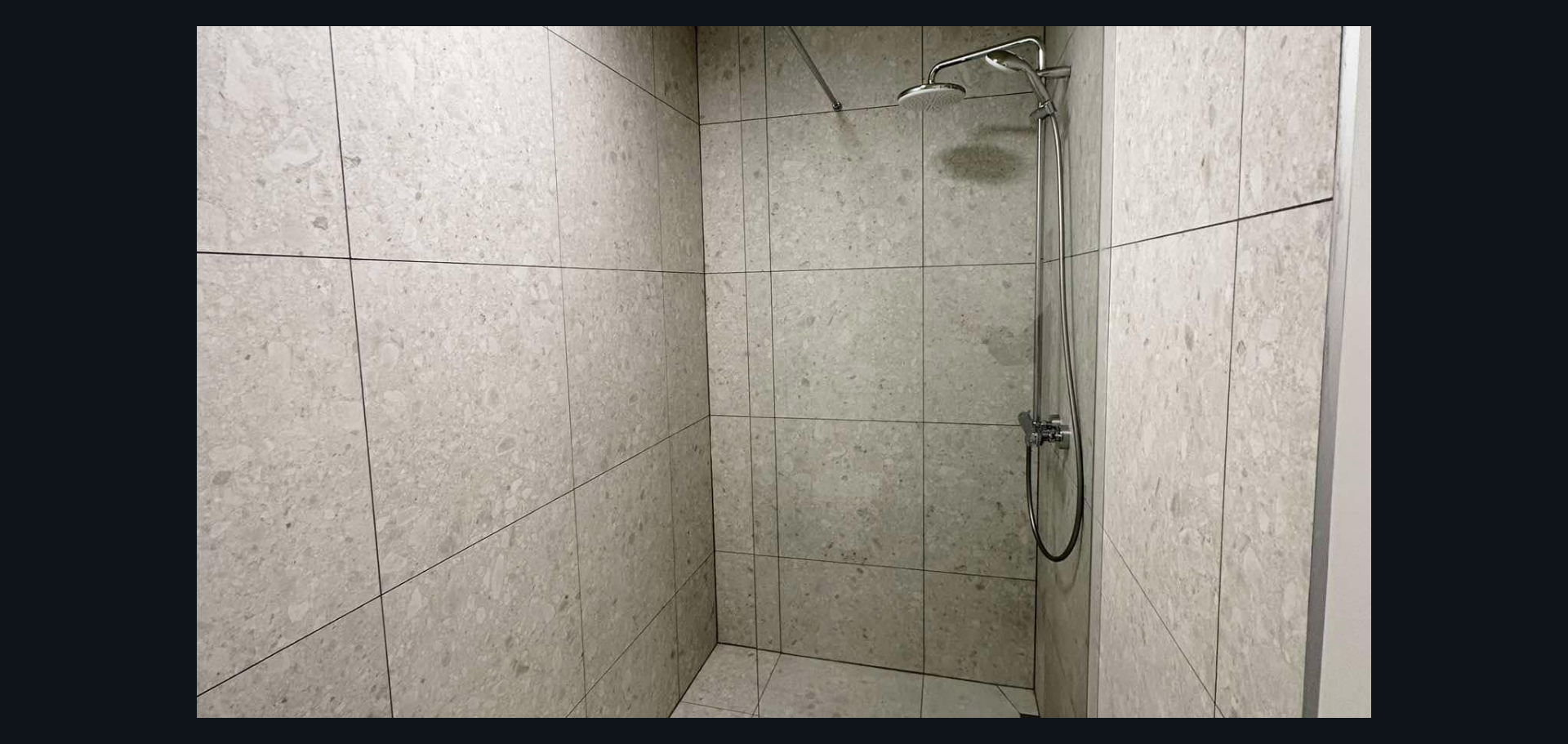
scroll to position [286, 0]
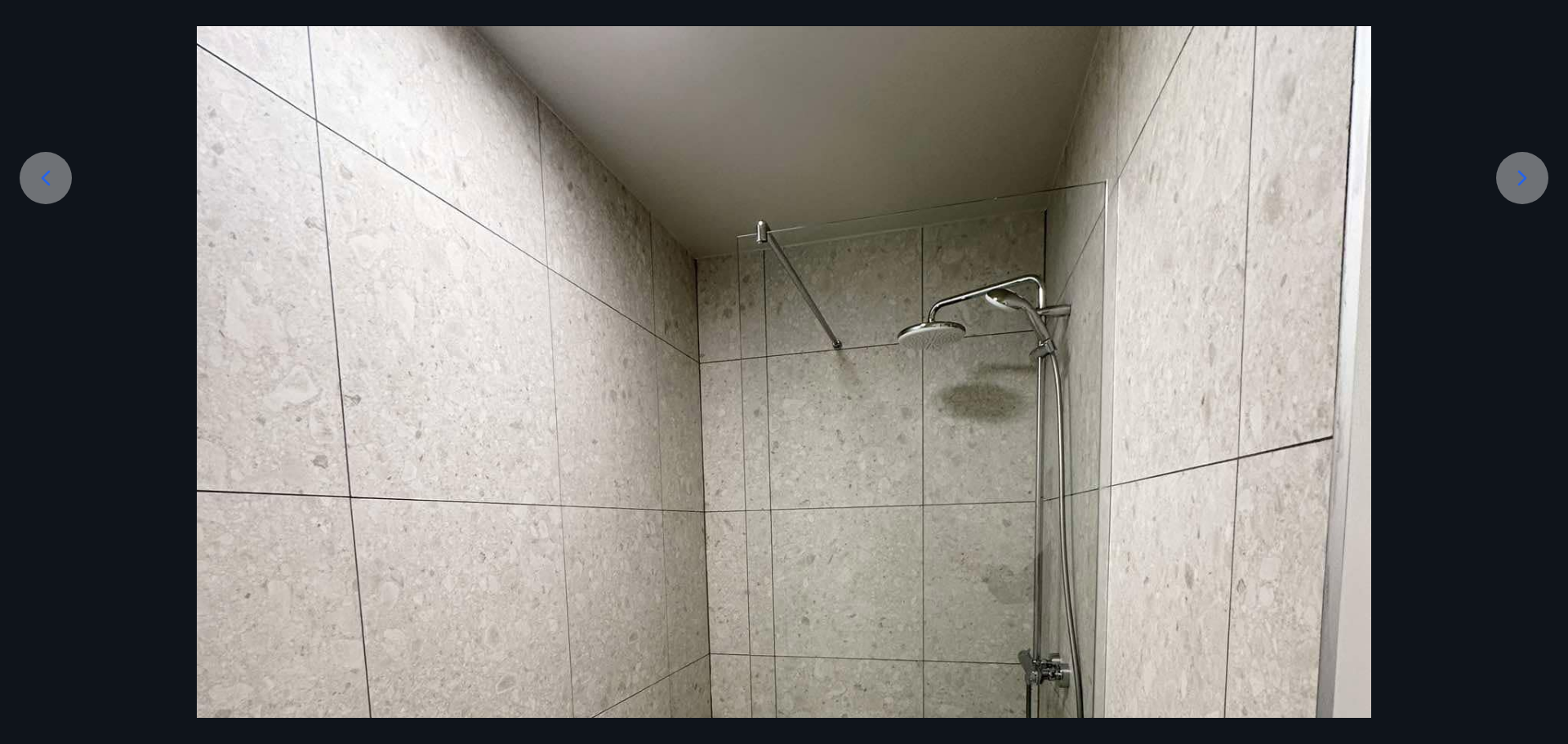
click at [1520, 184] on icon at bounding box center [1523, 178] width 9 height 16
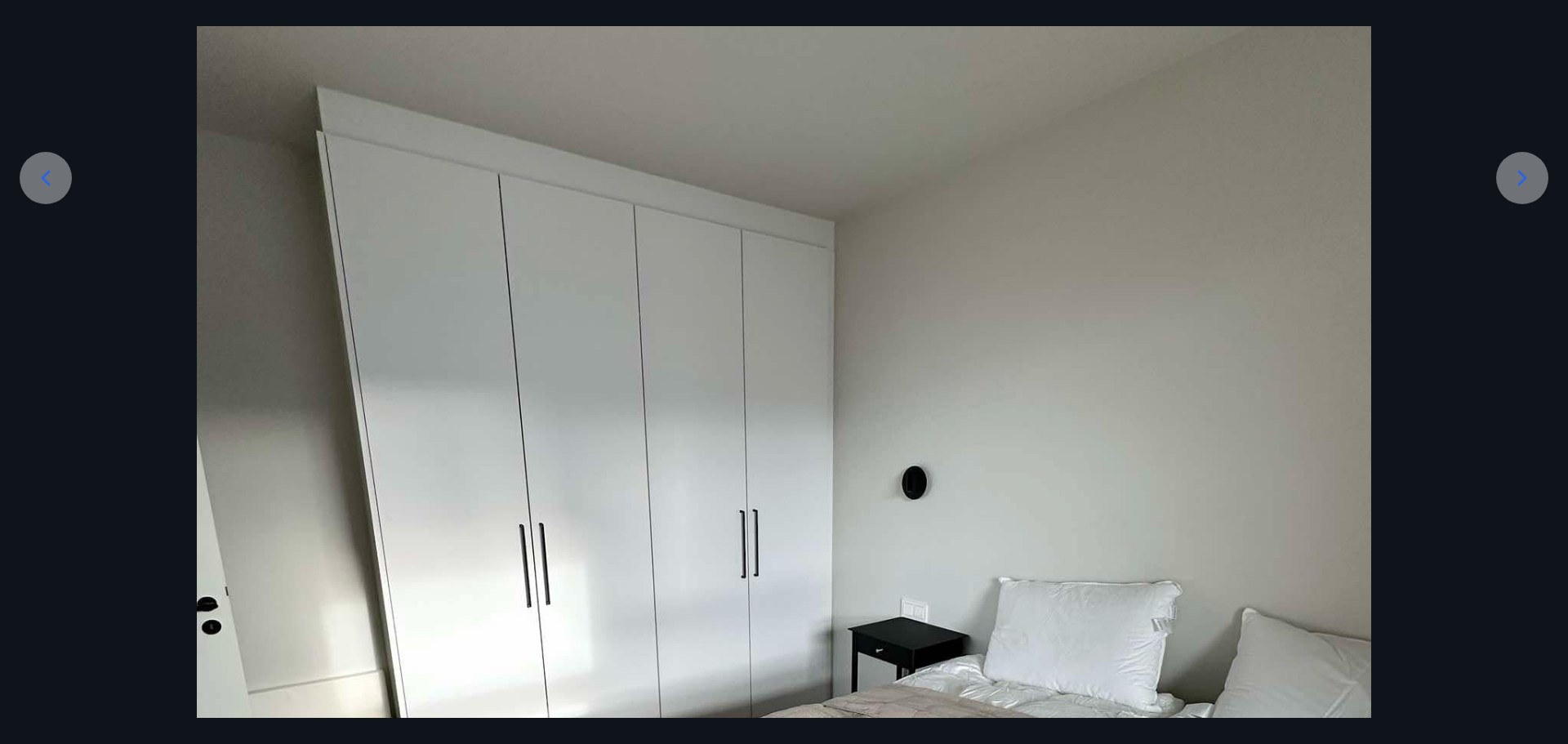
scroll to position [41, 0]
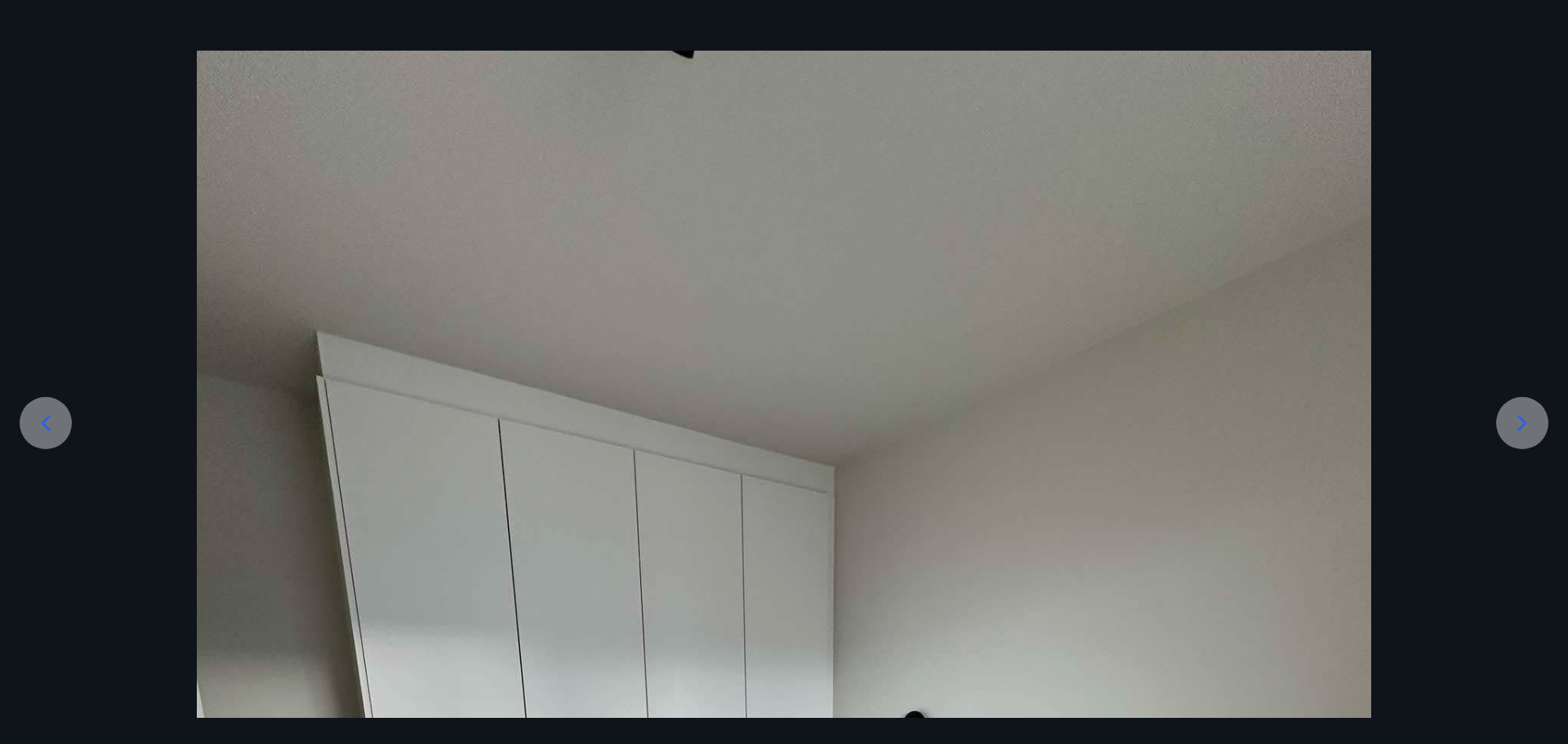
click at [1519, 423] on icon at bounding box center [1523, 423] width 26 height 26
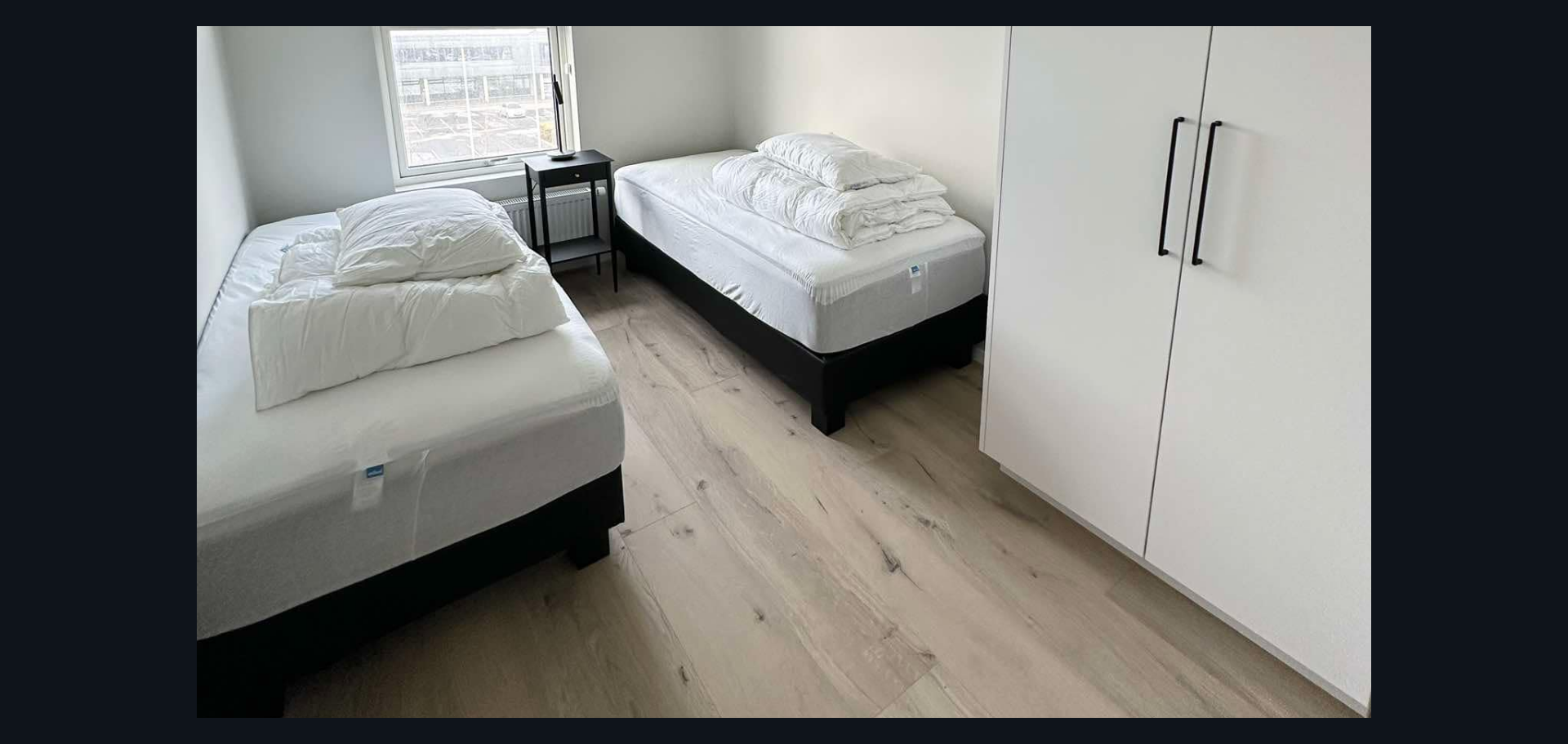
scroll to position [940, 0]
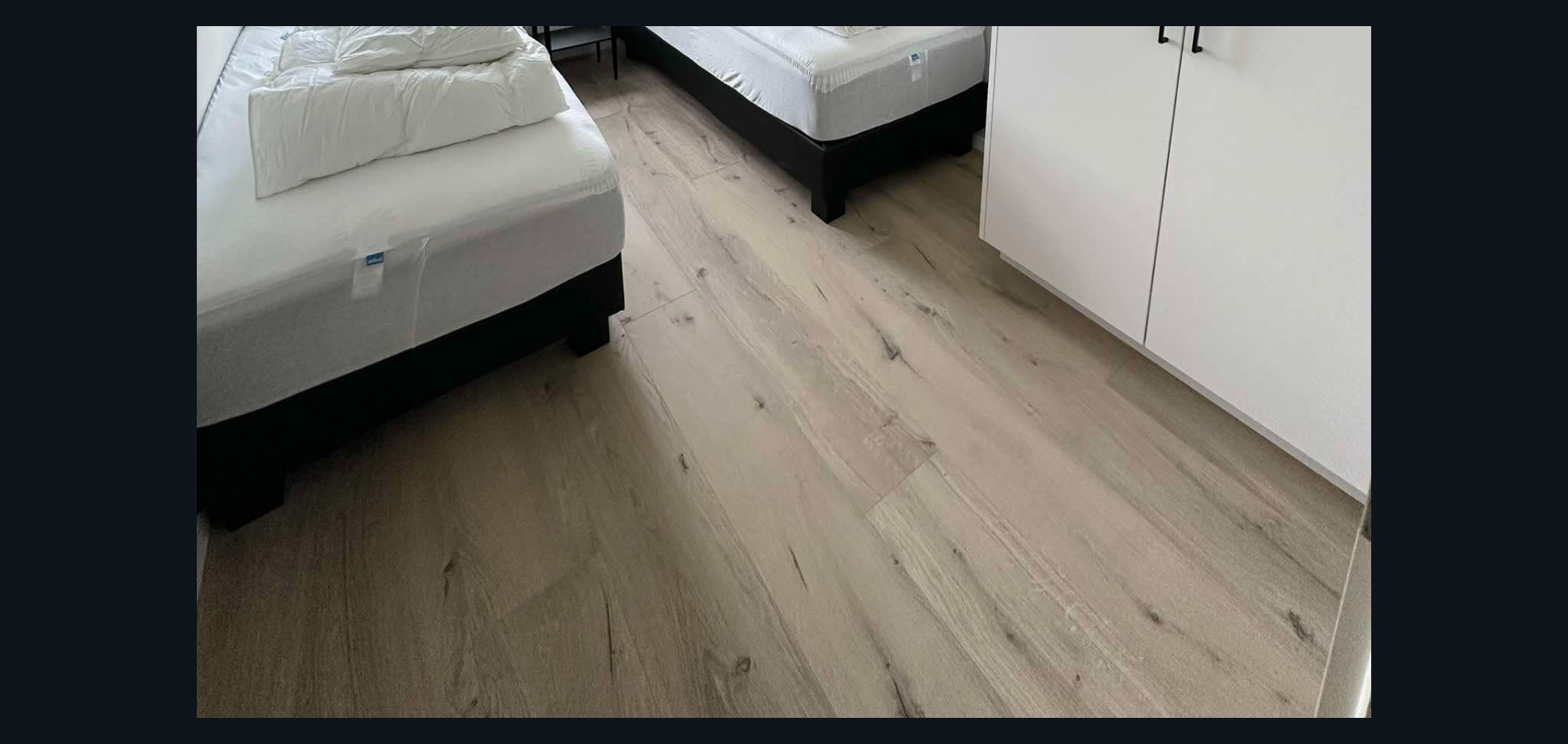
drag, startPoint x: 1477, startPoint y: 295, endPoint x: 1453, endPoint y: 297, distance: 24.1
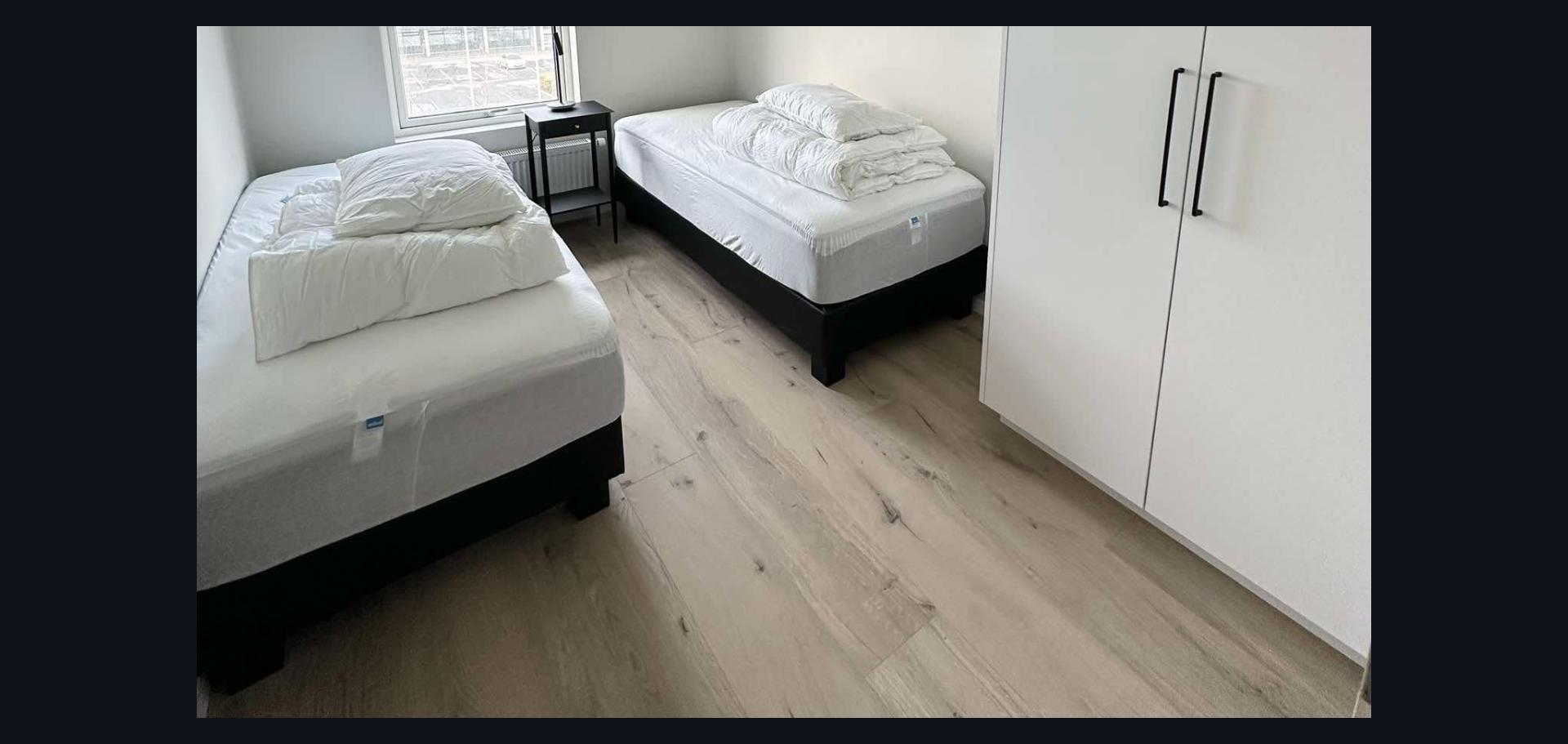
scroll to position [449, 0]
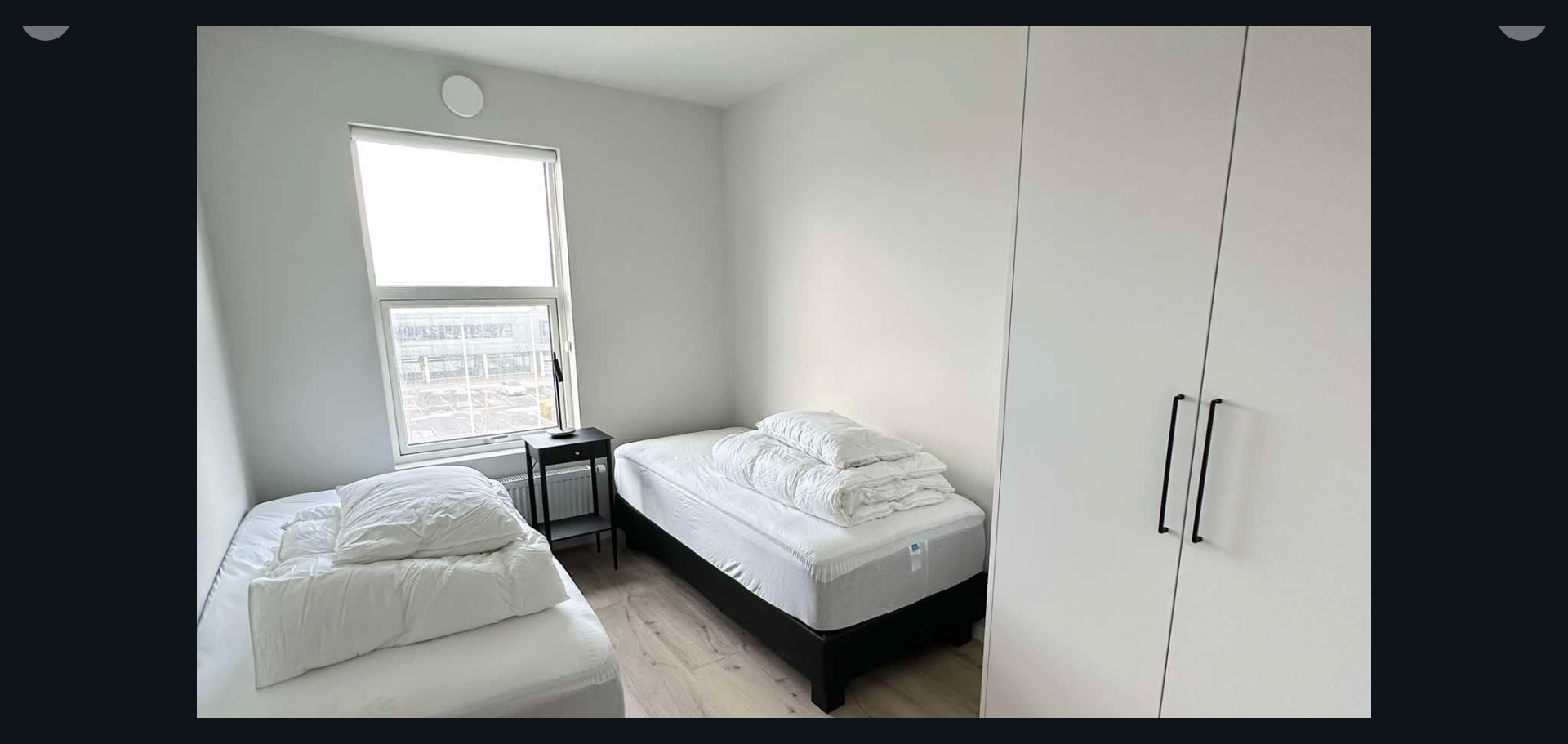
click at [1055, 367] on img at bounding box center [784, 425] width 1174 height 1566
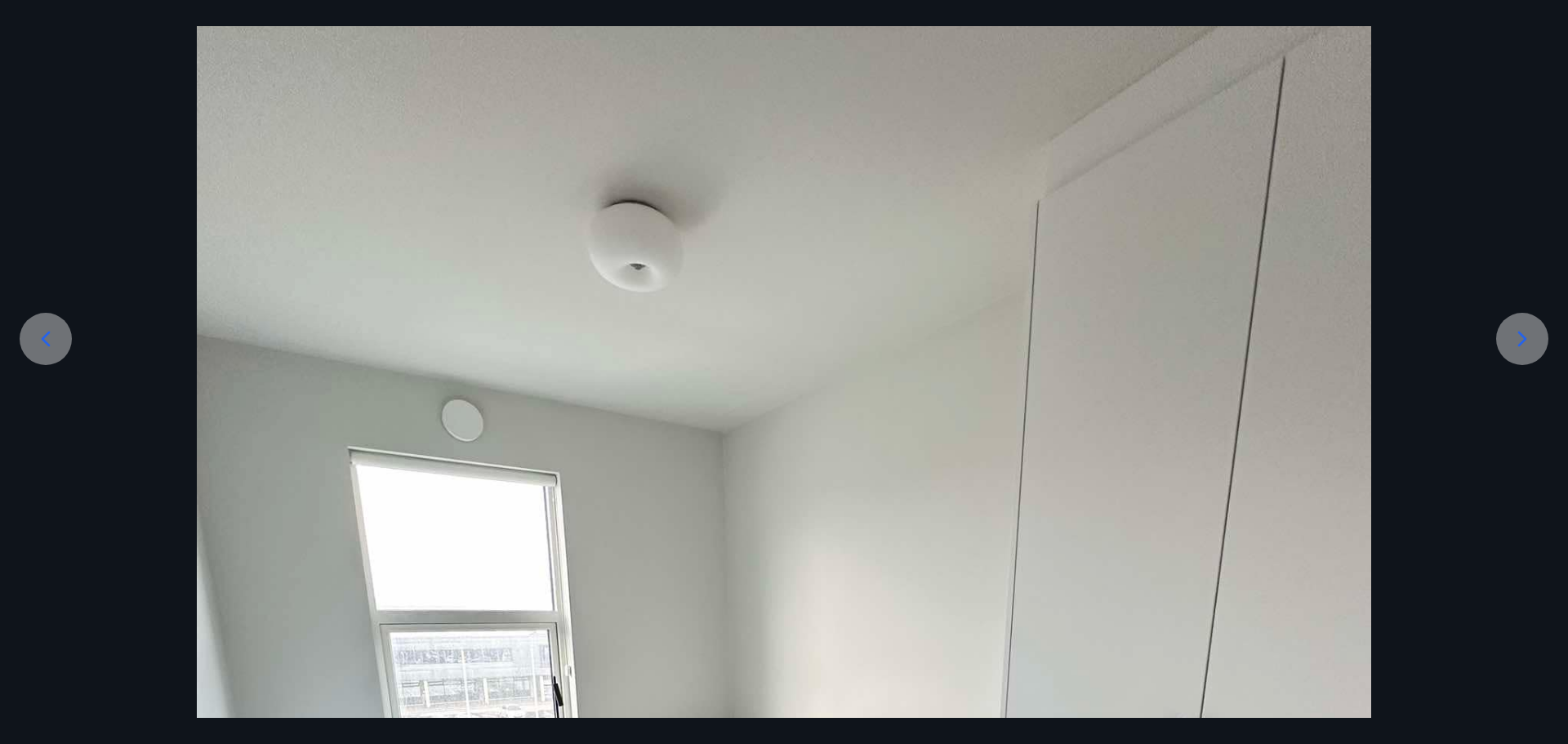
scroll to position [123, 0]
click at [1519, 340] on icon at bounding box center [1523, 341] width 26 height 26
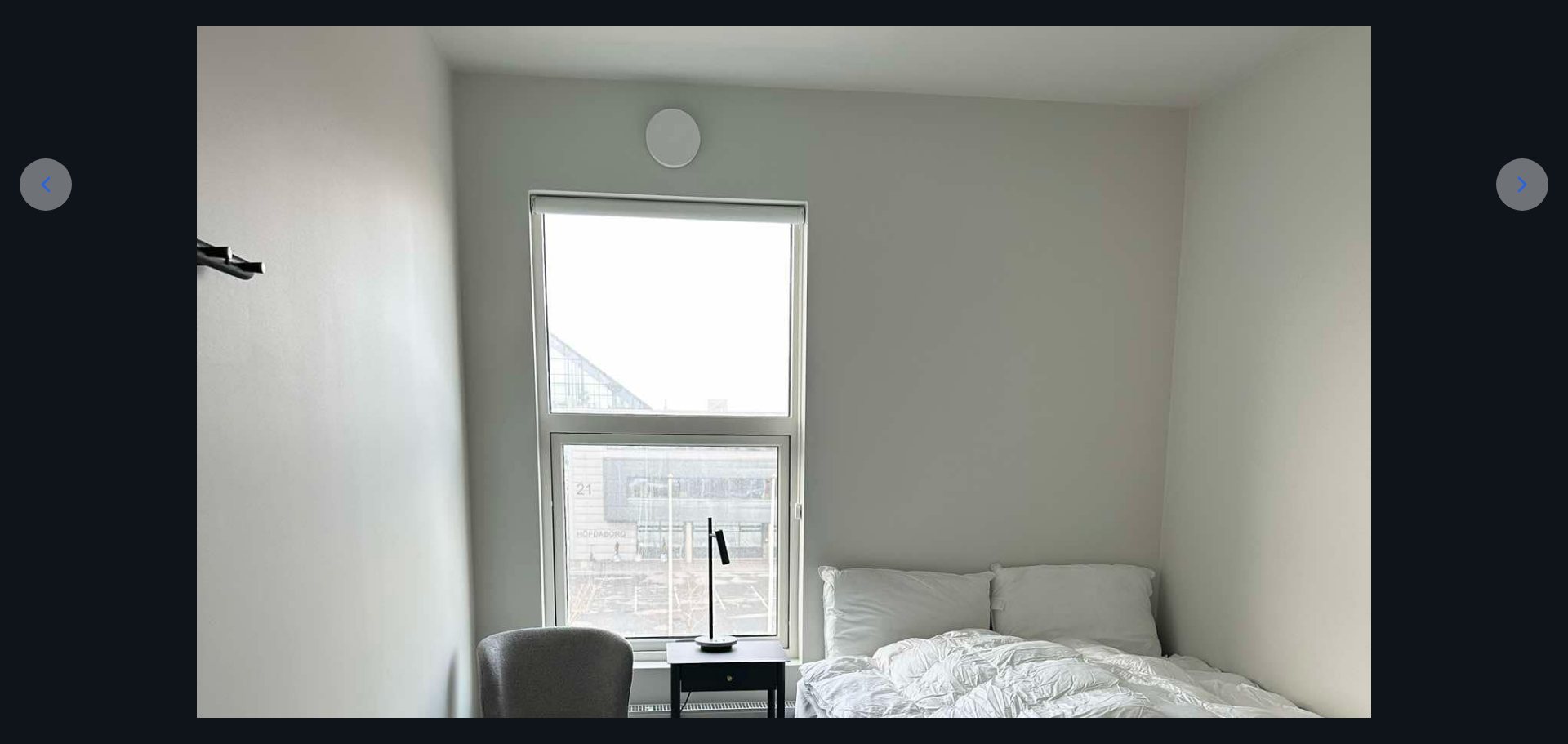
scroll to position [205, 0]
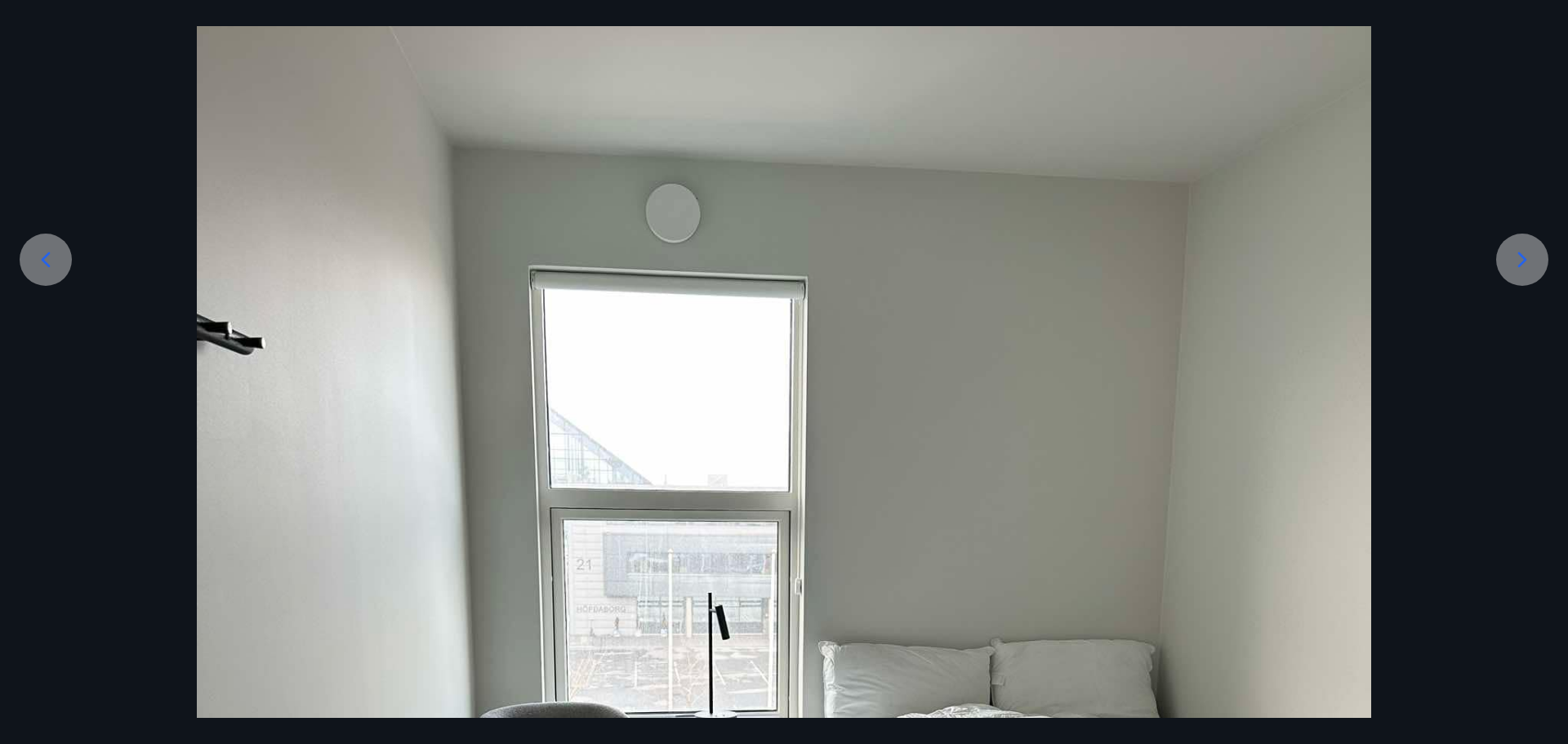
click at [1518, 250] on icon at bounding box center [1523, 259] width 26 height 26
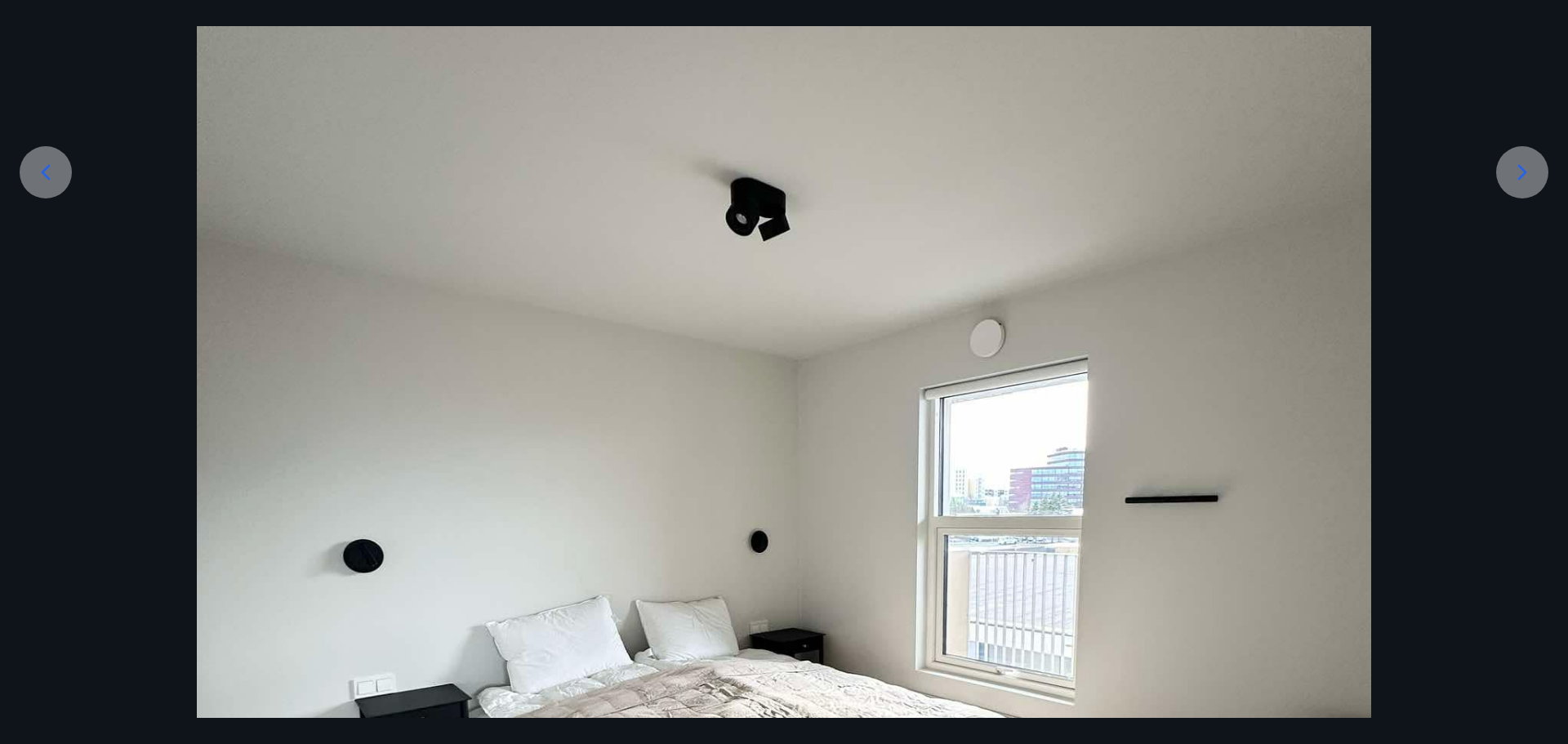
scroll to position [286, 0]
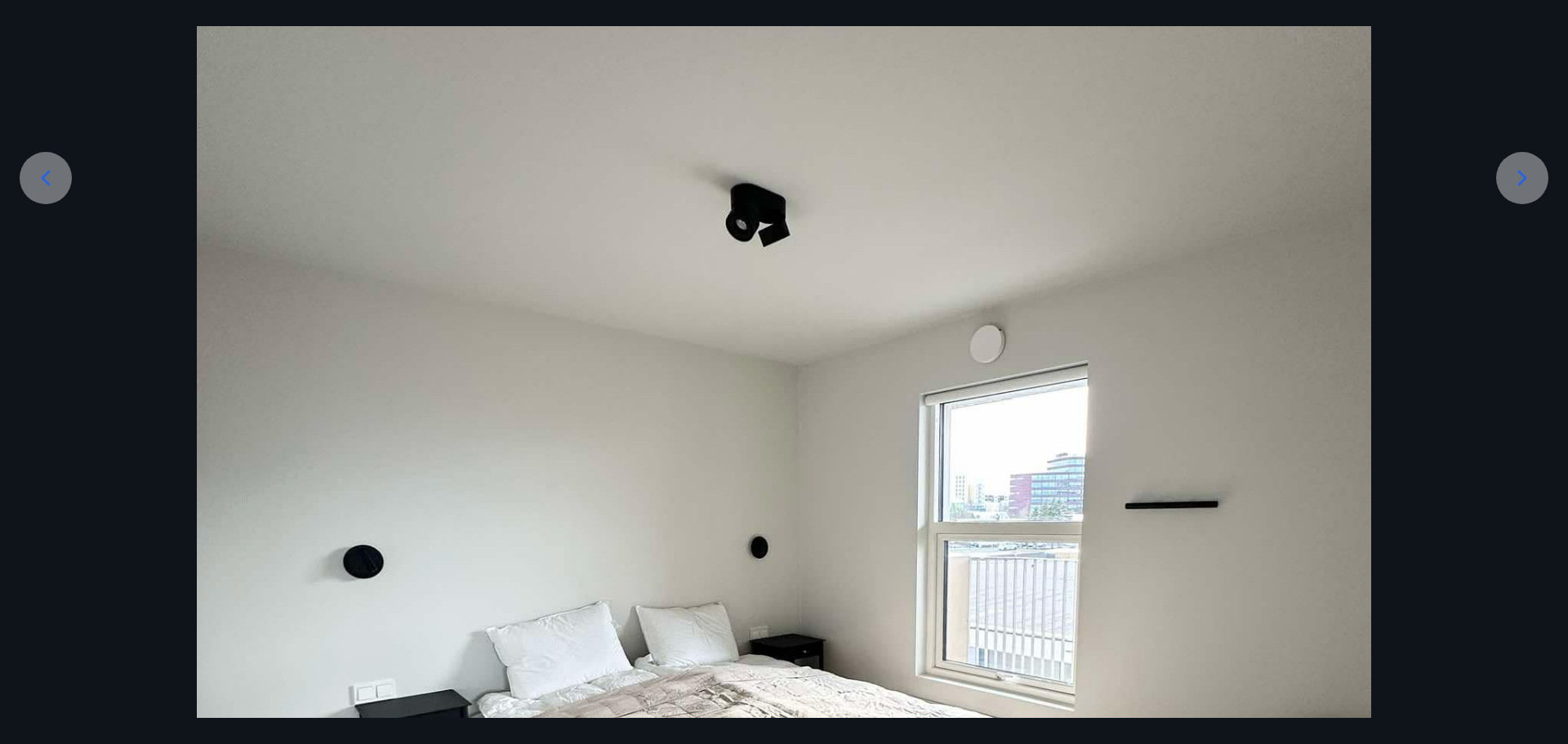
click at [1529, 170] on icon at bounding box center [1523, 178] width 26 height 26
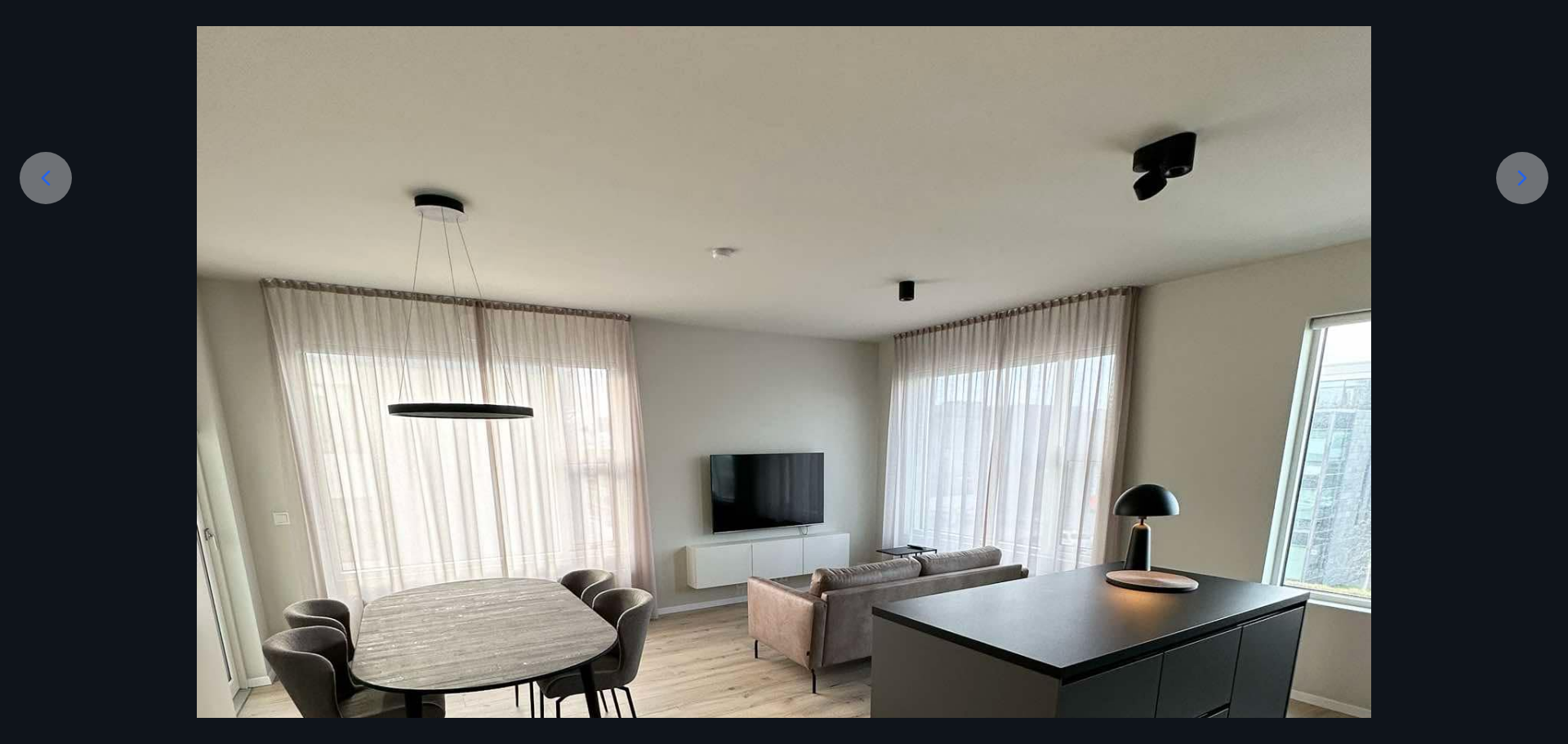
click at [1530, 175] on icon at bounding box center [1523, 178] width 26 height 26
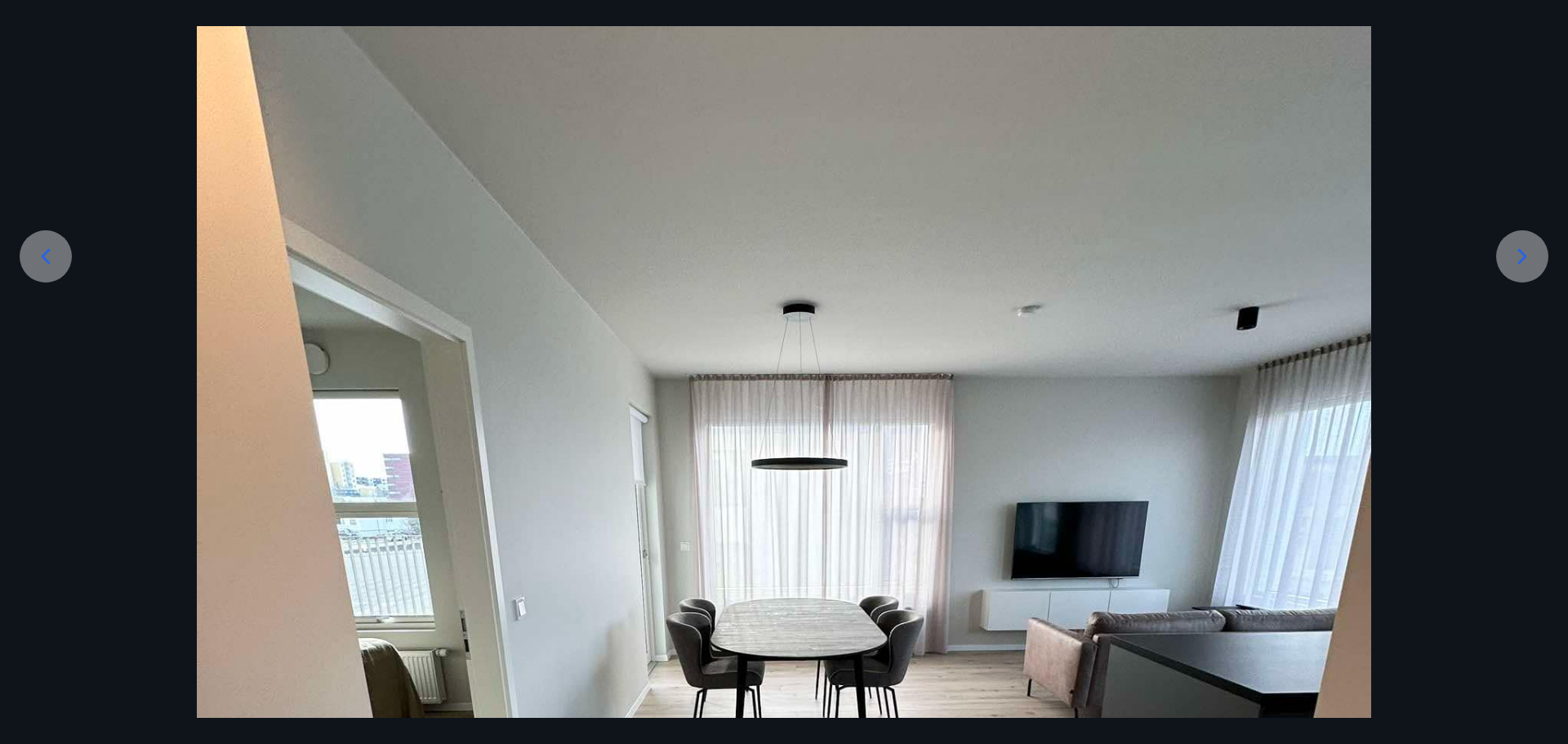
scroll to position [205, 0]
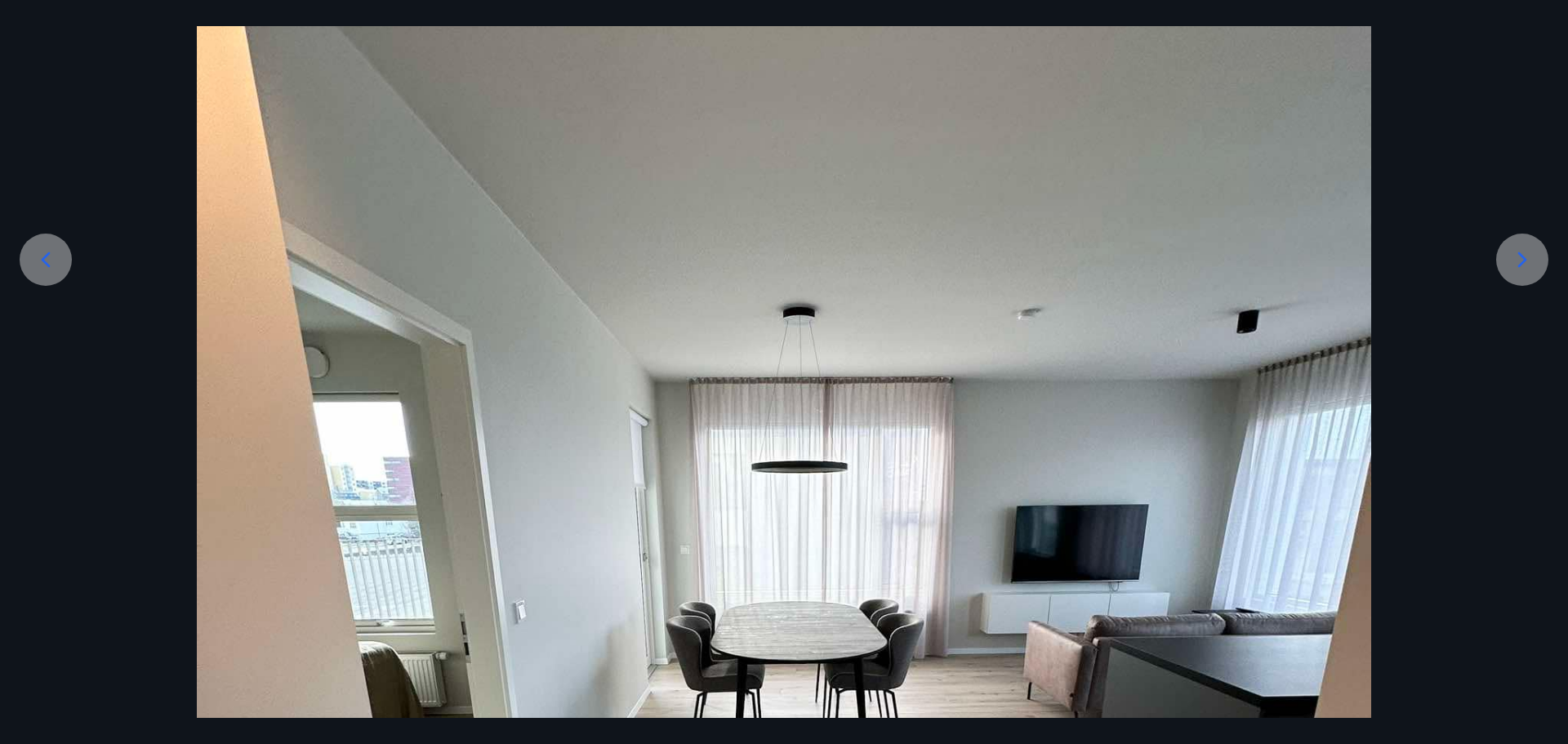
click at [1528, 250] on icon at bounding box center [1523, 259] width 26 height 26
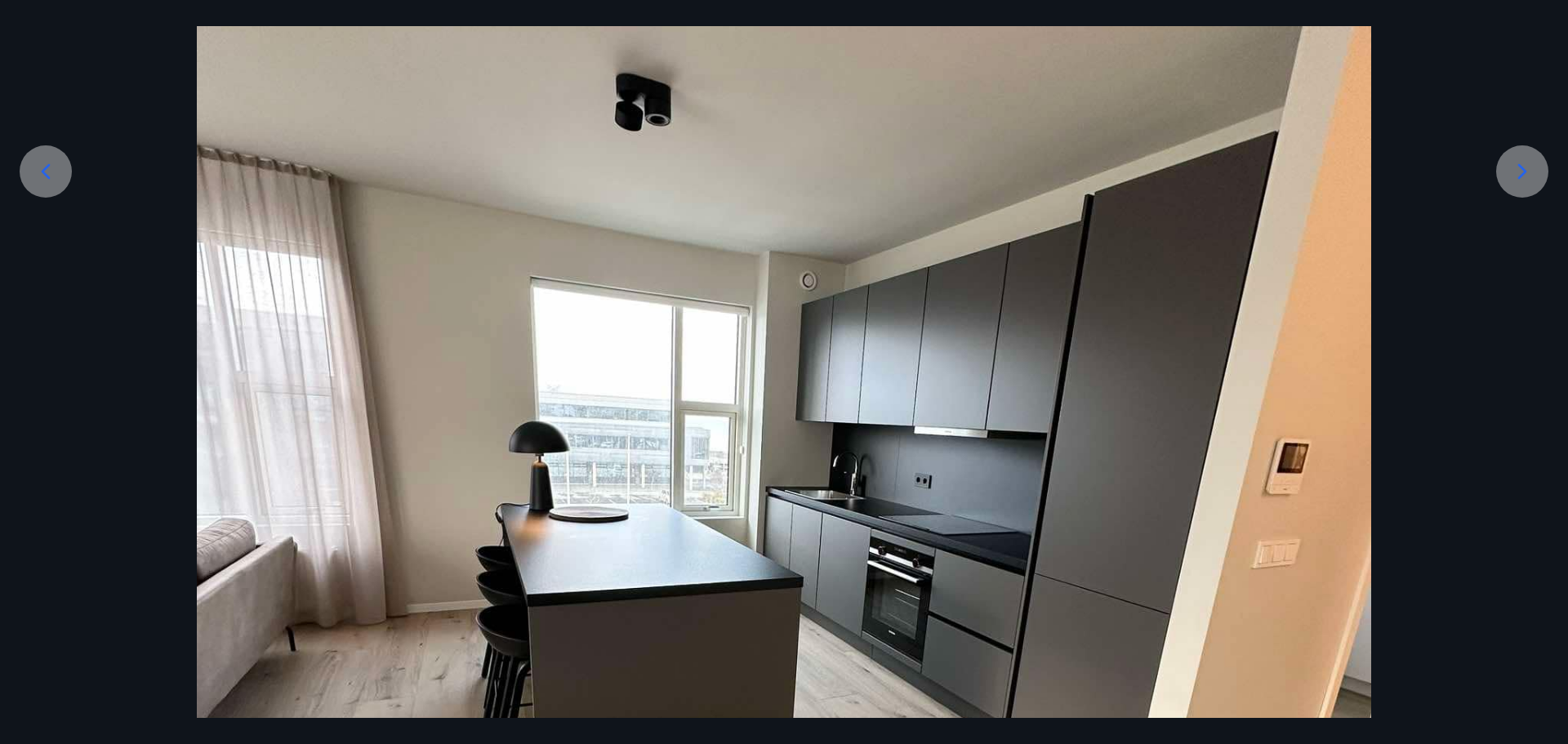
scroll to position [286, 0]
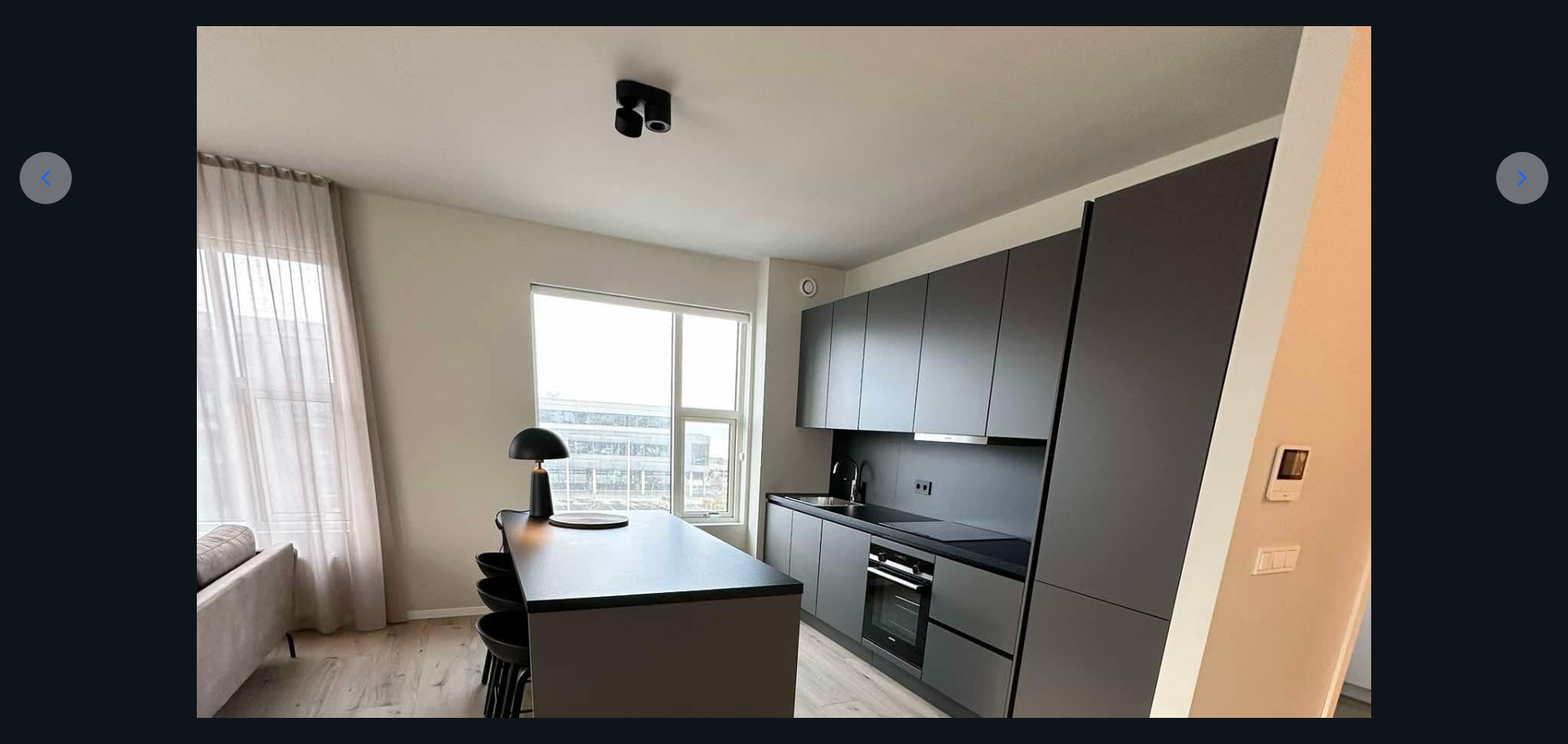
click at [1524, 182] on icon at bounding box center [1523, 178] width 9 height 16
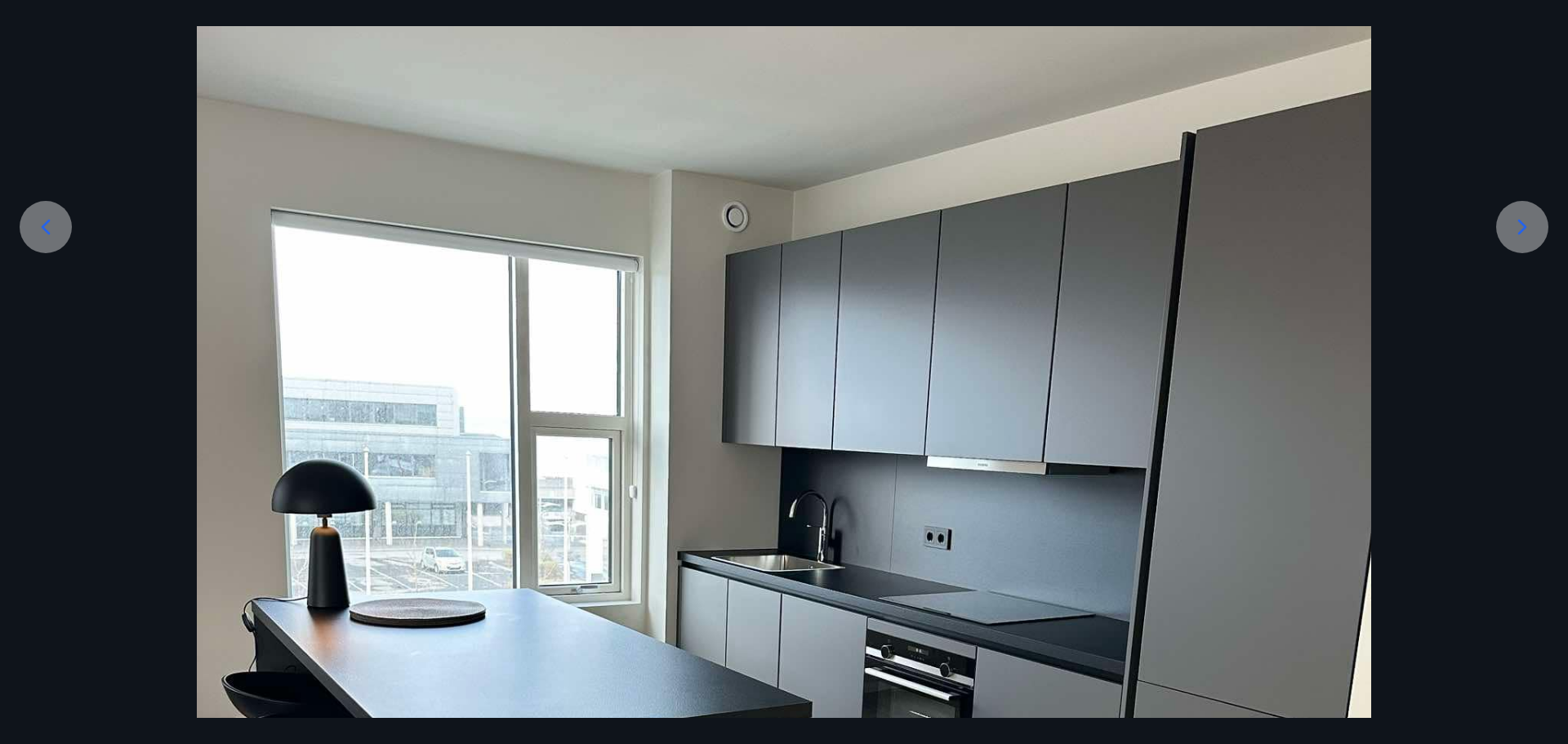
scroll to position [205, 0]
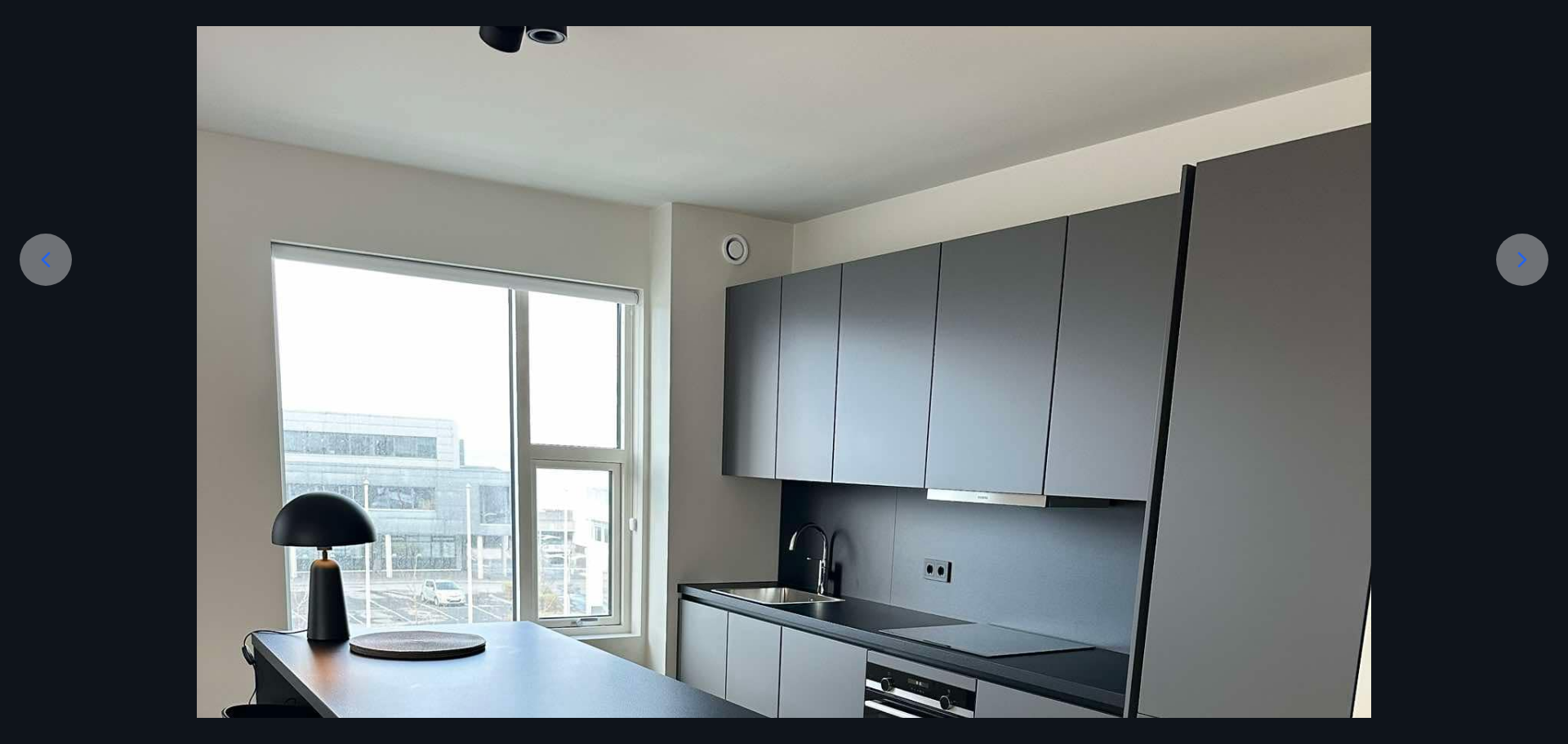
click at [1521, 263] on icon at bounding box center [1523, 259] width 26 height 26
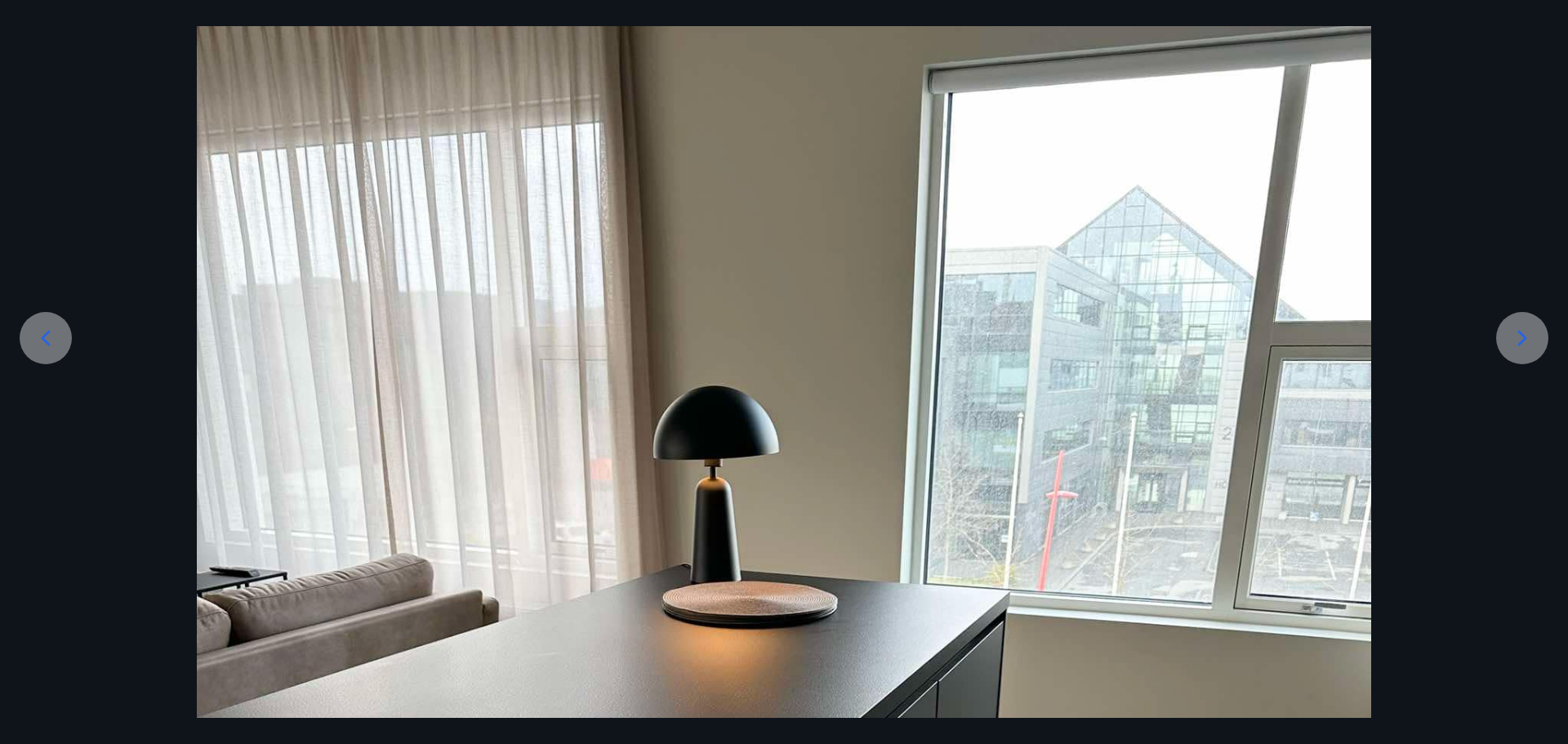
scroll to position [123, 0]
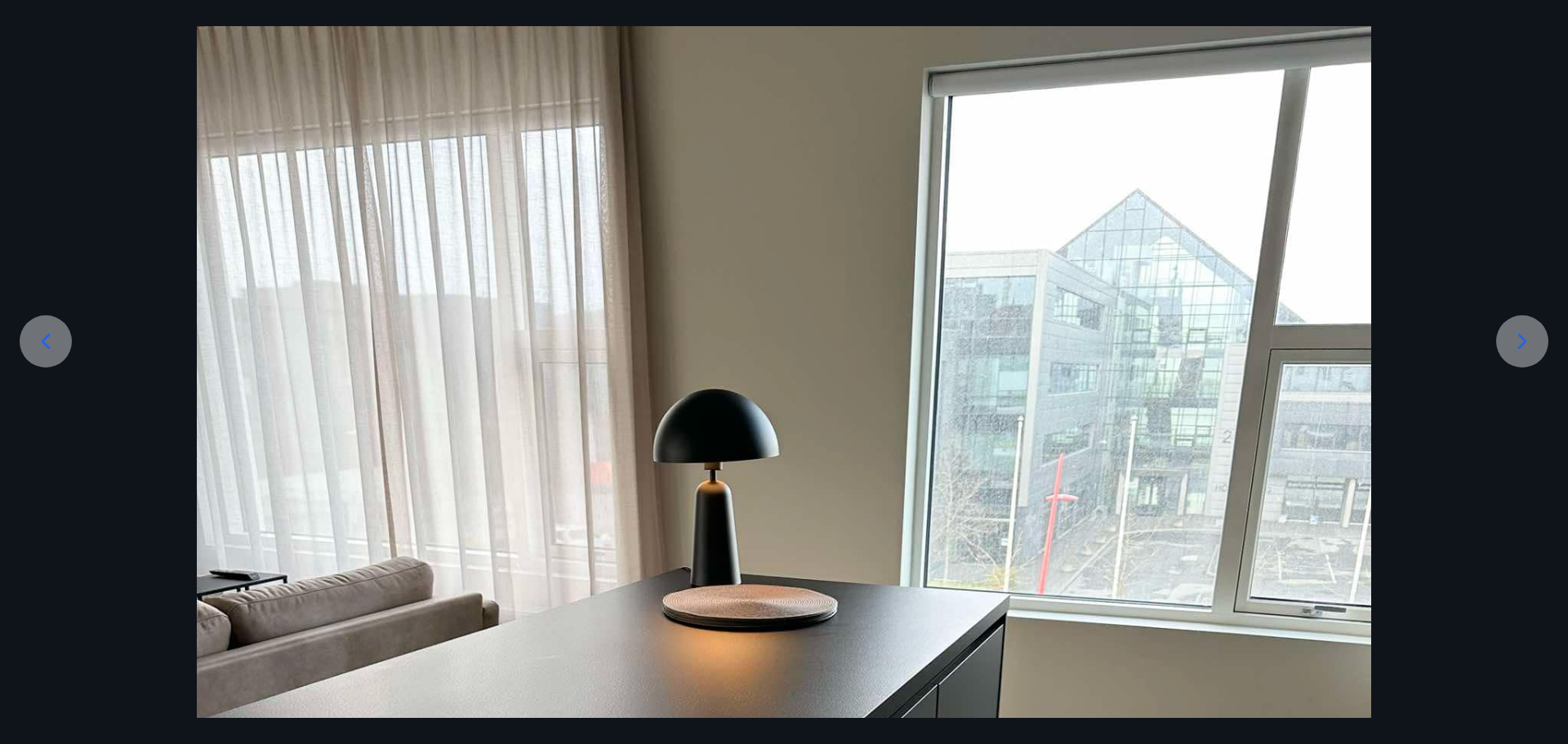
click at [1521, 344] on icon at bounding box center [1523, 341] width 26 height 26
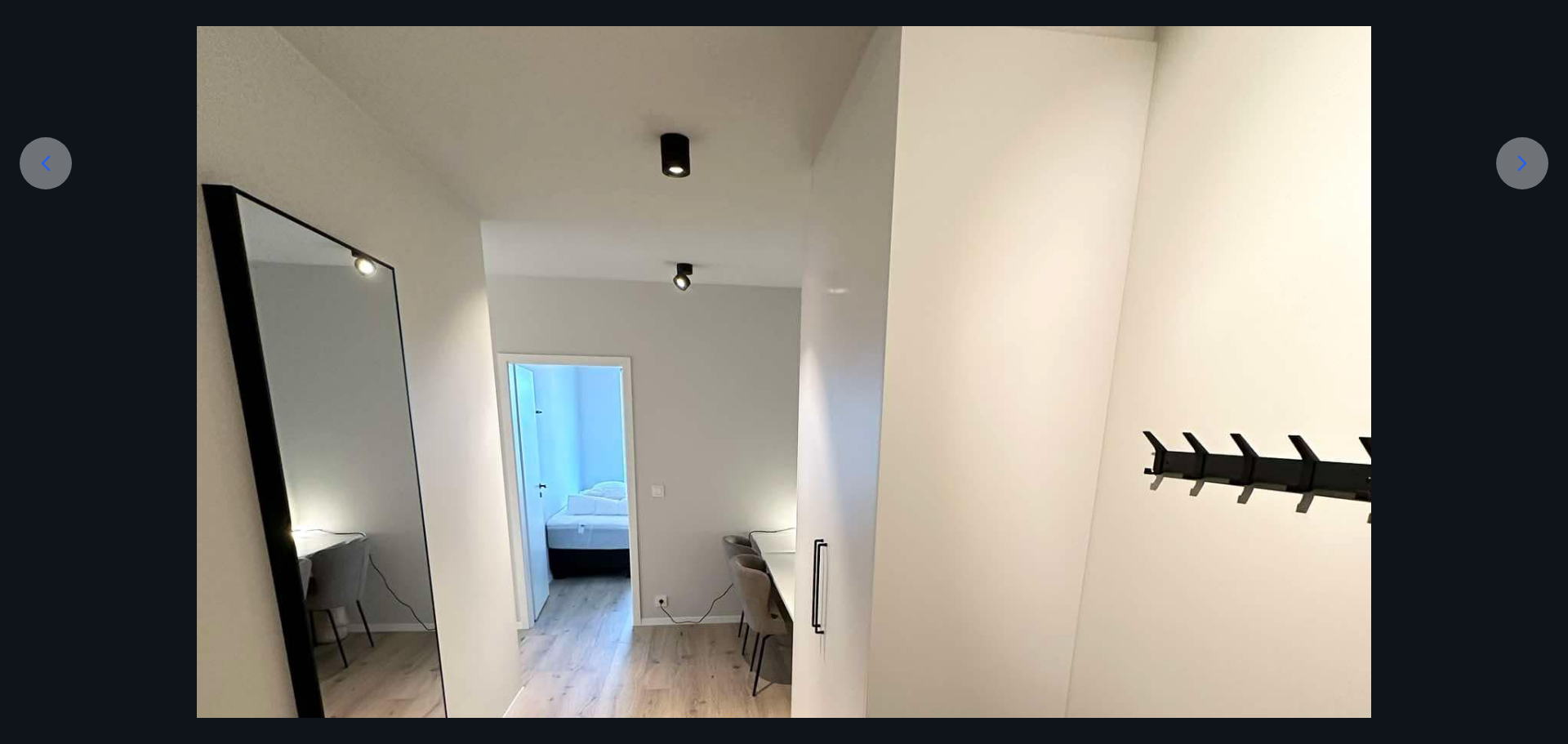
scroll to position [286, 0]
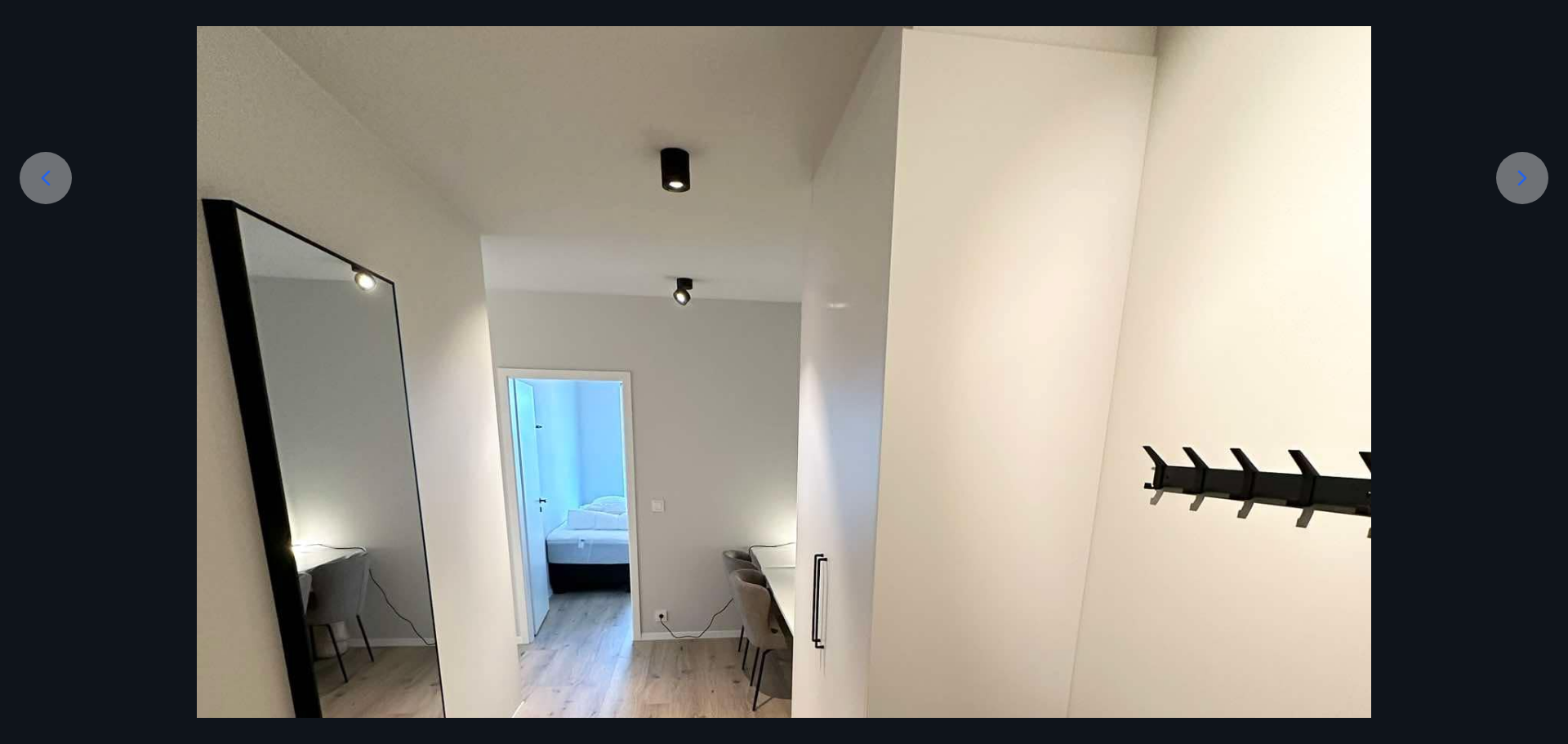
drag, startPoint x: 1524, startPoint y: 165, endPoint x: 1506, endPoint y: 177, distance: 21.6
click at [1523, 165] on icon at bounding box center [1523, 178] width 26 height 26
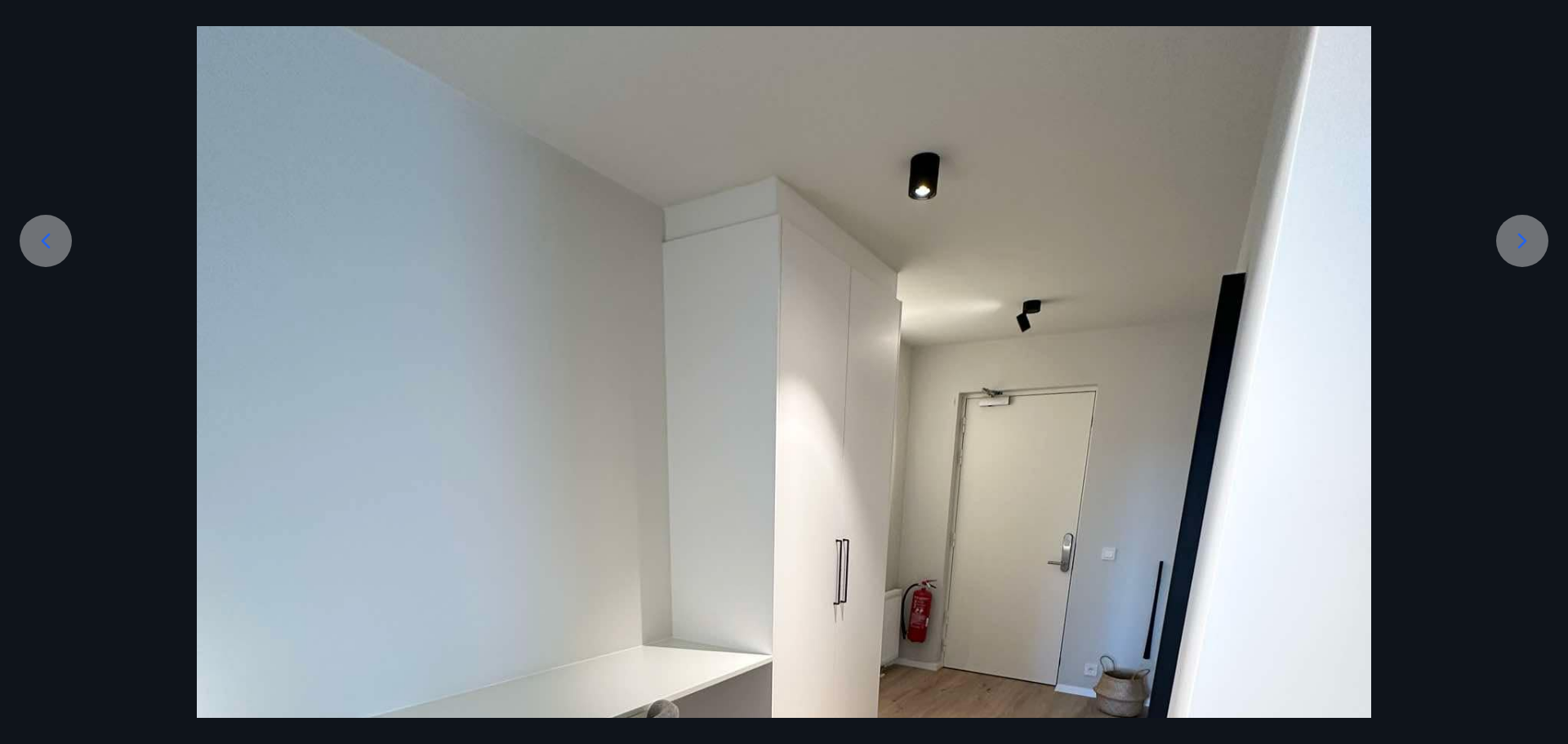
scroll to position [205, 0]
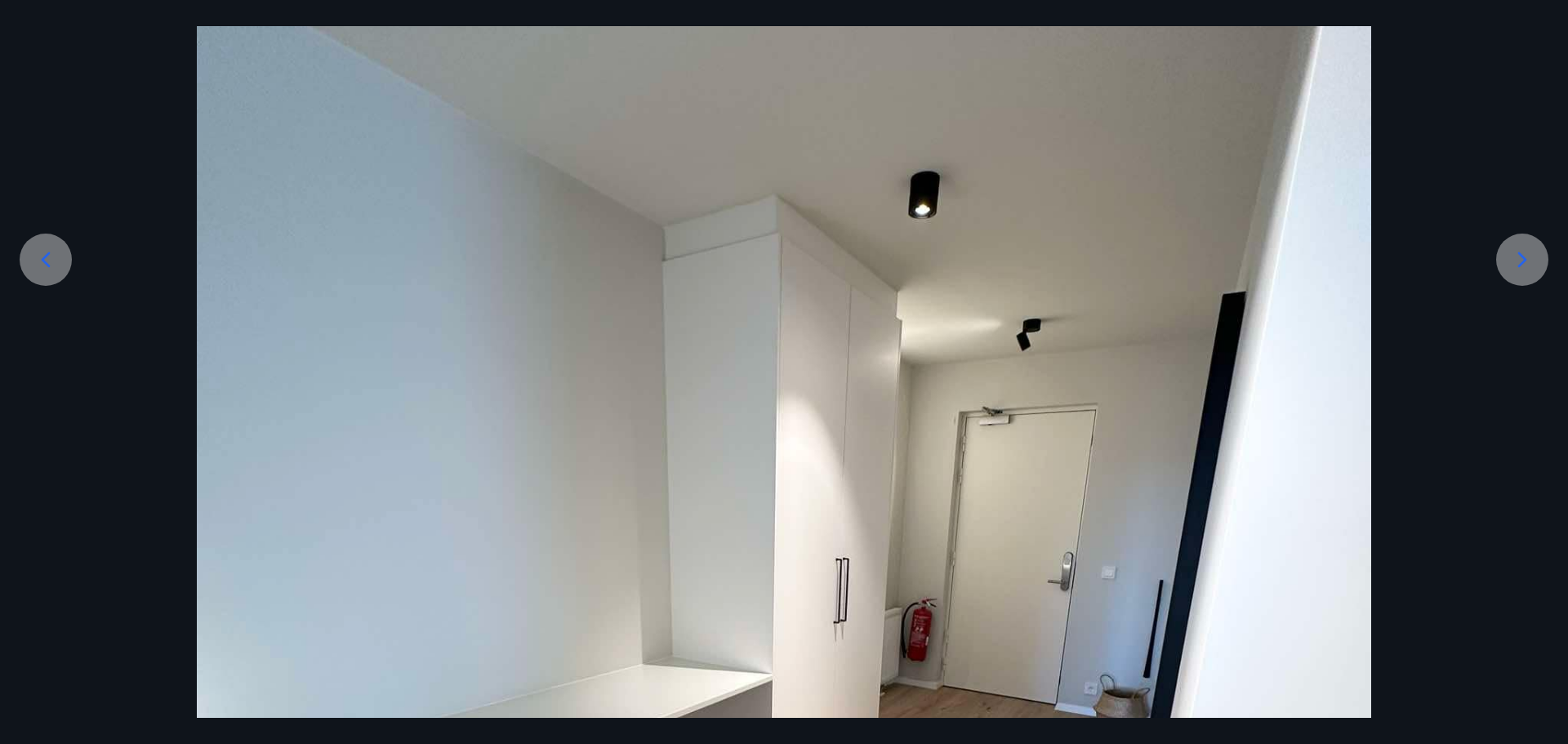
click at [1514, 256] on icon at bounding box center [1523, 259] width 26 height 26
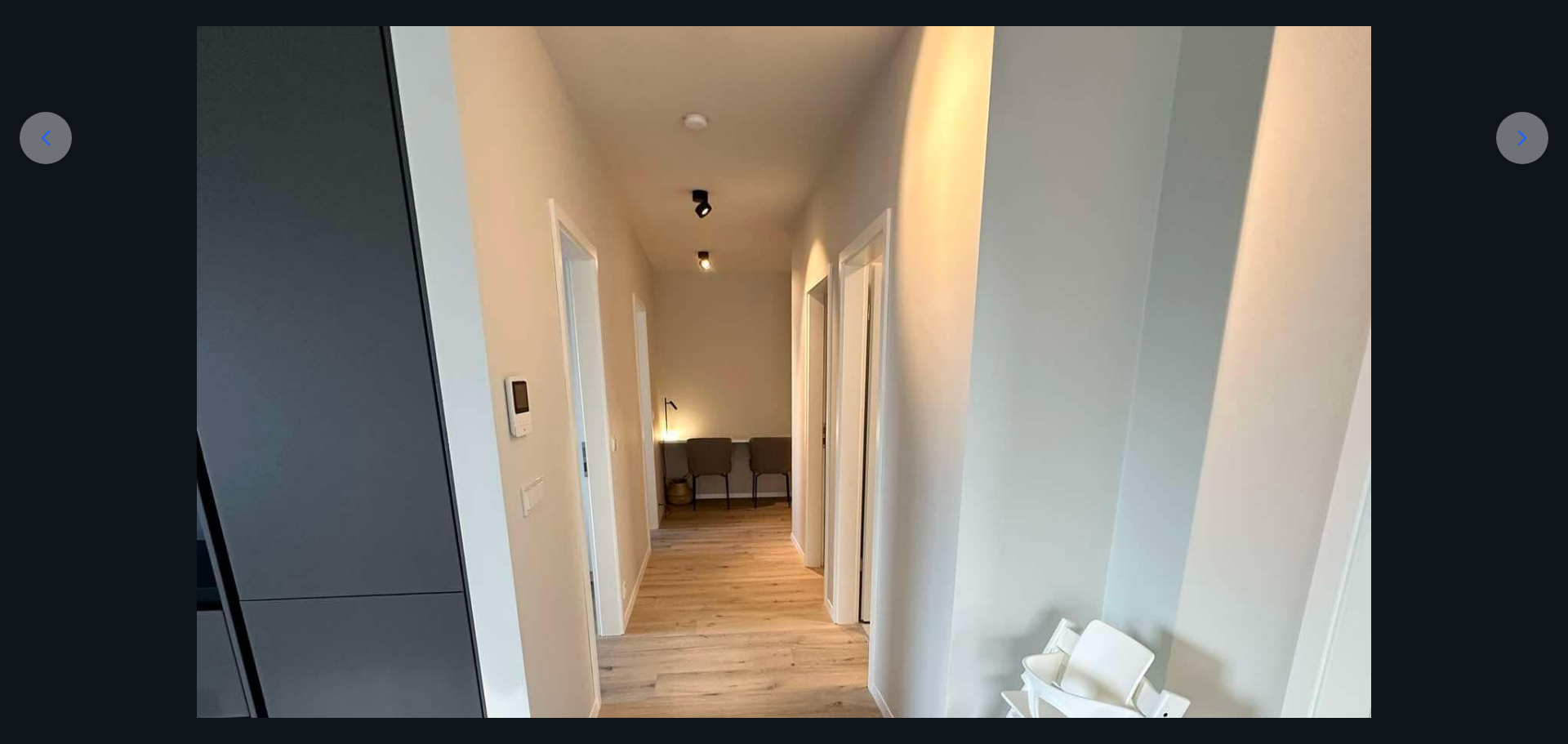
scroll to position [286, 0]
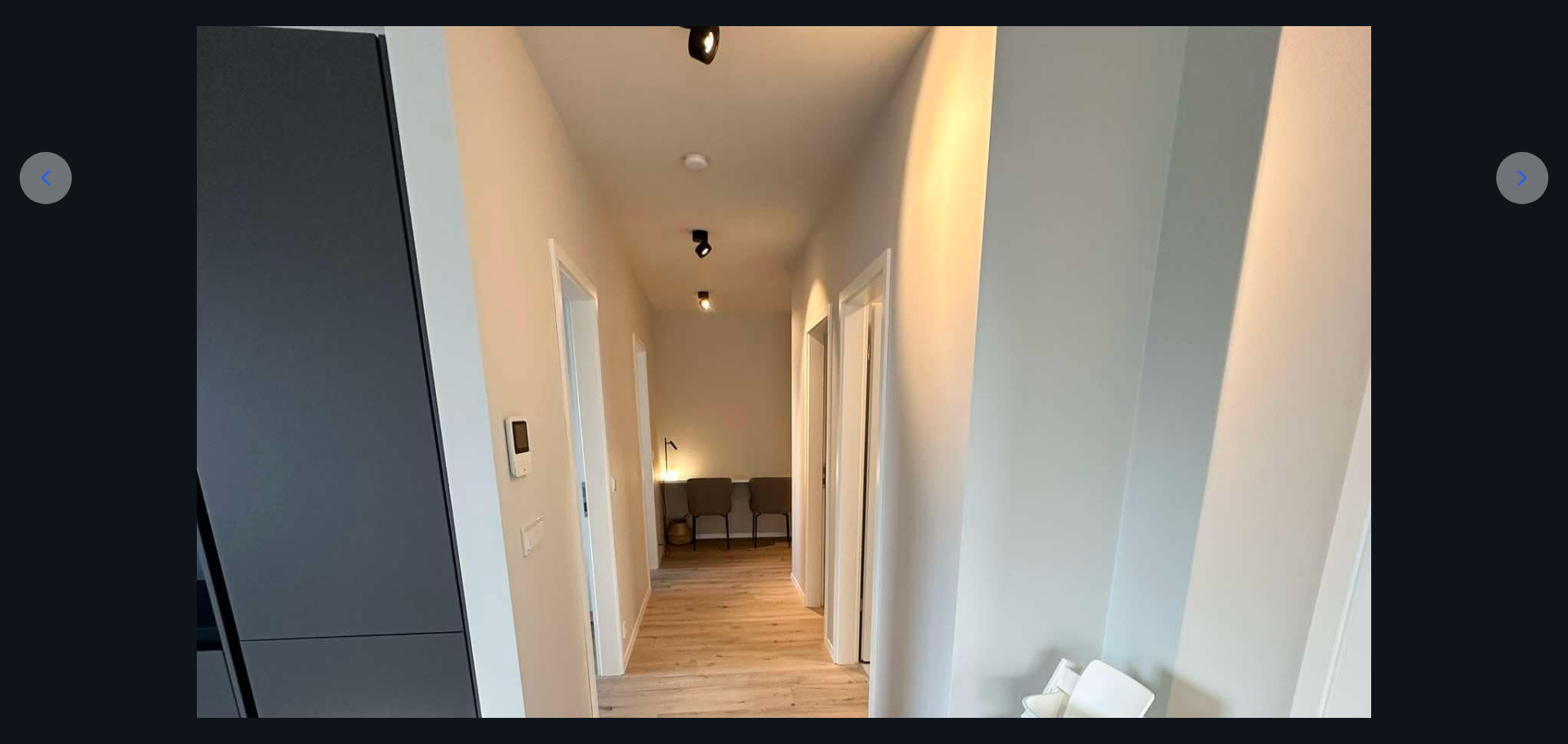
click at [1523, 179] on icon at bounding box center [1523, 178] width 26 height 26
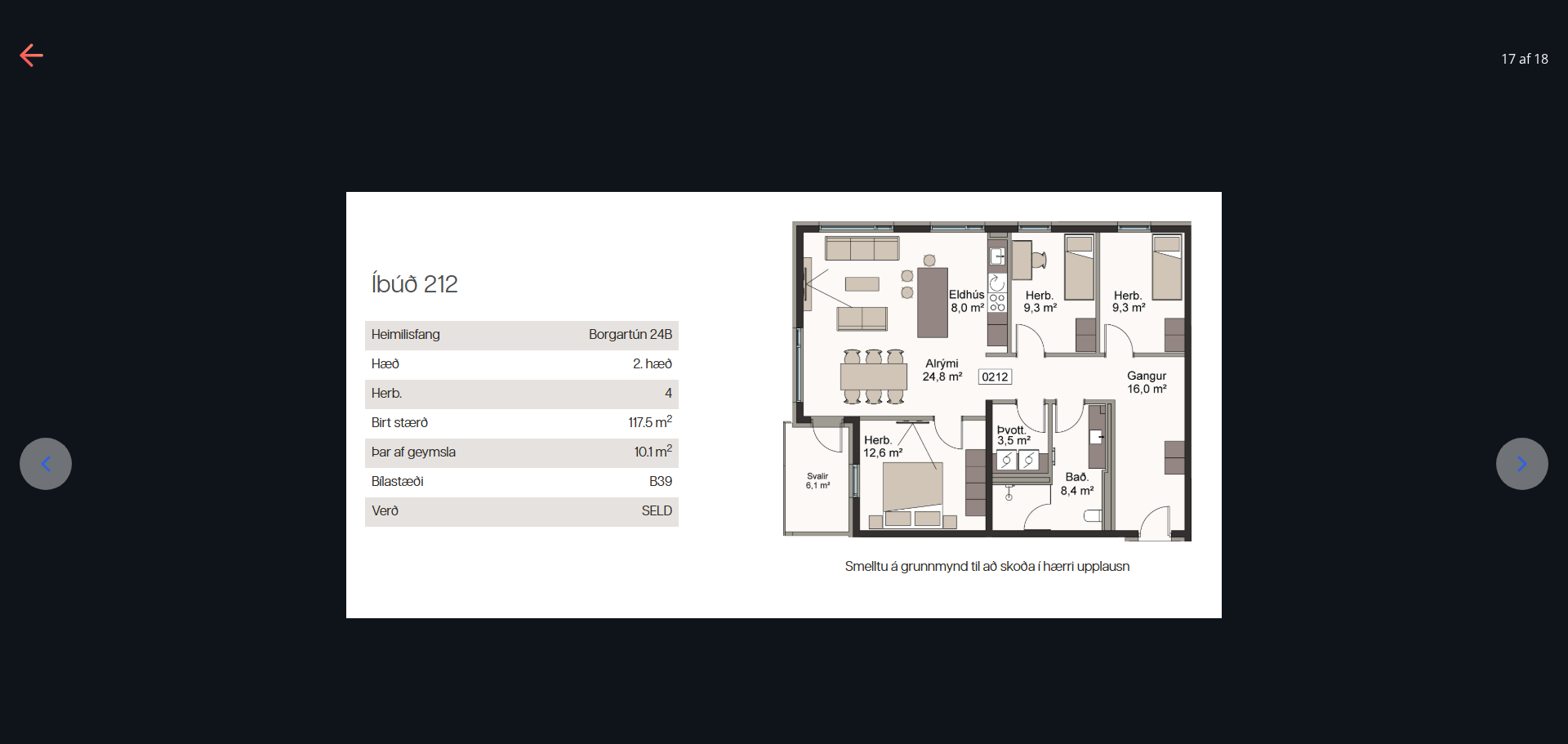
scroll to position [0, 0]
click at [1527, 464] on icon at bounding box center [1523, 463] width 9 height 16
